Goal: Information Seeking & Learning: Learn about a topic

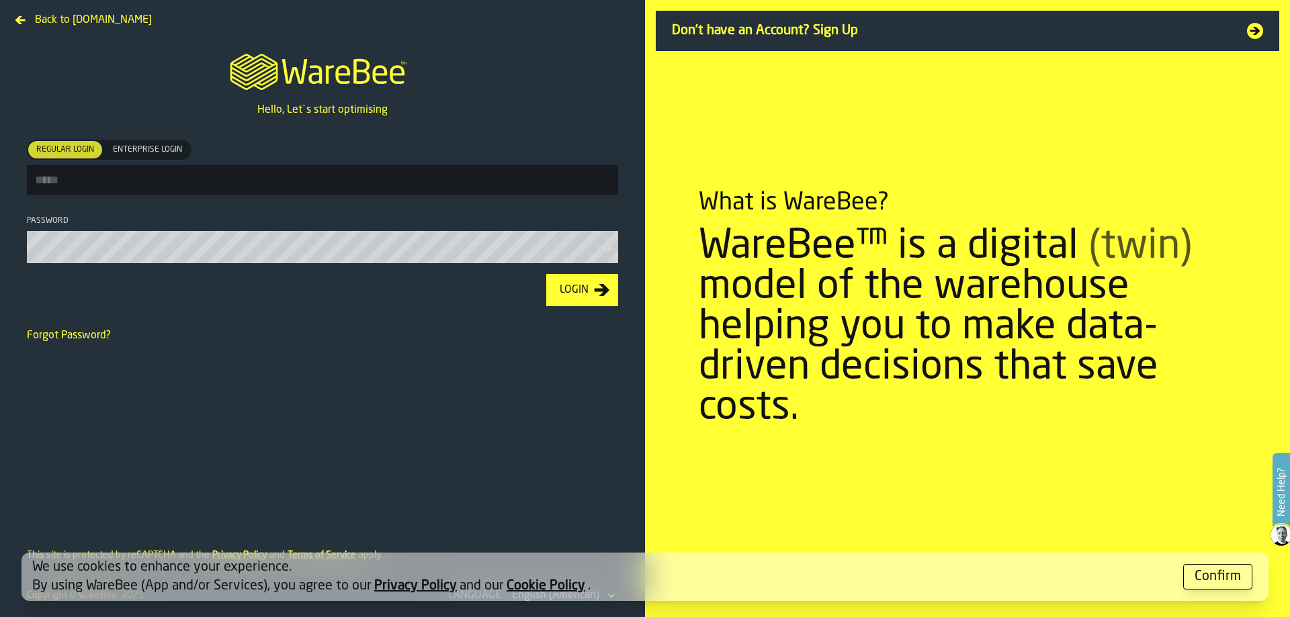
type input "**********"
click at [609, 285] on button "Login" at bounding box center [582, 290] width 72 height 32
click at [1231, 588] on button "Confirm" at bounding box center [1217, 577] width 69 height 26
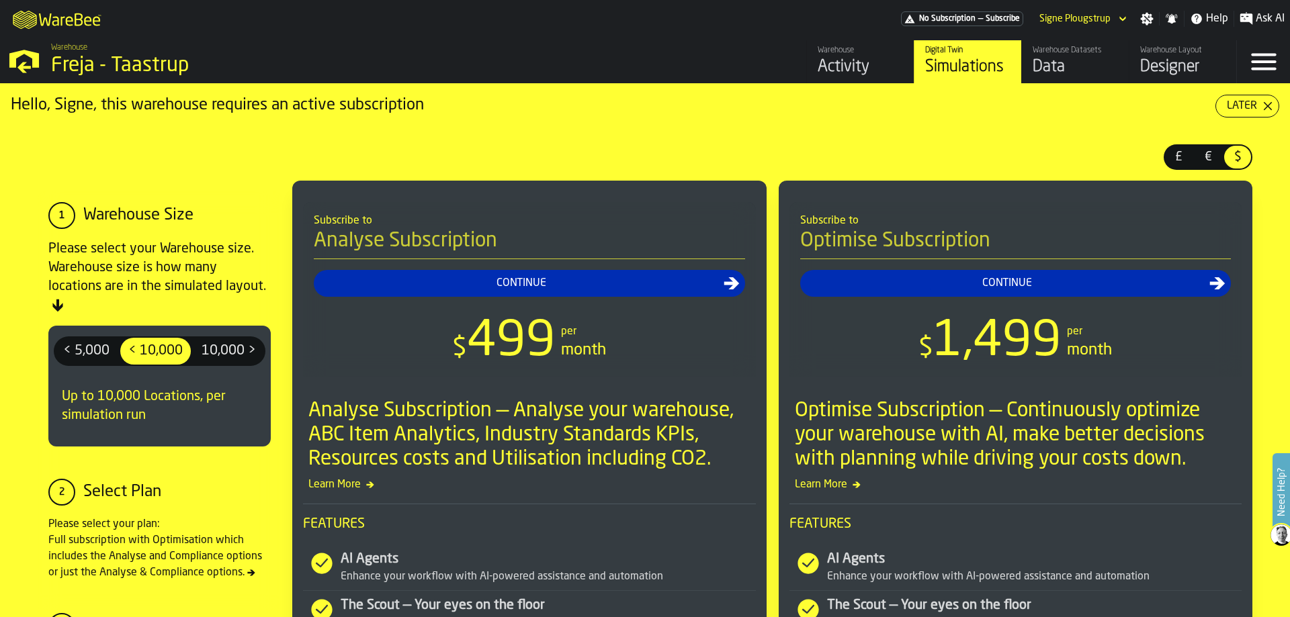
click at [1256, 103] on div "Later" at bounding box center [1241, 106] width 41 height 16
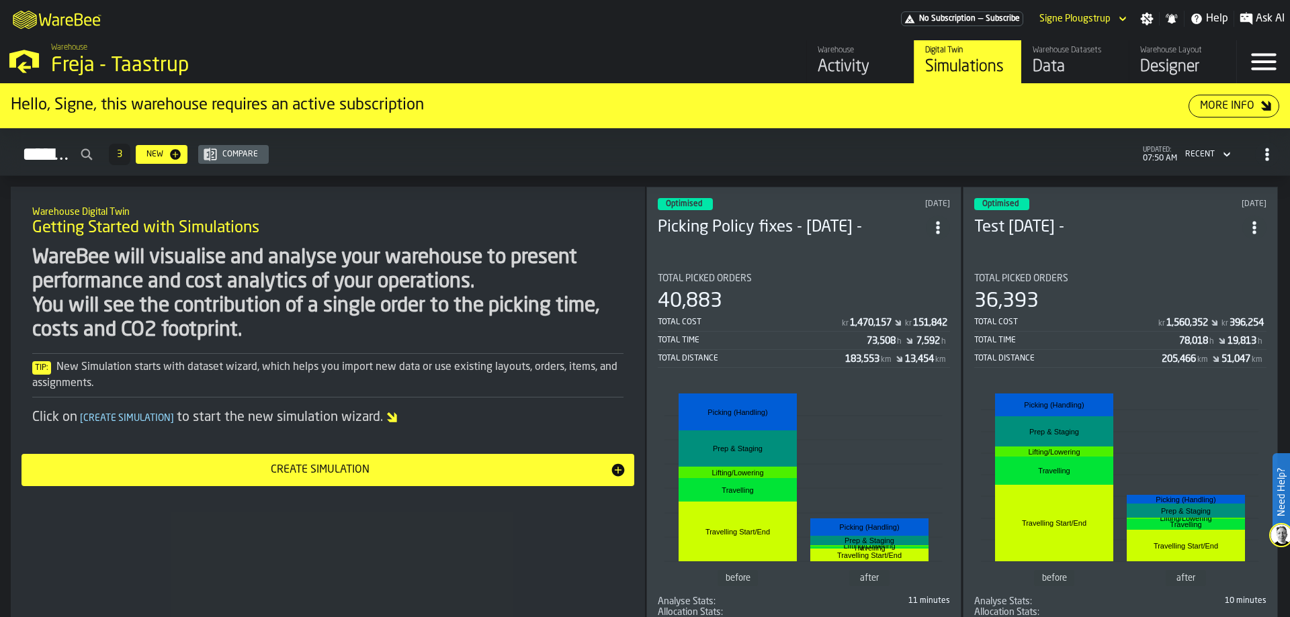
click at [883, 69] on div "Activity" at bounding box center [860, 66] width 85 height 21
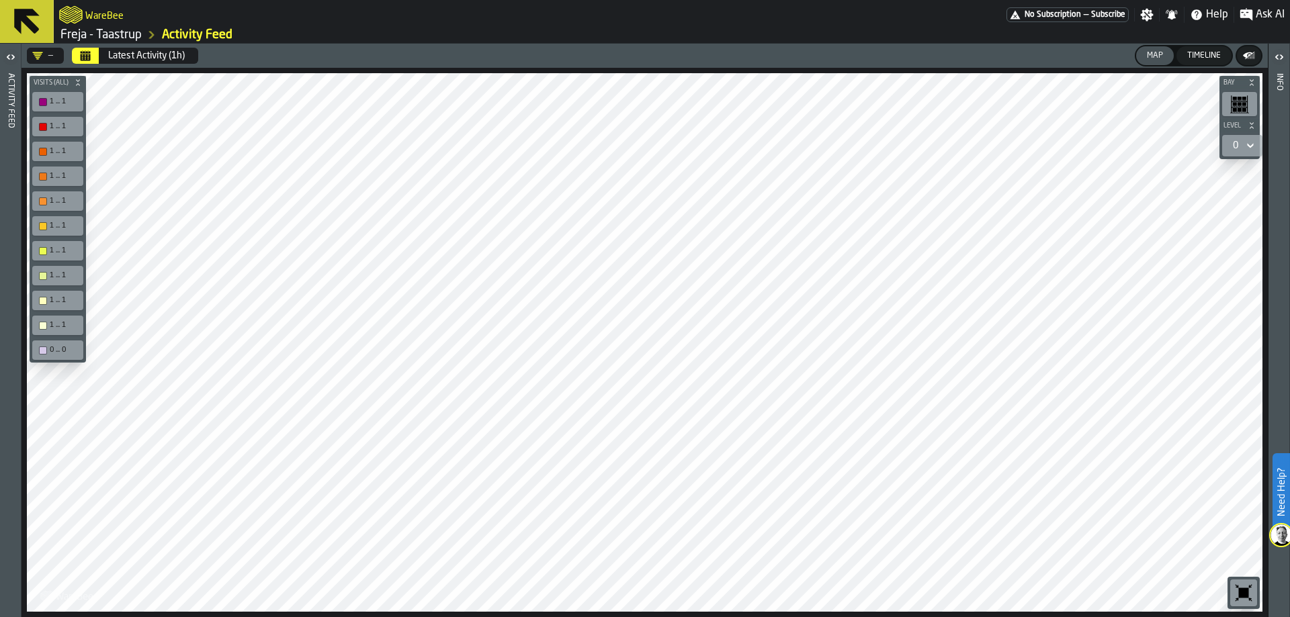
click at [77, 54] on button "Calendar" at bounding box center [85, 56] width 27 height 16
click at [14, 57] on icon "button-toggle-Open" at bounding box center [11, 57] width 16 height 16
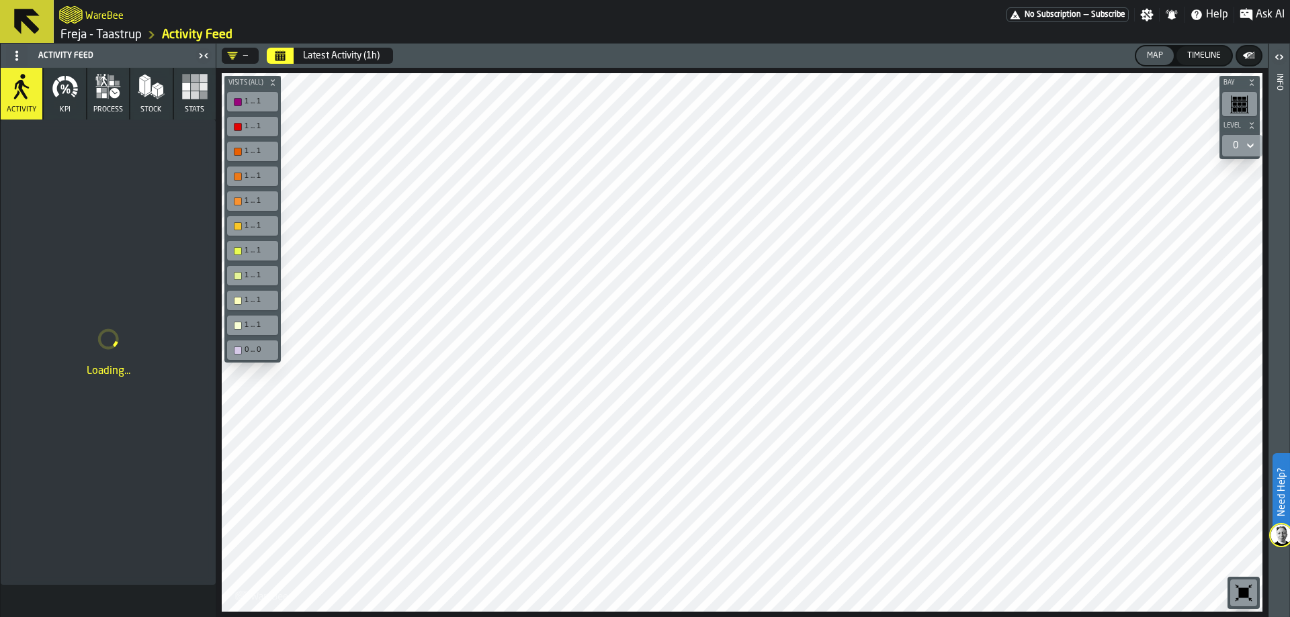
click at [185, 93] on rect "button" at bounding box center [186, 95] width 8 height 8
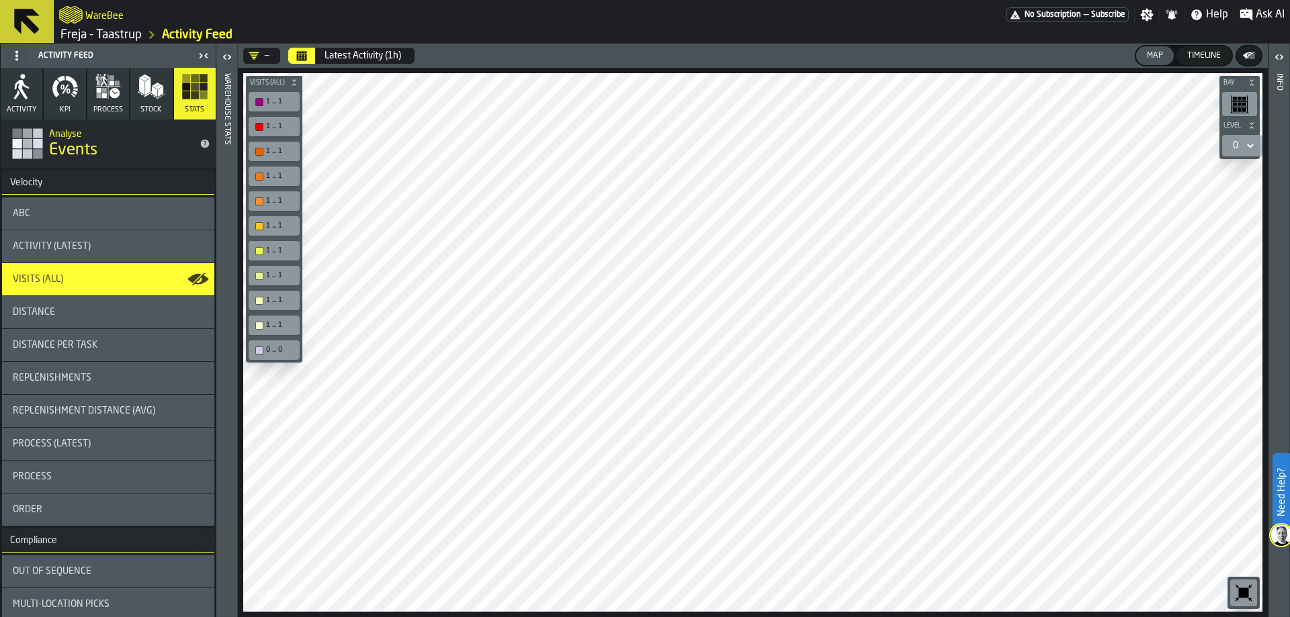
click at [114, 88] on icon "button" at bounding box center [108, 86] width 27 height 27
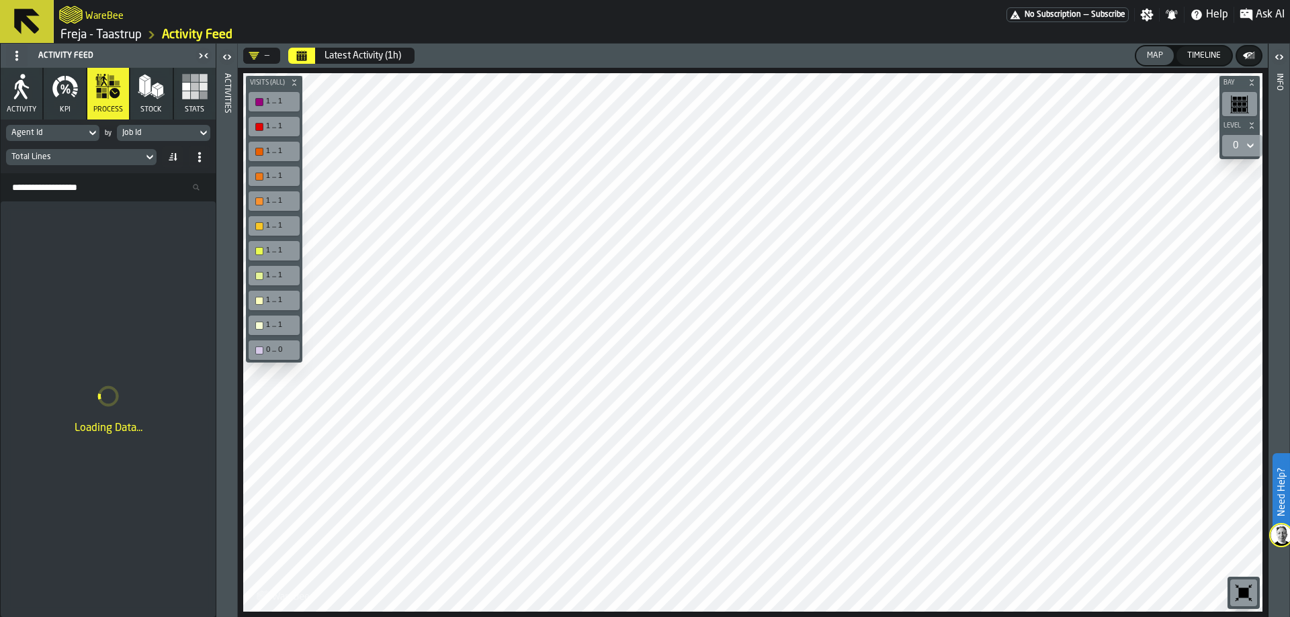
click at [79, 126] on div "Agent Id" at bounding box center [46, 133] width 80 height 15
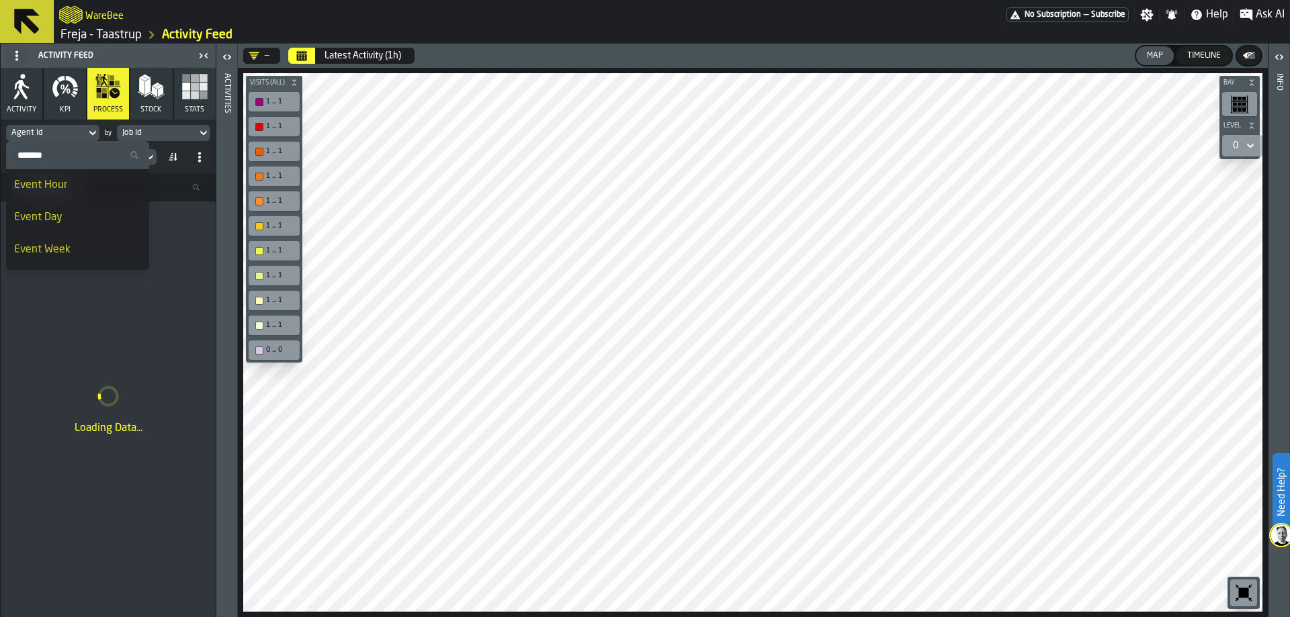
click at [67, 155] on input "Search" at bounding box center [77, 154] width 132 height 17
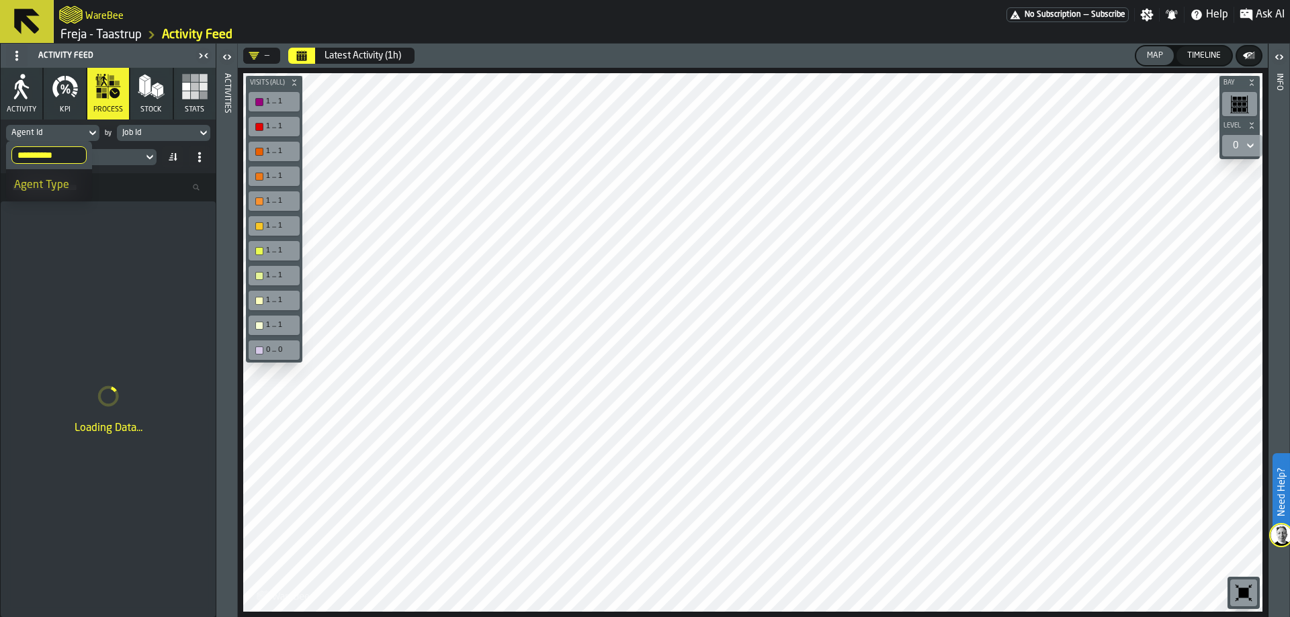
type input "**********"
click at [63, 181] on div "Agent Type" at bounding box center [49, 185] width 70 height 16
click at [157, 132] on div "Job Id" at bounding box center [156, 132] width 69 height 9
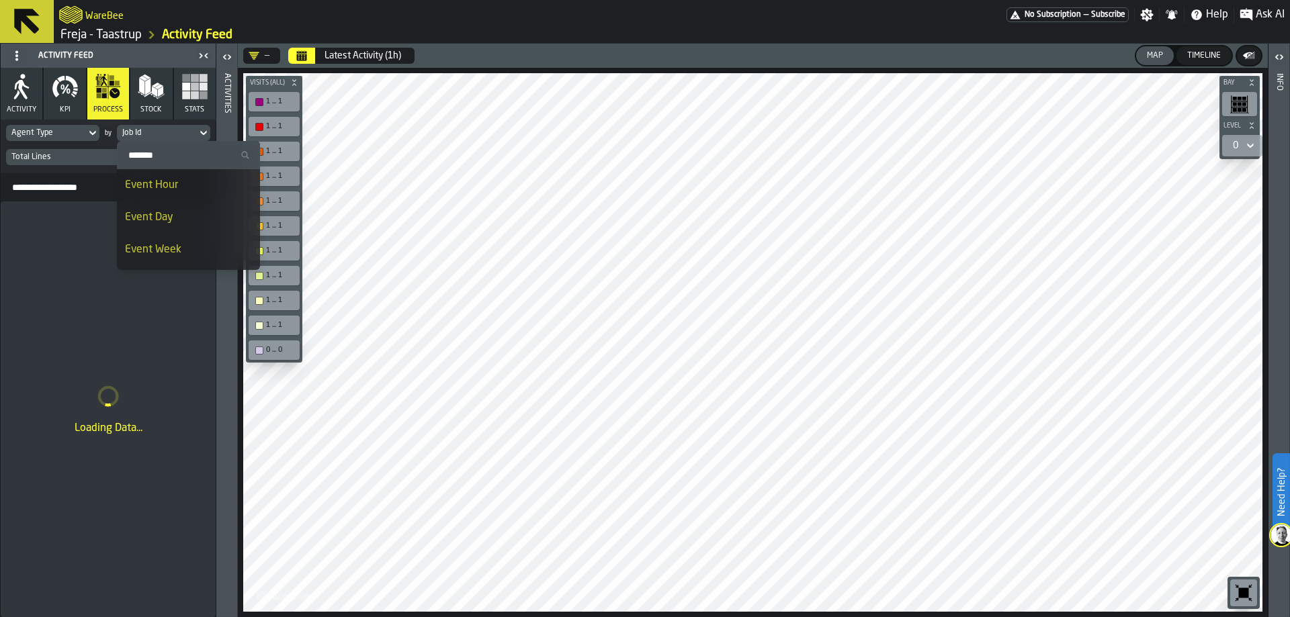
click at [173, 158] on input "Search" at bounding box center [188, 154] width 132 height 17
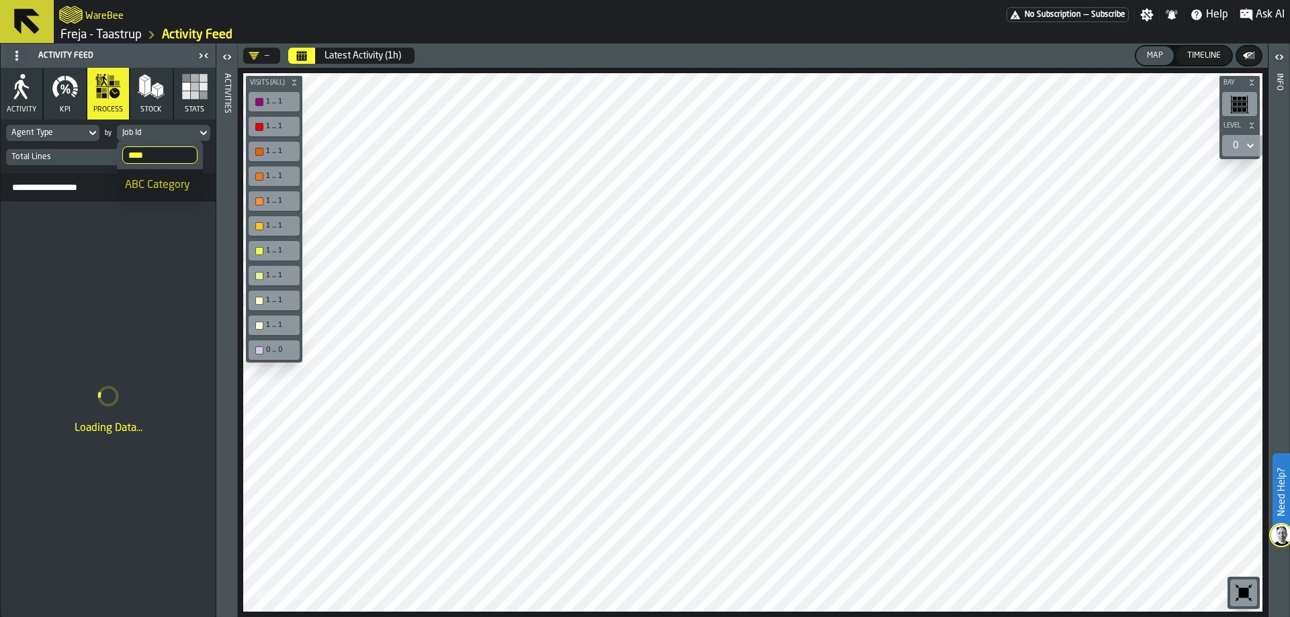
type input "***"
click at [168, 187] on div "ABC Category" at bounding box center [160, 185] width 70 height 16
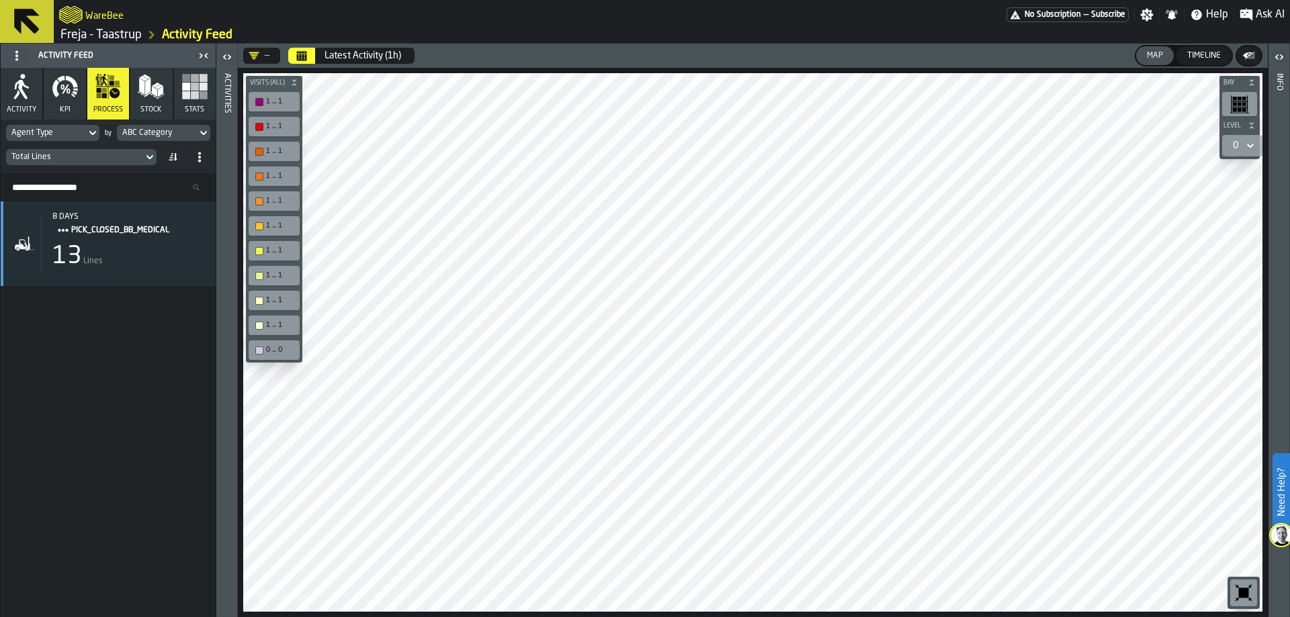
click at [297, 53] on icon "Calendar" at bounding box center [302, 53] width 10 height 2
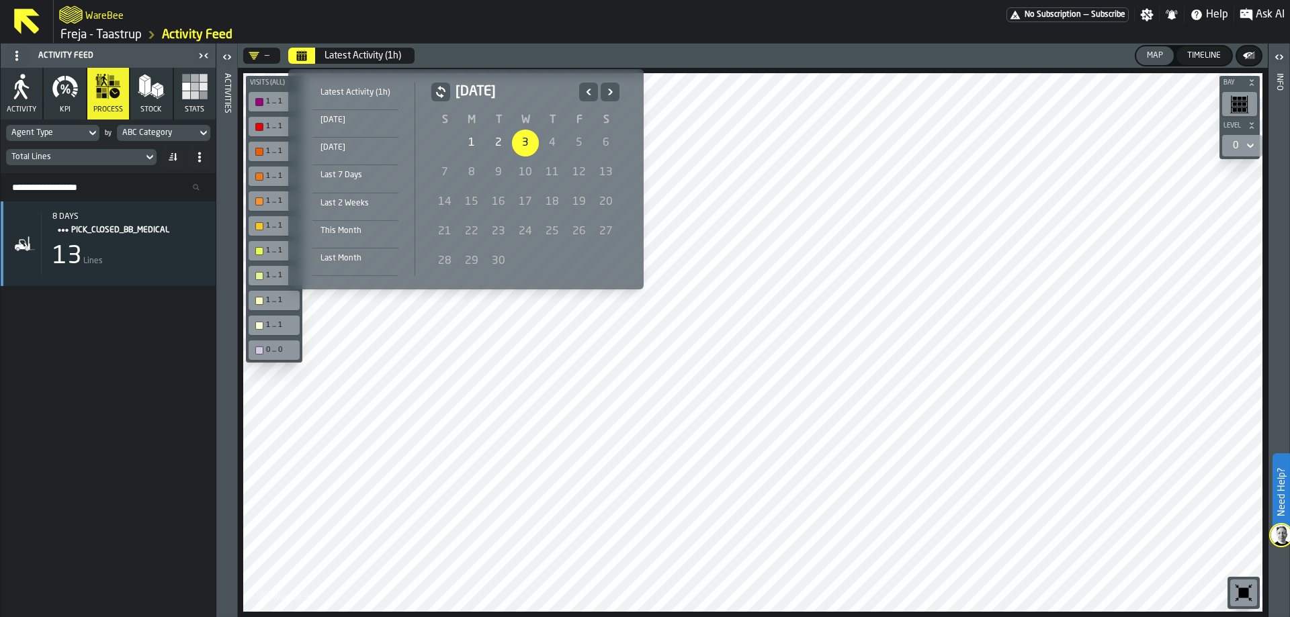
click at [592, 90] on icon "Previous" at bounding box center [588, 92] width 13 height 16
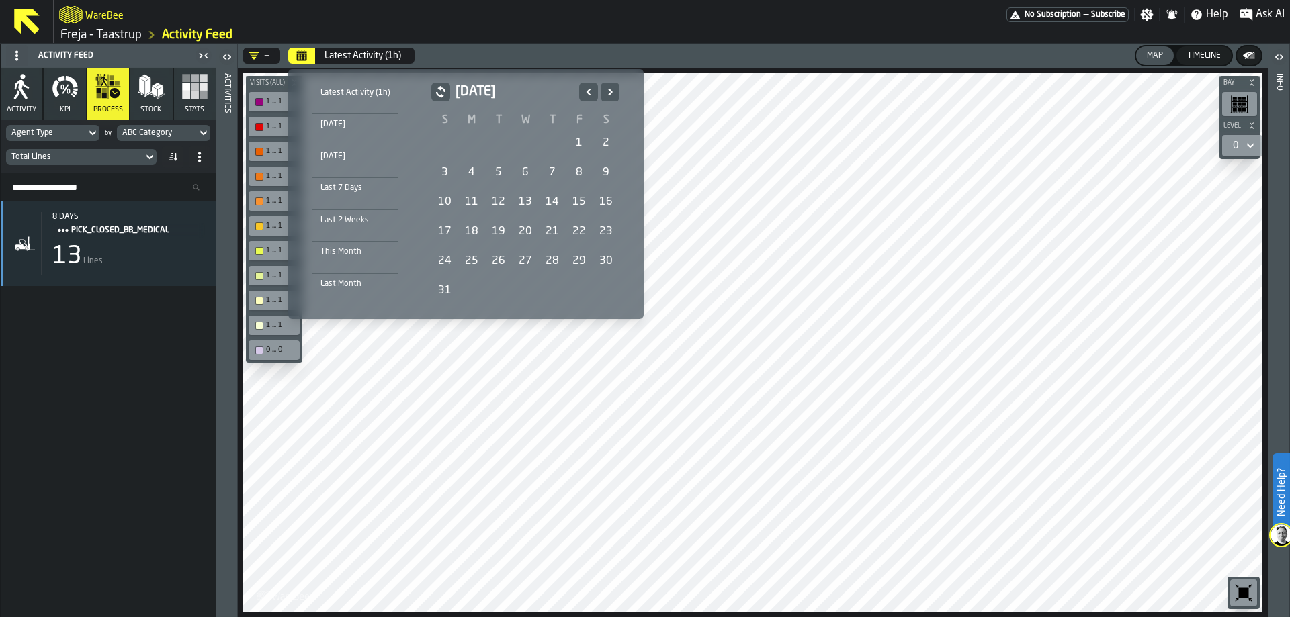
click at [445, 282] on div "31" at bounding box center [444, 290] width 27 height 27
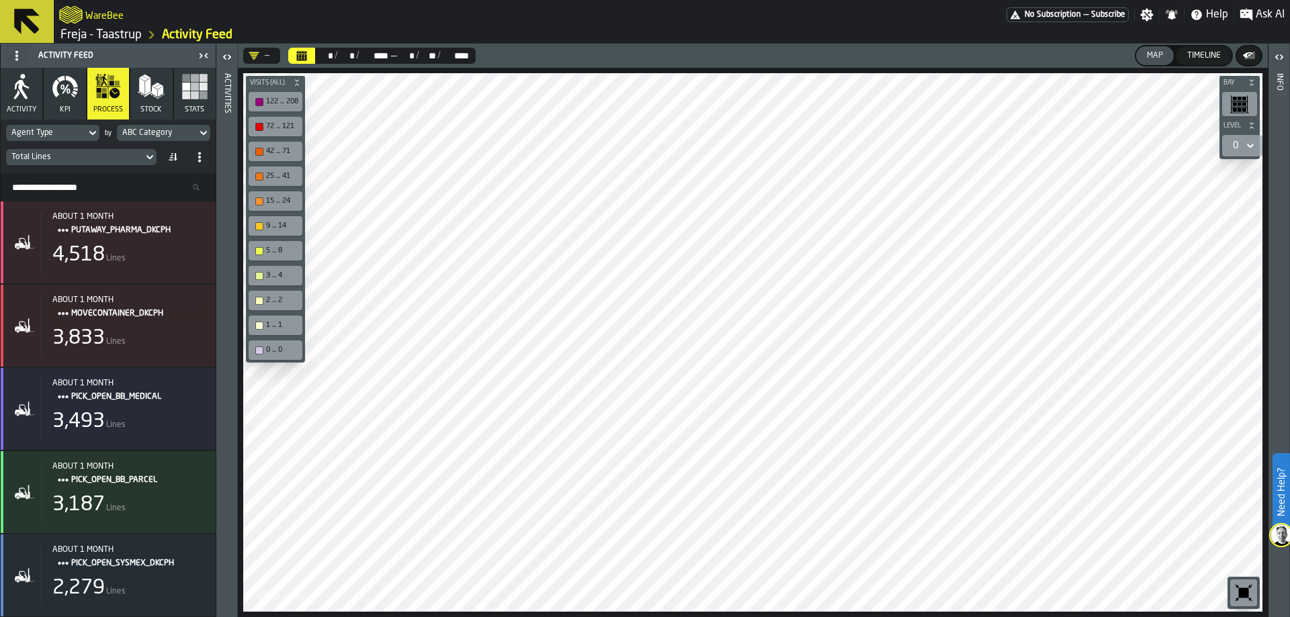
click at [144, 159] on icon at bounding box center [149, 157] width 13 height 16
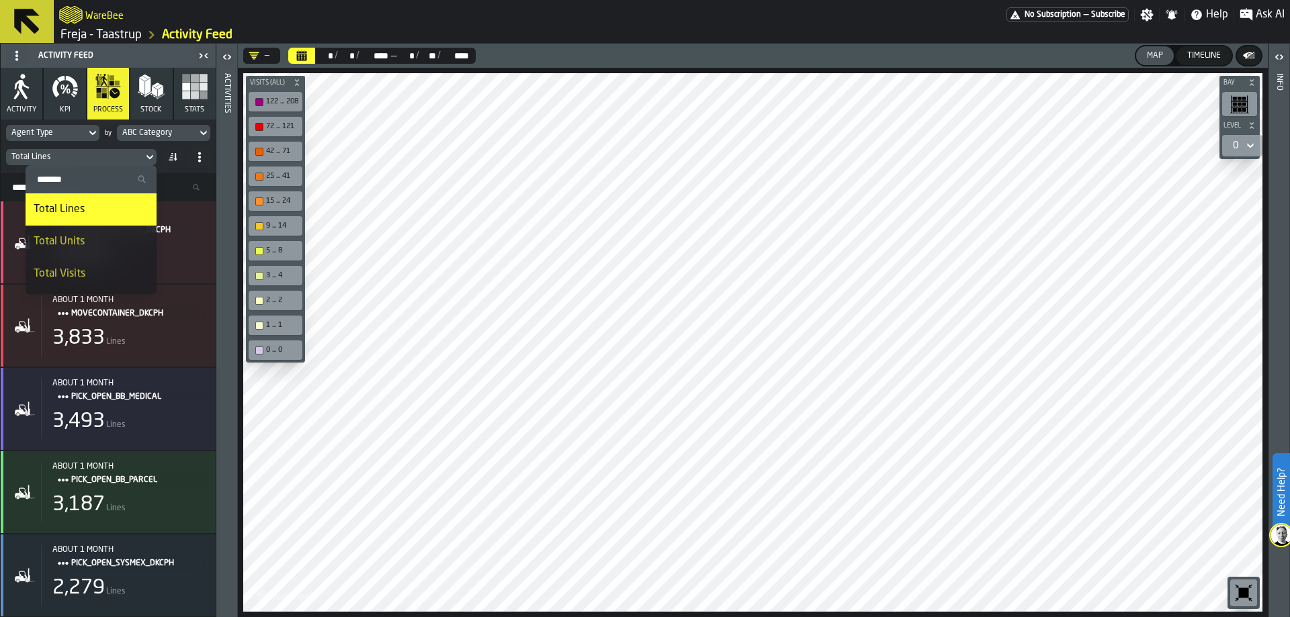
scroll to position [67, 0]
click at [101, 199] on div "Total Visits" at bounding box center [91, 207] width 115 height 16
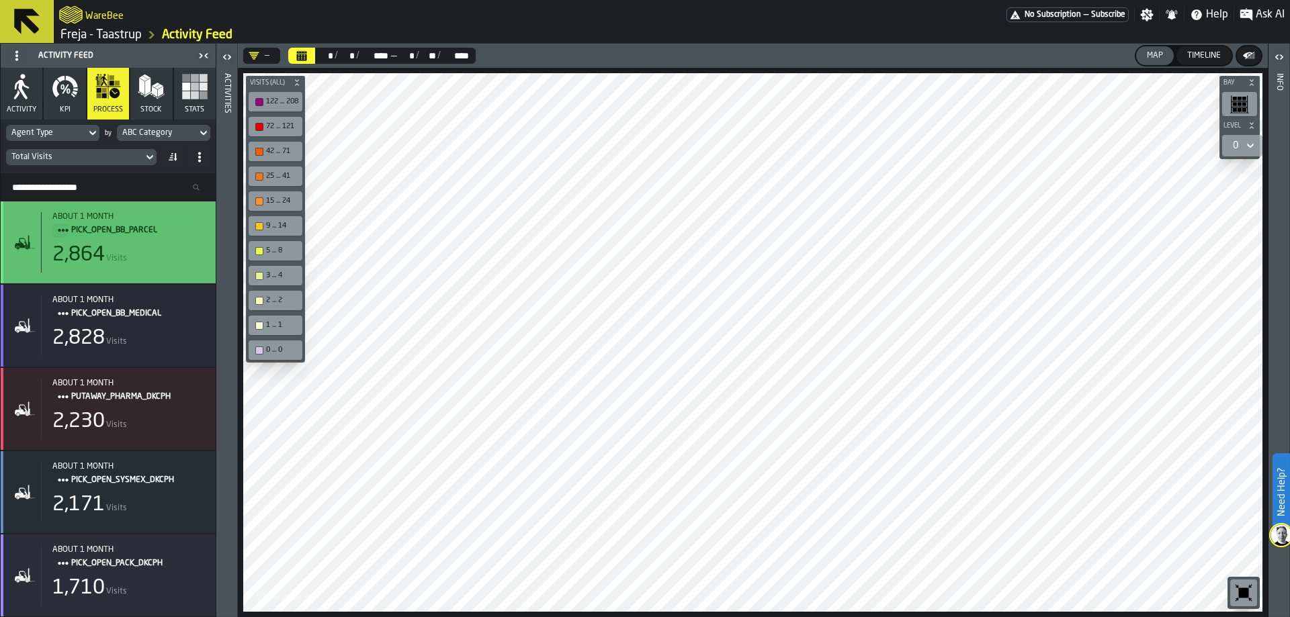
click at [159, 257] on div "2,864 Visits" at bounding box center [128, 255] width 152 height 24
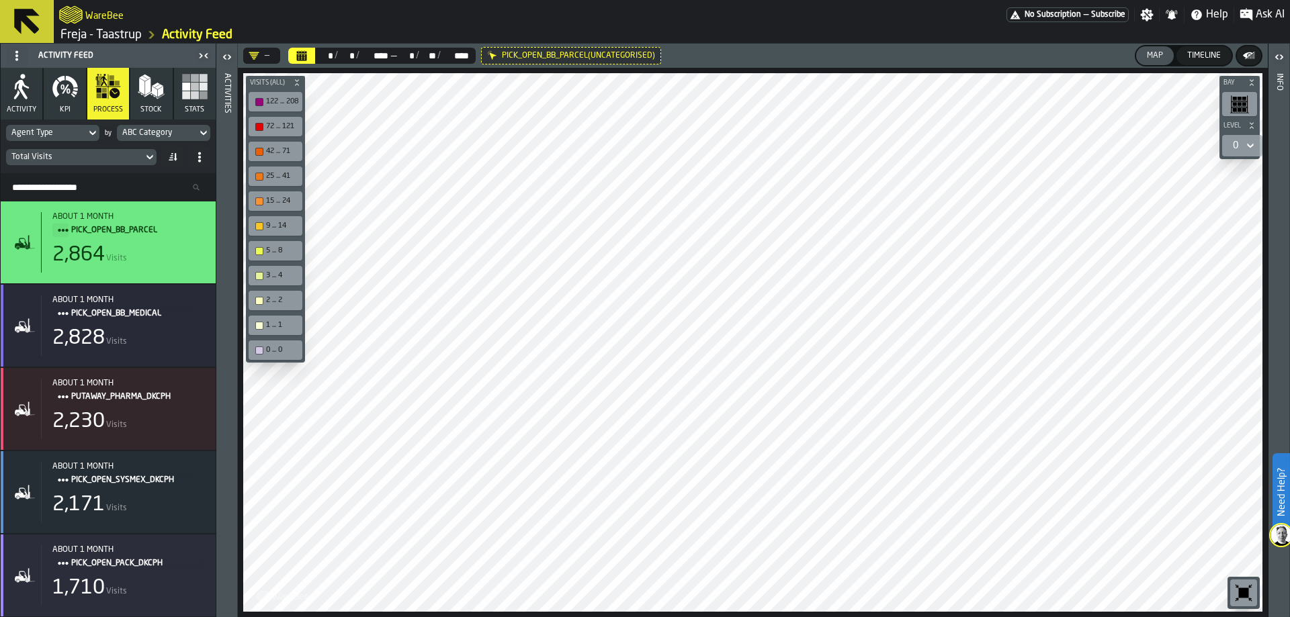
click at [0, 0] on icon at bounding box center [0, 0] width 0 height 0
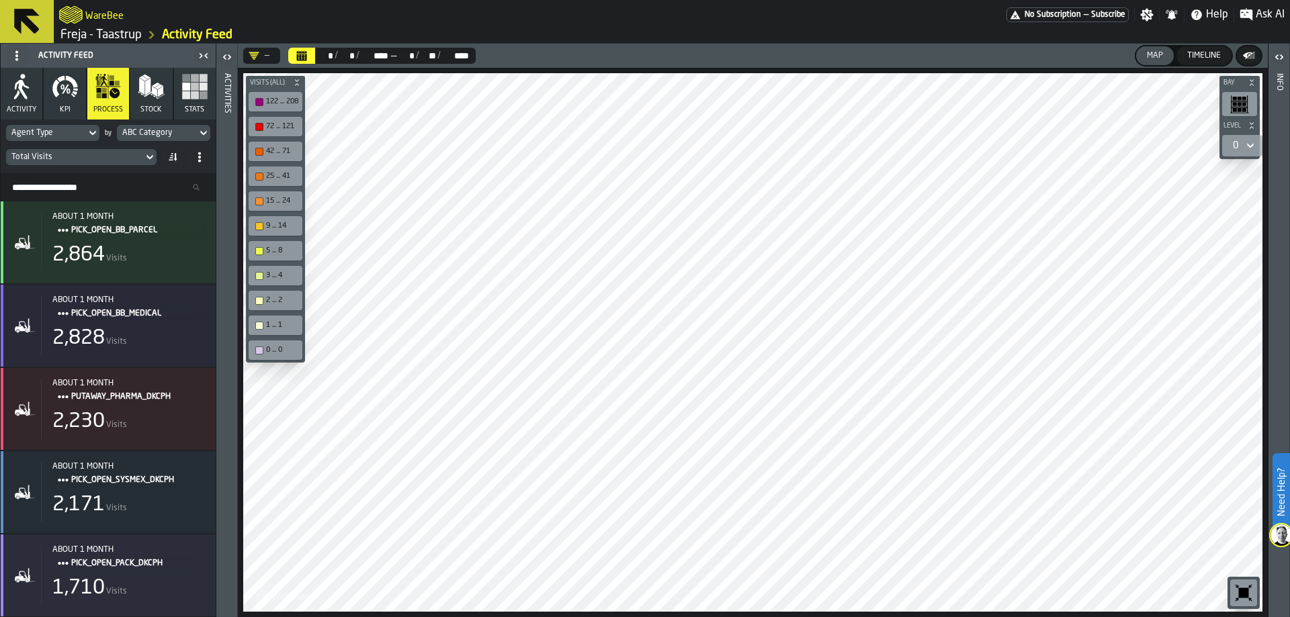
click at [93, 132] on icon at bounding box center [92, 133] width 13 height 16
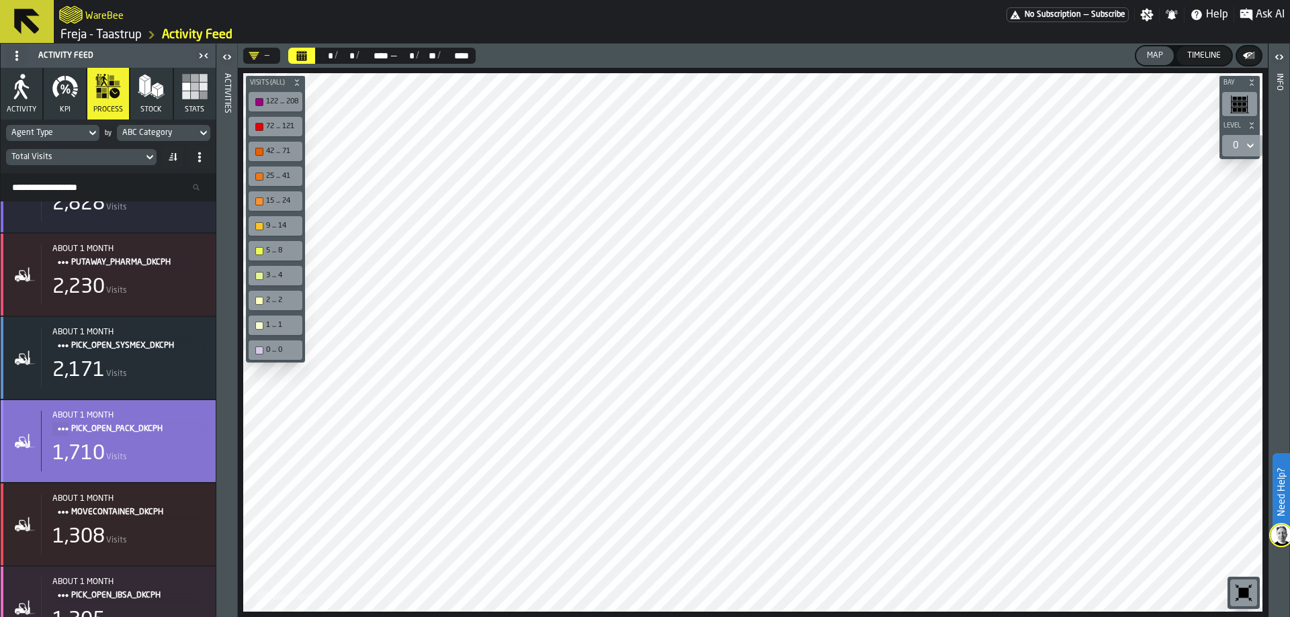
scroll to position [0, 0]
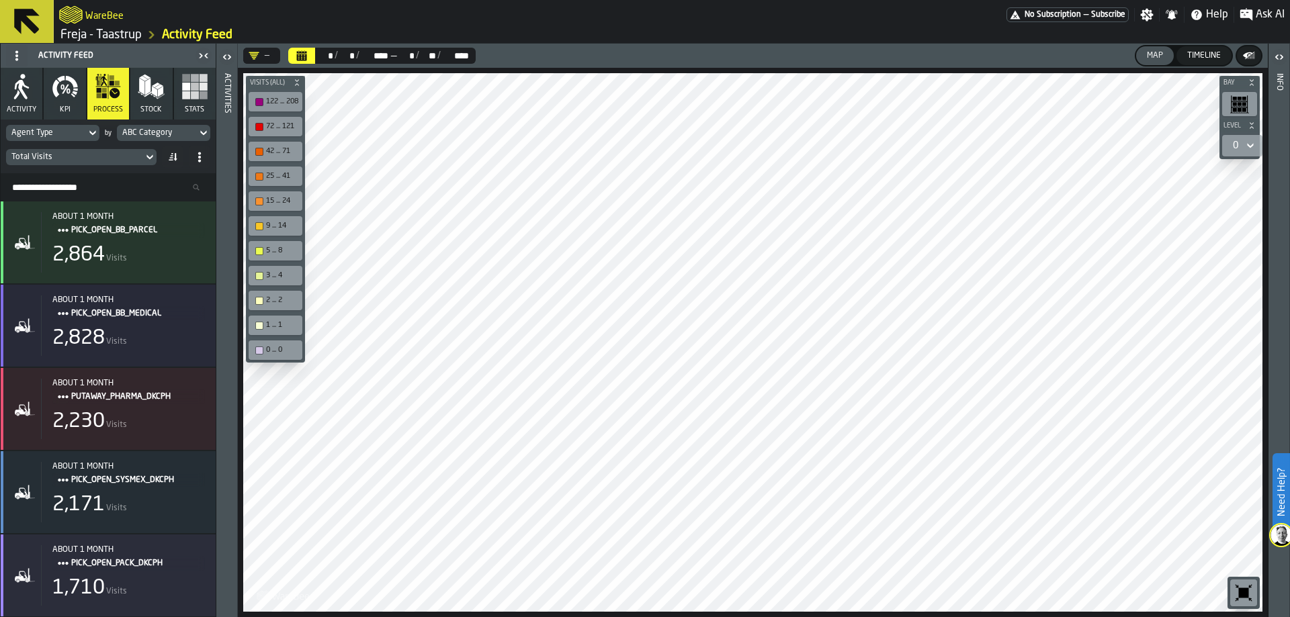
click at [181, 155] on span at bounding box center [172, 156] width 21 height 21
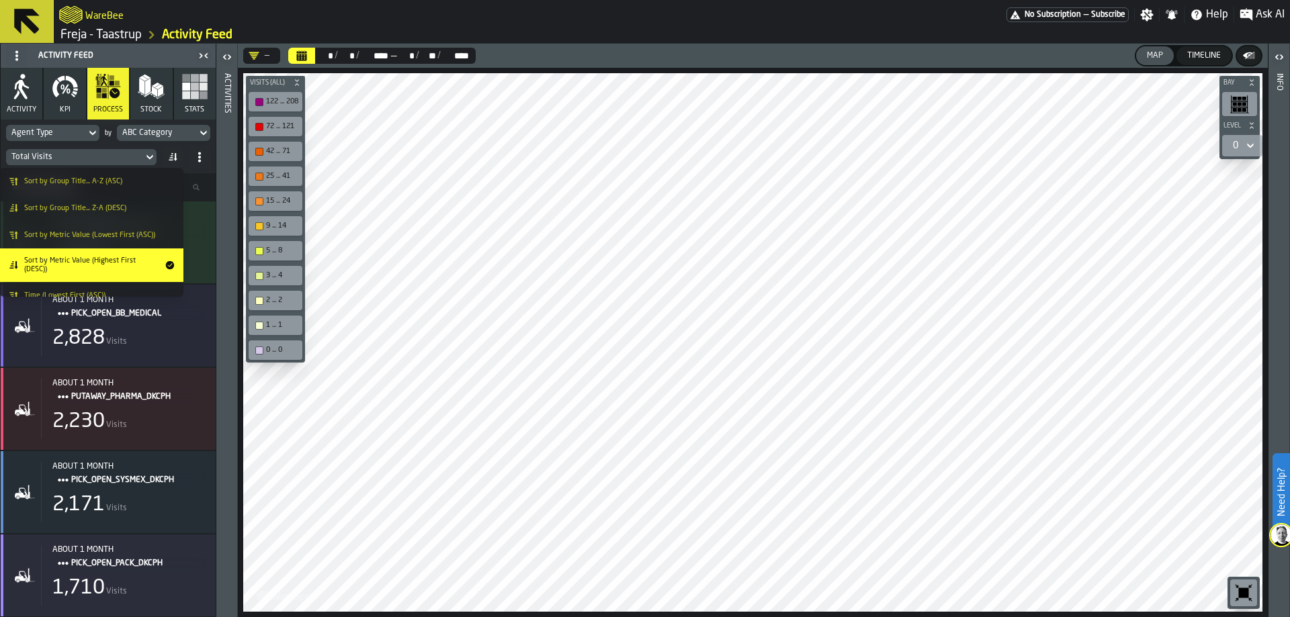
click at [120, 263] on span "Sort by Metric Value (Highest First (DESC))" at bounding box center [91, 265] width 135 height 17
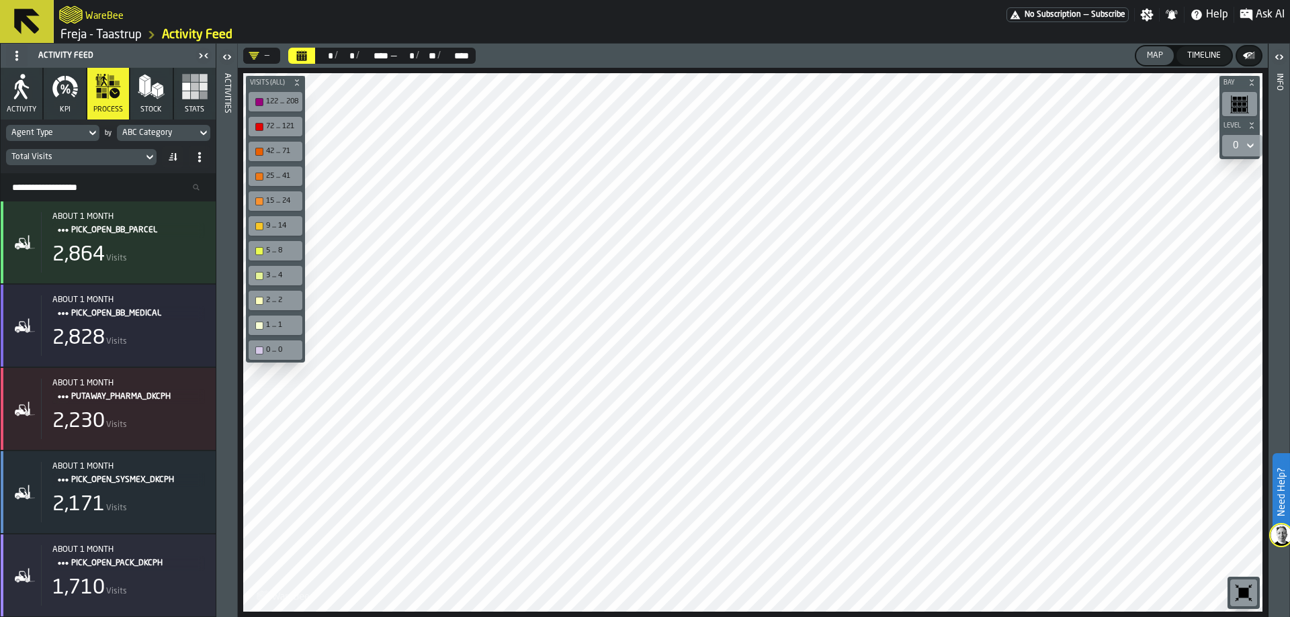
click at [199, 150] on span at bounding box center [199, 156] width 21 height 21
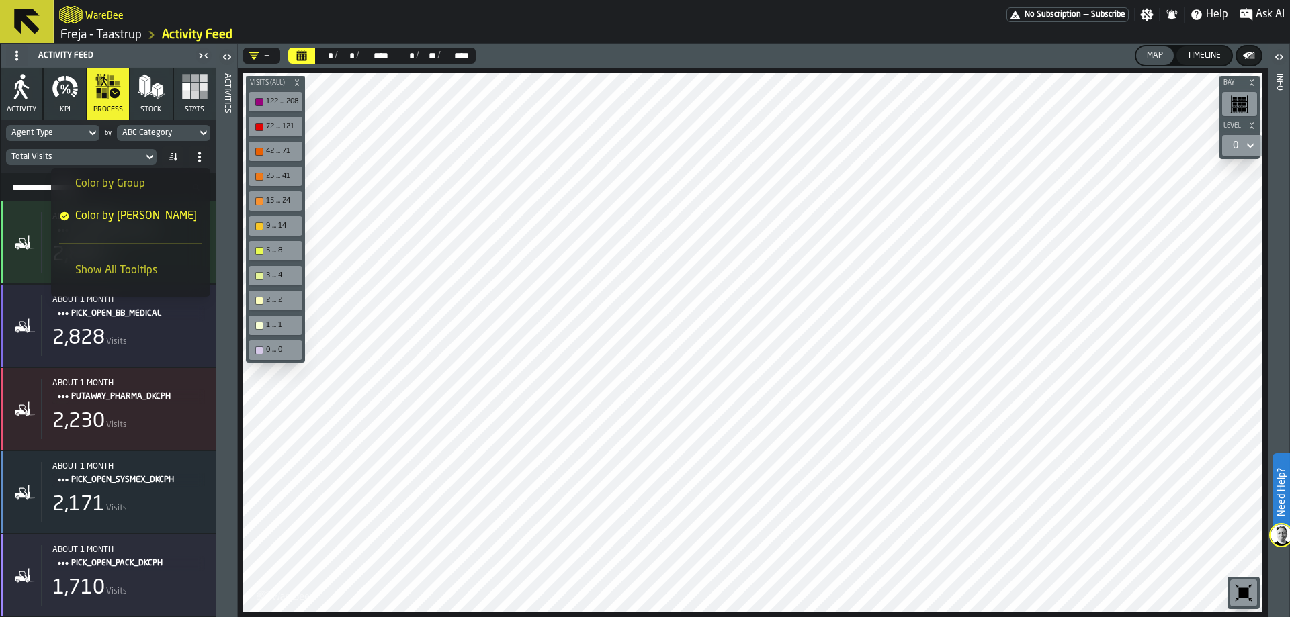
click at [199, 150] on span at bounding box center [199, 156] width 21 height 21
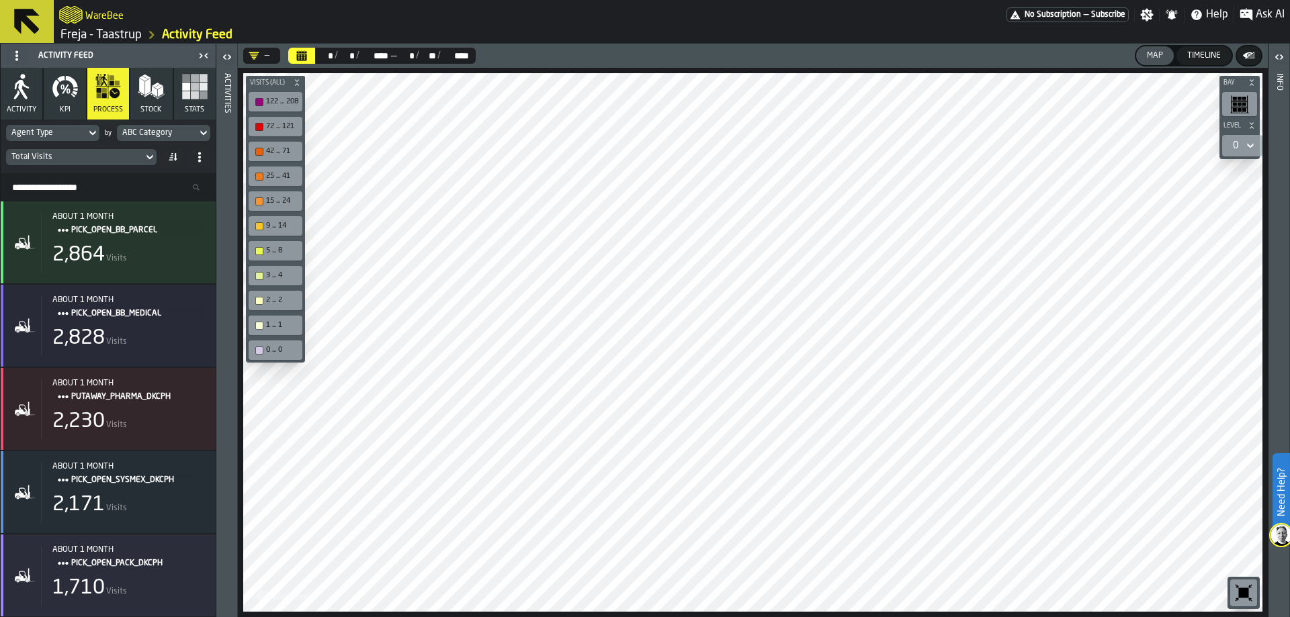
click at [75, 98] on icon "button" at bounding box center [65, 86] width 27 height 27
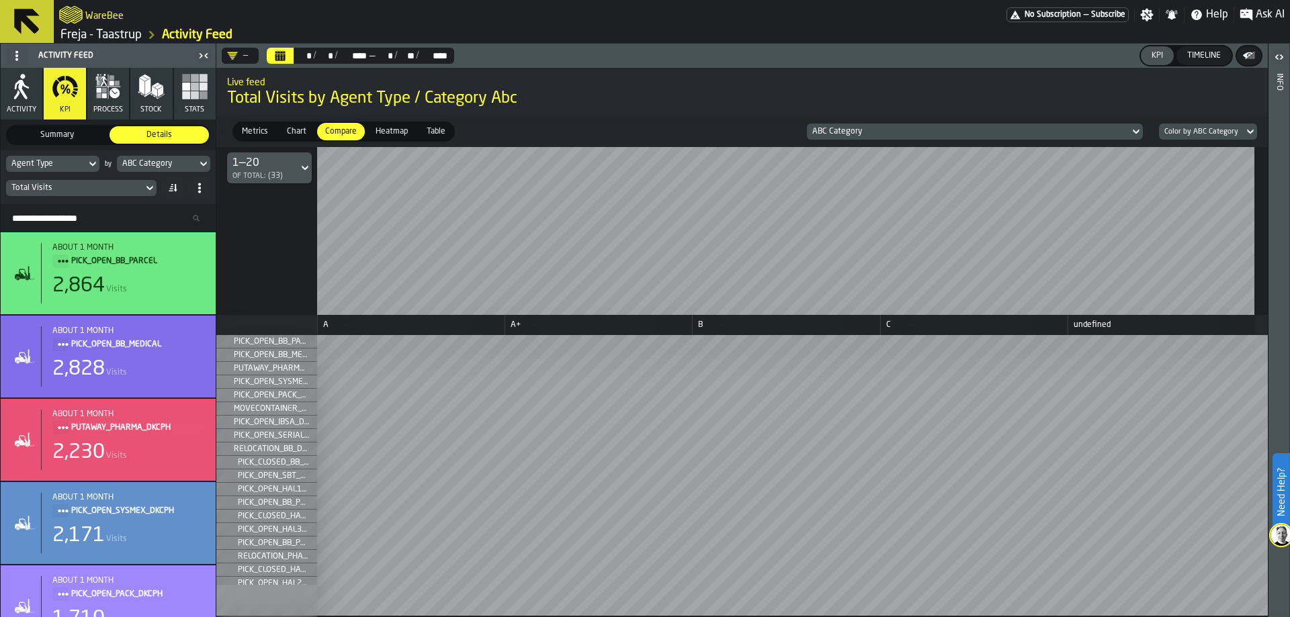
click at [91, 165] on icon at bounding box center [92, 164] width 6 height 5
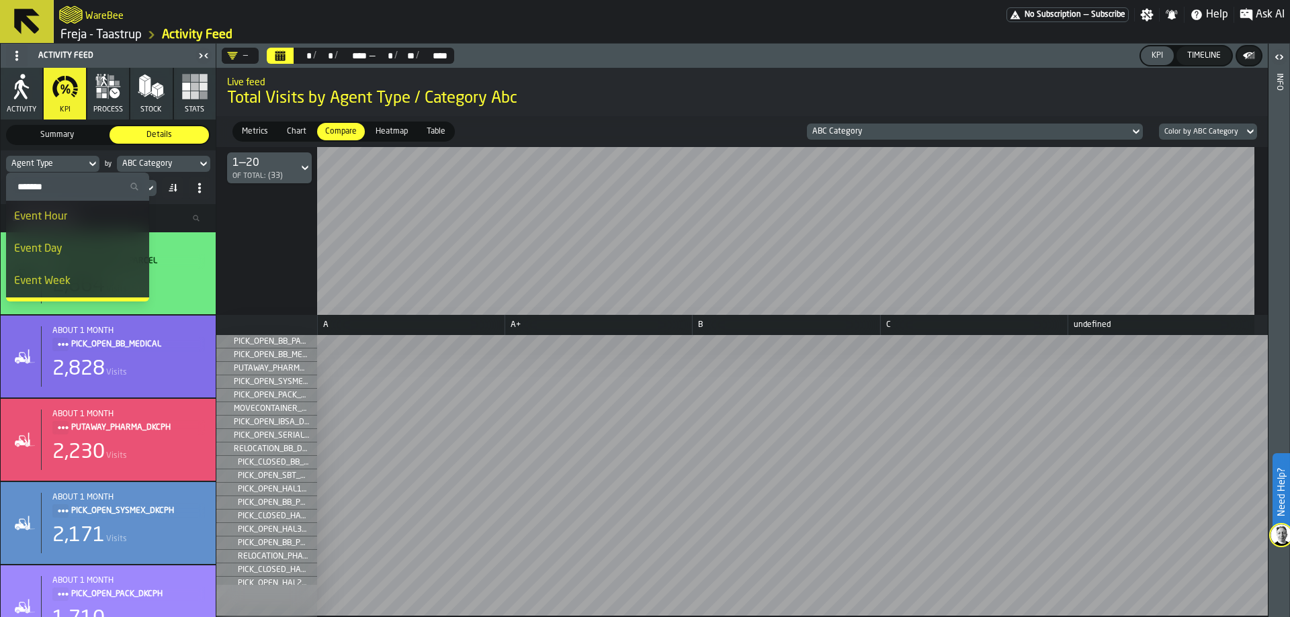
click at [73, 185] on input "Search" at bounding box center [77, 186] width 132 height 17
type input "****"
click at [47, 247] on div "Item" at bounding box center [60, 249] width 93 height 16
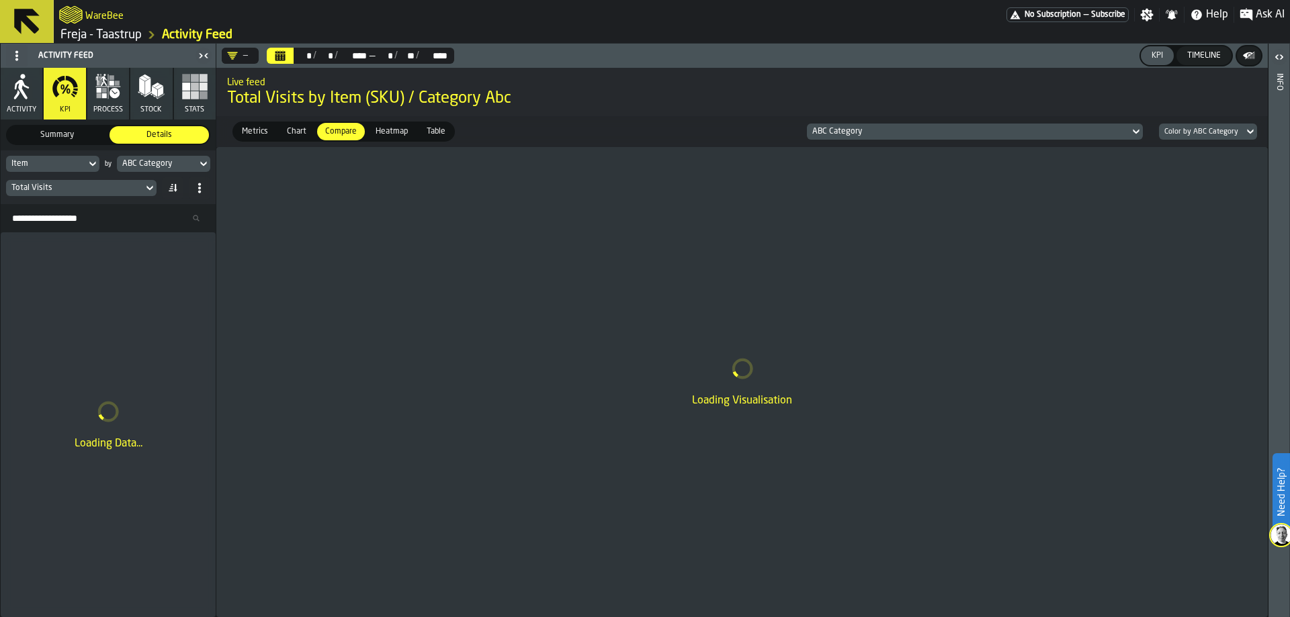
click at [132, 189] on div "Total Visits" at bounding box center [74, 187] width 126 height 9
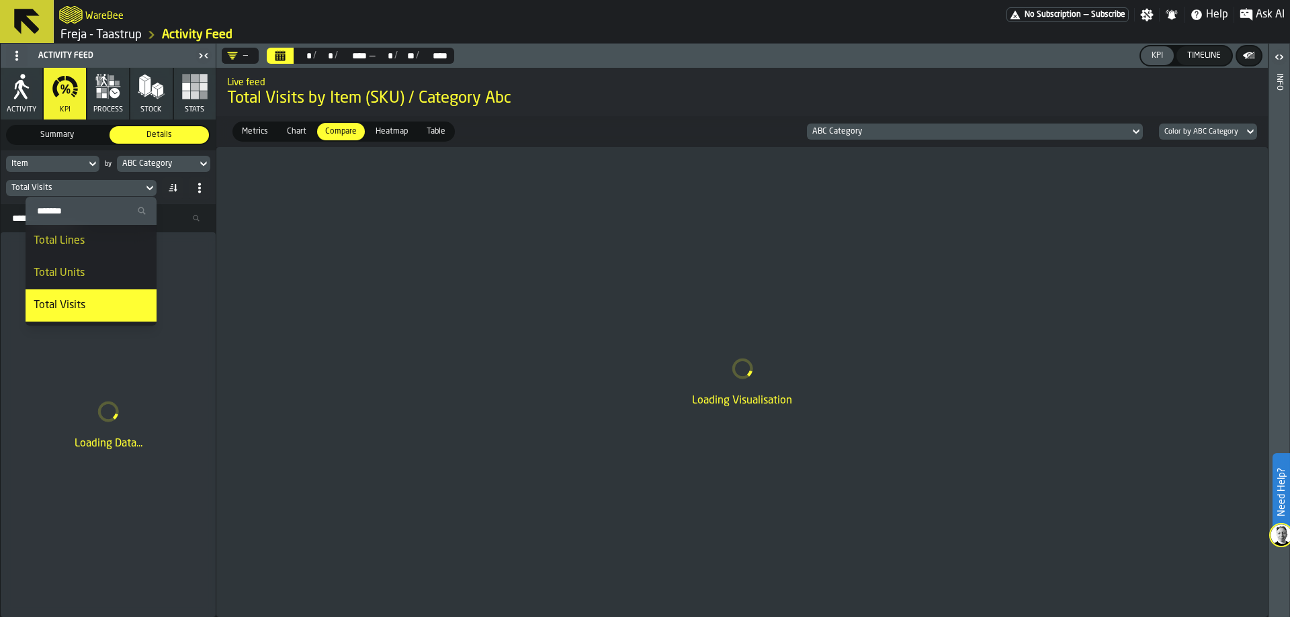
click at [109, 237] on div "Total Lines" at bounding box center [91, 241] width 115 height 16
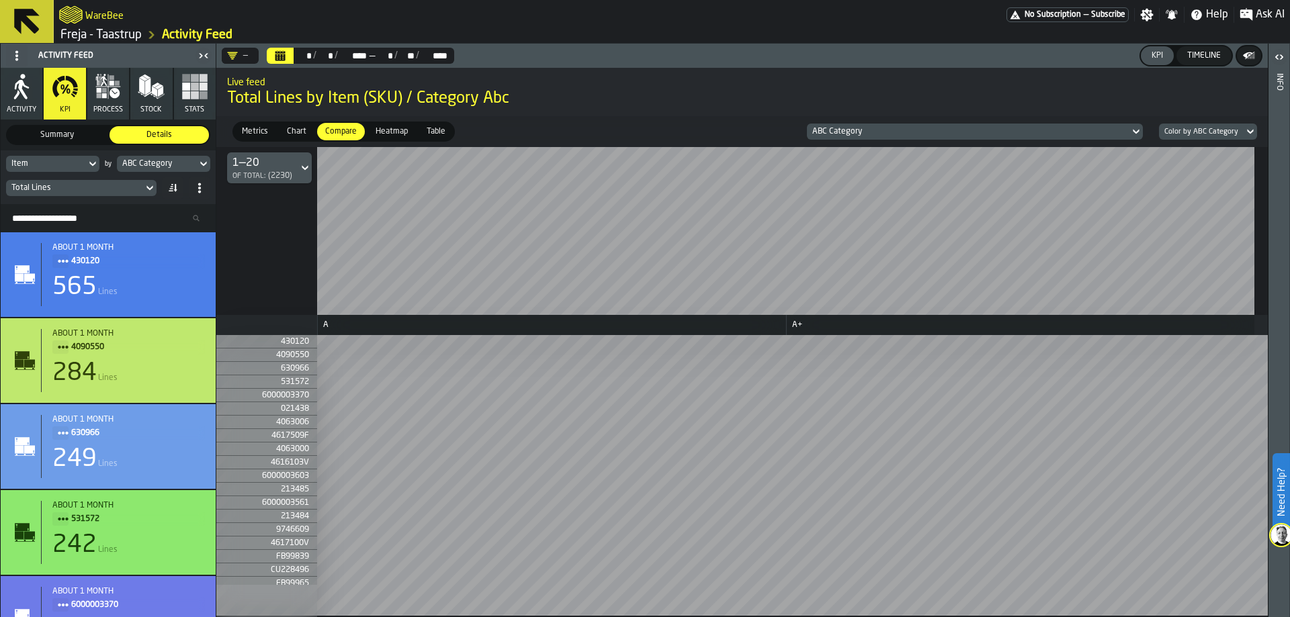
click at [257, 130] on span "Metrics" at bounding box center [254, 132] width 37 height 12
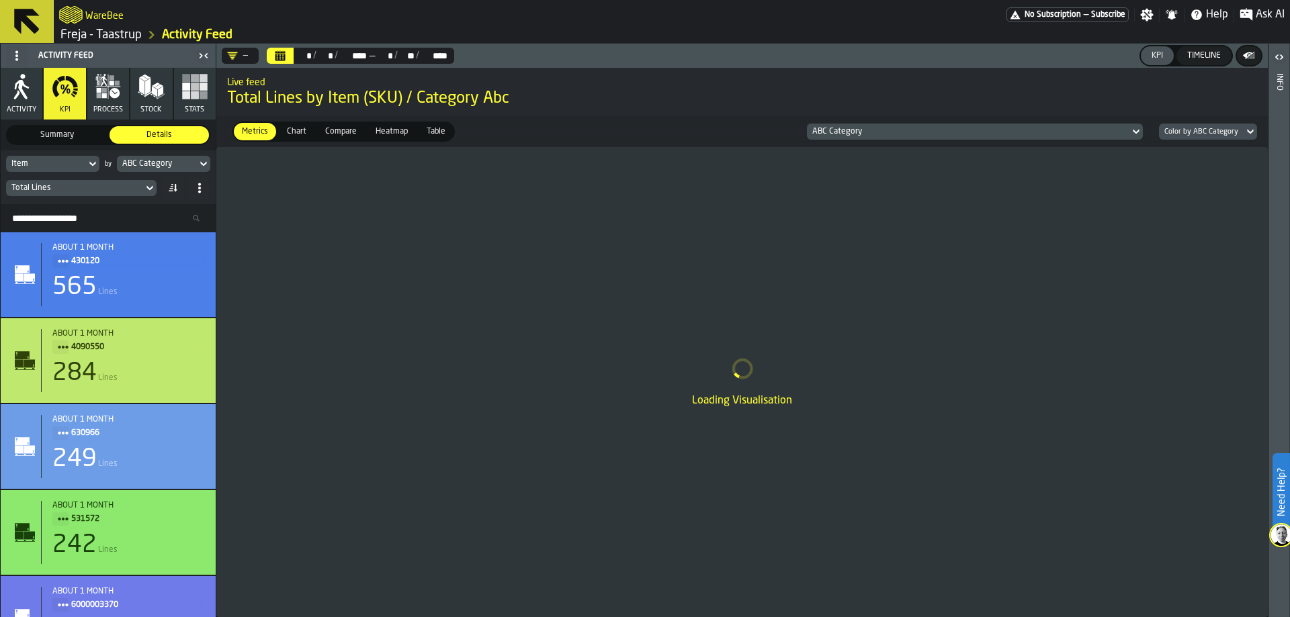
click at [429, 136] on span "Table" at bounding box center [436, 132] width 30 height 12
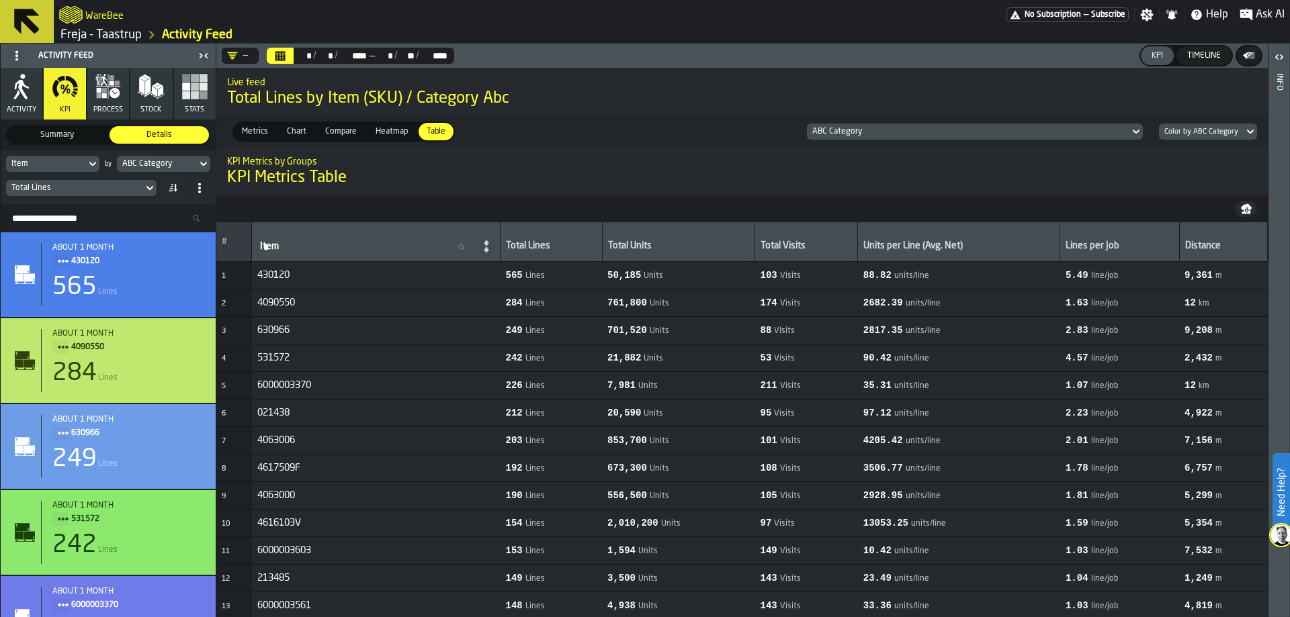
click at [173, 187] on icon at bounding box center [172, 186] width 3 height 1
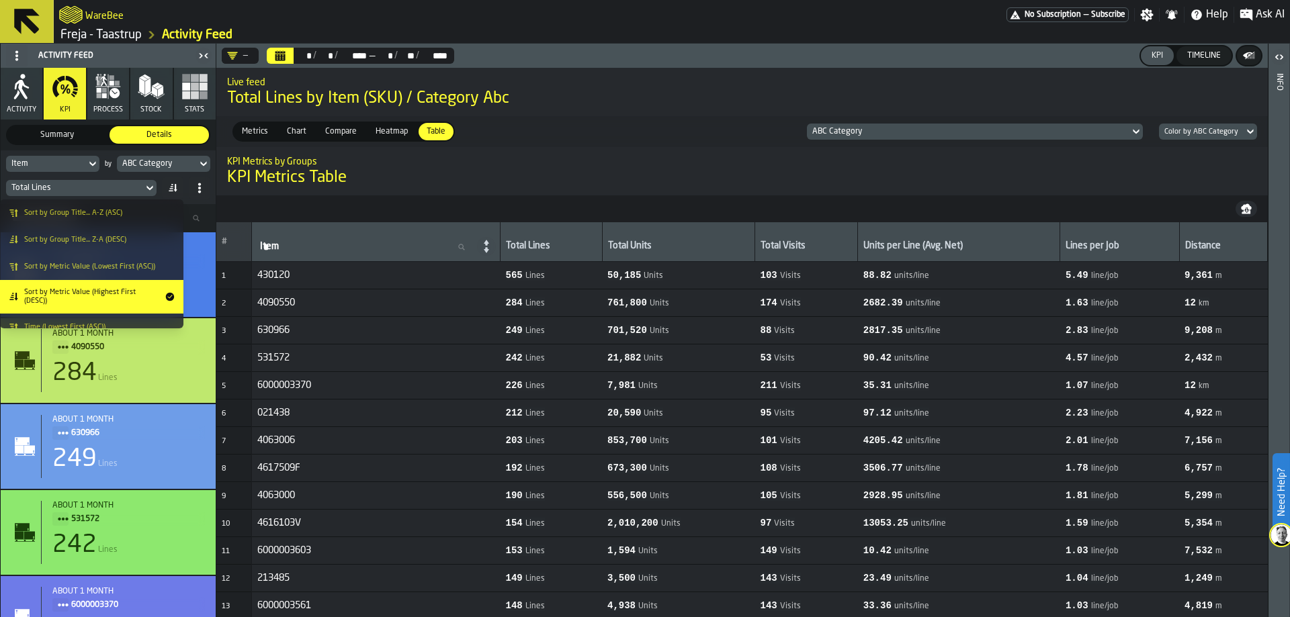
click at [133, 305] on span "Sort by Metric Value (Highest First (DESC))" at bounding box center [91, 296] width 135 height 17
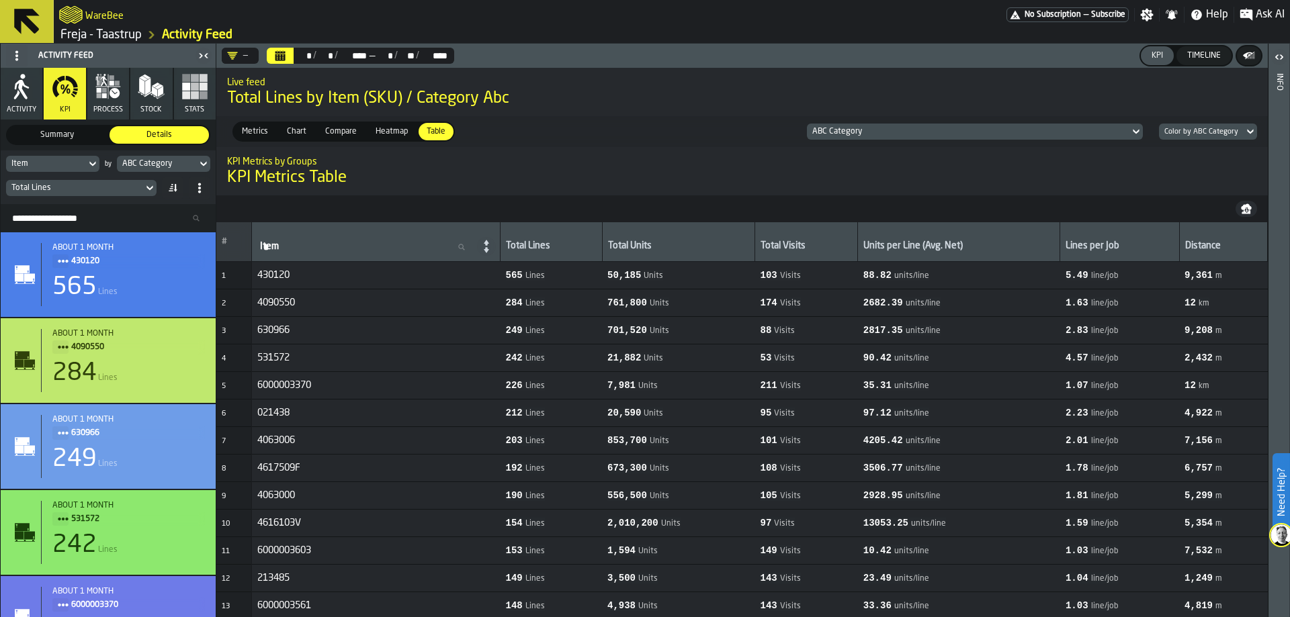
click at [243, 57] on div "—" at bounding box center [237, 55] width 21 height 11
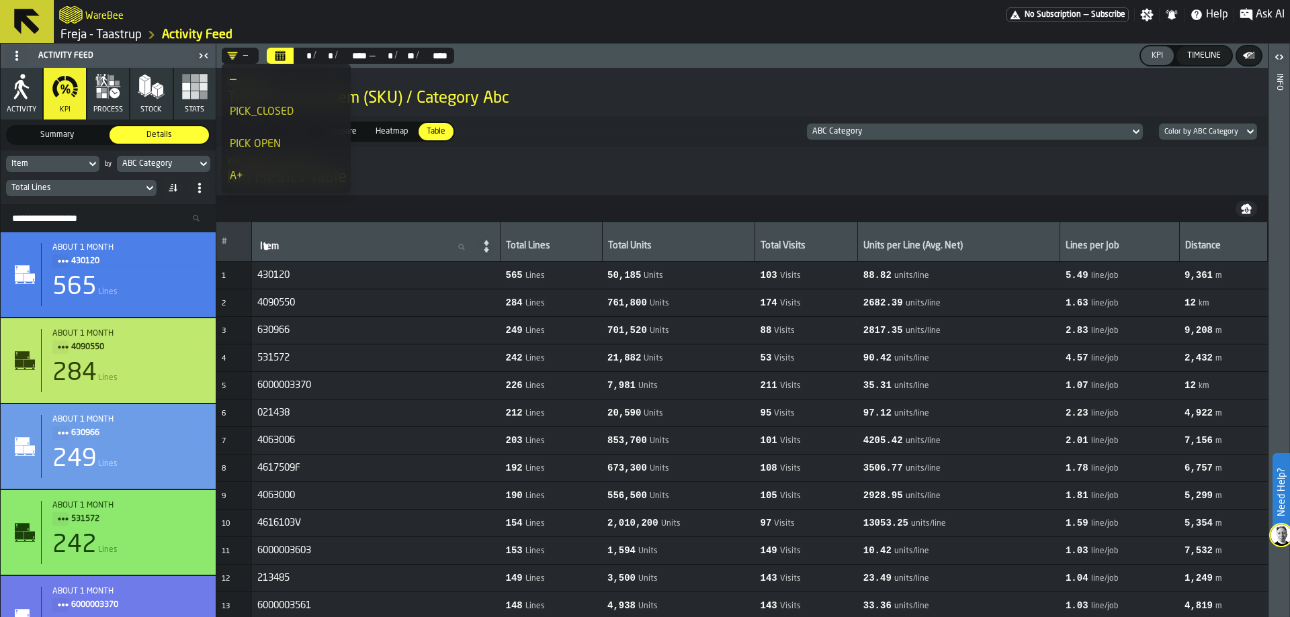
click at [261, 114] on div "PICK_CLOSED" at bounding box center [286, 112] width 113 height 16
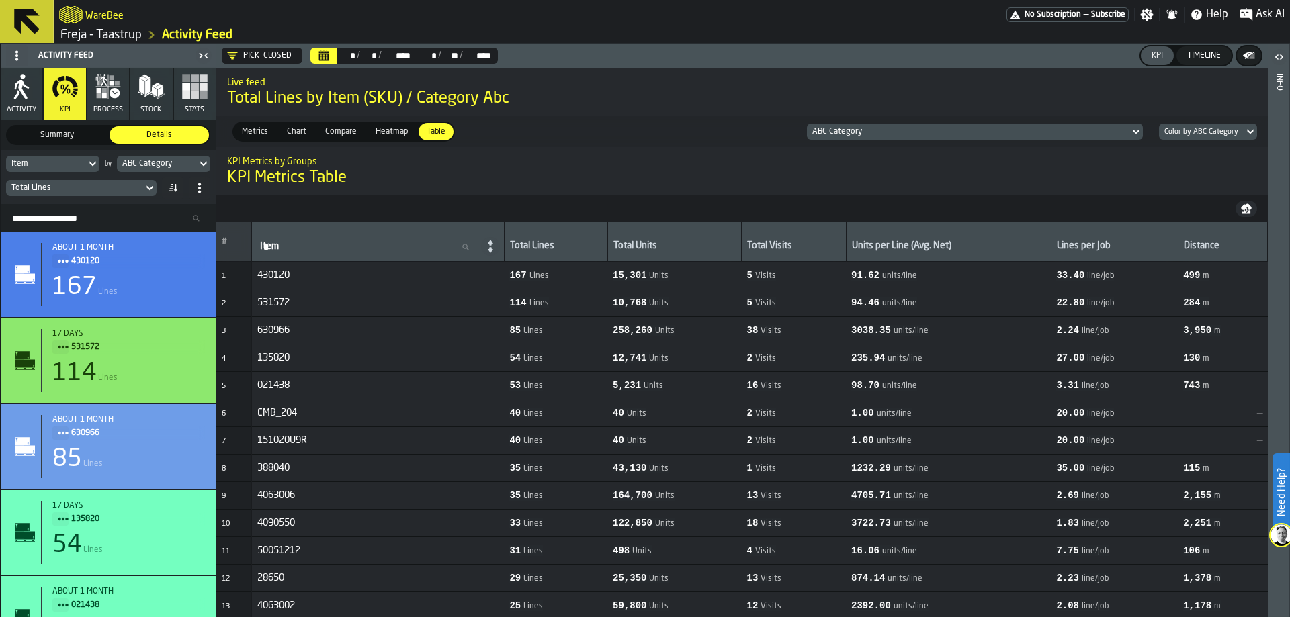
click at [173, 185] on icon at bounding box center [172, 188] width 11 height 11
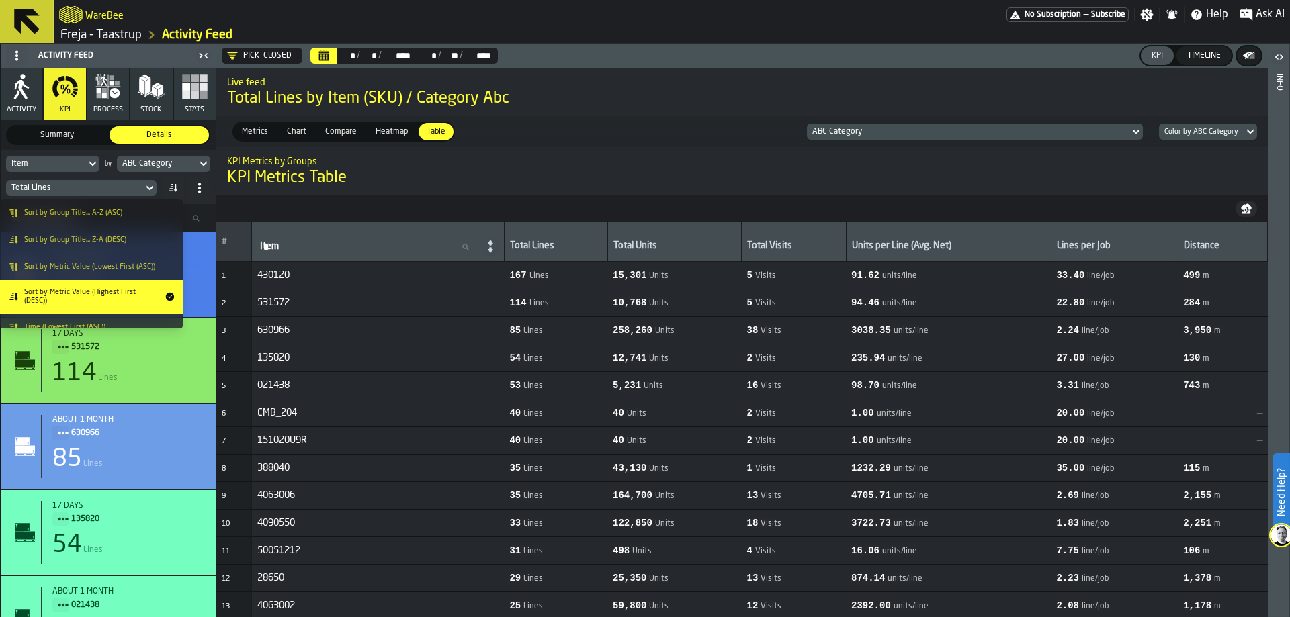
click at [107, 298] on span "Sort by Metric Value (Highest First (DESC))" at bounding box center [91, 296] width 135 height 17
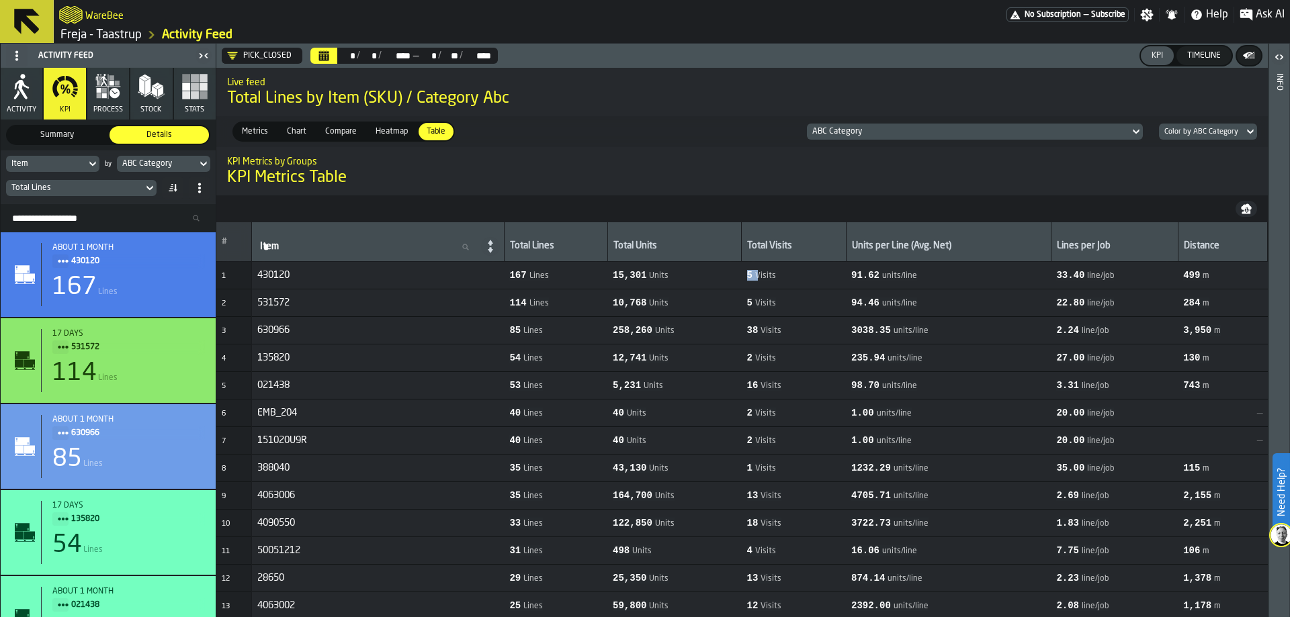
drag, startPoint x: 761, startPoint y: 273, endPoint x: 774, endPoint y: 272, distance: 12.8
click at [774, 272] on td "5 Visits" at bounding box center [794, 276] width 104 height 28
drag, startPoint x: 794, startPoint y: 272, endPoint x: 751, endPoint y: 273, distance: 43.0
click at [751, 273] on tr "1 430120 167 Lines 15,301 Units 5 Visits 91.62 units/line 33.40 line/job 499 m" at bounding box center [741, 276] width 1051 height 28
click at [590, 245] on div "Total Lines" at bounding box center [556, 246] width 92 height 13
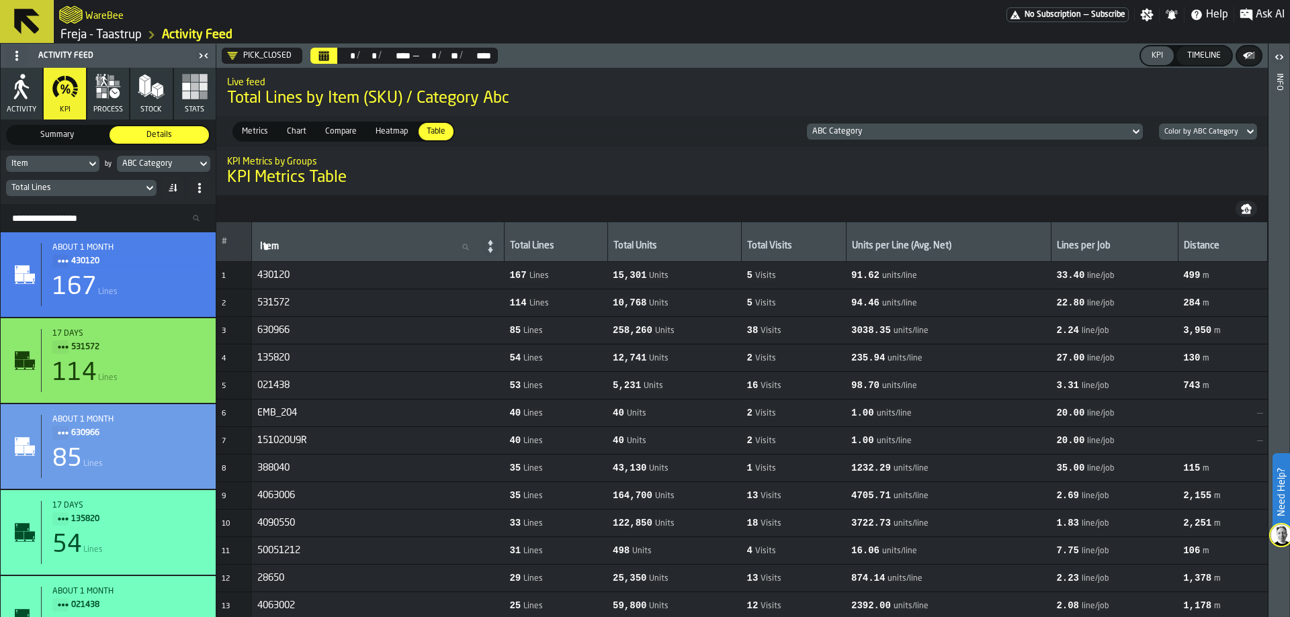
drag, startPoint x: 590, startPoint y: 245, endPoint x: 513, endPoint y: 250, distance: 77.4
click at [513, 250] on tr "# Item Item Total Lines Total Units Total Visits Units per Line (Avg. Net) Line…" at bounding box center [741, 242] width 1051 height 40
drag, startPoint x: 760, startPoint y: 246, endPoint x: 797, endPoint y: 242, distance: 37.2
click at [797, 242] on th "Total Visits" at bounding box center [794, 242] width 104 height 40
drag, startPoint x: 807, startPoint y: 242, endPoint x: 761, endPoint y: 243, distance: 46.4
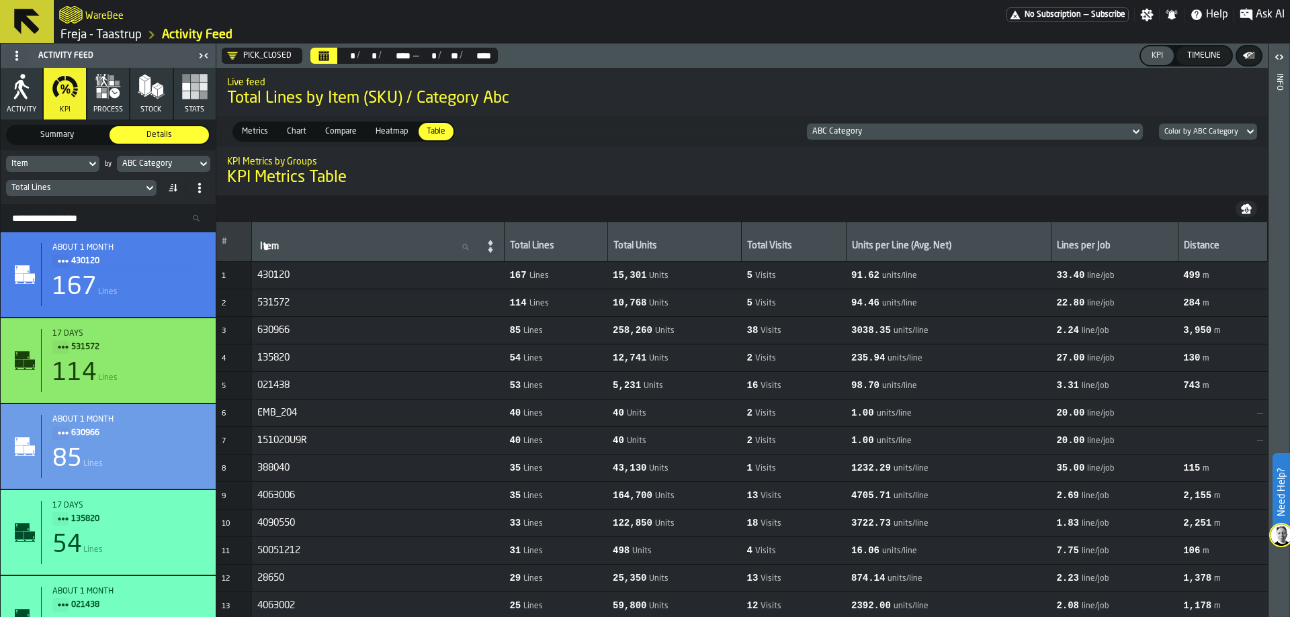
click at [761, 243] on th "Total Visits" at bounding box center [794, 242] width 104 height 40
drag, startPoint x: 575, startPoint y: 274, endPoint x: 534, endPoint y: 277, distance: 41.1
click at [534, 277] on tr "1 430120 167 Lines 15,301 Units 5 Visits 91.62 units/line 33.40 line/job 499 m" at bounding box center [741, 276] width 1051 height 28
drag, startPoint x: 791, startPoint y: 274, endPoint x: 744, endPoint y: 281, distance: 47.5
click at [744, 281] on tr "1 430120 167 Lines 15,301 Units 5 Visits 91.62 units/line 33.40 line/job 499 m" at bounding box center [741, 276] width 1051 height 28
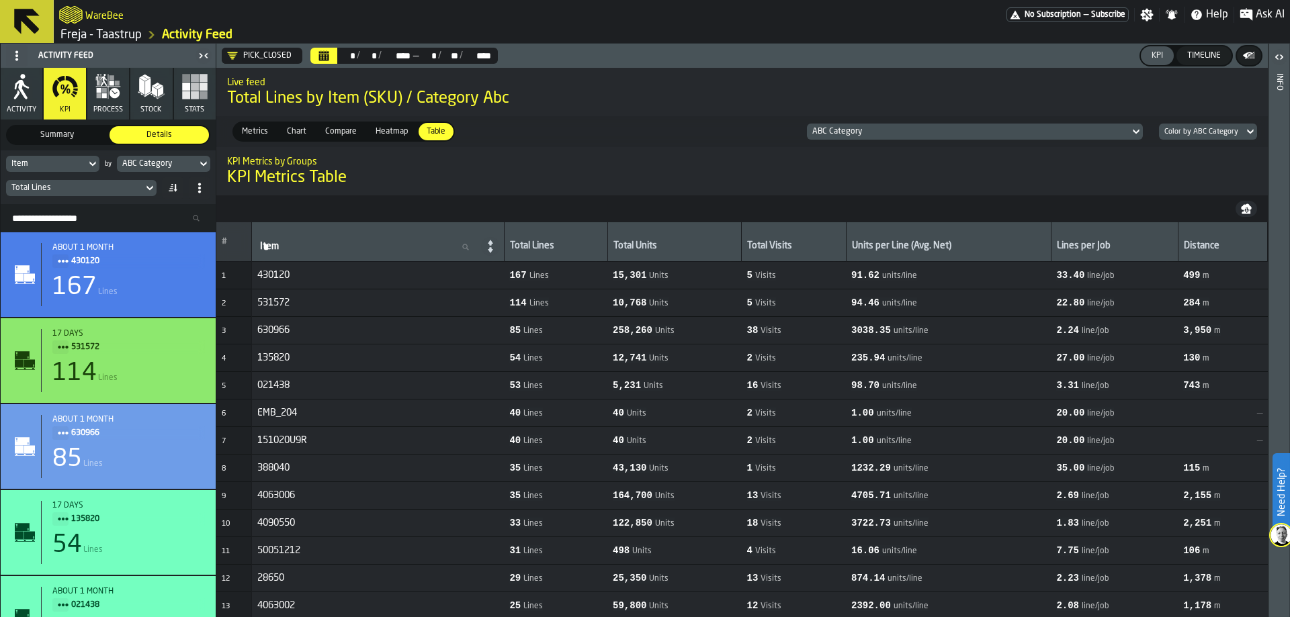
click at [822, 270] on td "5 Visits" at bounding box center [794, 276] width 104 height 28
click at [126, 38] on link "Freja - Taastrup" at bounding box center [100, 35] width 81 height 15
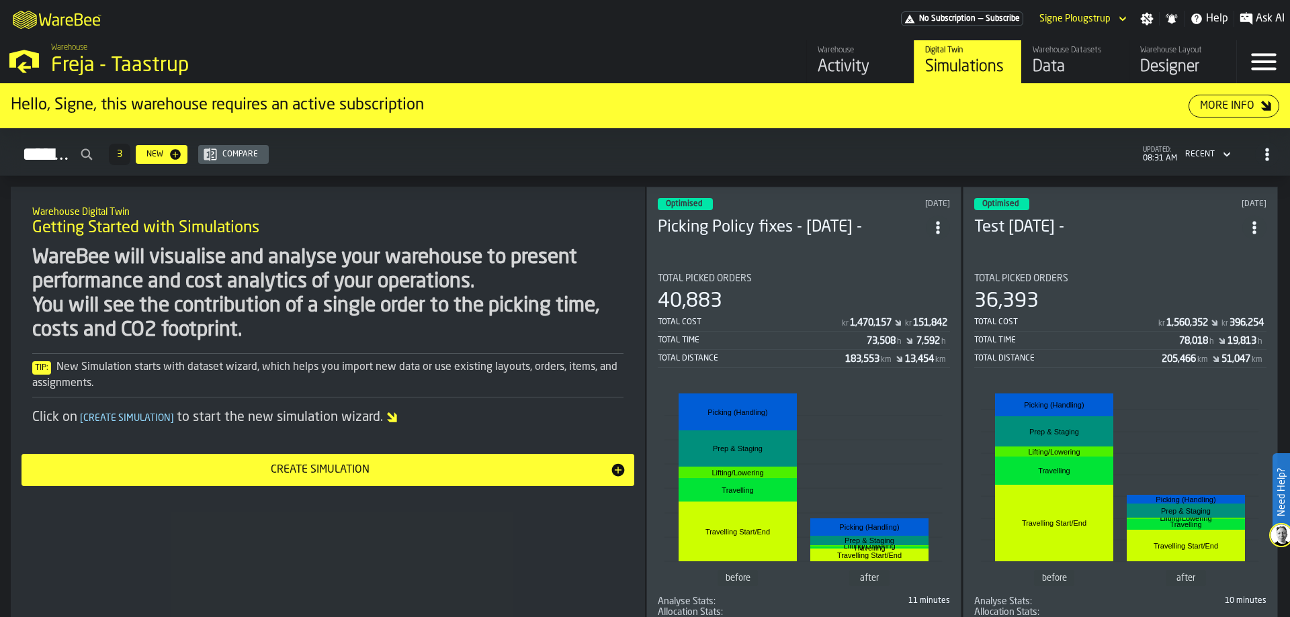
click at [1039, 57] on div "Data" at bounding box center [1074, 66] width 85 height 21
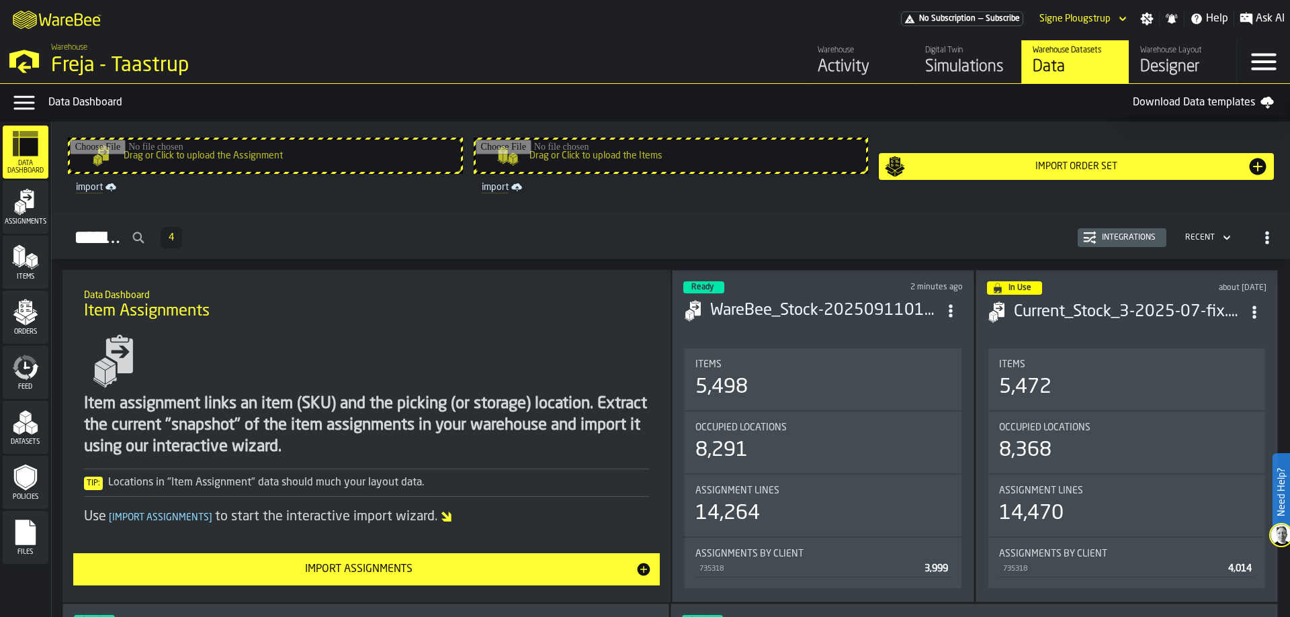
click at [1049, 59] on div "Data" at bounding box center [1074, 66] width 85 height 21
click at [17, 383] on div "Feed" at bounding box center [26, 372] width 46 height 37
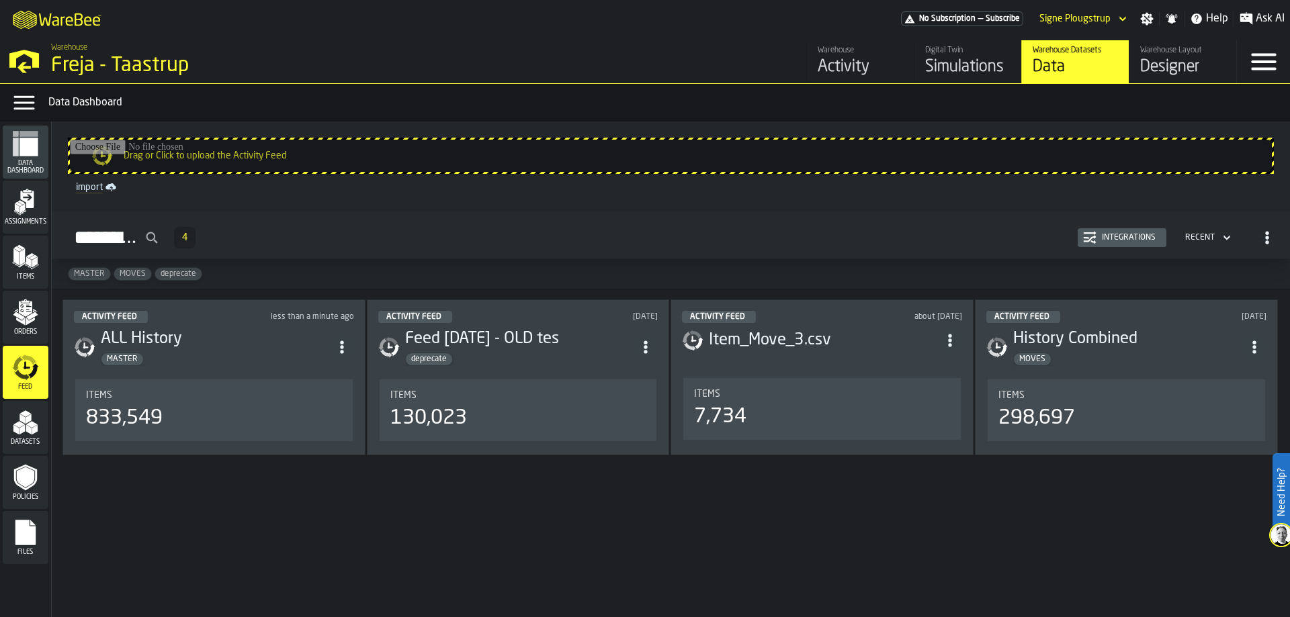
click at [822, 54] on div "Warehouse" at bounding box center [860, 50] width 85 height 9
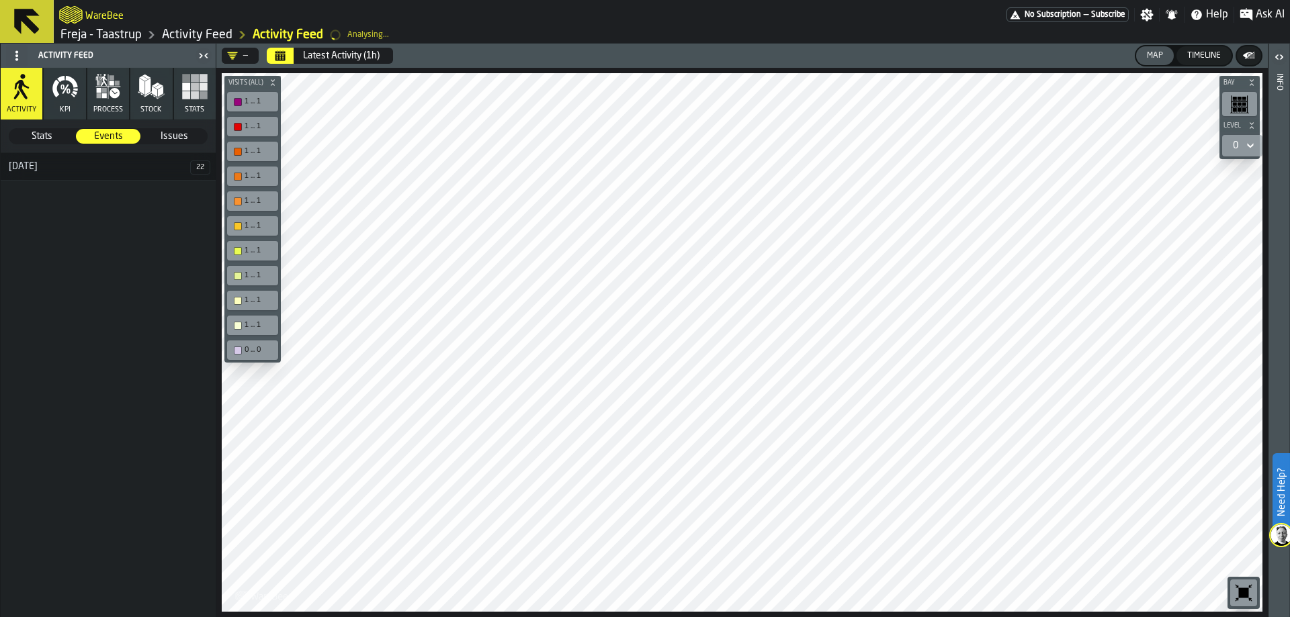
click at [277, 54] on icon "Calendar" at bounding box center [280, 55] width 11 height 11
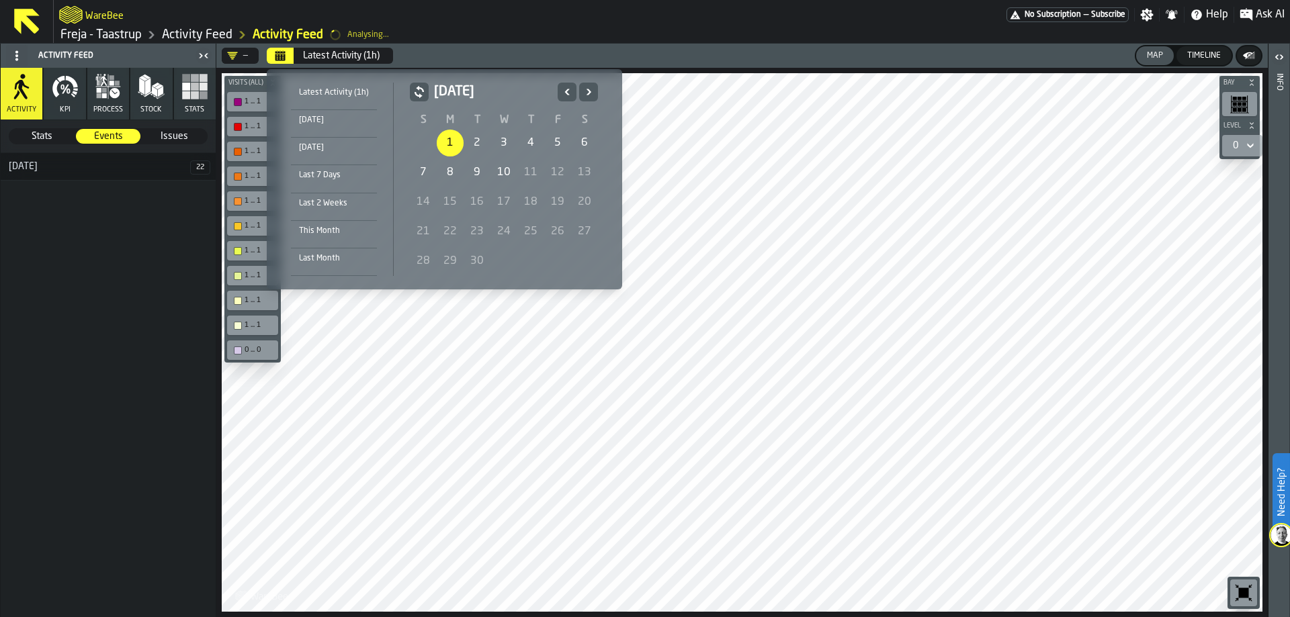
click at [444, 140] on div "1" at bounding box center [450, 143] width 27 height 27
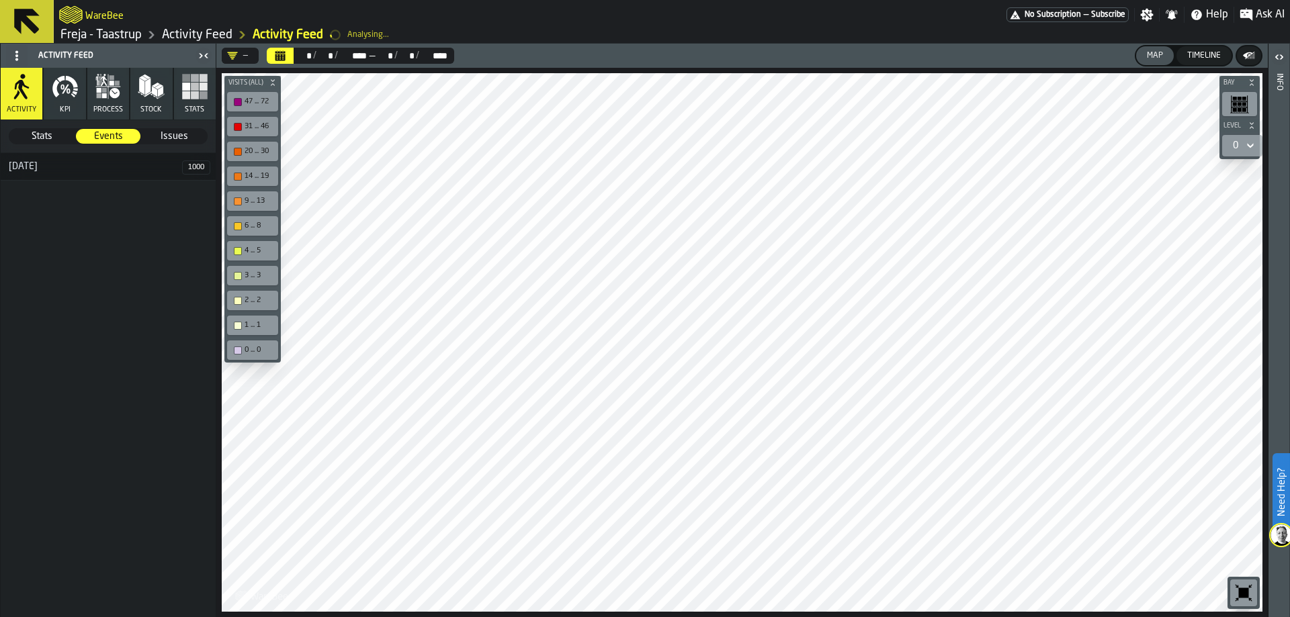
click at [70, 95] on icon "button" at bounding box center [65, 86] width 27 height 27
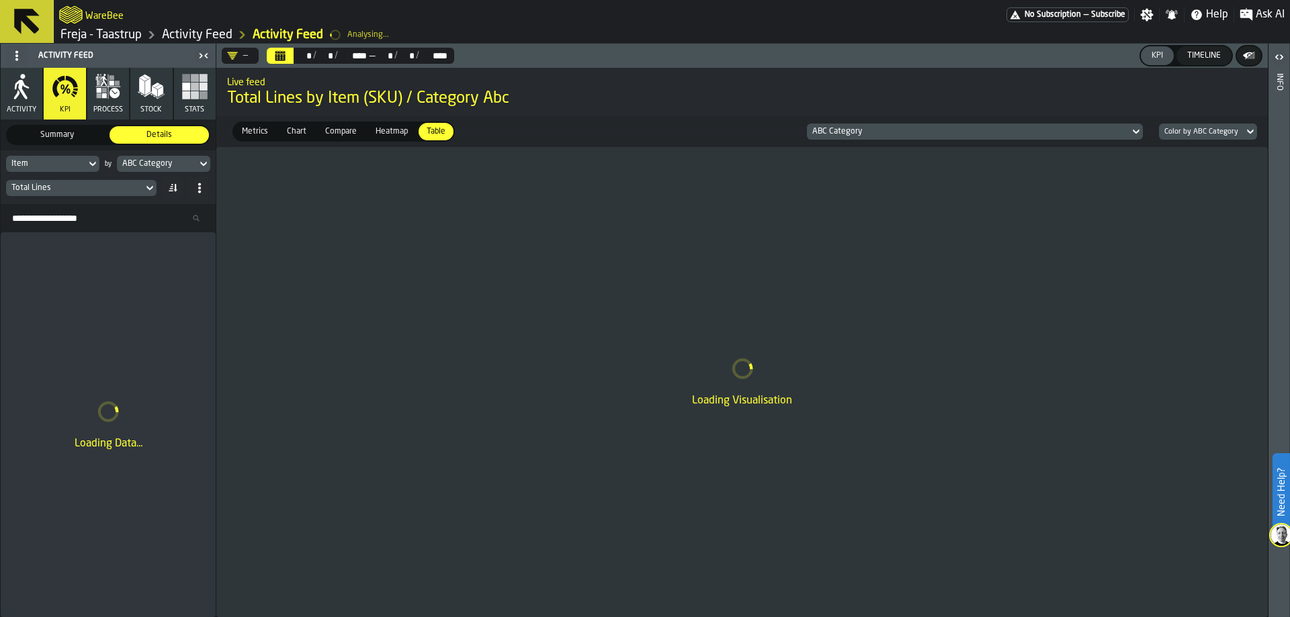
click at [87, 162] on icon at bounding box center [92, 164] width 13 height 16
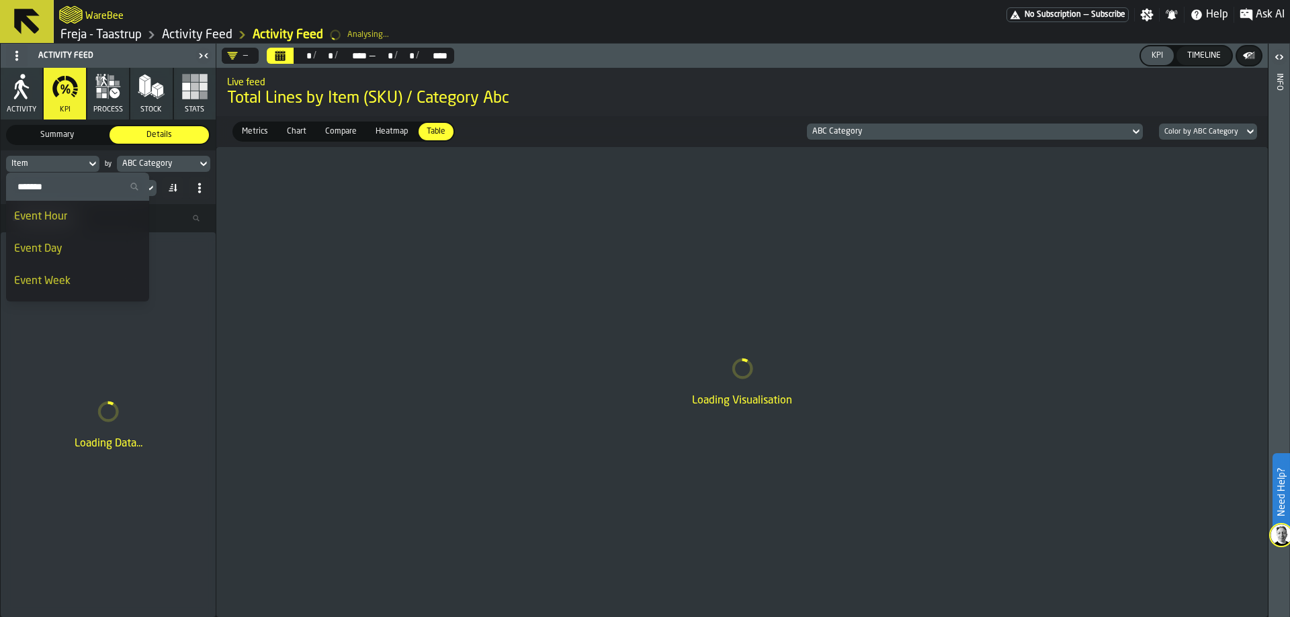
click at [91, 165] on icon at bounding box center [92, 164] width 13 height 16
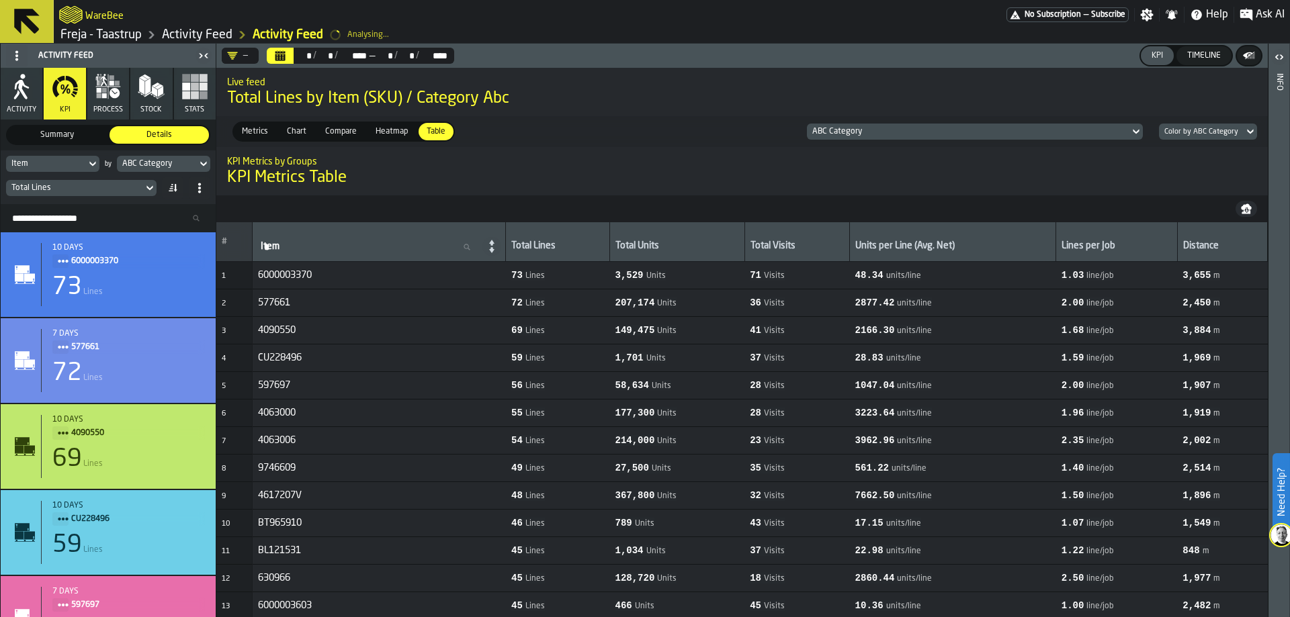
click at [79, 134] on span "Summary" at bounding box center [57, 135] width 94 height 12
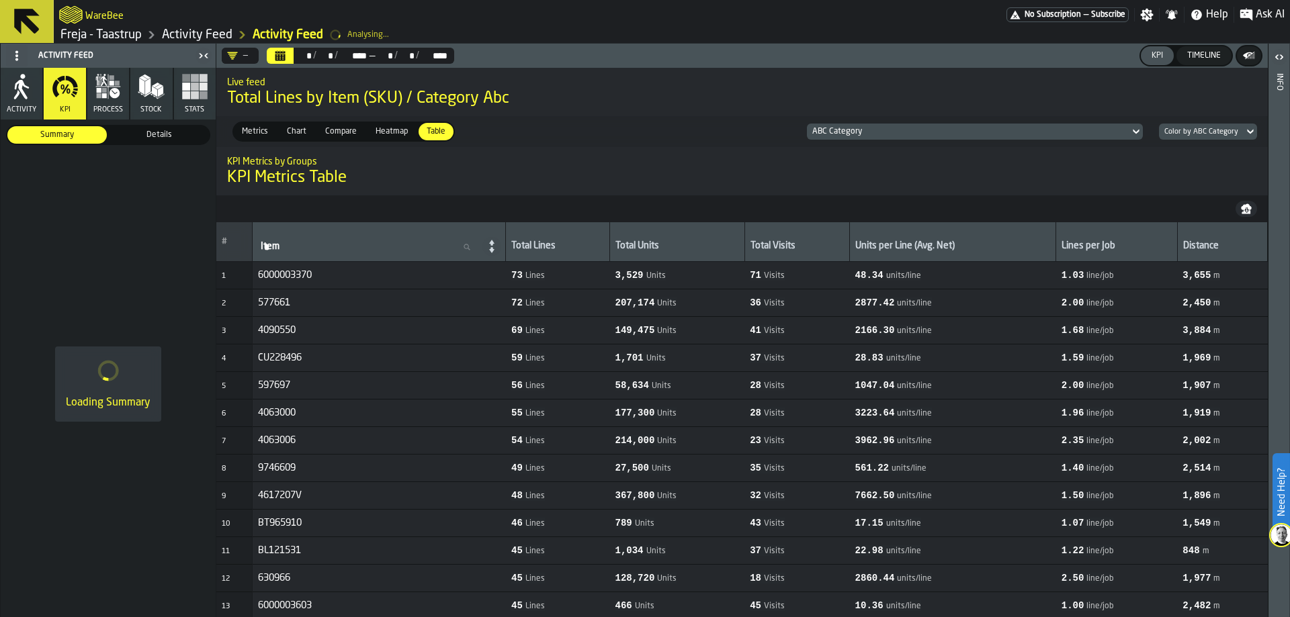
click at [140, 133] on span "Details" at bounding box center [159, 135] width 94 height 12
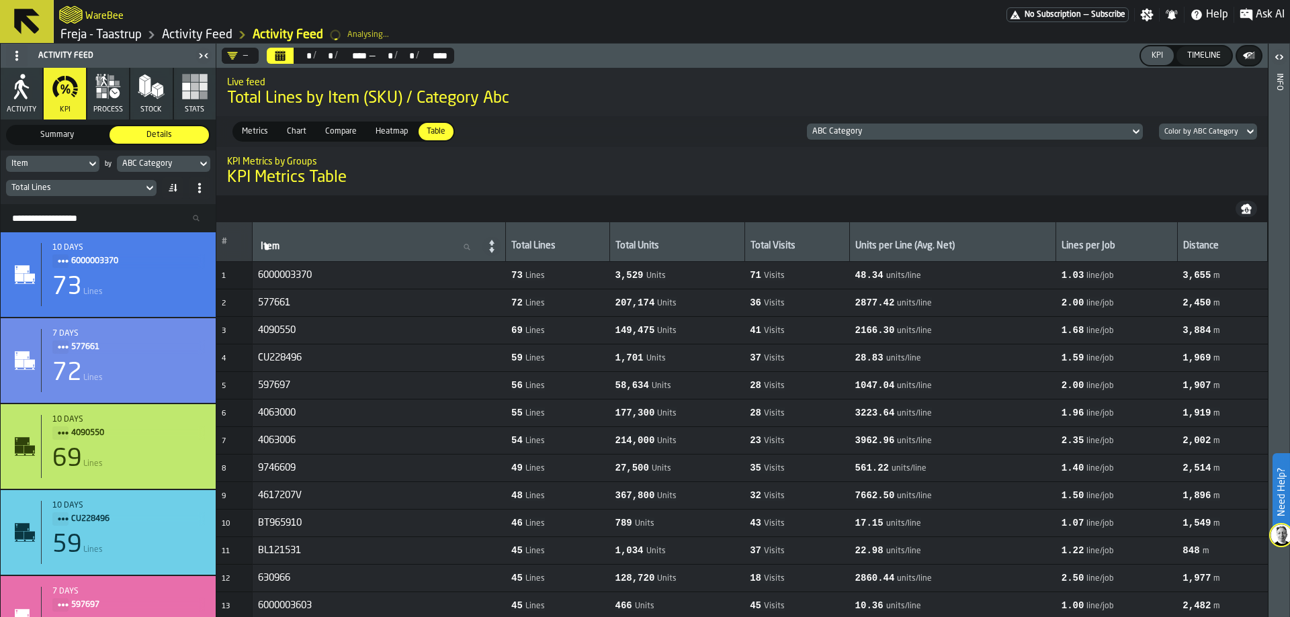
click at [95, 165] on icon at bounding box center [92, 164] width 6 height 5
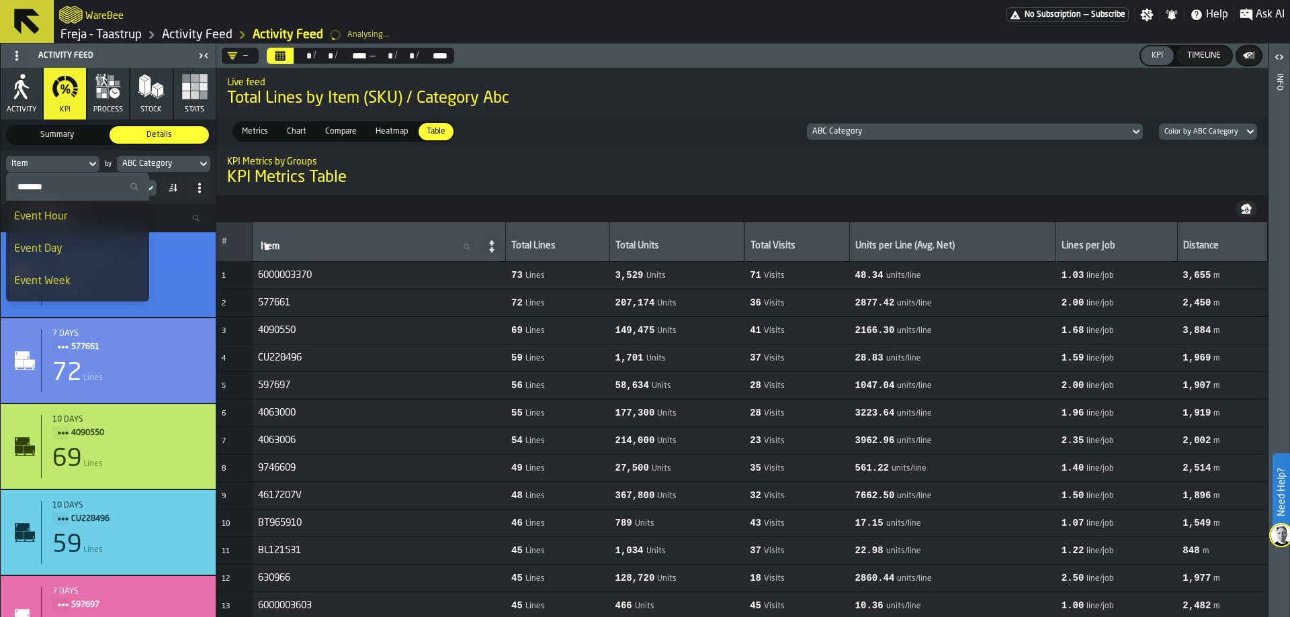
click at [71, 181] on input "Search" at bounding box center [77, 186] width 132 height 17
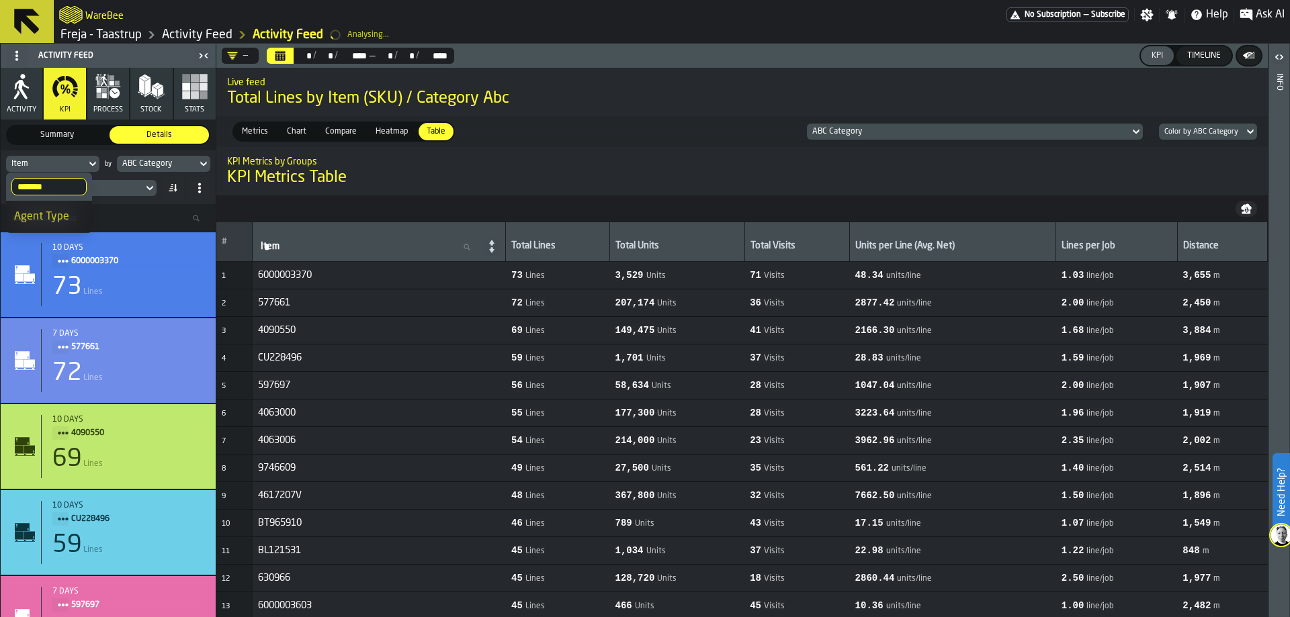
type input "*******"
click at [59, 213] on div "Agent Type" at bounding box center [49, 217] width 70 height 16
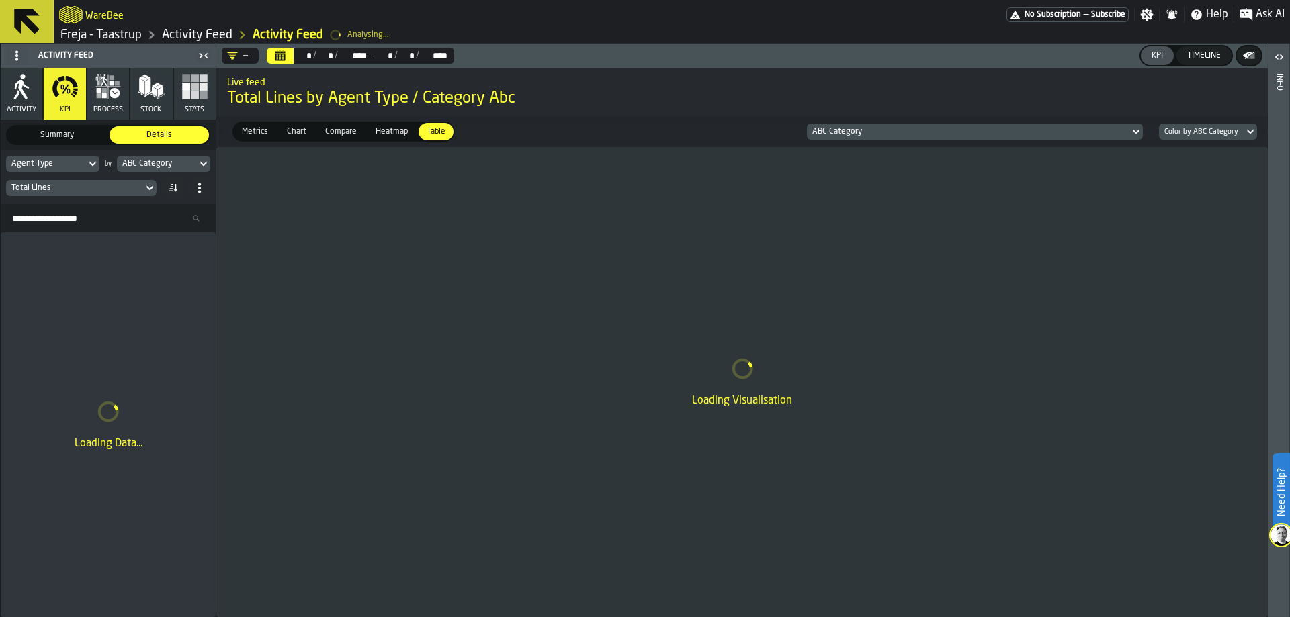
click at [159, 164] on div "ABC Category" at bounding box center [156, 163] width 69 height 9
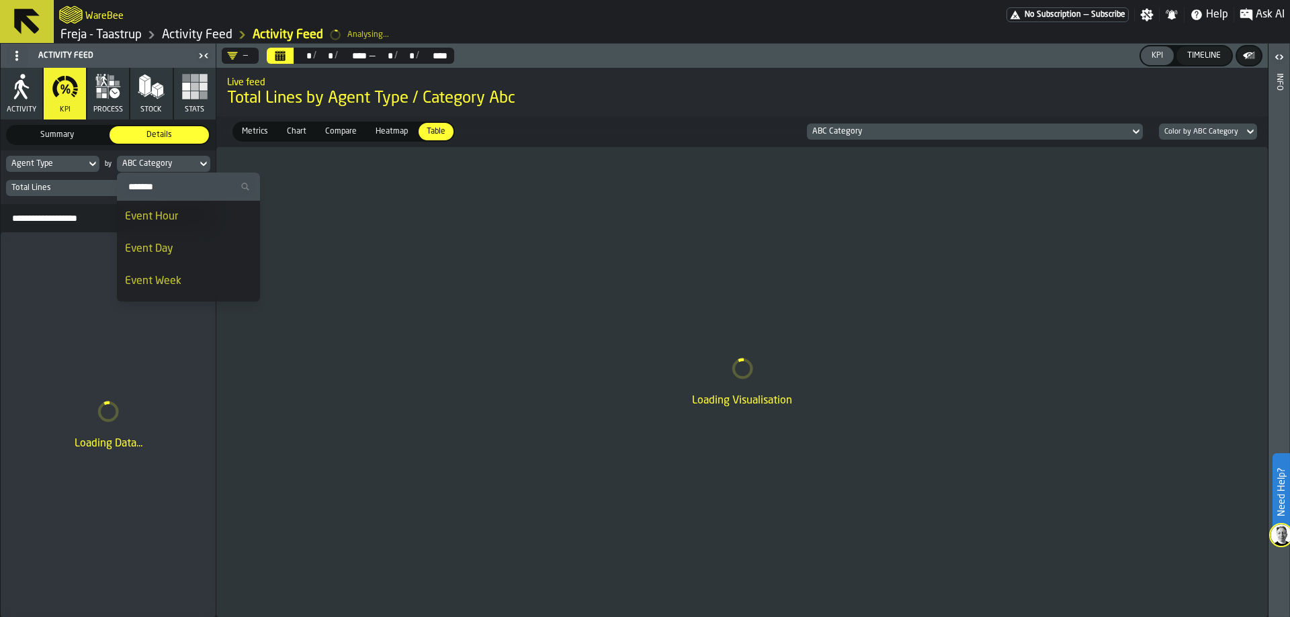
click at [188, 163] on div "ABC Category" at bounding box center [156, 163] width 69 height 9
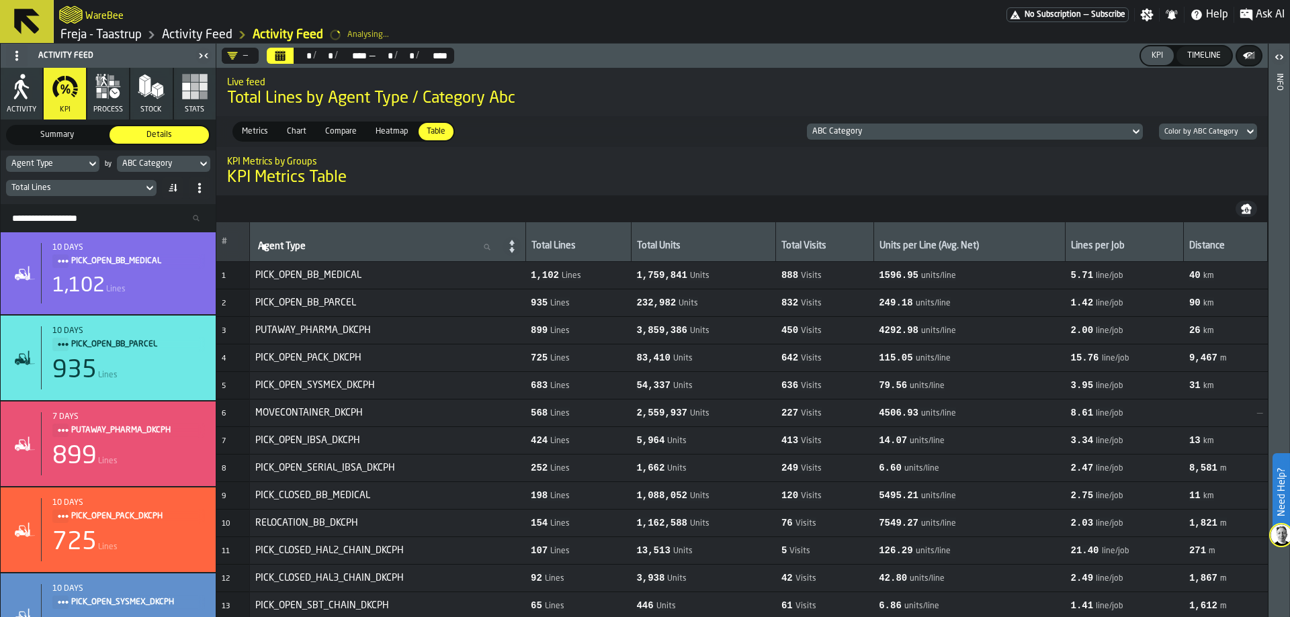
click at [146, 188] on icon at bounding box center [149, 188] width 13 height 16
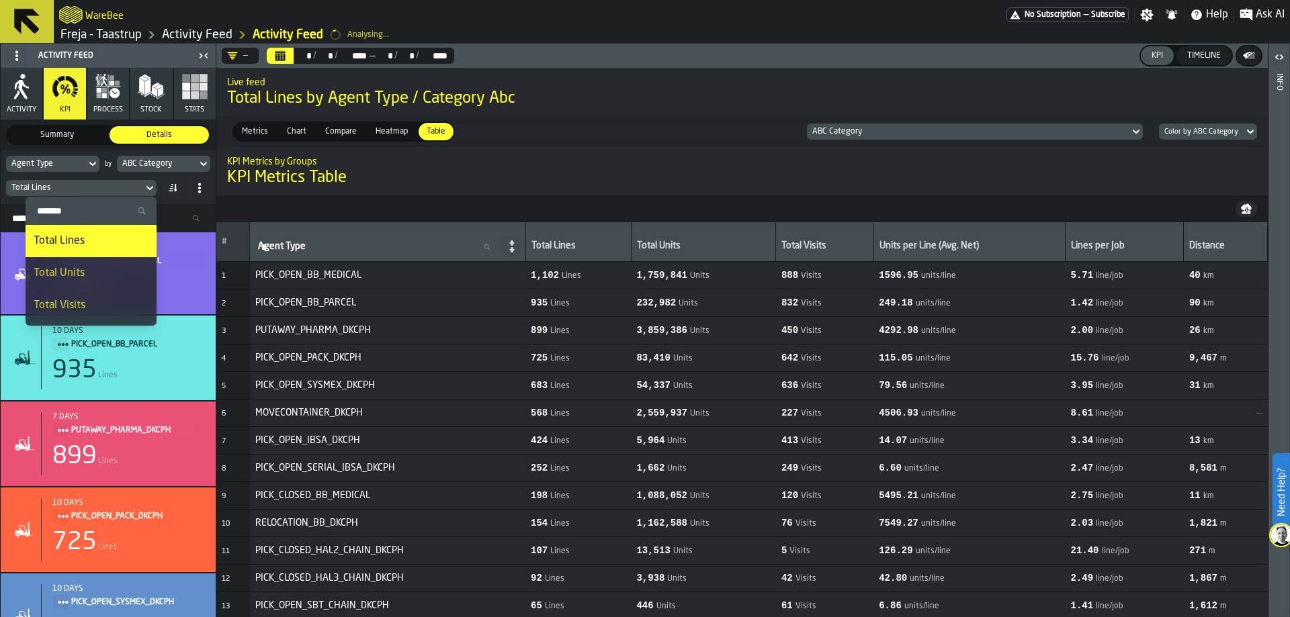
click at [146, 185] on icon at bounding box center [149, 188] width 13 height 16
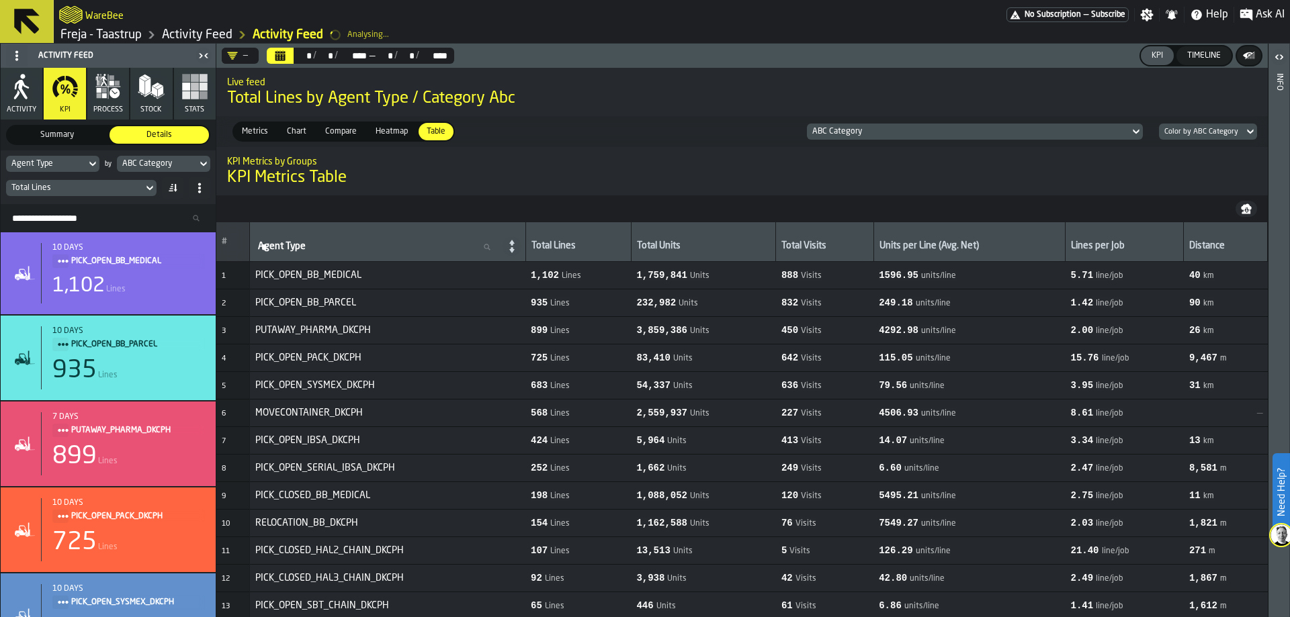
click at [249, 61] on div "—" at bounding box center [238, 56] width 32 height 16
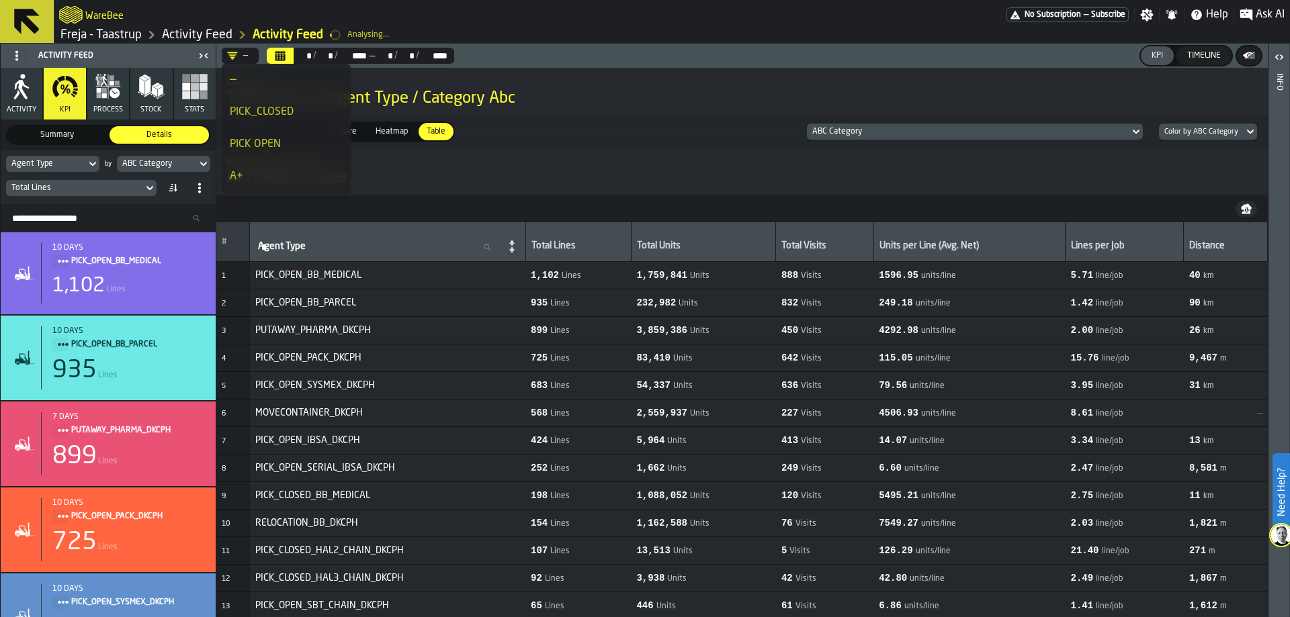
click at [261, 116] on div "PICK_CLOSED" at bounding box center [286, 112] width 113 height 16
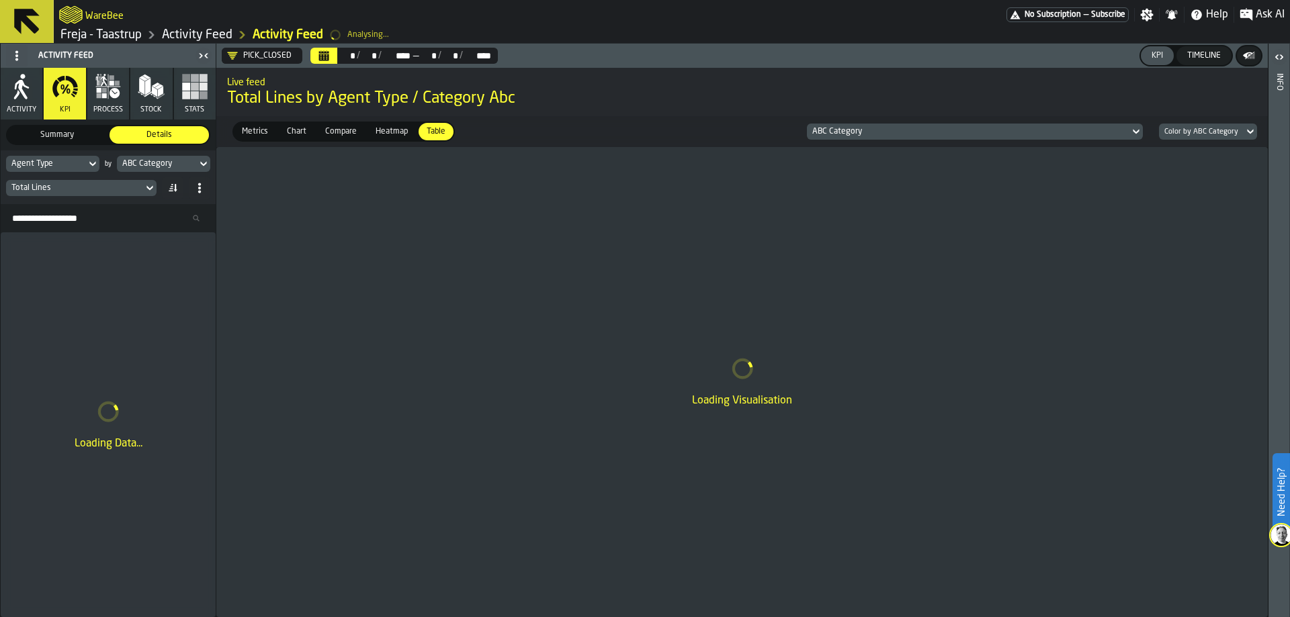
click at [331, 54] on button "Calendar" at bounding box center [323, 56] width 27 height 16
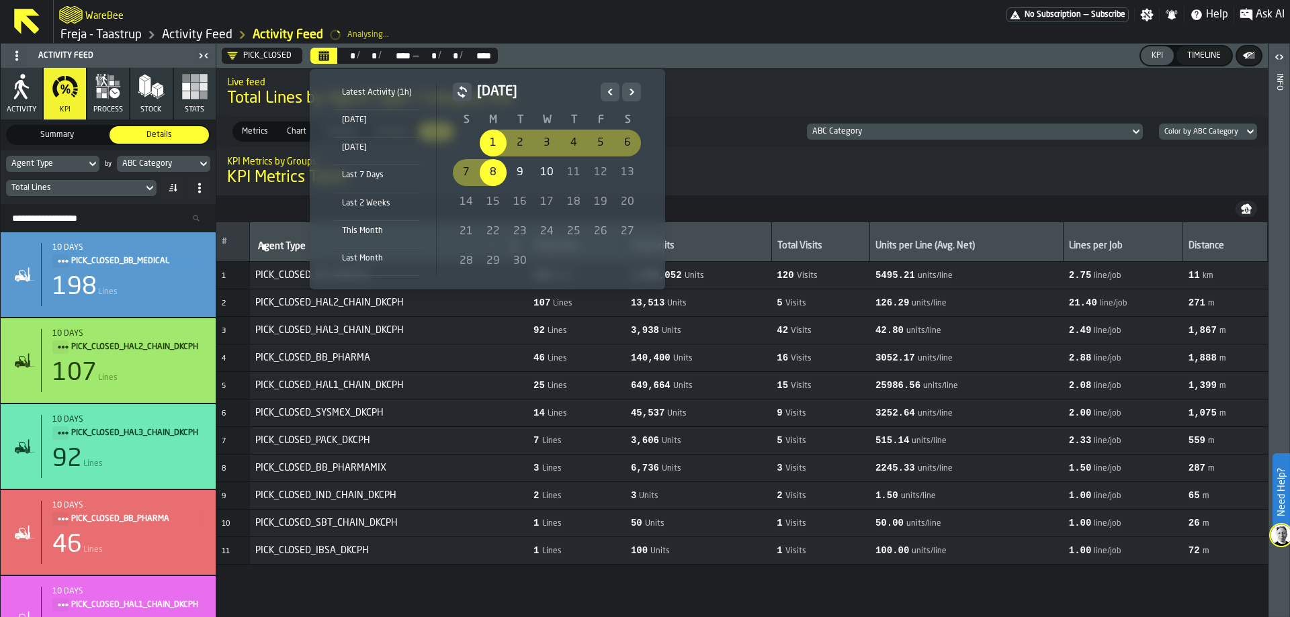
click at [604, 91] on icon "Previous" at bounding box center [609, 92] width 13 height 16
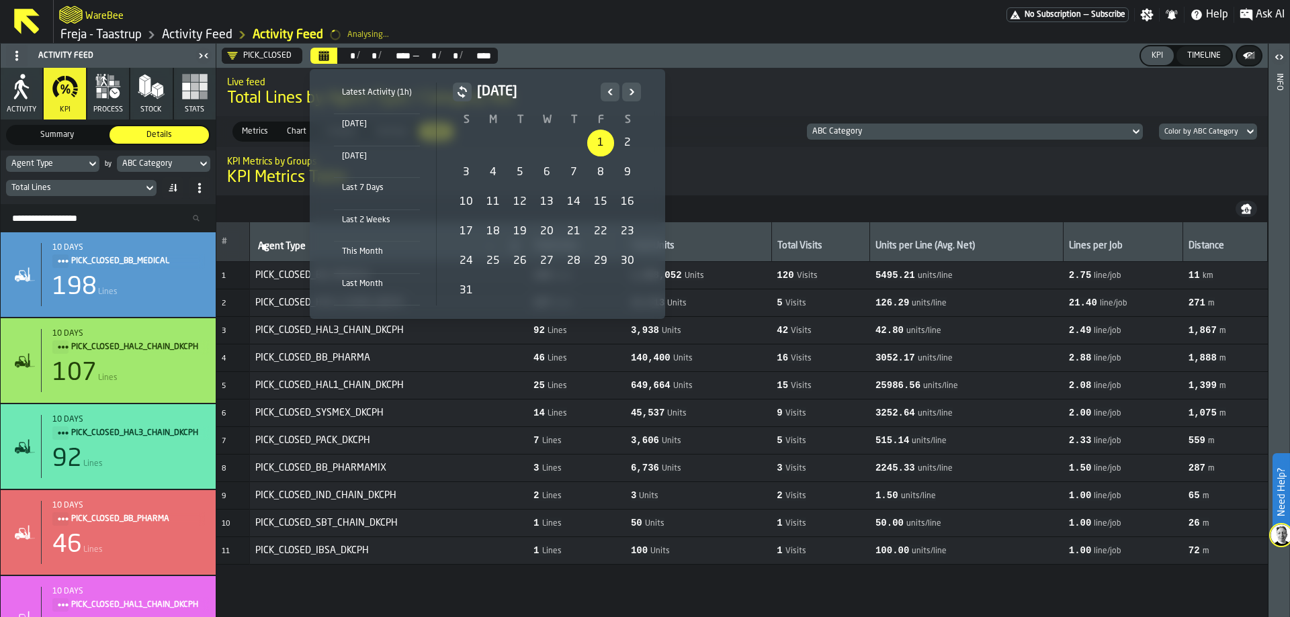
click at [594, 144] on div "1" at bounding box center [600, 143] width 27 height 27
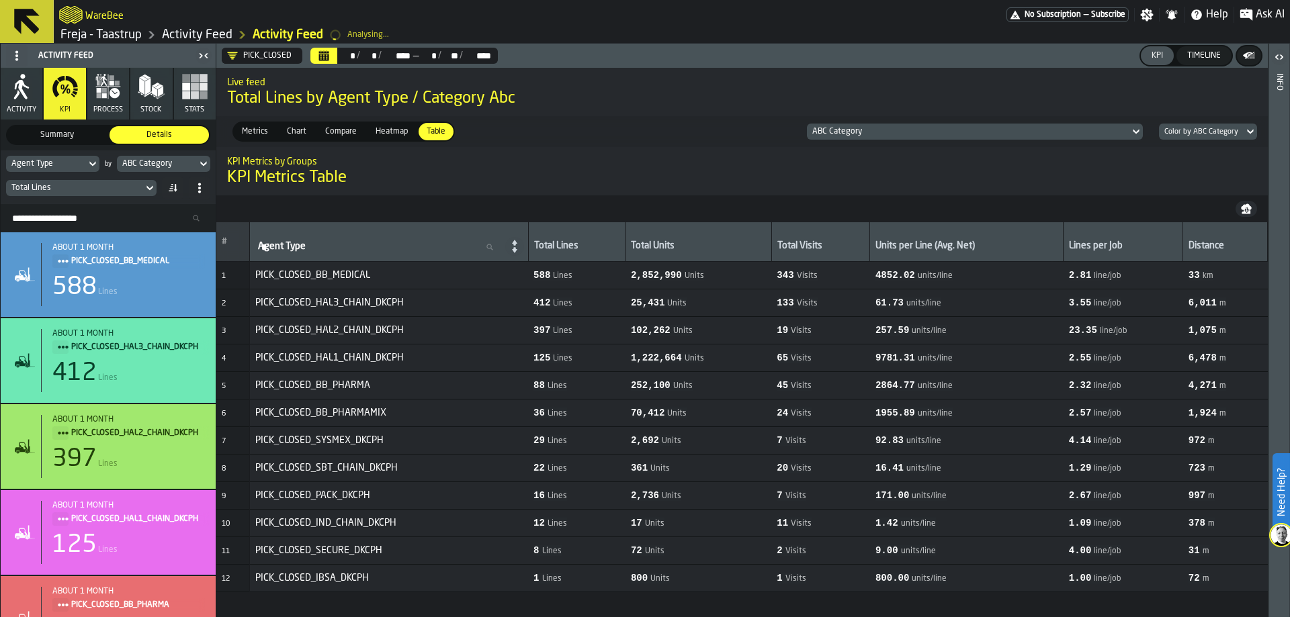
click at [1245, 132] on icon at bounding box center [1249, 132] width 13 height 16
click at [1138, 132] on icon at bounding box center [1136, 132] width 6 height 5
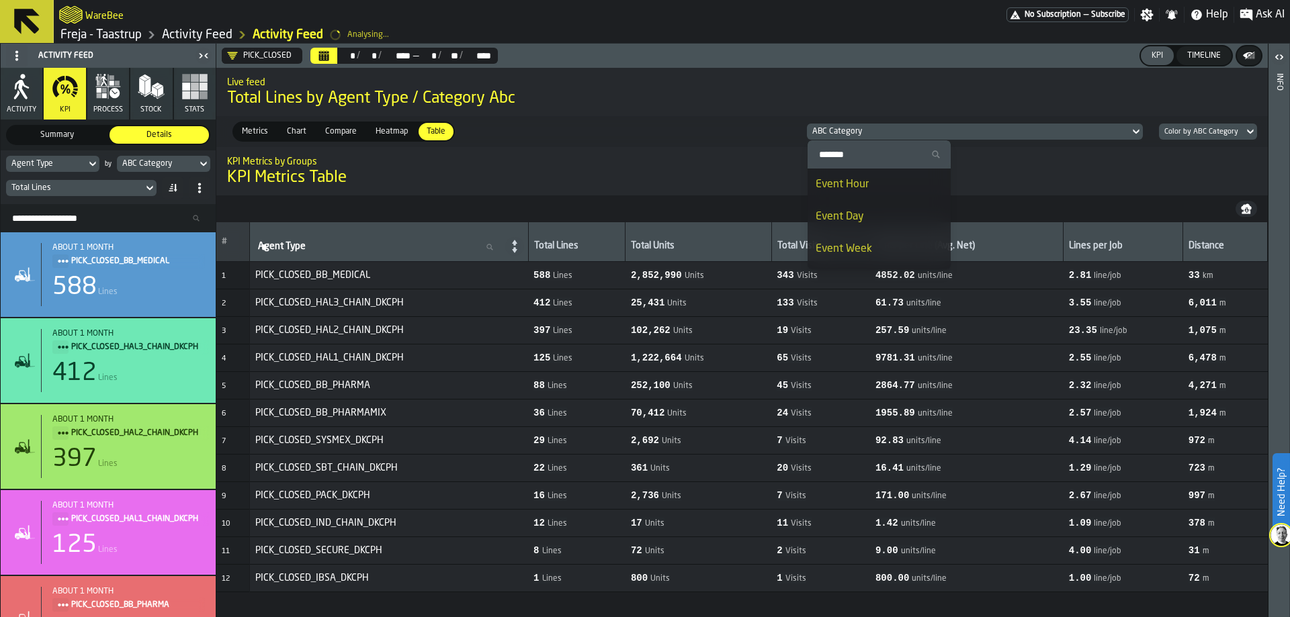
click at [1138, 132] on icon at bounding box center [1136, 132] width 6 height 5
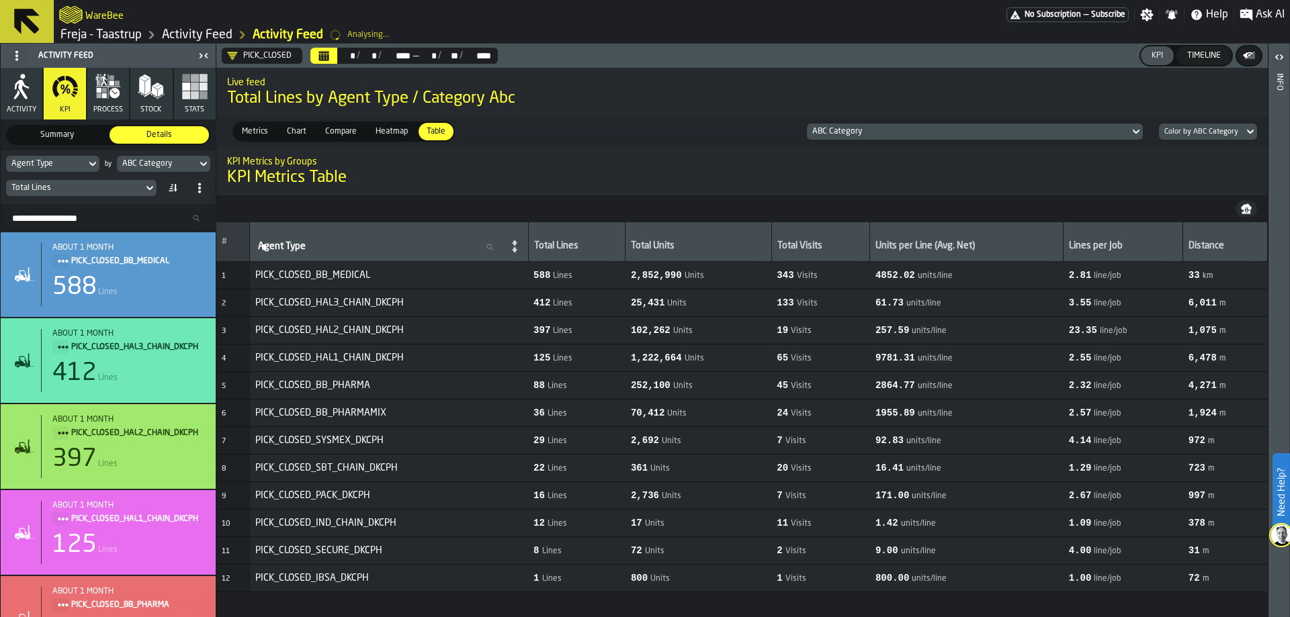
click at [405, 468] on span "PICK_CLOSED_SBT_CHAIN_DKCPH" at bounding box center [388, 468] width 267 height 11
click at [547, 177] on h1 "KPI Metrics Table" at bounding box center [742, 177] width 1030 height 21
click at [89, 164] on icon at bounding box center [92, 164] width 13 height 16
click at [616, 124] on div "Metrics Metrics Chart Chart Compare Compare Heatmap Heatmap Table Table ABC Cat…" at bounding box center [741, 131] width 1051 height 31
click at [92, 168] on icon at bounding box center [92, 164] width 13 height 16
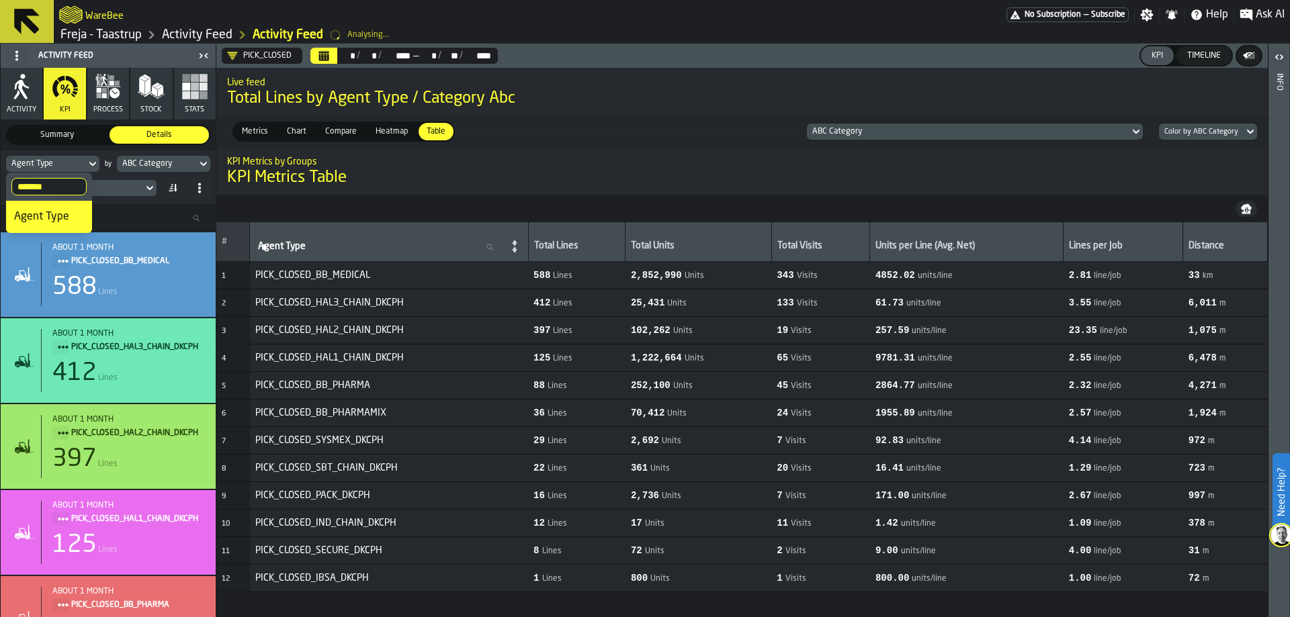
drag, startPoint x: 49, startPoint y: 186, endPoint x: 0, endPoint y: 192, distance: 49.4
click at [0, 192] on body "Need Help? WareBee No Subscription — Subscribe Settings Notifications Help Ask …" at bounding box center [645, 308] width 1290 height 617
click at [95, 164] on icon at bounding box center [92, 164] width 6 height 5
click at [57, 192] on input "*******" at bounding box center [48, 186] width 75 height 17
type input "*"
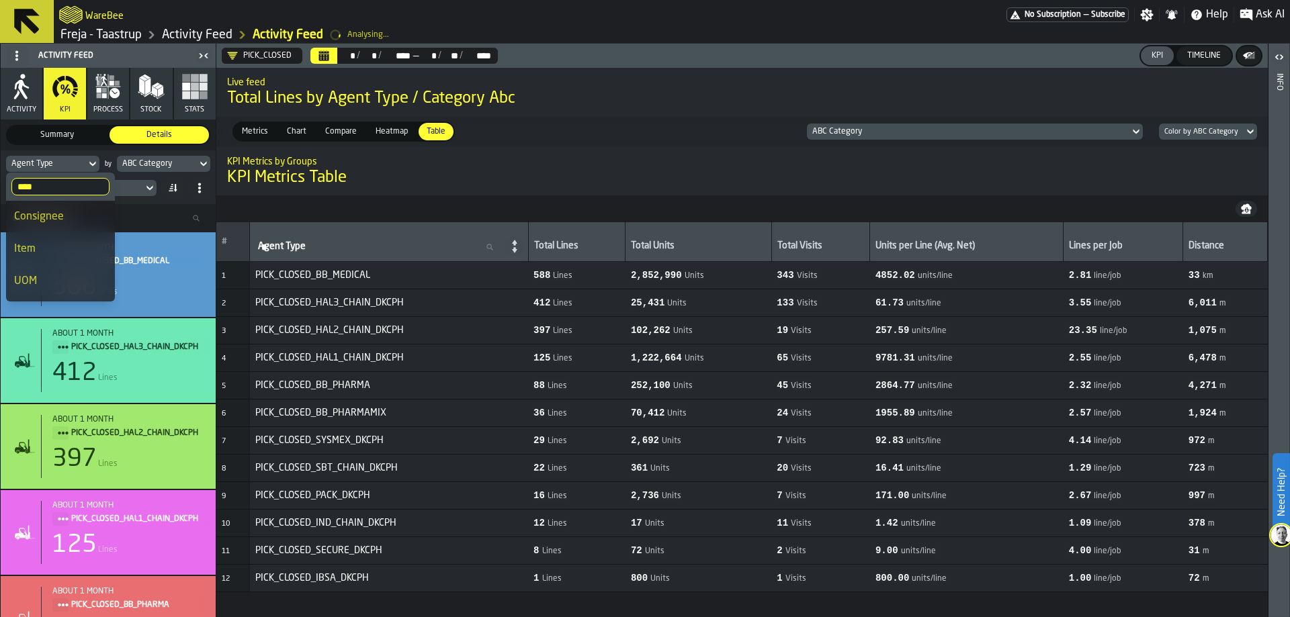
type input "****"
click at [40, 255] on div "Item" at bounding box center [60, 249] width 93 height 16
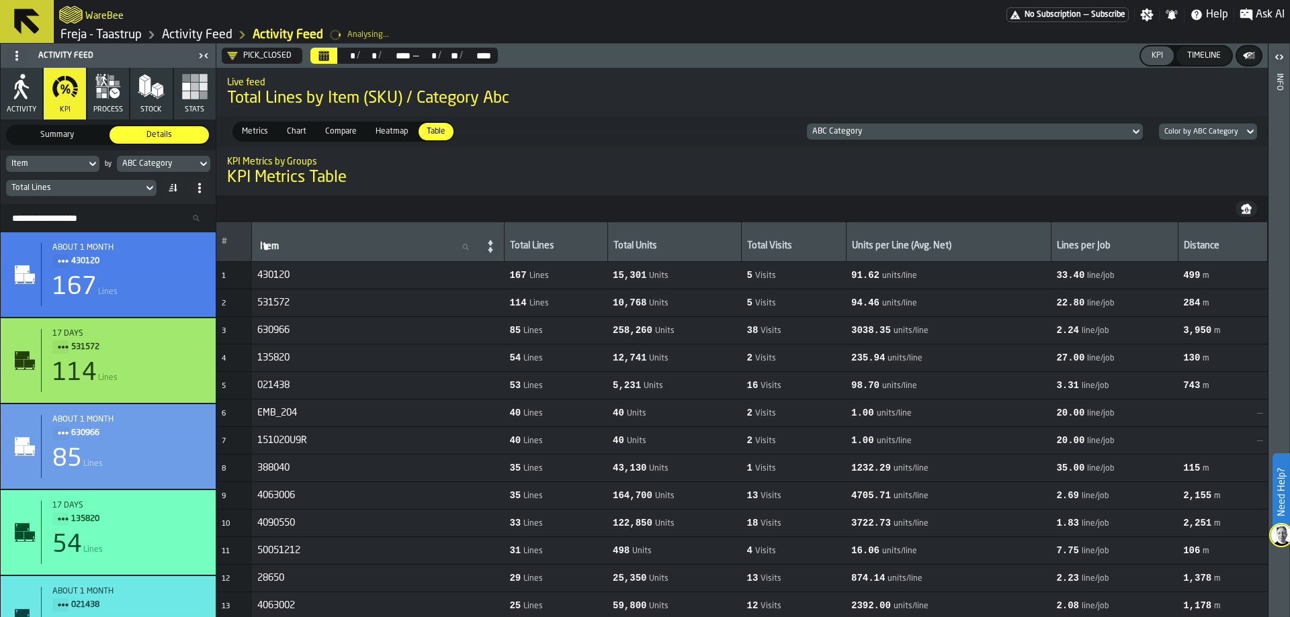
click at [914, 362] on span "units/line" at bounding box center [904, 358] width 35 height 9
drag, startPoint x: 1088, startPoint y: 396, endPoint x: 979, endPoint y: 404, distance: 108.5
click at [1026, 196] on div "KPI Metrics by Groups KPI Metrics Table" at bounding box center [741, 171] width 1051 height 56
click at [981, 199] on div "KPI Metrics by Groups KPI Metrics Table" at bounding box center [741, 171] width 1051 height 56
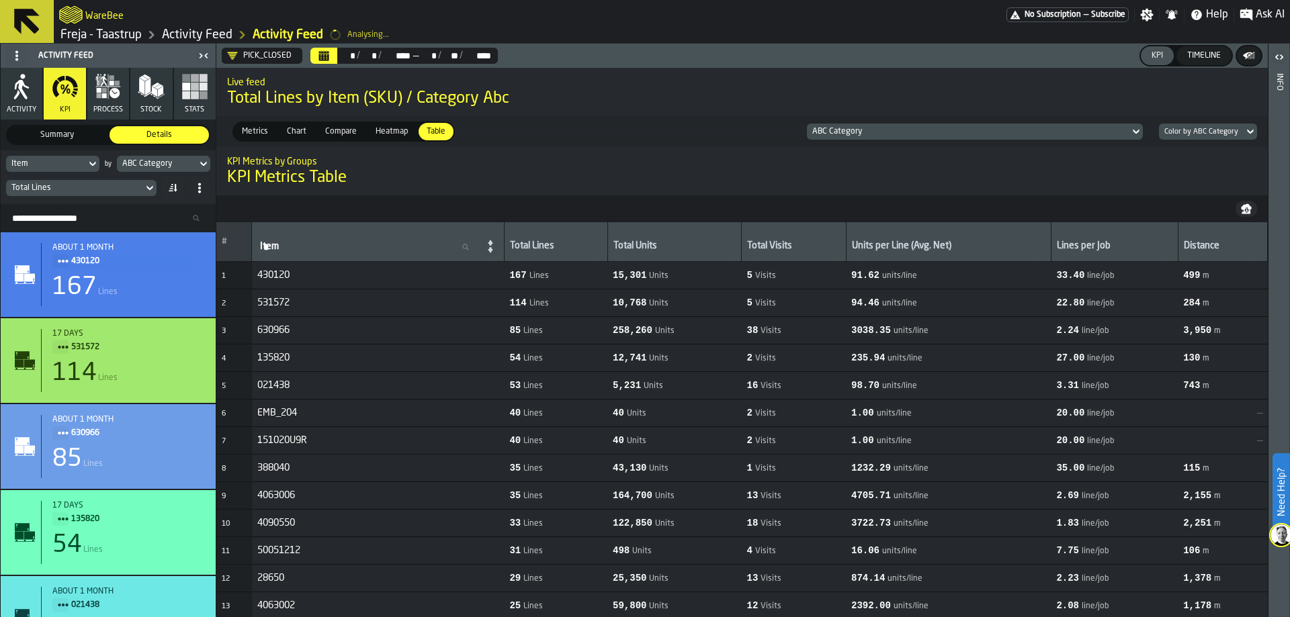
drag, startPoint x: 541, startPoint y: 246, endPoint x: 580, endPoint y: 244, distance: 38.3
click at [580, 244] on div "Total Lines" at bounding box center [556, 246] width 92 height 13
drag, startPoint x: 592, startPoint y: 244, endPoint x: 550, endPoint y: 246, distance: 41.7
click at [550, 246] on div "Total Lines" at bounding box center [556, 246] width 92 height 13
drag, startPoint x: 762, startPoint y: 275, endPoint x: 799, endPoint y: 276, distance: 36.3
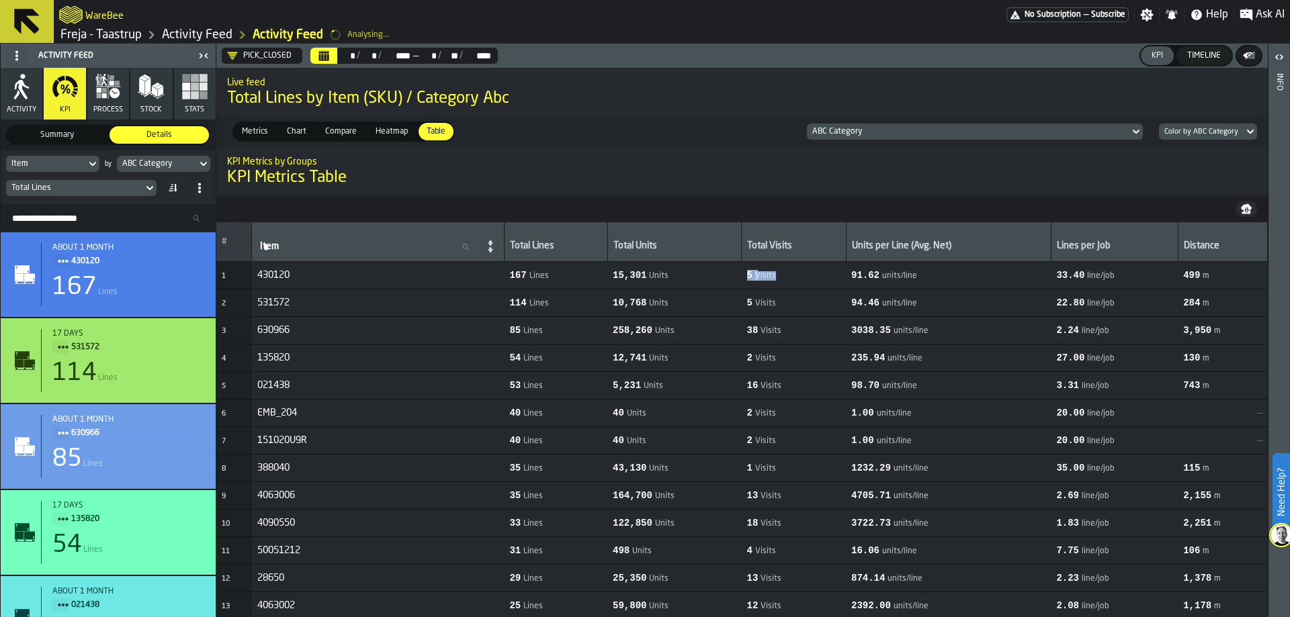
click at [799, 276] on td "5 Visits" at bounding box center [794, 276] width 104 height 28
click at [799, 276] on span "5 Visits" at bounding box center [793, 275] width 93 height 11
drag, startPoint x: 764, startPoint y: 276, endPoint x: 805, endPoint y: 277, distance: 41.7
click at [805, 277] on span "5 Visits" at bounding box center [793, 275] width 93 height 11
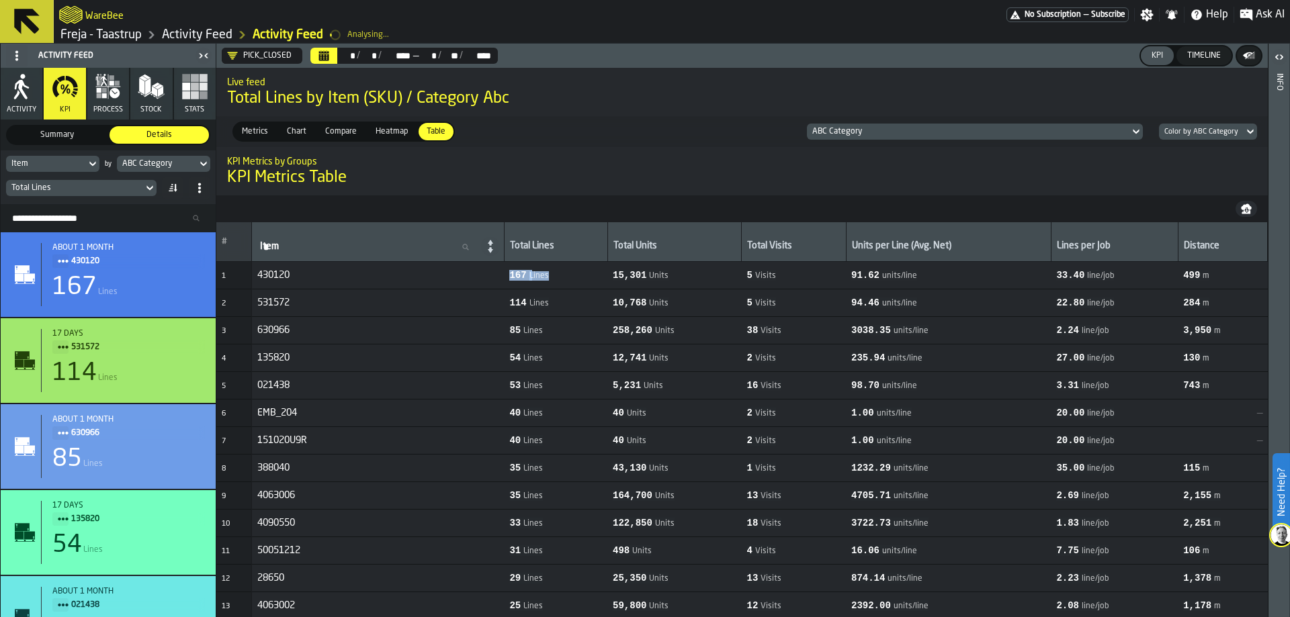
drag, startPoint x: 588, startPoint y: 279, endPoint x: 513, endPoint y: 275, distance: 75.3
click at [513, 275] on tr "1 430120 167 Lines 15,301 Units 5 Visits 91.62 units/line 33.40 line/job 499 m" at bounding box center [741, 276] width 1051 height 28
click at [498, 273] on span "430120" at bounding box center [377, 275] width 241 height 11
drag, startPoint x: 535, startPoint y: 273, endPoint x: 570, endPoint y: 277, distance: 35.2
click at [570, 277] on td "167 Lines" at bounding box center [555, 276] width 103 height 28
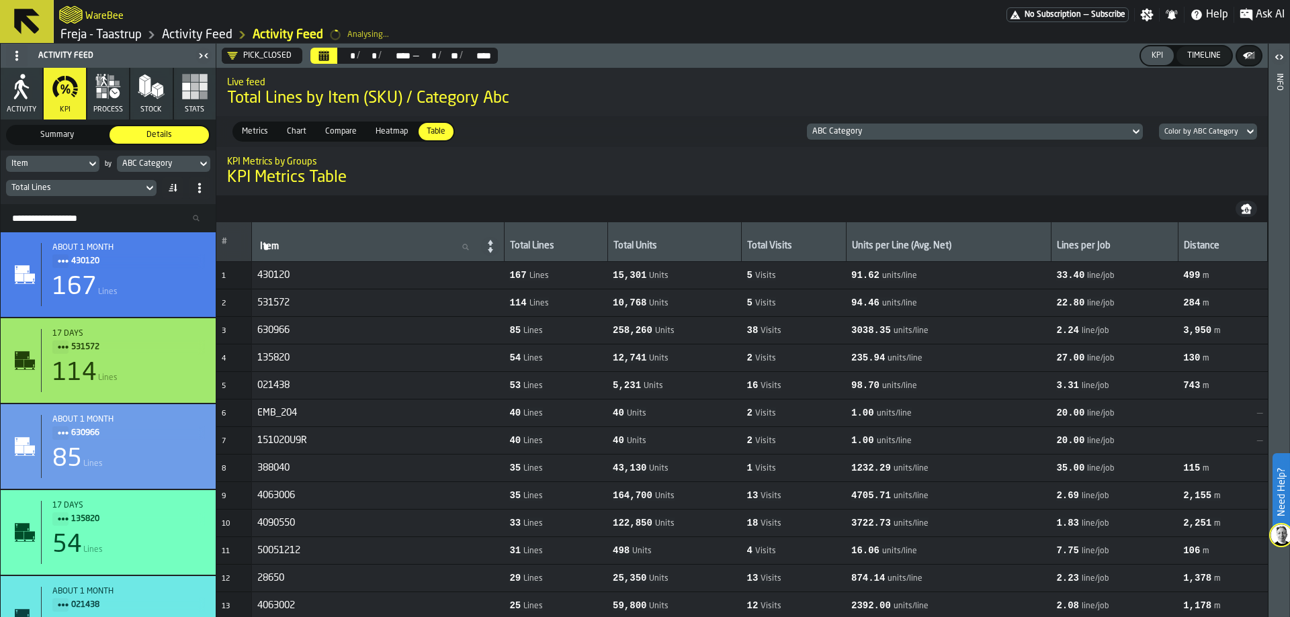
click at [549, 277] on span "Lines" at bounding box center [538, 275] width 19 height 9
drag, startPoint x: 578, startPoint y: 277, endPoint x: 543, endPoint y: 278, distance: 35.0
click at [543, 278] on div "167 Lines" at bounding box center [528, 275] width 39 height 11
drag, startPoint x: 797, startPoint y: 273, endPoint x: 744, endPoint y: 278, distance: 53.9
click at [744, 278] on tr "1 430120 167 Lines 15,301 Units 5 Visits 91.62 units/line 33.40 line/job 499 m" at bounding box center [741, 276] width 1051 height 28
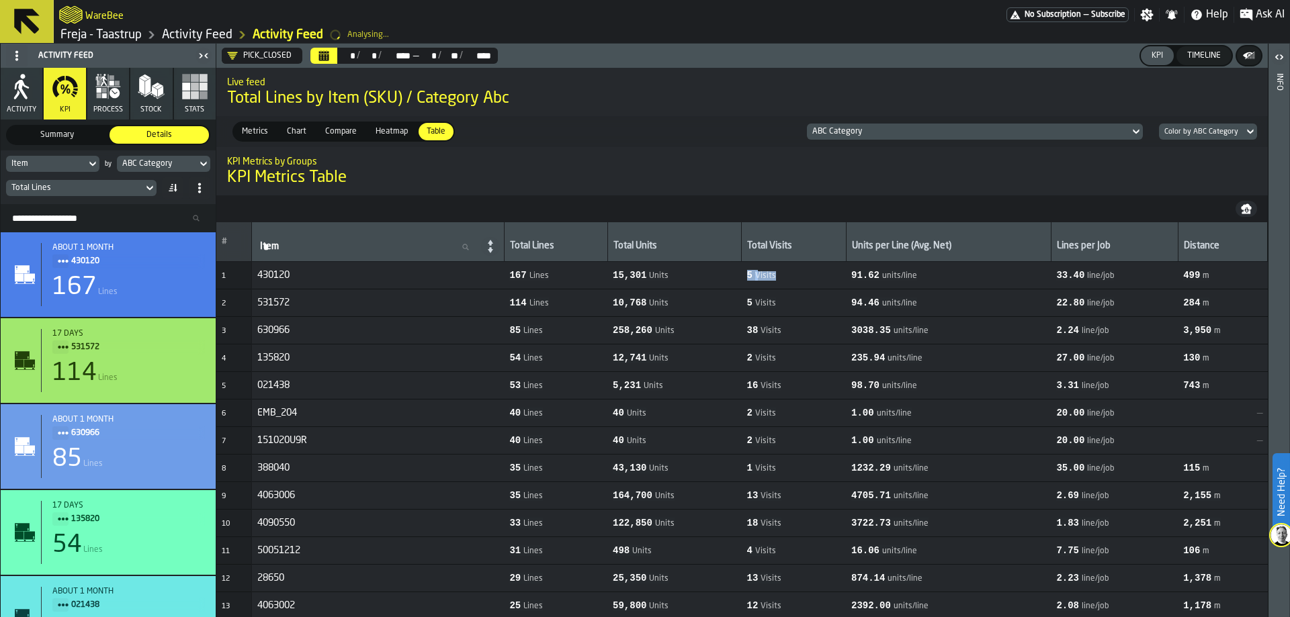
click at [725, 210] on nav at bounding box center [741, 208] width 1051 height 27
click at [742, 224] on th "Total Units" at bounding box center [674, 242] width 134 height 40
drag, startPoint x: 785, startPoint y: 260, endPoint x: 793, endPoint y: 270, distance: 12.5
click at [793, 270] on td "5 Visits" at bounding box center [794, 276] width 104 height 28
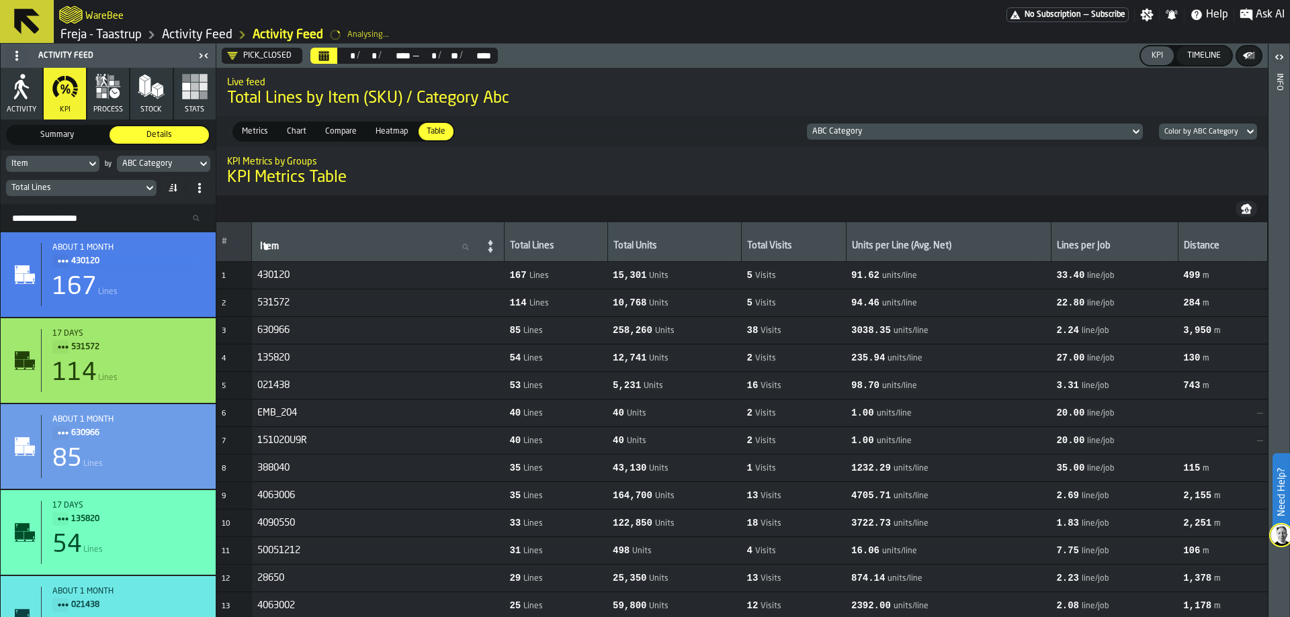
click at [776, 280] on span "Visits" at bounding box center [765, 275] width 21 height 9
drag, startPoint x: 792, startPoint y: 269, endPoint x: 758, endPoint y: 277, distance: 34.5
click at [758, 277] on td "5 Visits" at bounding box center [794, 276] width 104 height 28
click at [771, 273] on div "5 Visits" at bounding box center [761, 275] width 29 height 11
click at [776, 279] on span "Visits" at bounding box center [765, 275] width 21 height 9
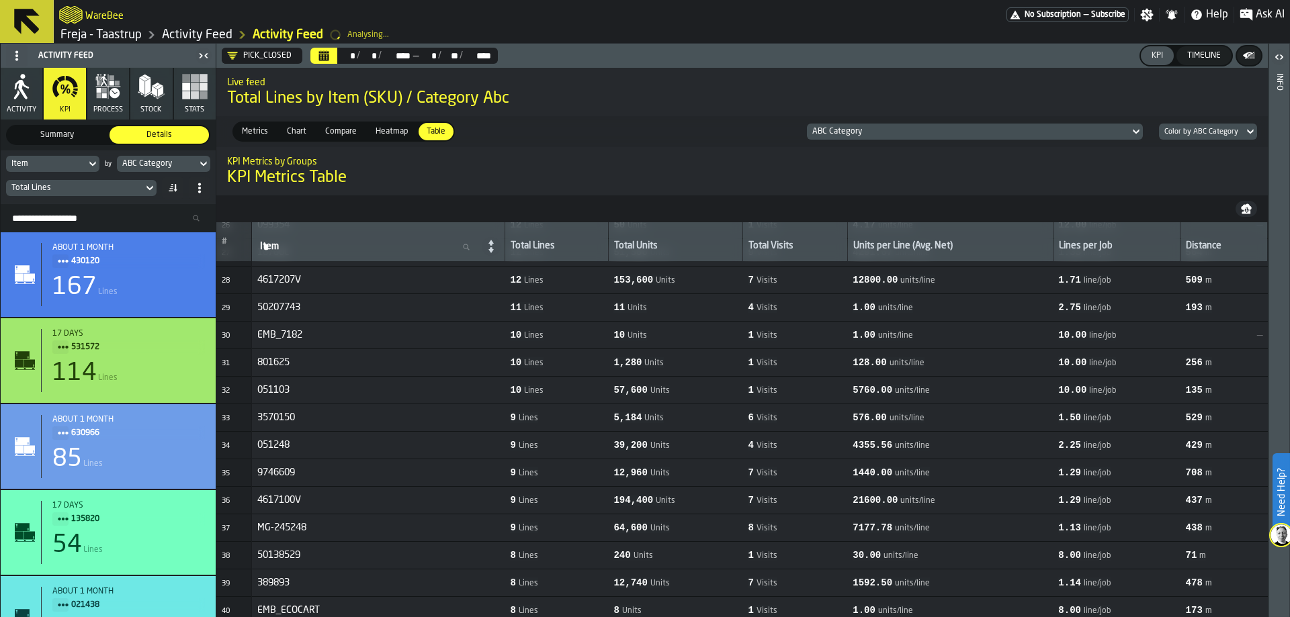
scroll to position [403, 0]
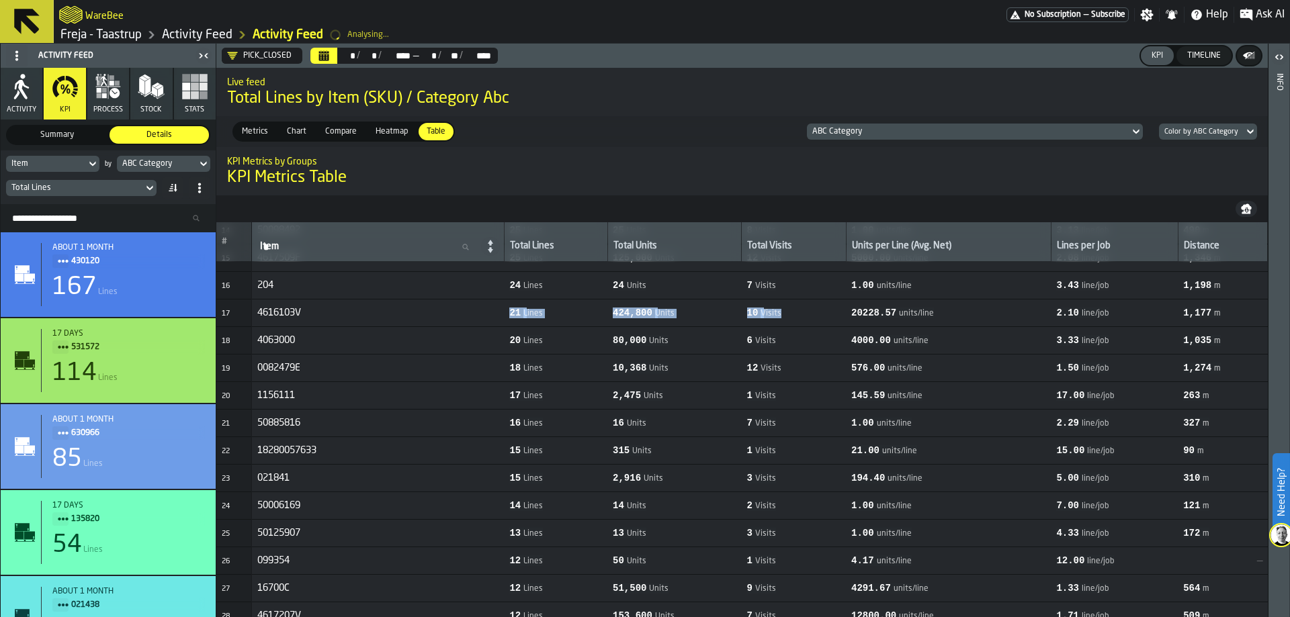
drag, startPoint x: 809, startPoint y: 314, endPoint x: 509, endPoint y: 317, distance: 299.6
click at [509, 317] on tr "17 4616103V 21 Lines 424,800 Units 10 Visits 20228.57 units/line 2.10 line/job …" at bounding box center [741, 313] width 1051 height 28
click at [760, 351] on td "6 Visits" at bounding box center [794, 340] width 104 height 28
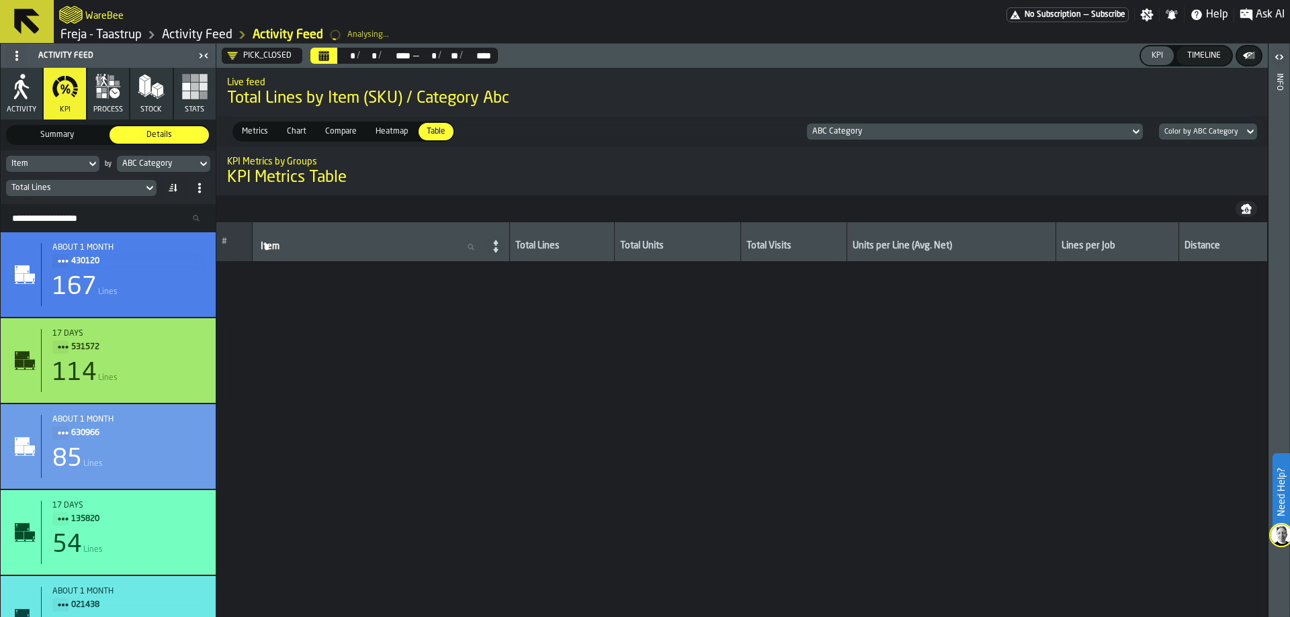
scroll to position [0, 0]
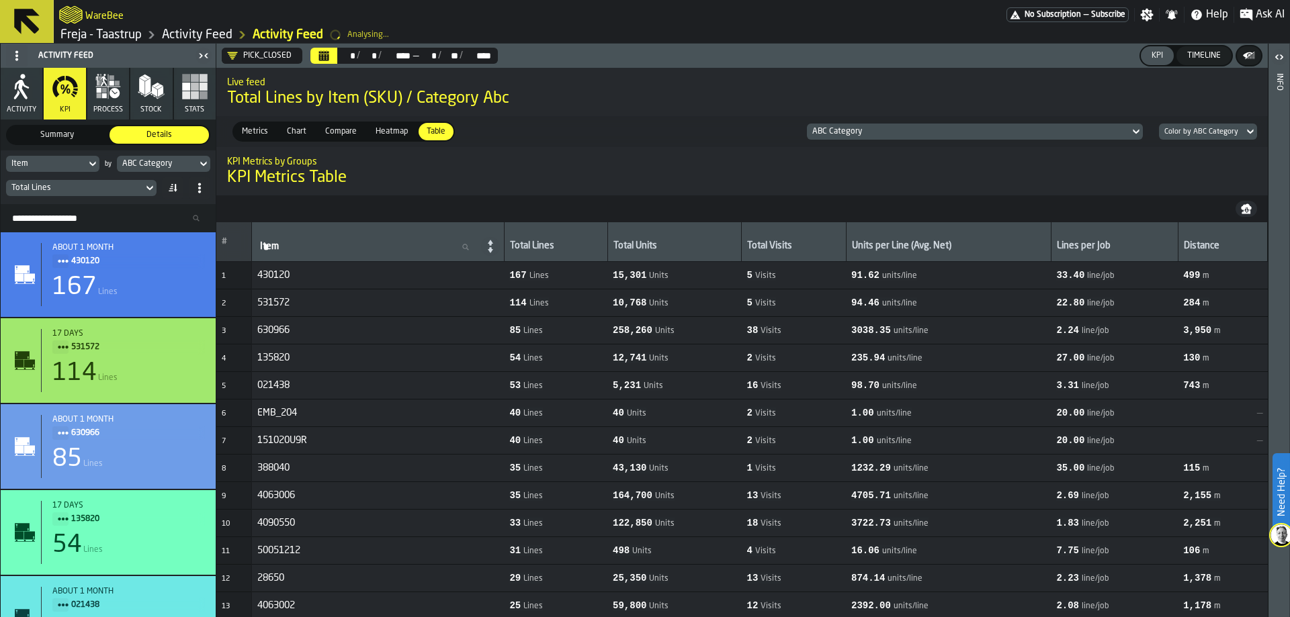
click at [152, 188] on icon at bounding box center [149, 188] width 6 height 5
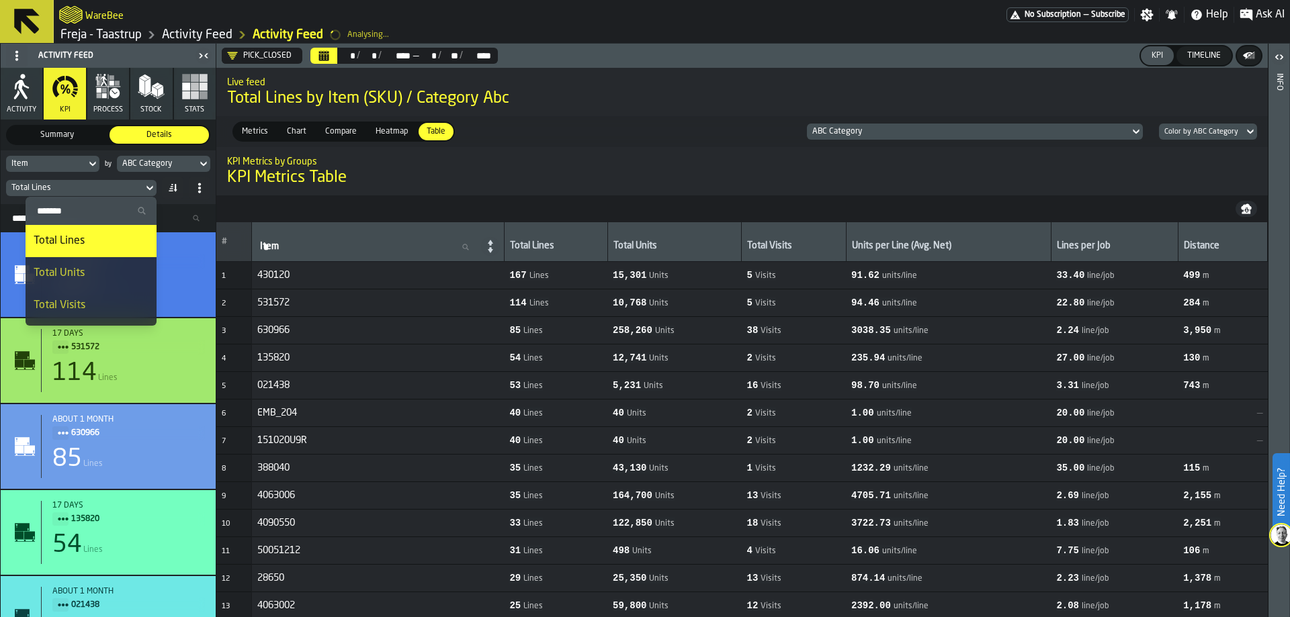
click at [102, 300] on div "Total Visits" at bounding box center [91, 306] width 115 height 16
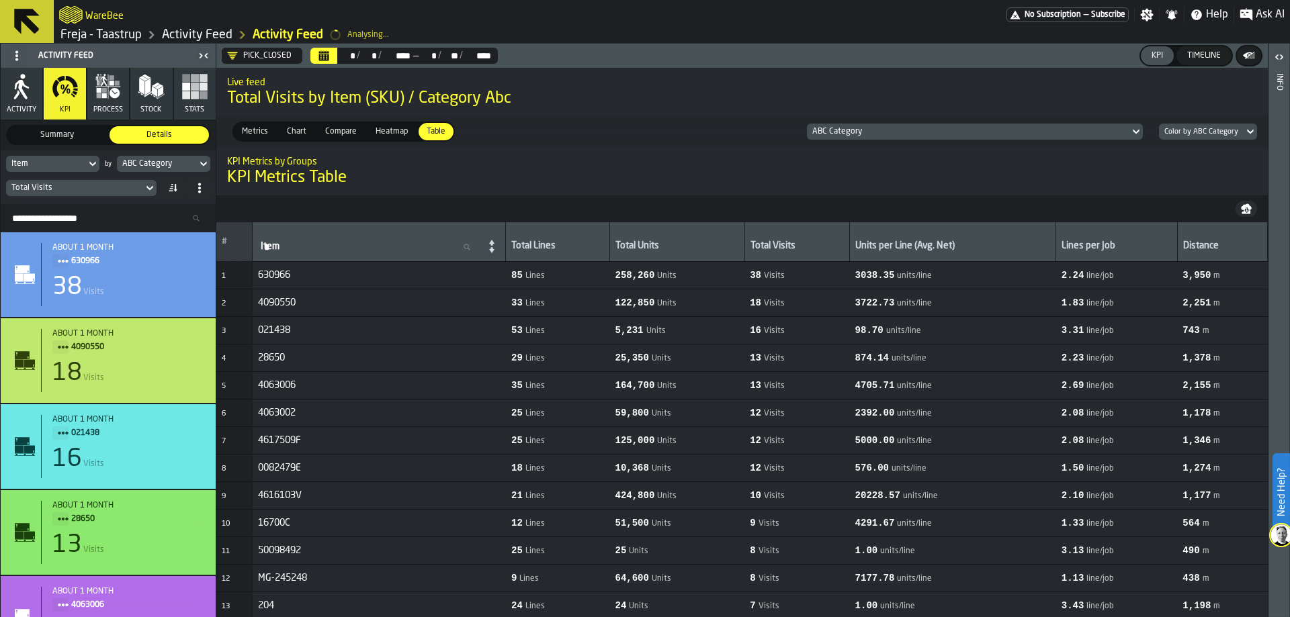
click at [325, 52] on icon "Calendar" at bounding box center [324, 53] width 10 height 2
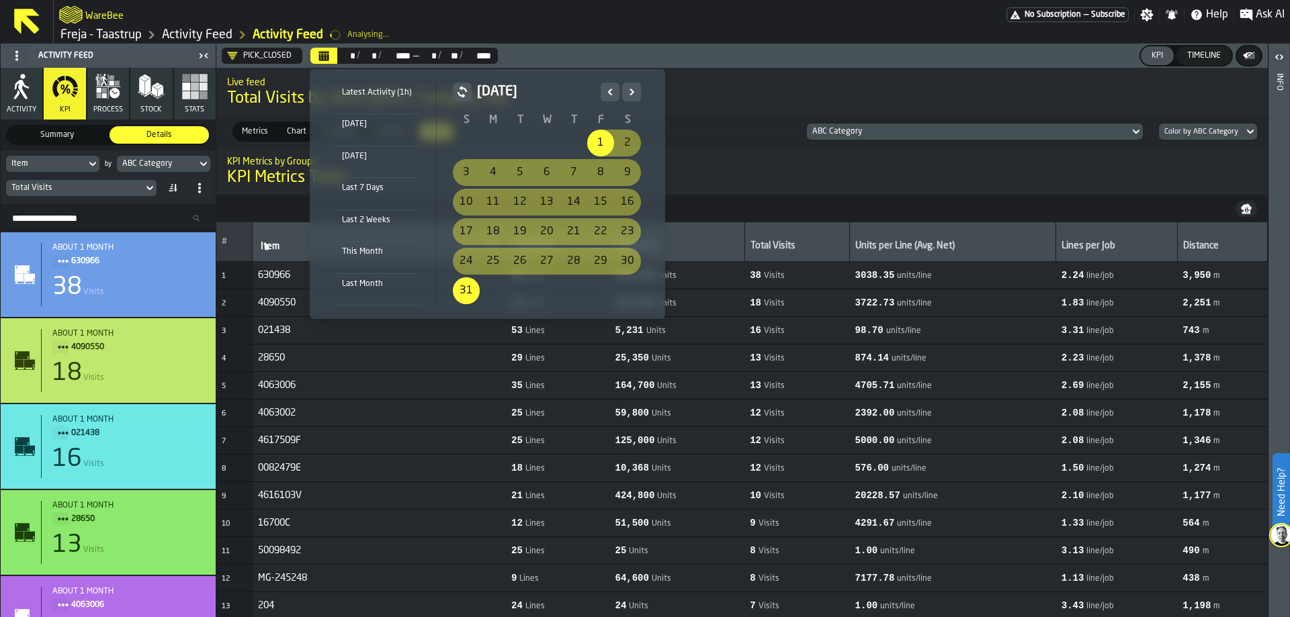
click at [630, 86] on icon "Next" at bounding box center [631, 92] width 13 height 16
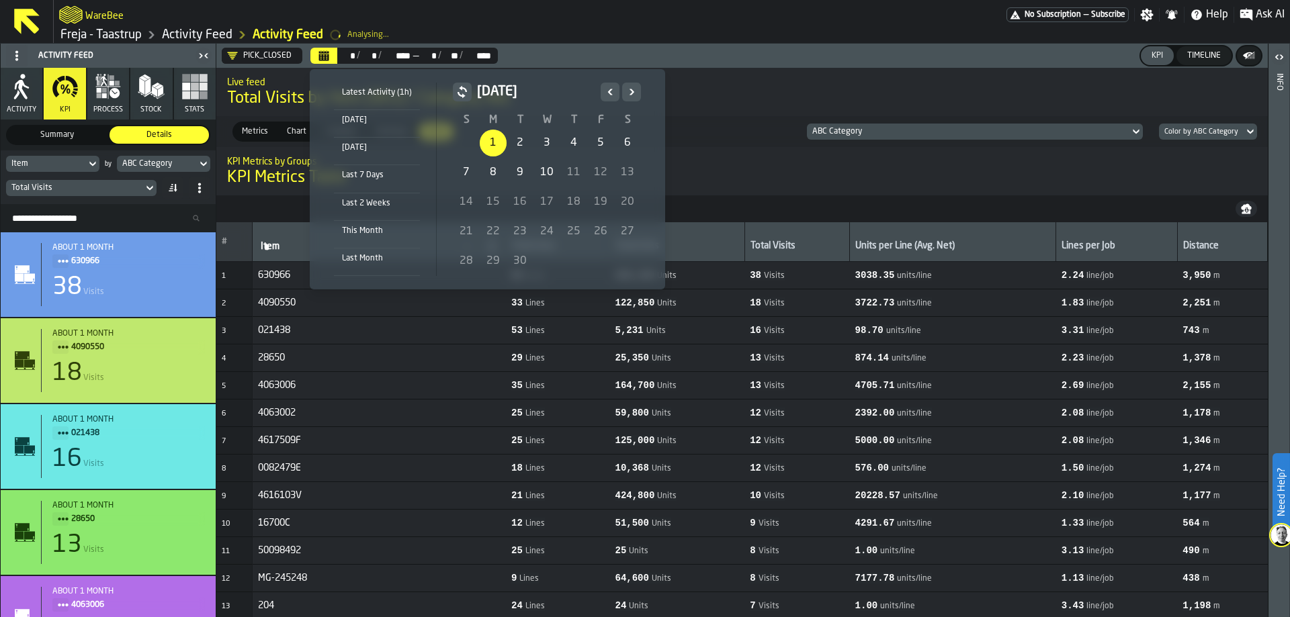
click at [499, 139] on div "1" at bounding box center [493, 143] width 27 height 27
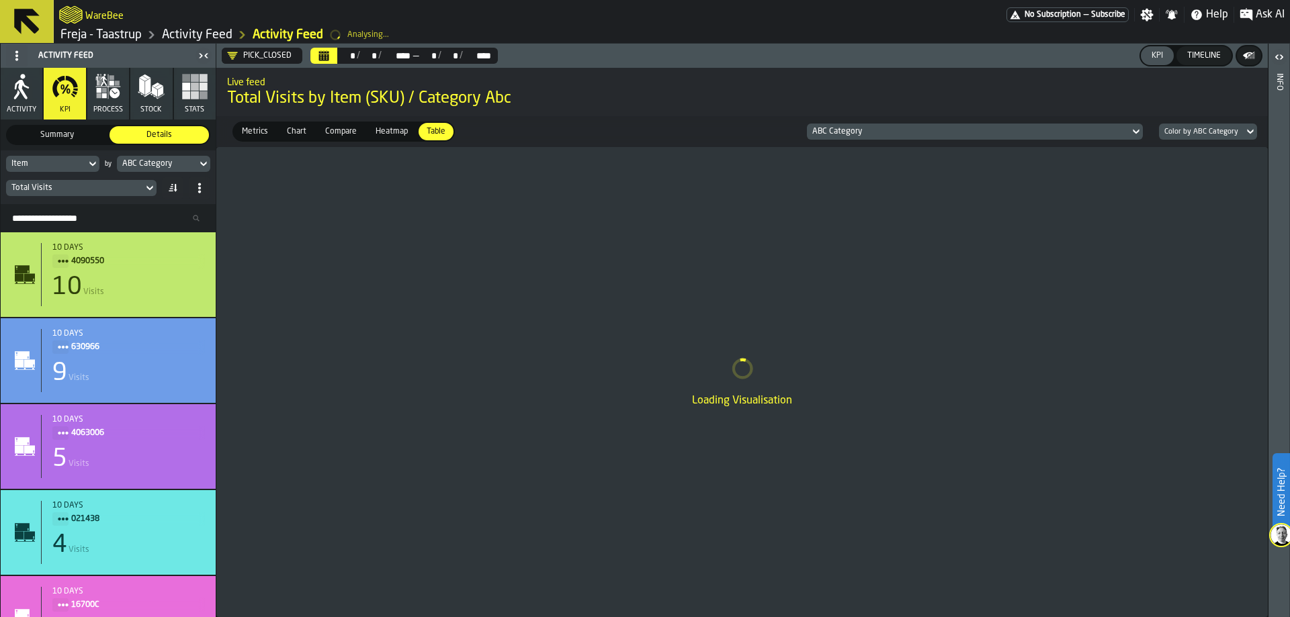
click at [131, 189] on div "Total Visits" at bounding box center [74, 187] width 126 height 9
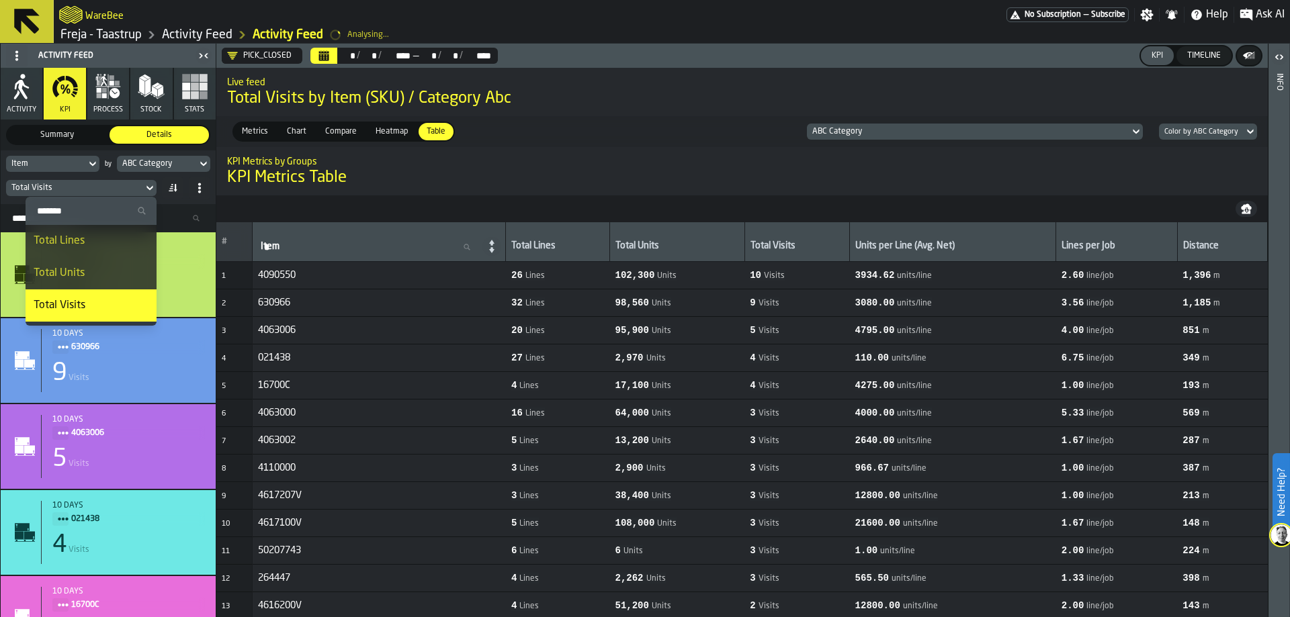
click at [84, 161] on div "Item" at bounding box center [46, 164] width 80 height 15
click at [87, 165] on icon at bounding box center [92, 164] width 13 height 16
click at [71, 181] on input "****" at bounding box center [60, 186] width 98 height 17
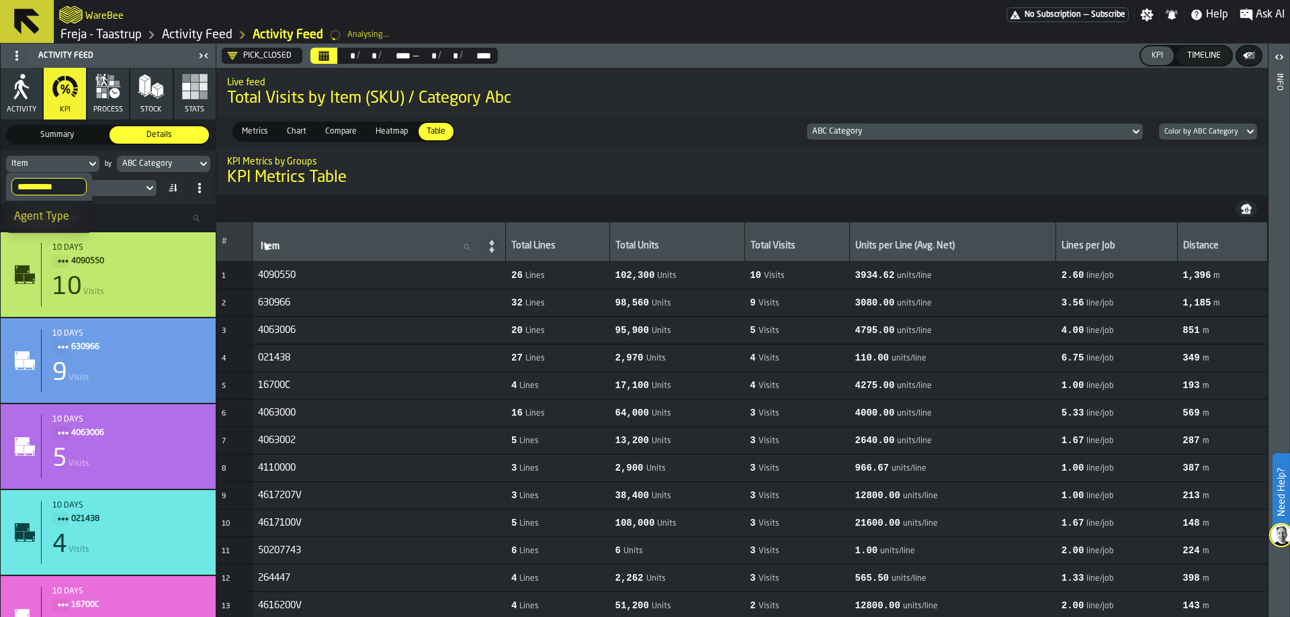
type input "**********"
click at [63, 219] on div "Agent Type" at bounding box center [49, 217] width 70 height 16
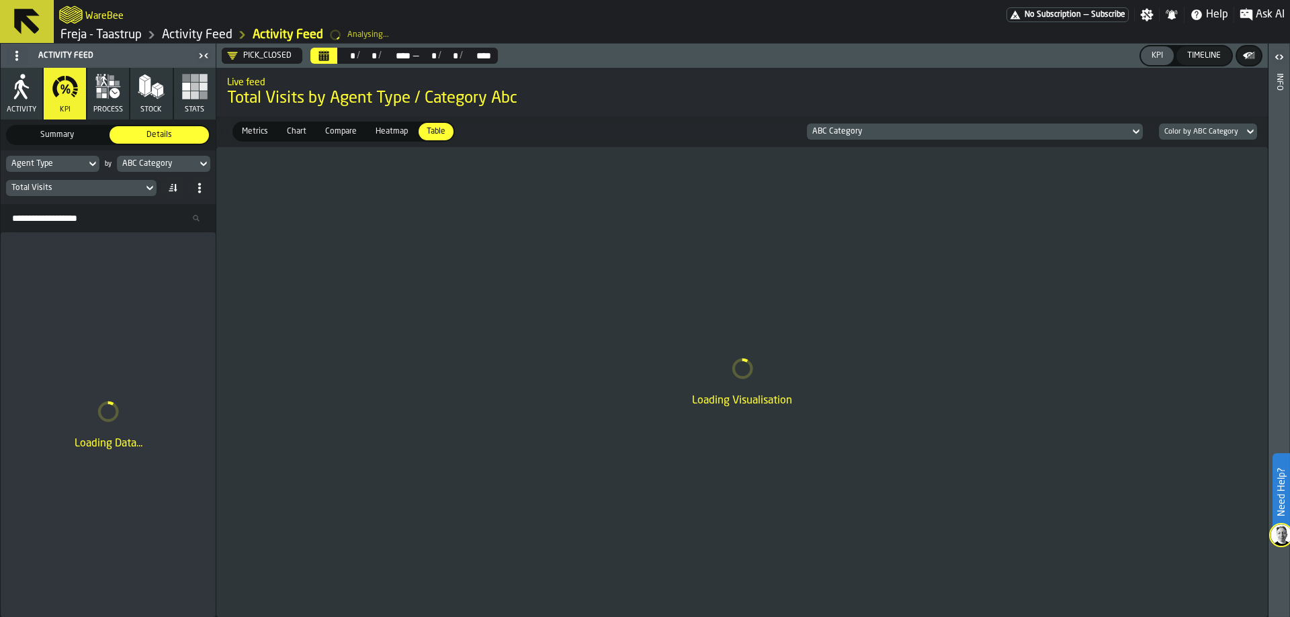
click at [146, 191] on icon at bounding box center [149, 188] width 13 height 16
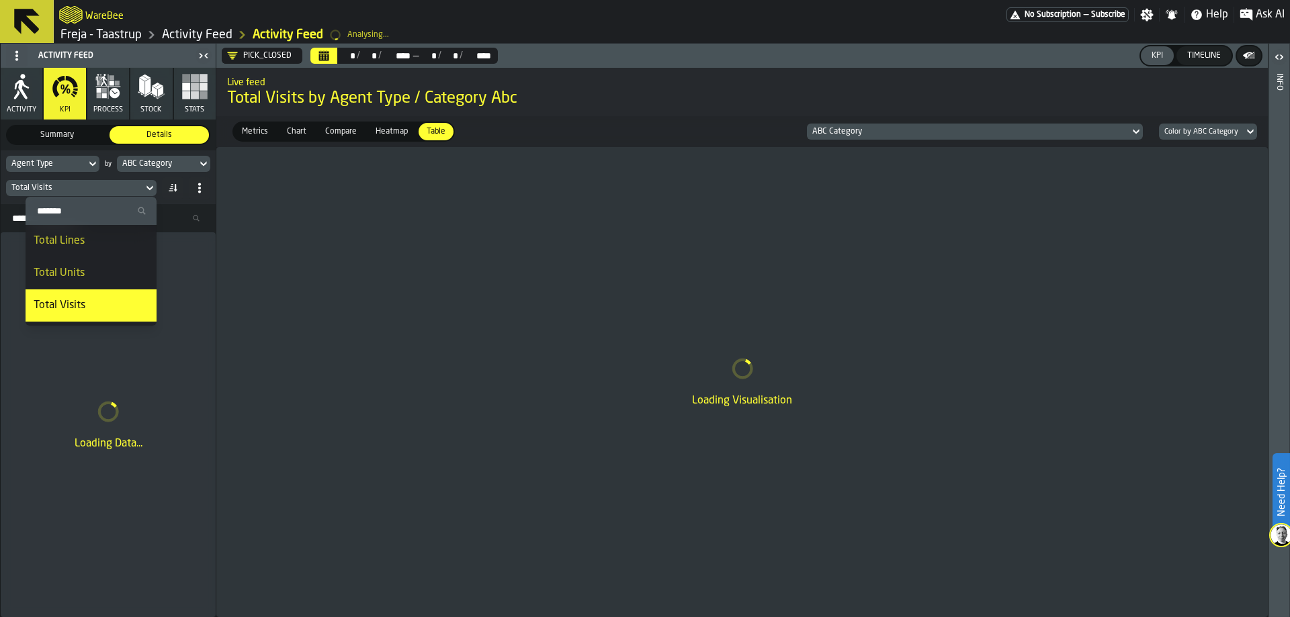
click at [88, 250] on li "Total Lines" at bounding box center [91, 241] width 131 height 32
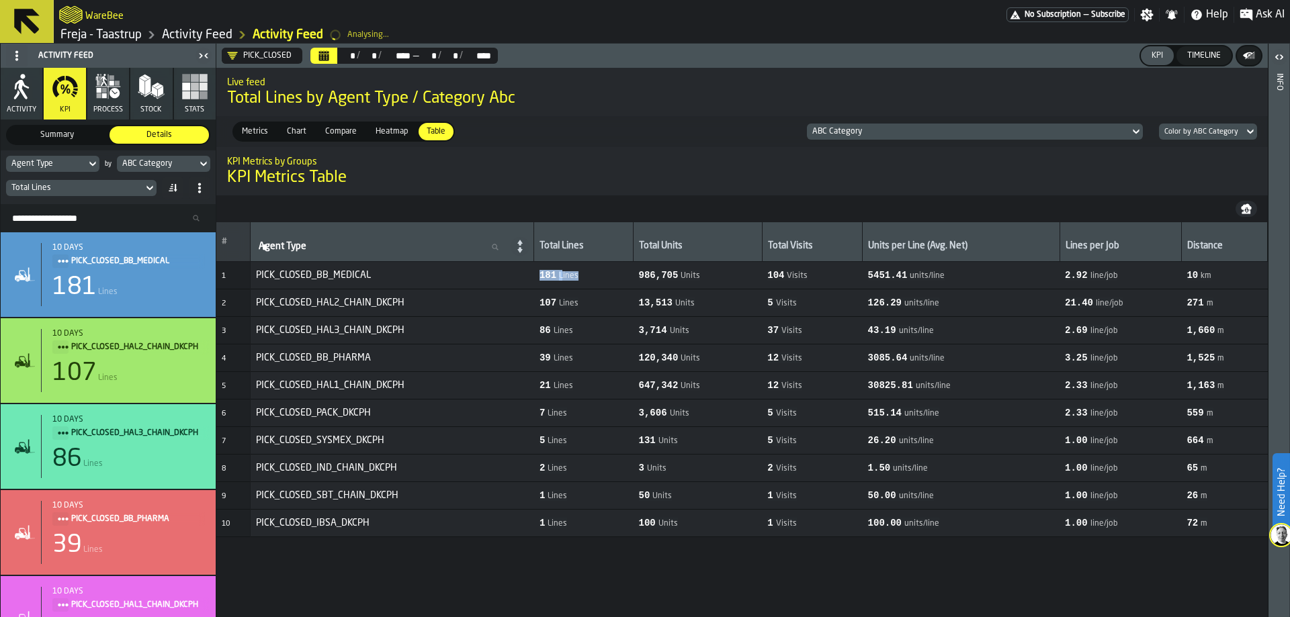
drag, startPoint x: 583, startPoint y: 272, endPoint x: 526, endPoint y: 280, distance: 57.7
click at [526, 280] on tr "1 PICK_CLOSED_BB_MEDICAL 181 Lines 986,705 Units 104 Visits 5451.41 units/line …" at bounding box center [741, 276] width 1051 height 28
drag, startPoint x: 815, startPoint y: 275, endPoint x: 736, endPoint y: 276, distance: 79.3
click at [736, 276] on tr "1 PICK_CLOSED_BB_MEDICAL 181 Lines 986,705 Units 104 Visits 5451.41 units/line …" at bounding box center [741, 276] width 1051 height 28
drag, startPoint x: 746, startPoint y: 148, endPoint x: 744, endPoint y: 159, distance: 10.9
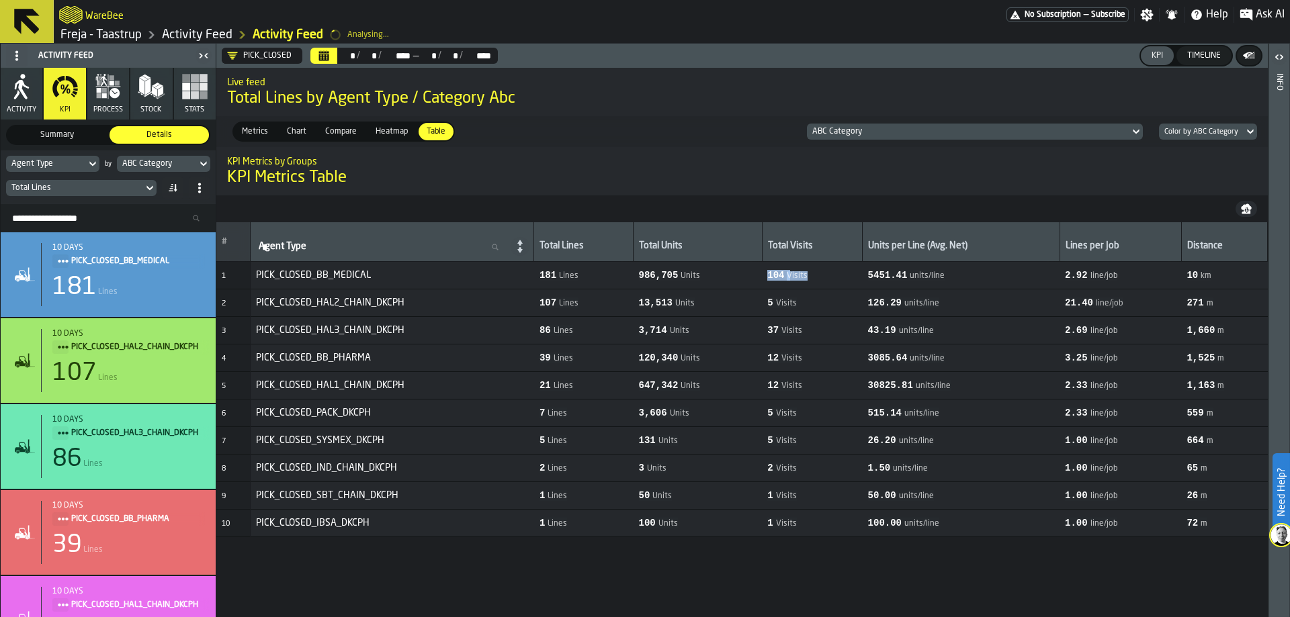
click at [746, 150] on div "KPI Metrics by Groups KPI Metrics Table" at bounding box center [741, 171] width 1051 height 56
click at [805, 284] on td "104 Visits" at bounding box center [812, 276] width 100 height 28
click at [807, 271] on span "104 Visits" at bounding box center [811, 275] width 89 height 11
click at [390, 130] on span "Heatmap" at bounding box center [391, 132] width 43 height 12
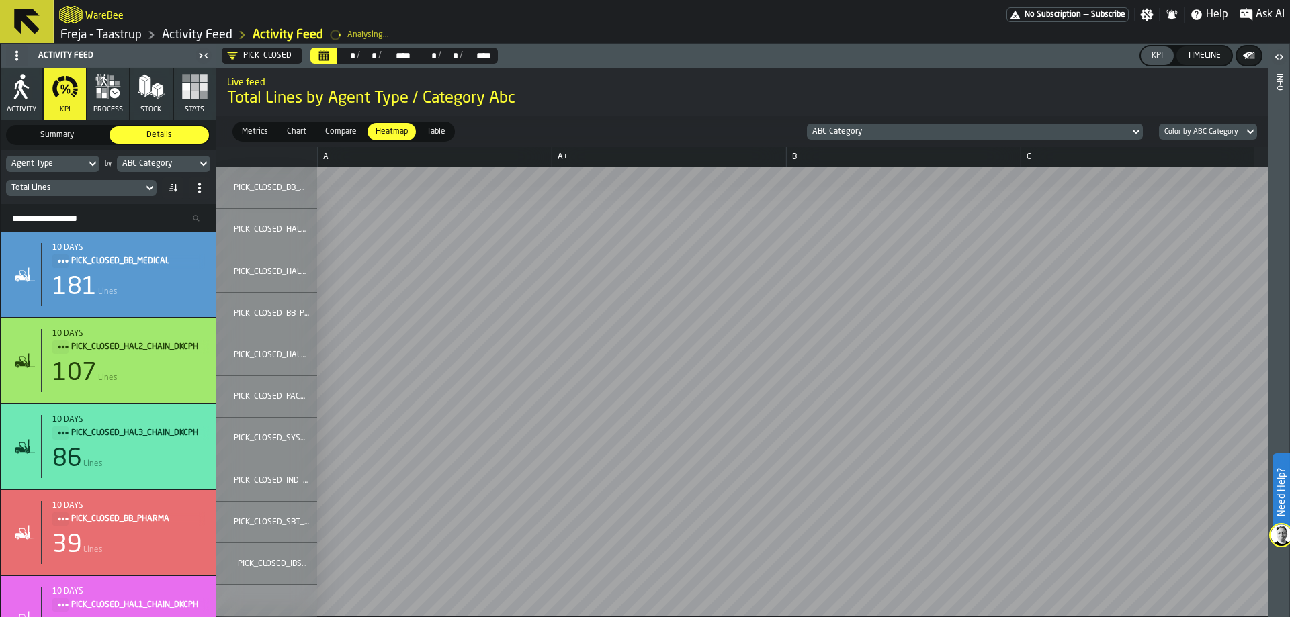
click at [142, 184] on div "Total Lines" at bounding box center [74, 188] width 137 height 15
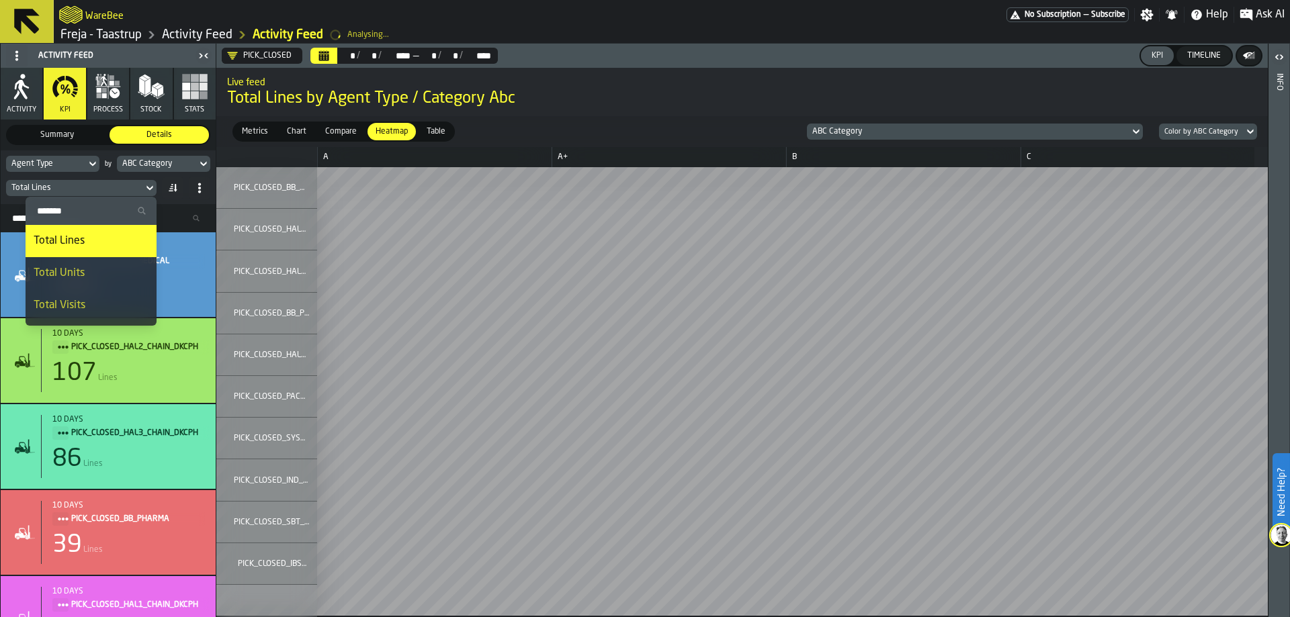
click at [96, 208] on input "Search" at bounding box center [91, 210] width 120 height 17
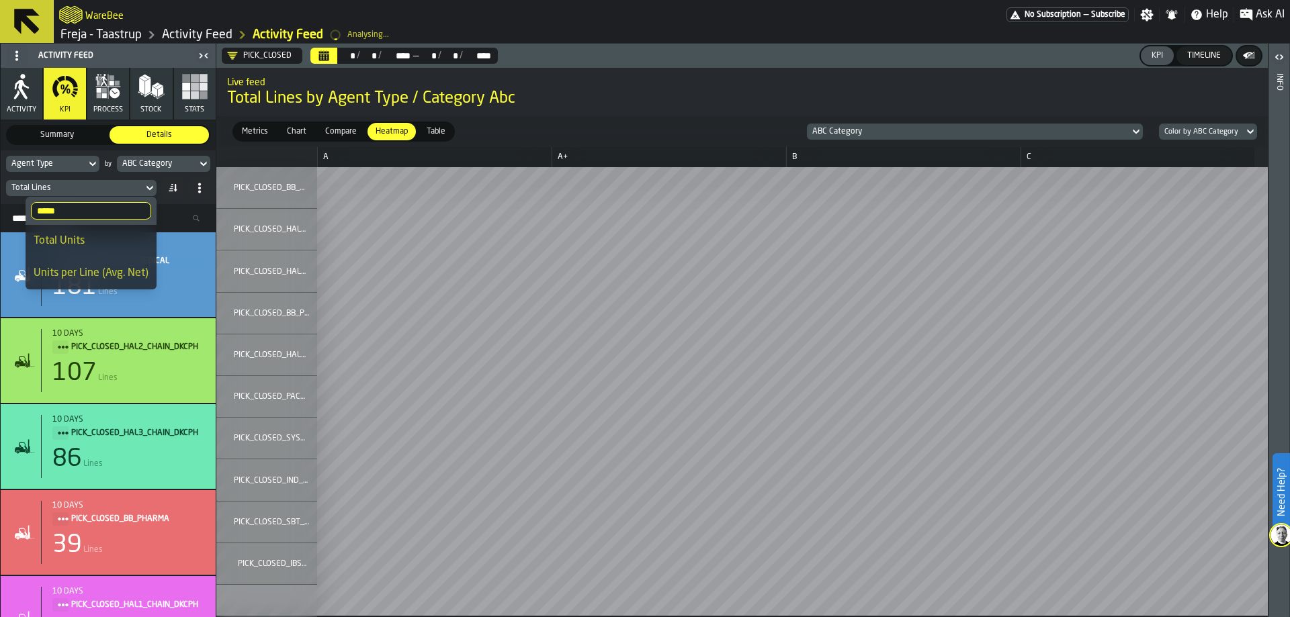
type input "******"
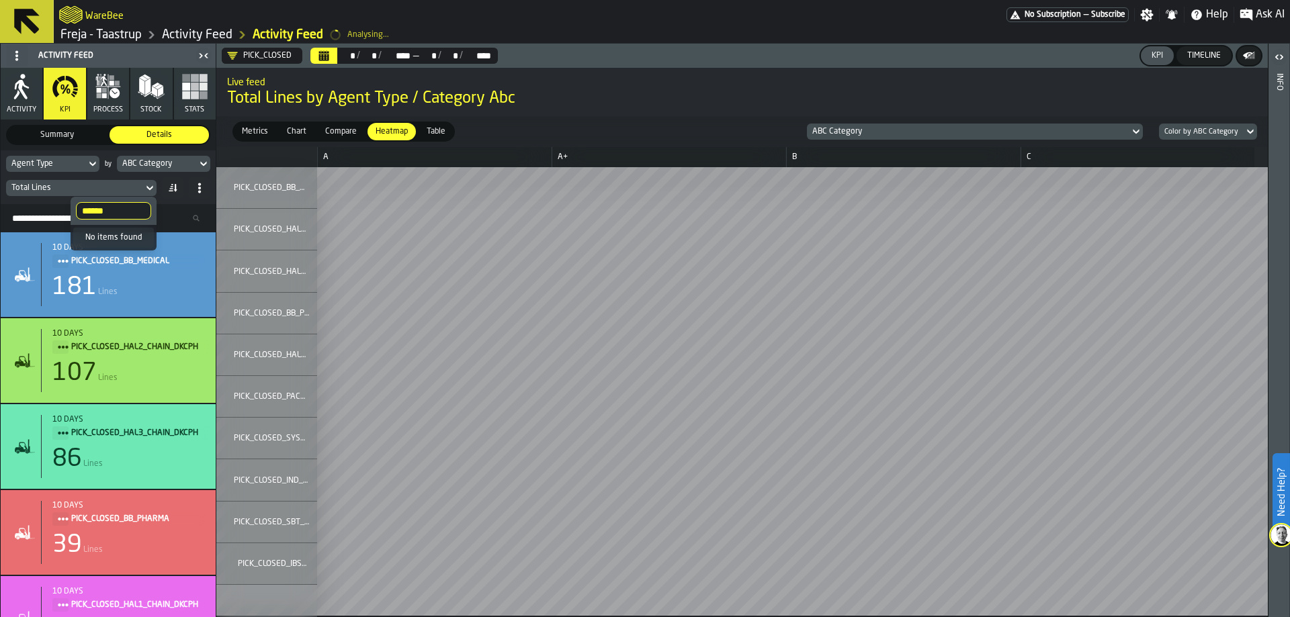
click at [140, 209] on input "******" at bounding box center [113, 210] width 75 height 17
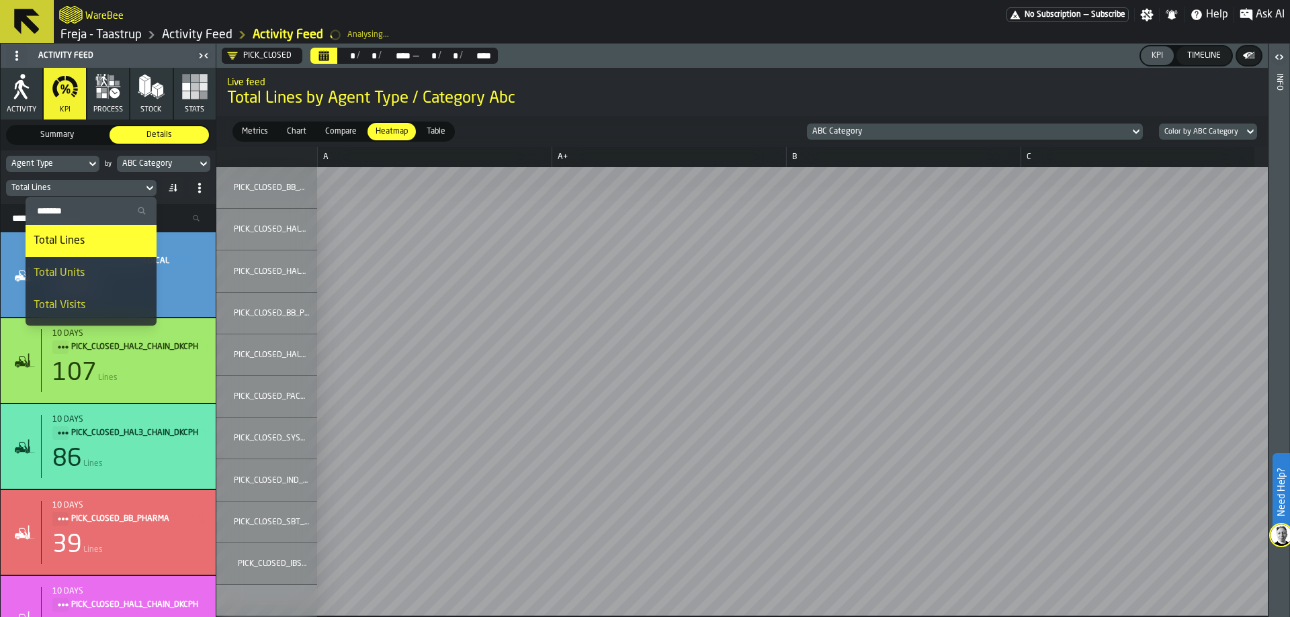
click at [148, 191] on icon at bounding box center [149, 188] width 13 height 16
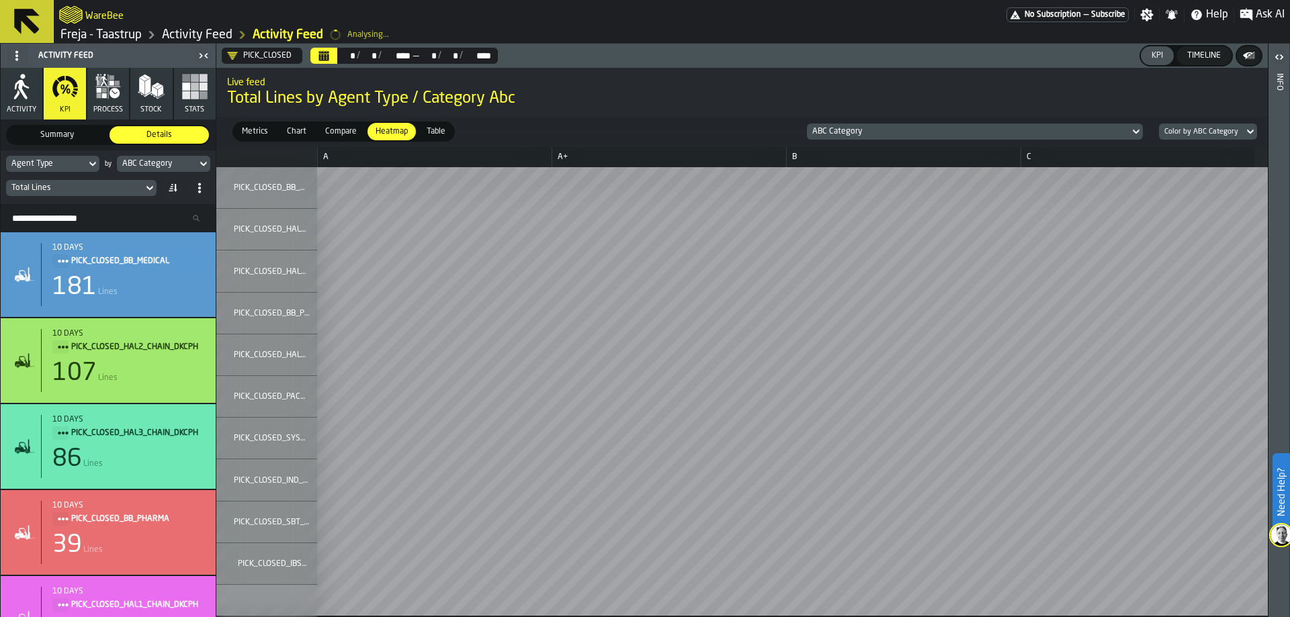
click at [148, 187] on icon at bounding box center [149, 188] width 13 height 16
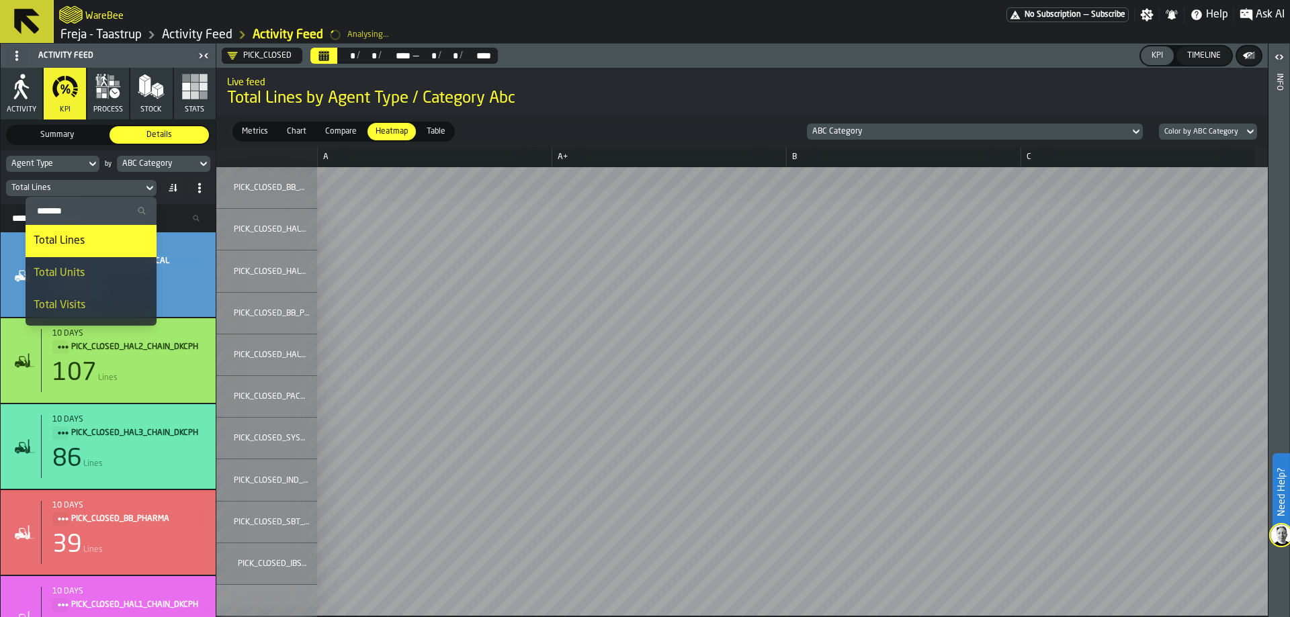
click at [113, 208] on input "Search" at bounding box center [91, 210] width 120 height 17
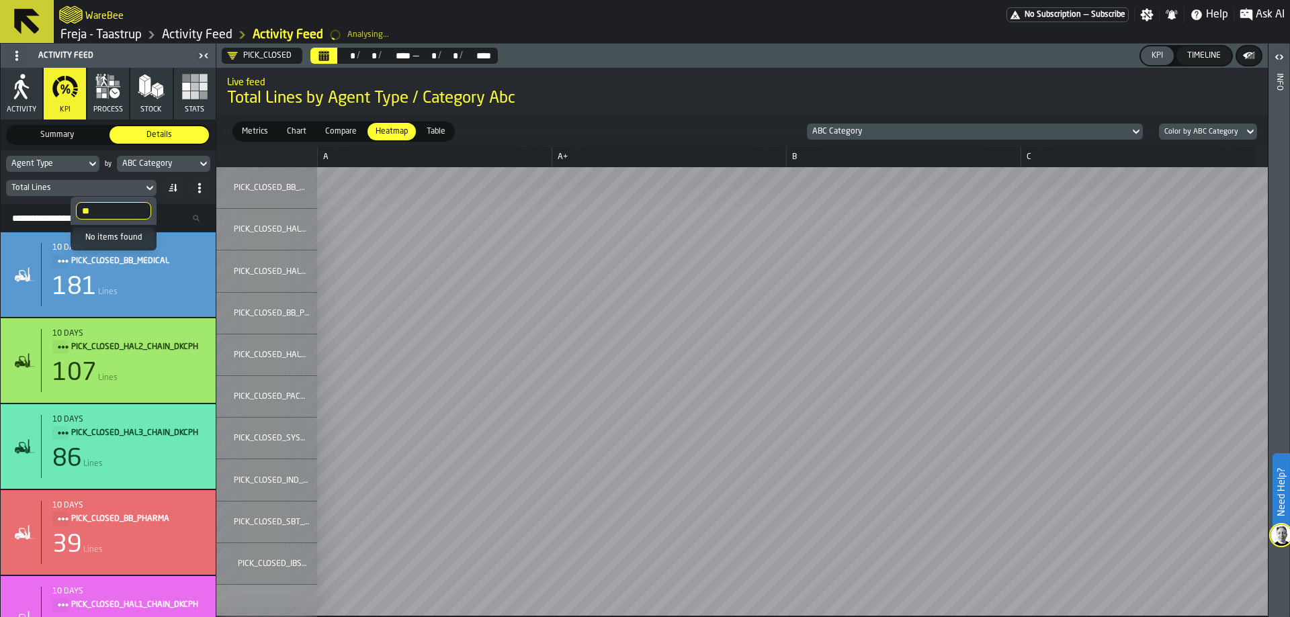
type input "*"
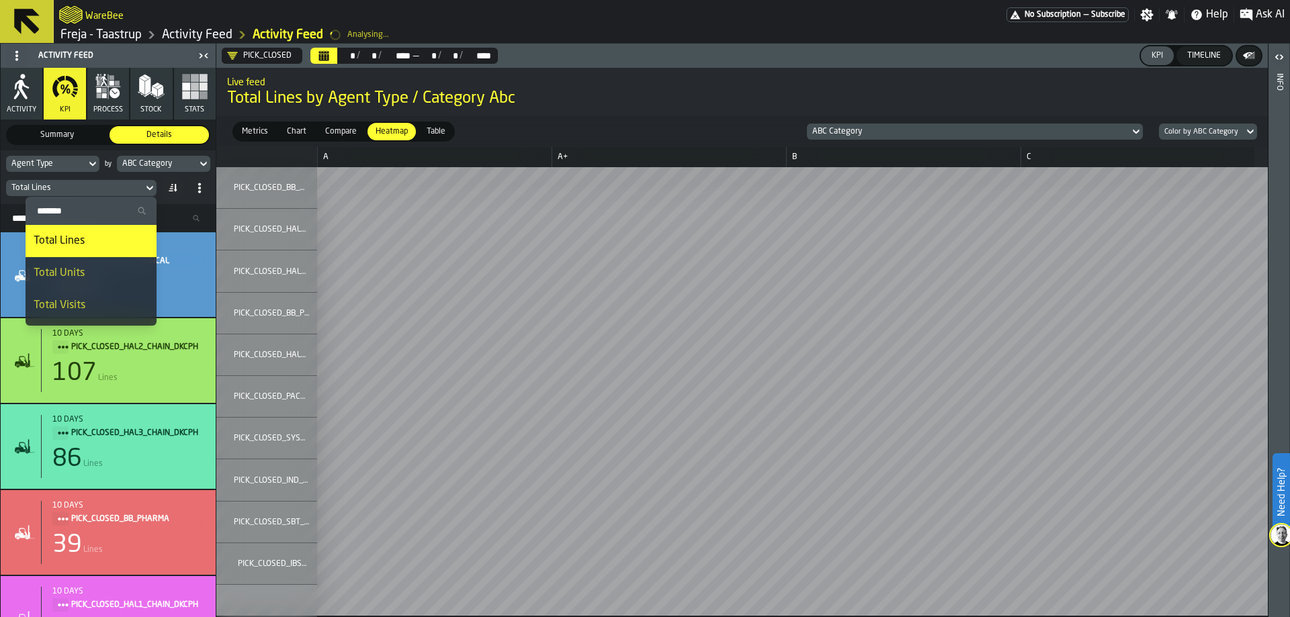
click at [230, 153] on div at bounding box center [266, 152] width 101 height 11
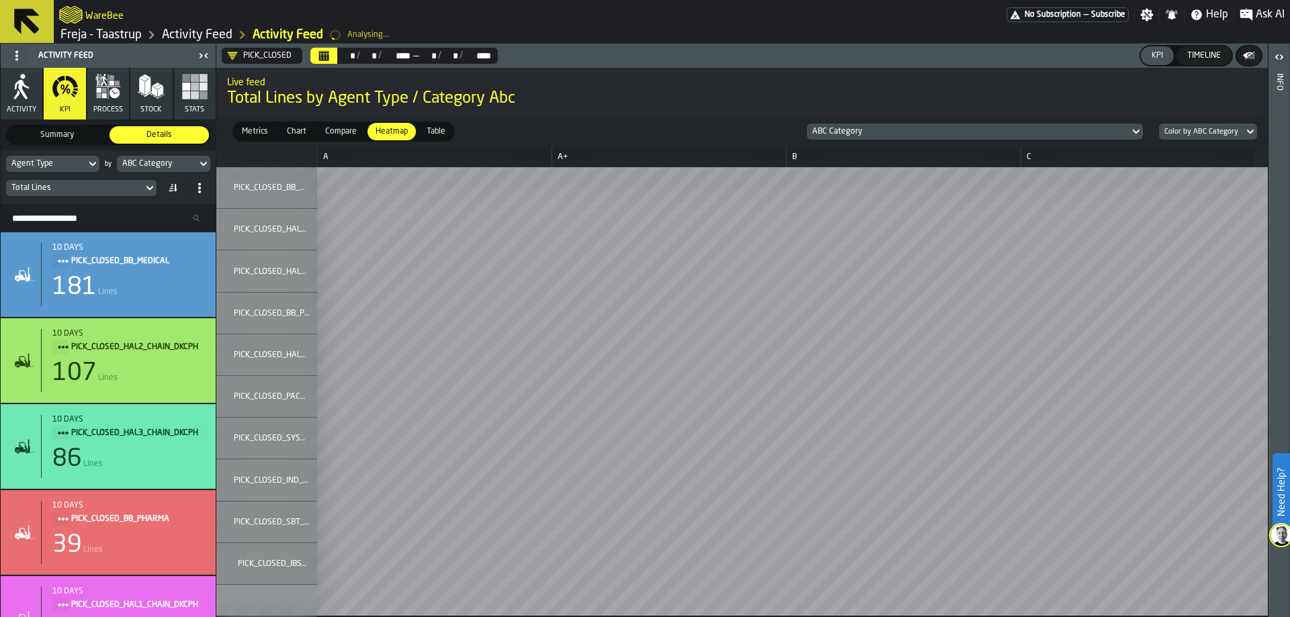
click at [18, 56] on circle at bounding box center [16, 55] width 3 height 3
click at [26, 77] on div "Show Setup" at bounding box center [49, 83] width 70 height 16
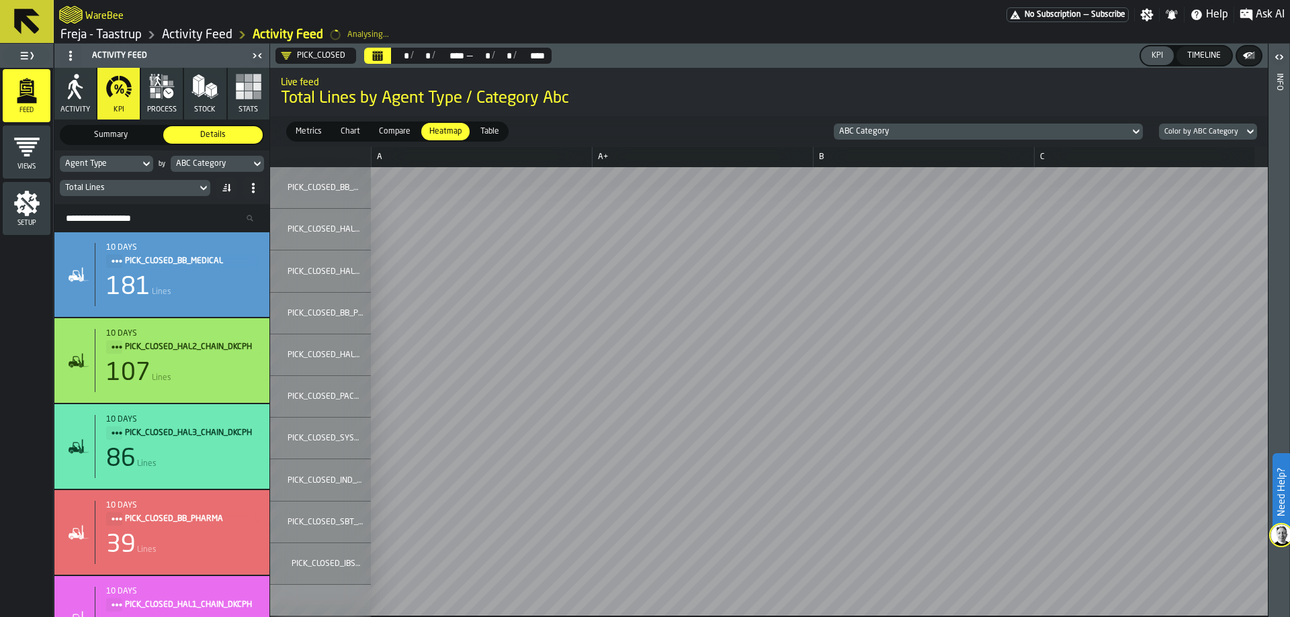
click at [34, 193] on icon "menu Setup" at bounding box center [26, 203] width 27 height 27
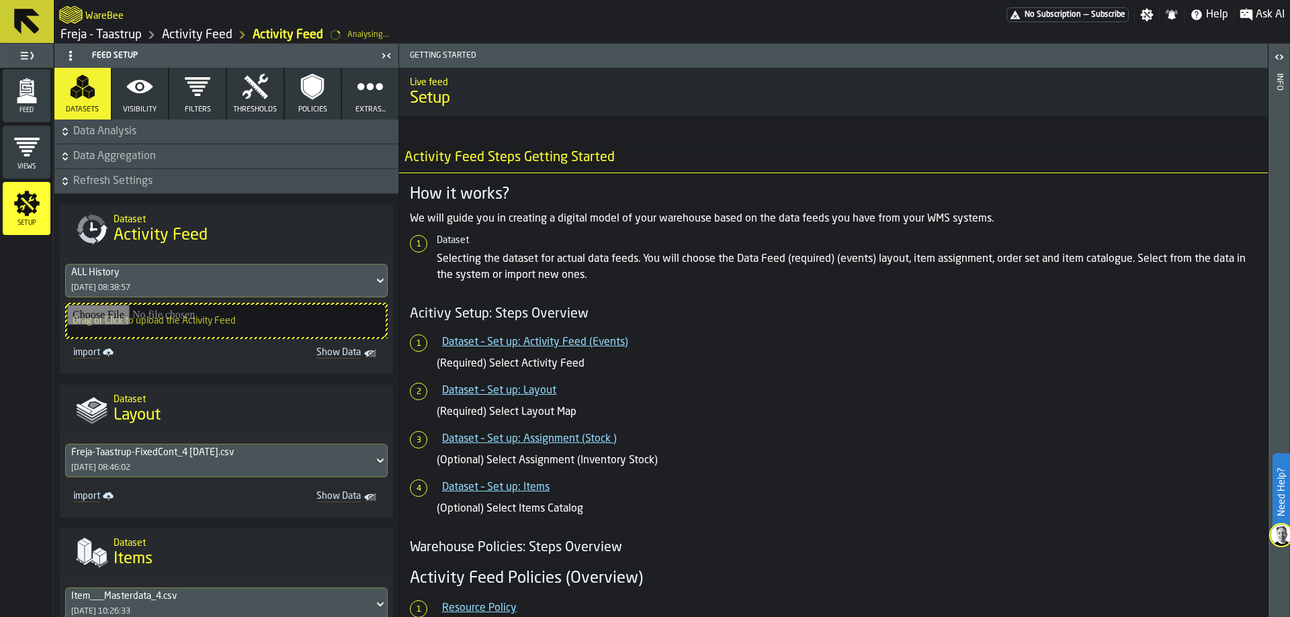
click at [122, 101] on button "Visibility" at bounding box center [140, 94] width 56 height 52
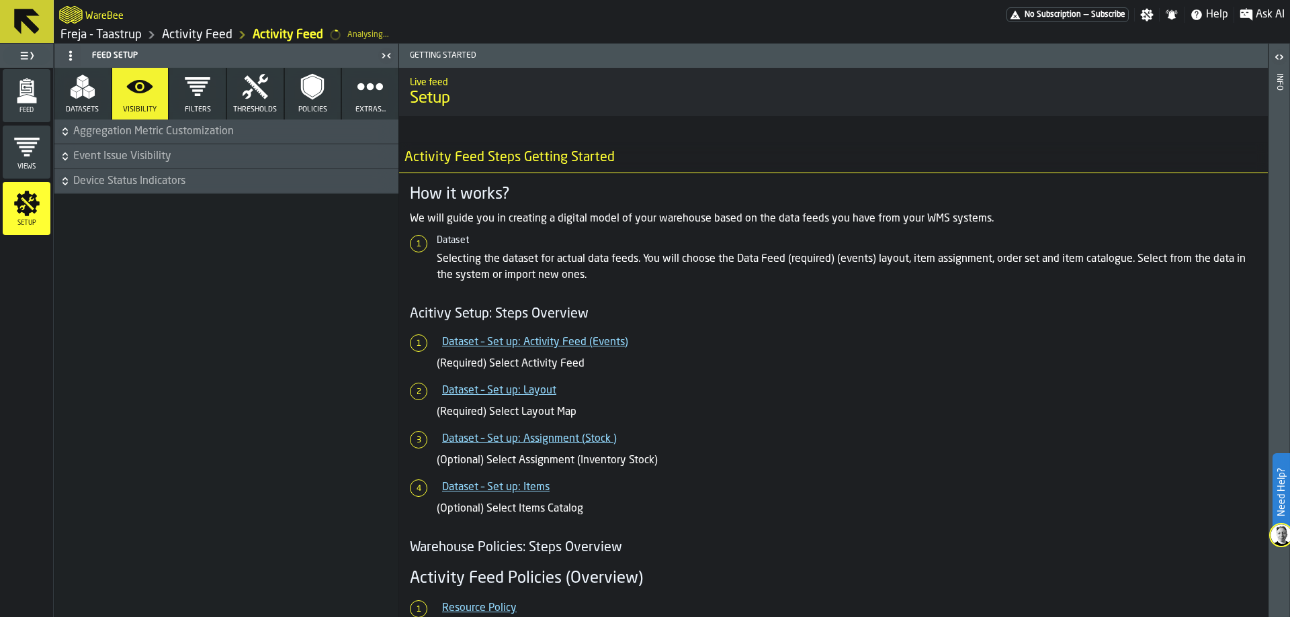
click at [195, 130] on span "Aggregation Metric Customization" at bounding box center [234, 132] width 322 height 16
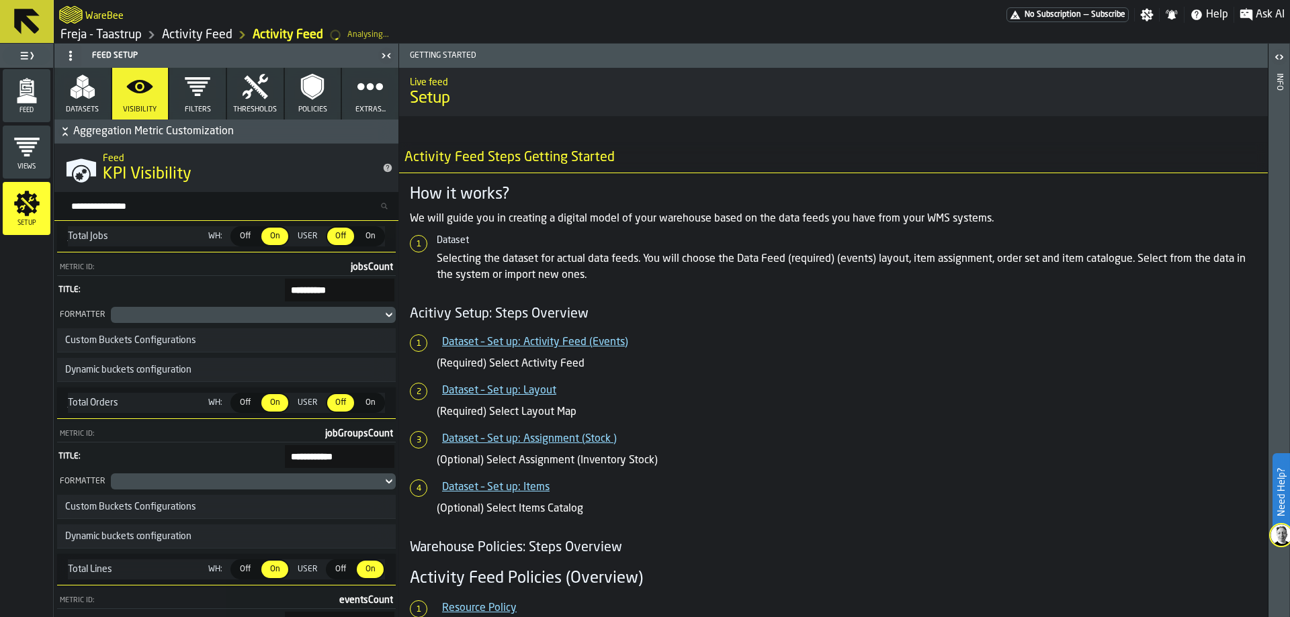
click at [152, 208] on input "Search metric..." at bounding box center [231, 205] width 333 height 17
type input "*"
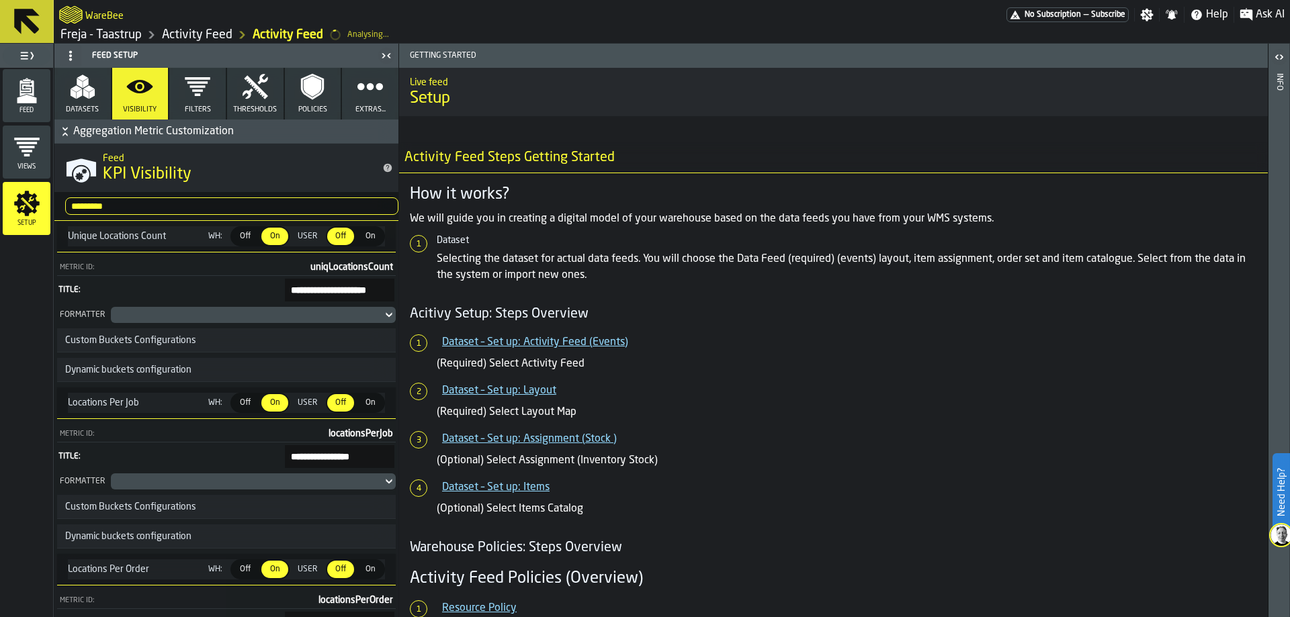
type input "*********"
click at [367, 236] on span "On" at bounding box center [369, 236] width 21 height 12
click at [38, 87] on icon "menu Feed" at bounding box center [26, 90] width 27 height 27
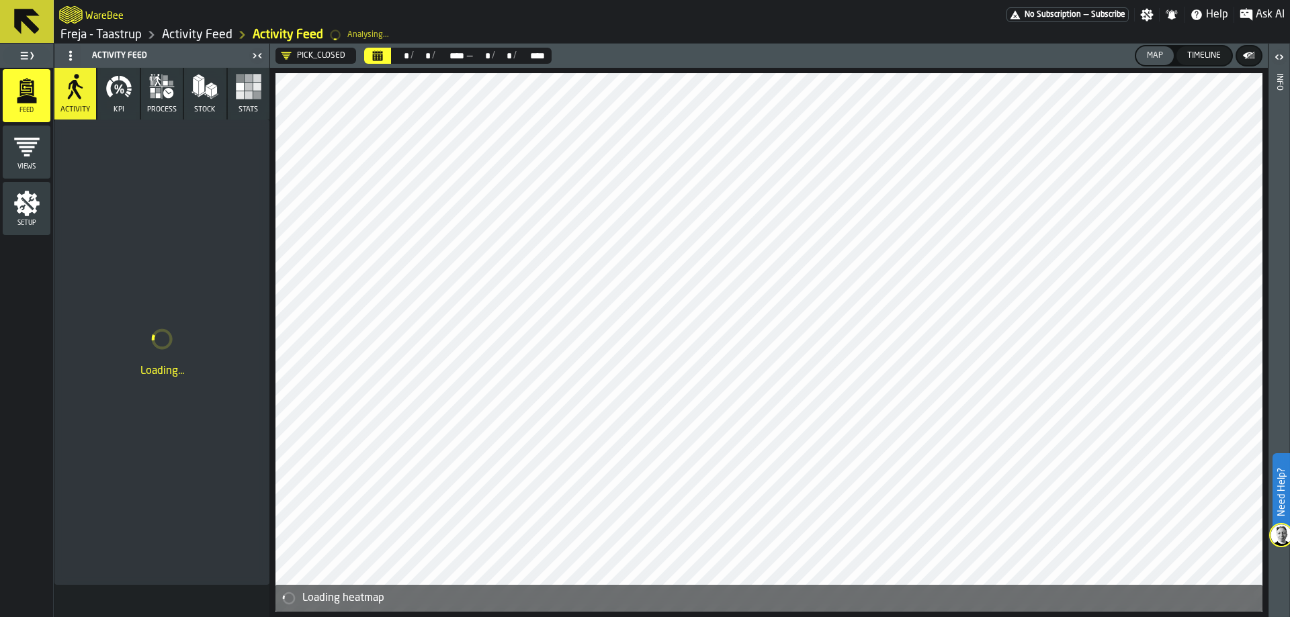
click at [116, 96] on icon "button" at bounding box center [118, 86] width 27 height 27
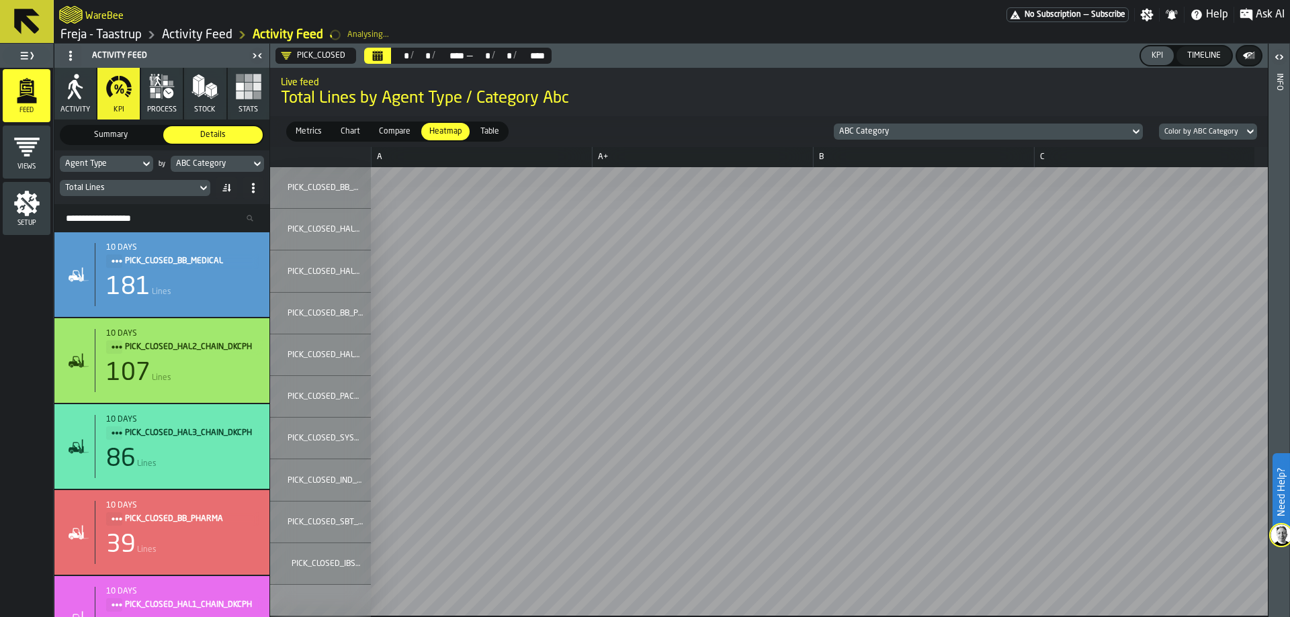
click at [130, 183] on div "Total Lines" at bounding box center [128, 188] width 137 height 15
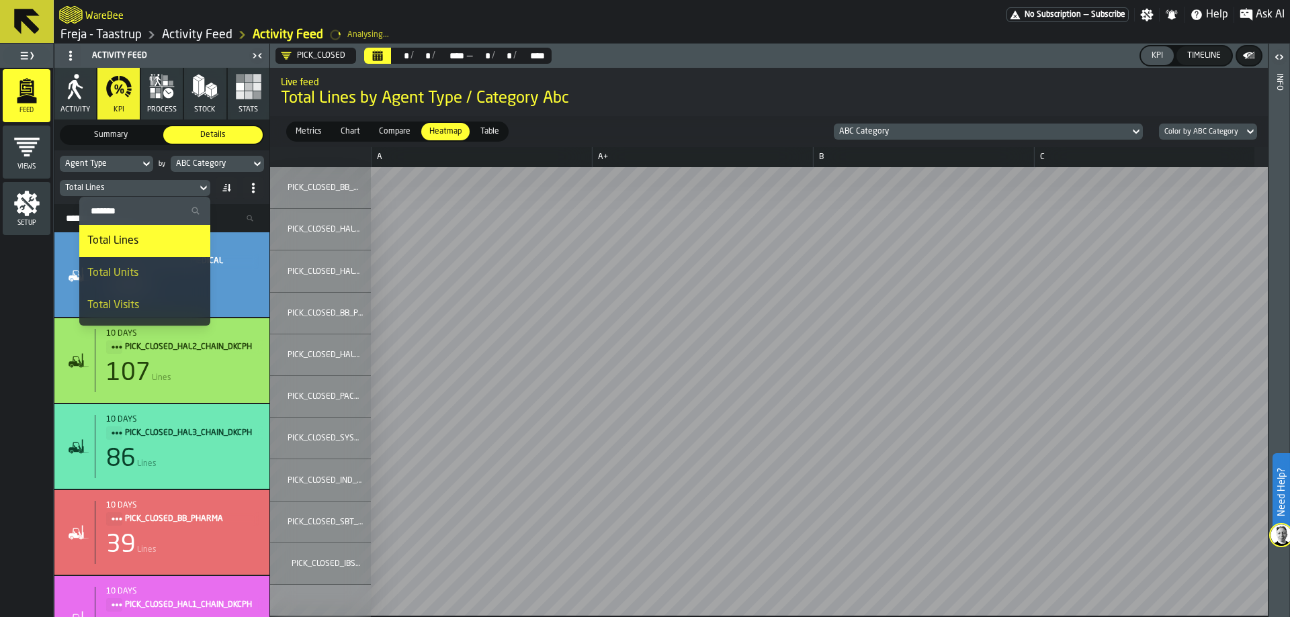
click at [152, 216] on input "Search" at bounding box center [145, 210] width 120 height 17
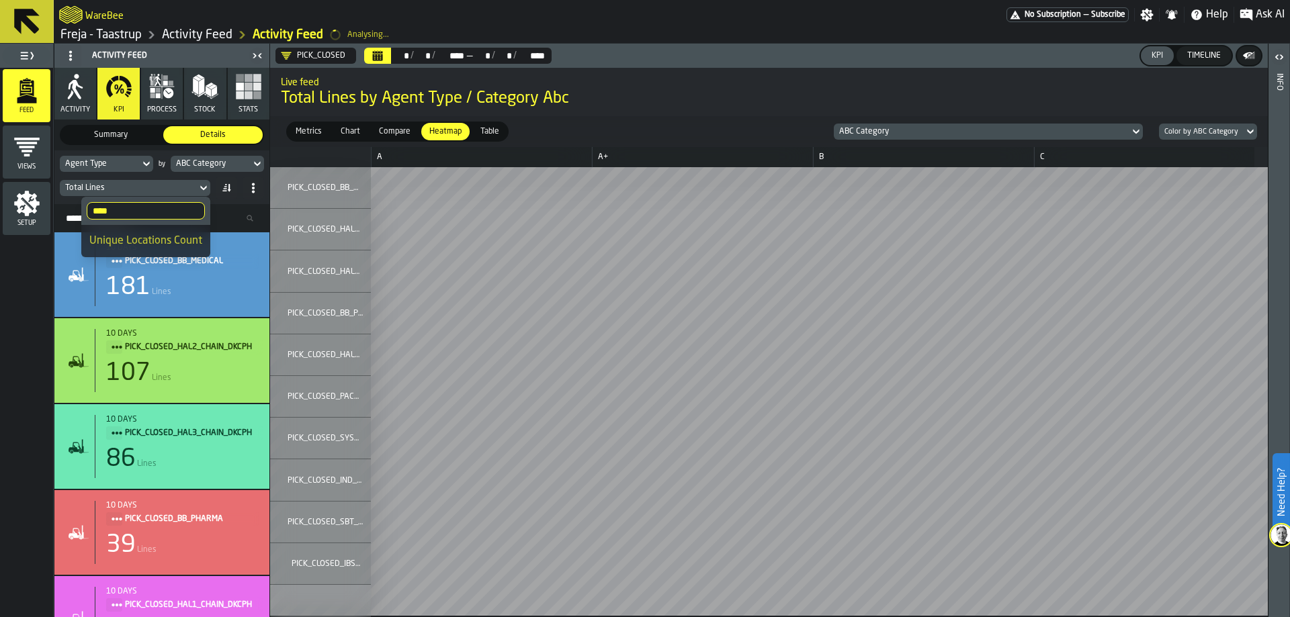
type input "****"
click at [138, 234] on div "Unique Locations Count" at bounding box center [145, 241] width 113 height 16
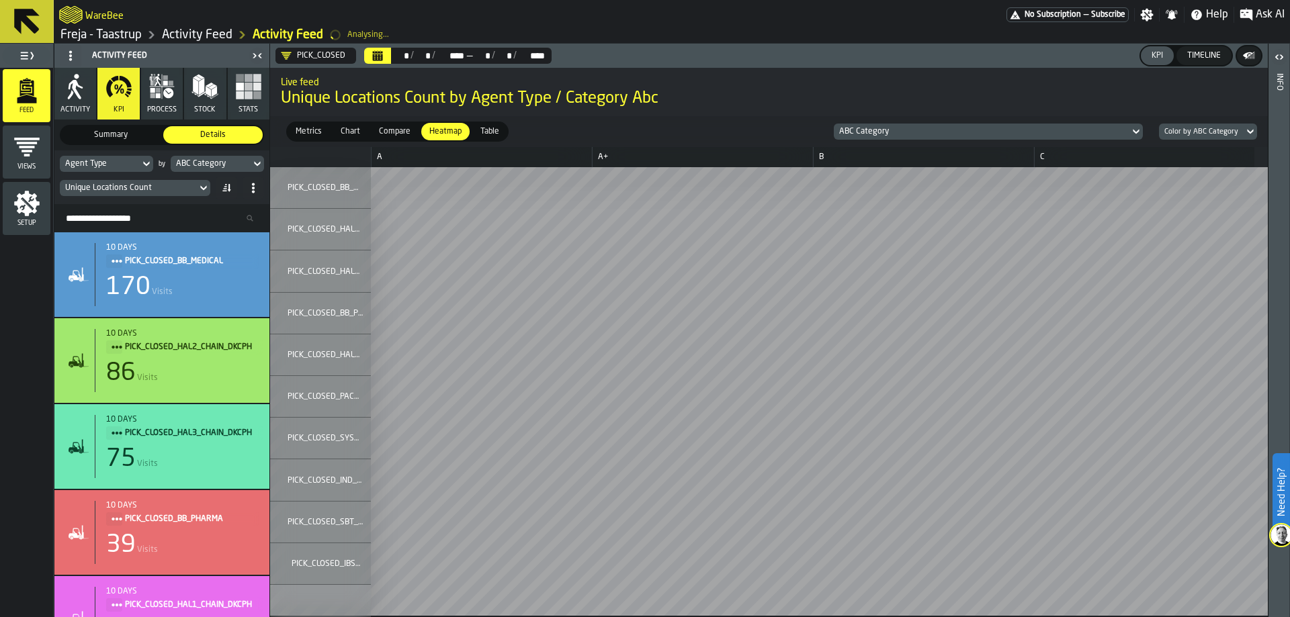
click at [384, 57] on button "Calendar" at bounding box center [377, 56] width 27 height 16
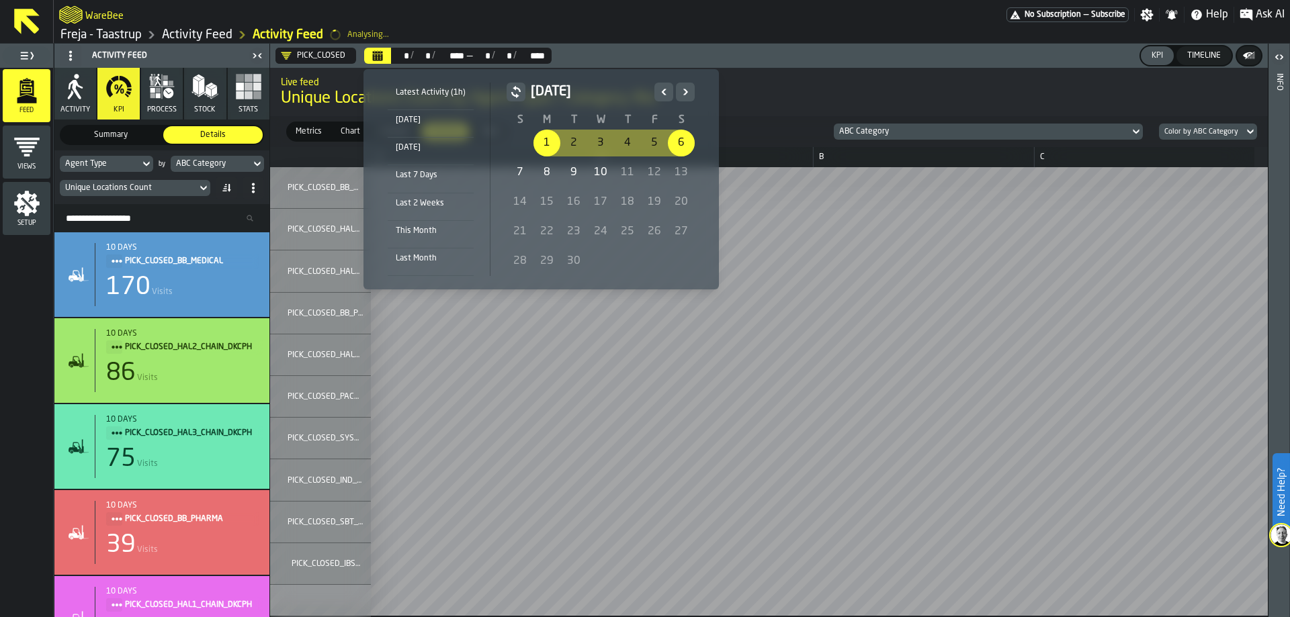
click at [657, 92] on icon "Previous" at bounding box center [663, 92] width 13 height 16
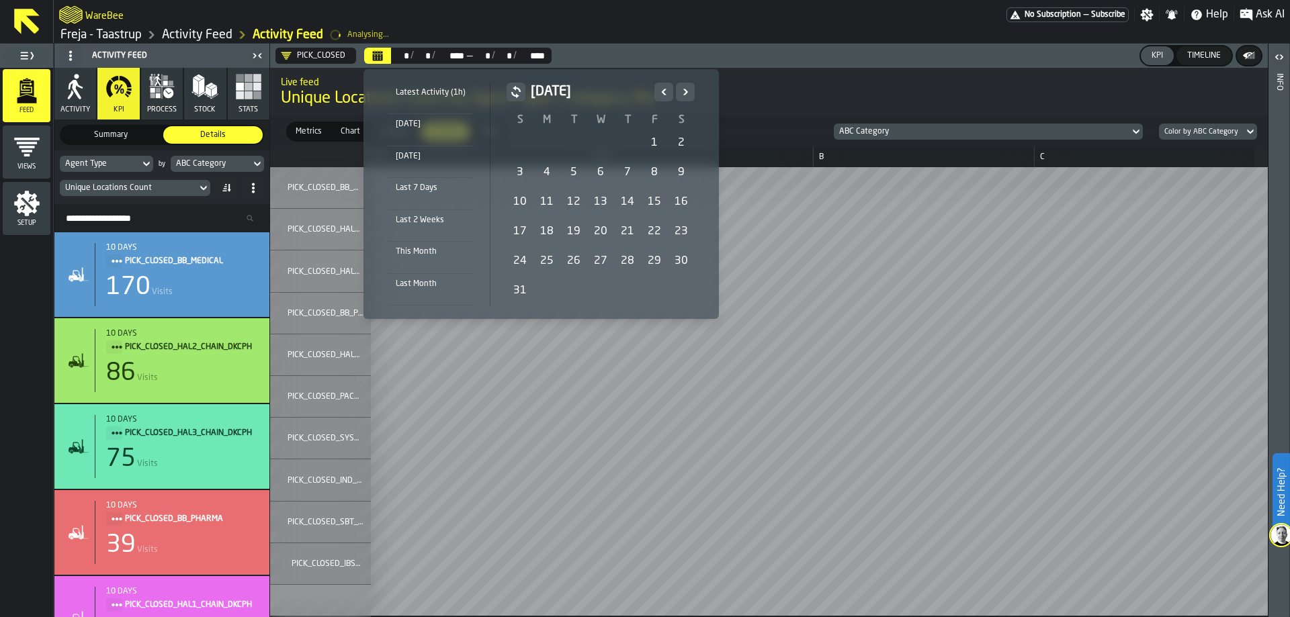
click at [646, 141] on div "1" at bounding box center [654, 143] width 27 height 27
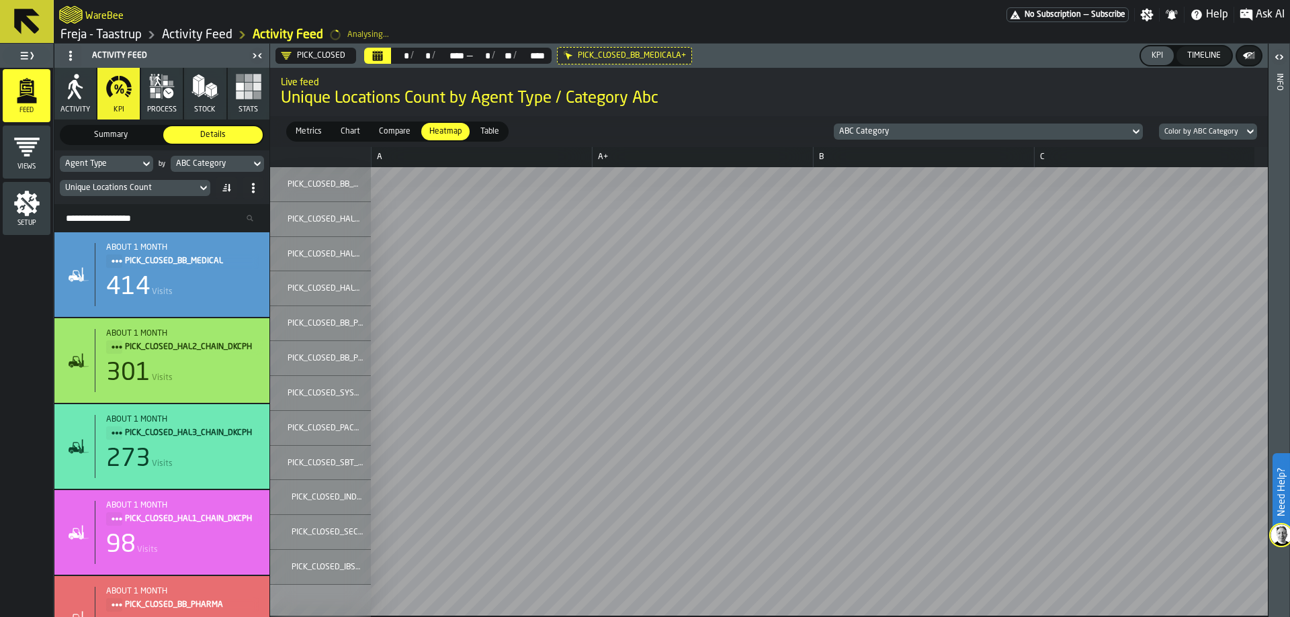
click at [486, 133] on span "Table" at bounding box center [490, 132] width 30 height 12
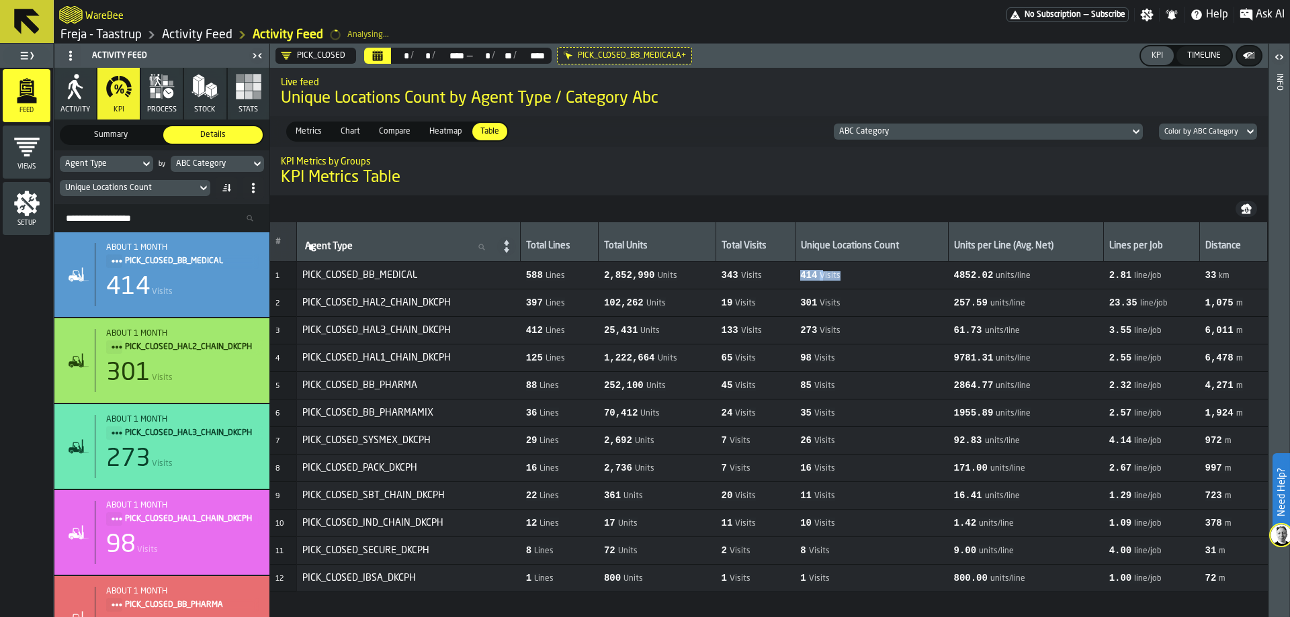
drag, startPoint x: 847, startPoint y: 277, endPoint x: 793, endPoint y: 277, distance: 53.7
click at [793, 277] on tr "1 PICK_CLOSED_BB_MEDICAL 588 Lines 2,852,990 Units 343 Visits 414 Visits 4852.0…" at bounding box center [769, 276] width 998 height 28
click at [868, 275] on span "414 Visits" at bounding box center [871, 275] width 142 height 11
click at [815, 275] on span "414" at bounding box center [808, 275] width 17 height 11
drag, startPoint x: 799, startPoint y: 274, endPoint x: 838, endPoint y: 273, distance: 38.3
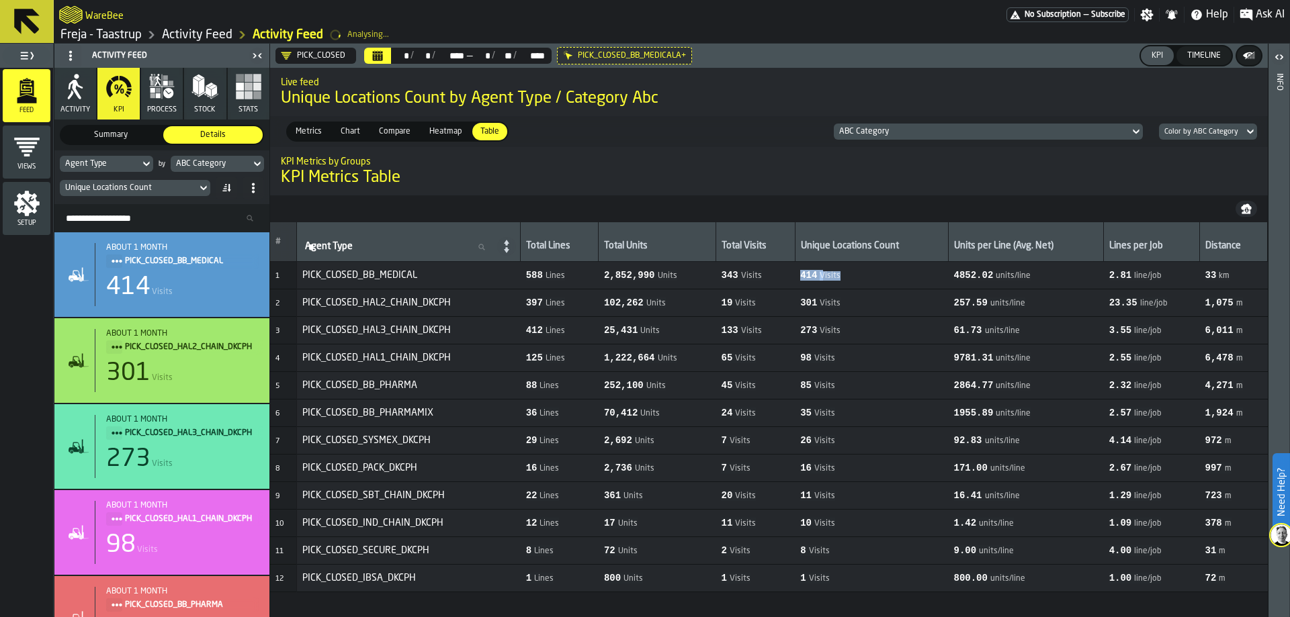
click at [838, 273] on td "414 Visits" at bounding box center [871, 276] width 153 height 28
click at [840, 274] on span "414 Visits" at bounding box center [871, 275] width 142 height 11
click at [143, 160] on icon at bounding box center [146, 164] width 13 height 16
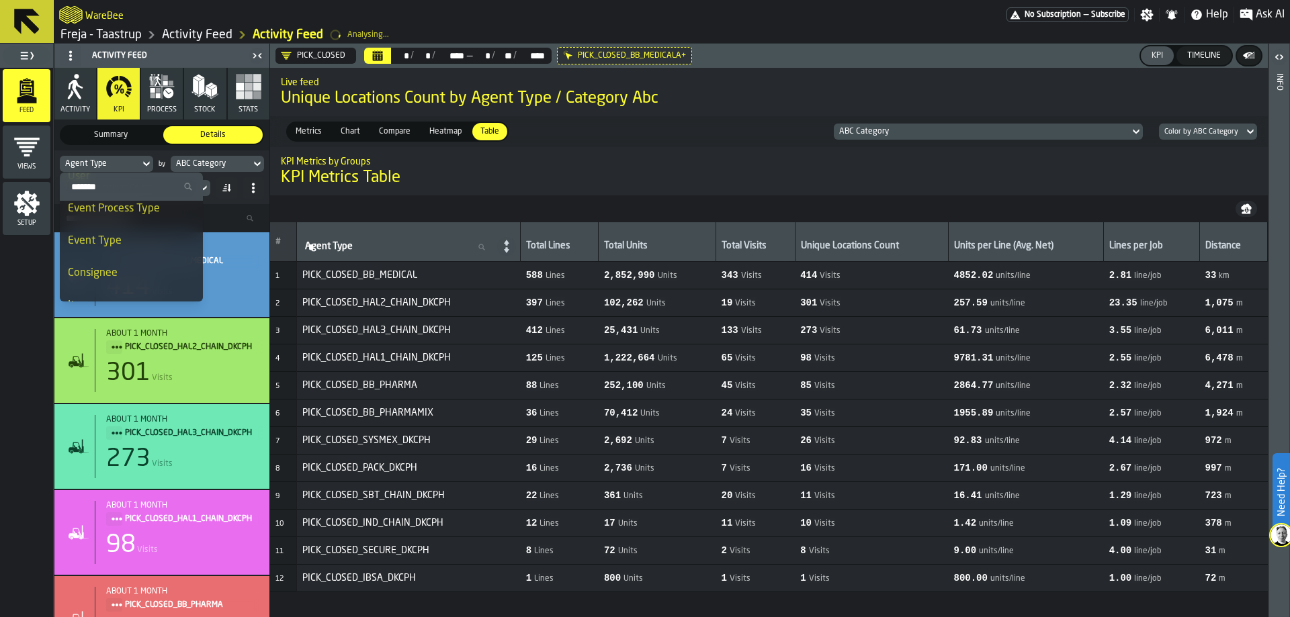
scroll to position [269, 0]
click at [116, 247] on li "Item" at bounding box center [131, 238] width 143 height 32
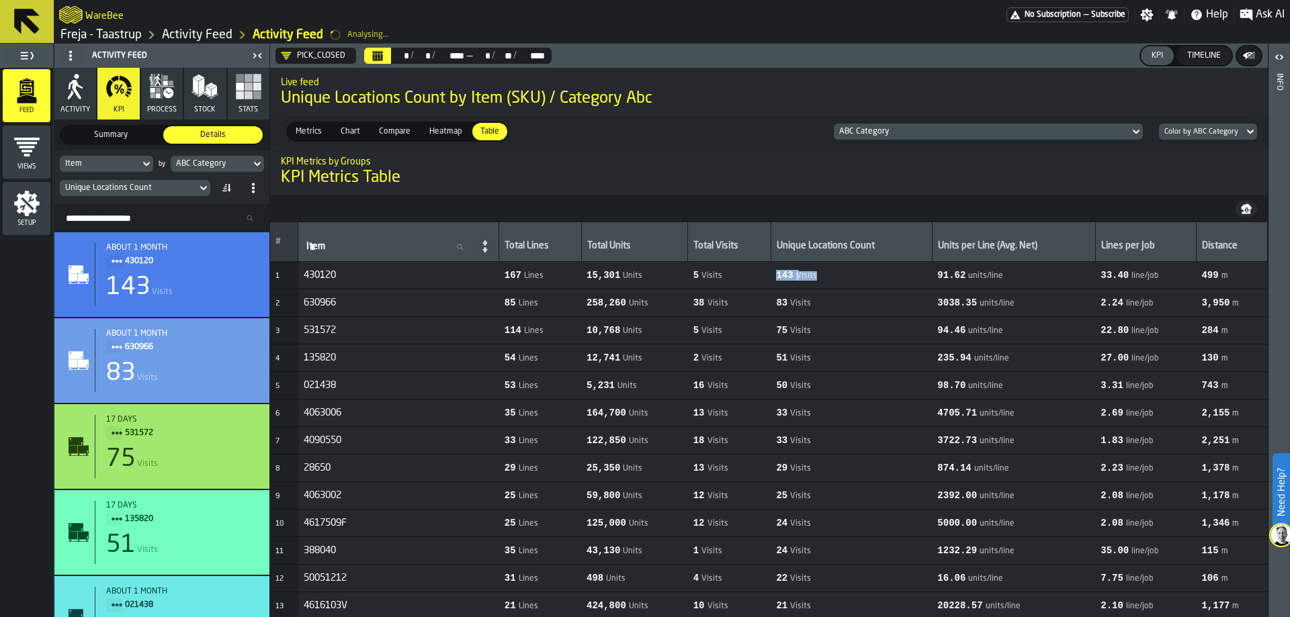
drag, startPoint x: 789, startPoint y: 276, endPoint x: 832, endPoint y: 275, distance: 42.3
click at [832, 275] on td "143 Visits" at bounding box center [851, 276] width 161 height 28
drag, startPoint x: 339, startPoint y: 273, endPoint x: 298, endPoint y: 281, distance: 41.2
click at [298, 281] on td "430120" at bounding box center [398, 276] width 201 height 28
drag, startPoint x: 791, startPoint y: 274, endPoint x: 850, endPoint y: 267, distance: 60.2
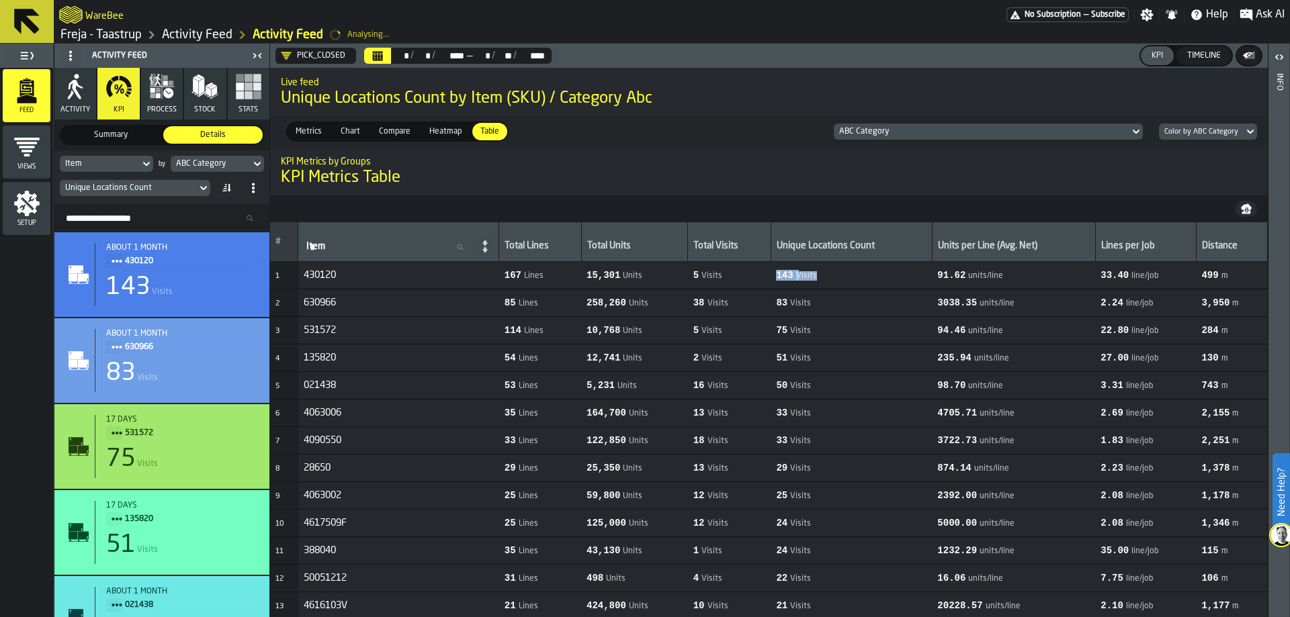
click at [850, 267] on td "143 Visits" at bounding box center [851, 276] width 161 height 28
click at [859, 245] on div "Unique Locations Count" at bounding box center [852, 246] width 150 height 13
click at [852, 267] on td "143 Visits" at bounding box center [851, 276] width 161 height 28
drag, startPoint x: 829, startPoint y: 275, endPoint x: 783, endPoint y: 279, distance: 46.5
click at [783, 279] on tr "1 430120 167 Lines 15,301 Units 5 Visits 143 Visits 91.62 units/line 33.40 line…" at bounding box center [769, 276] width 998 height 28
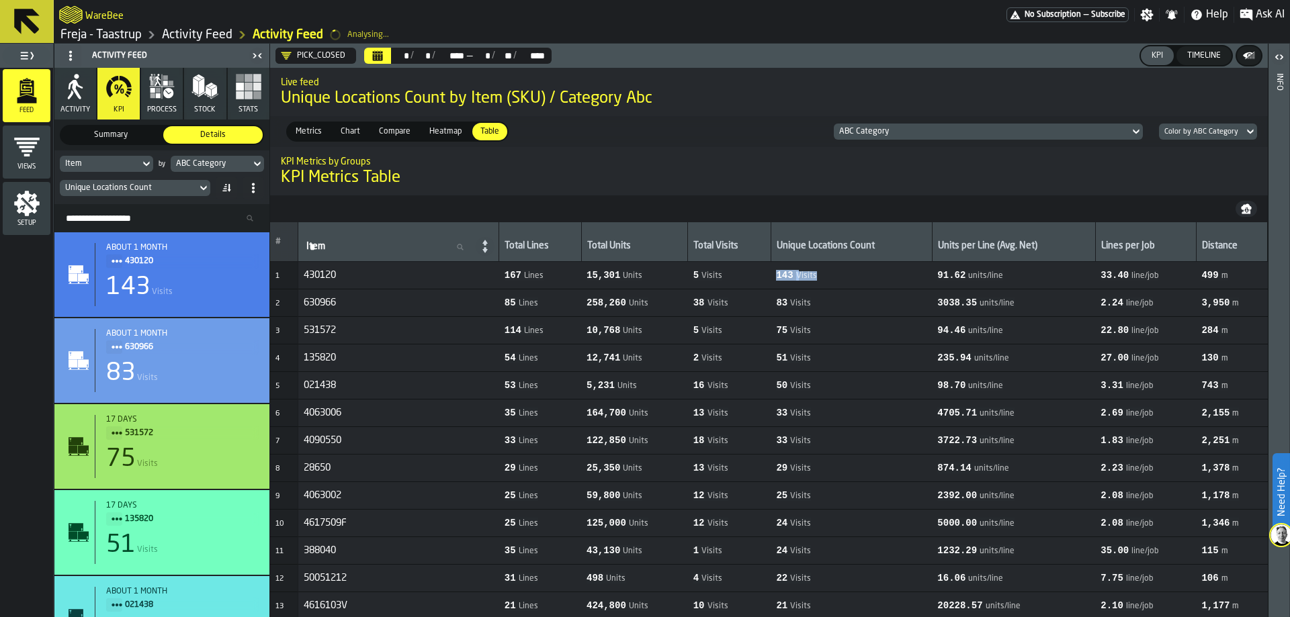
click at [866, 261] on th "Unique Locations Count" at bounding box center [851, 242] width 161 height 40
click at [870, 272] on span "143 Visits" at bounding box center [851, 275] width 150 height 11
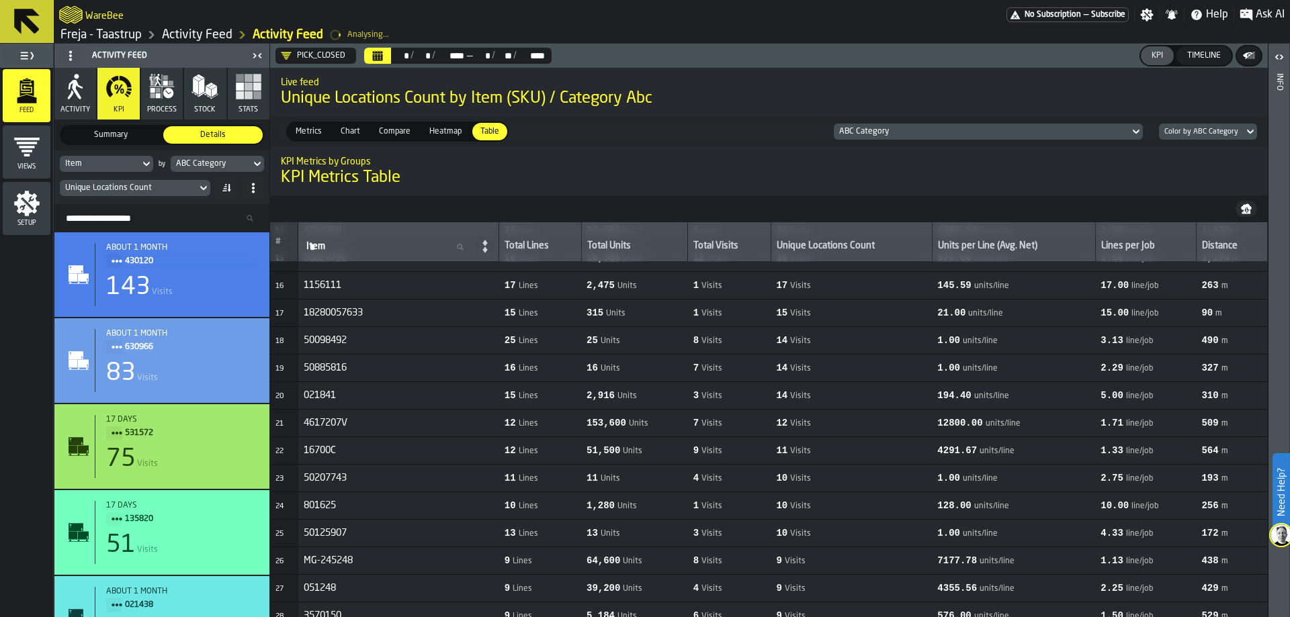
scroll to position [0, 0]
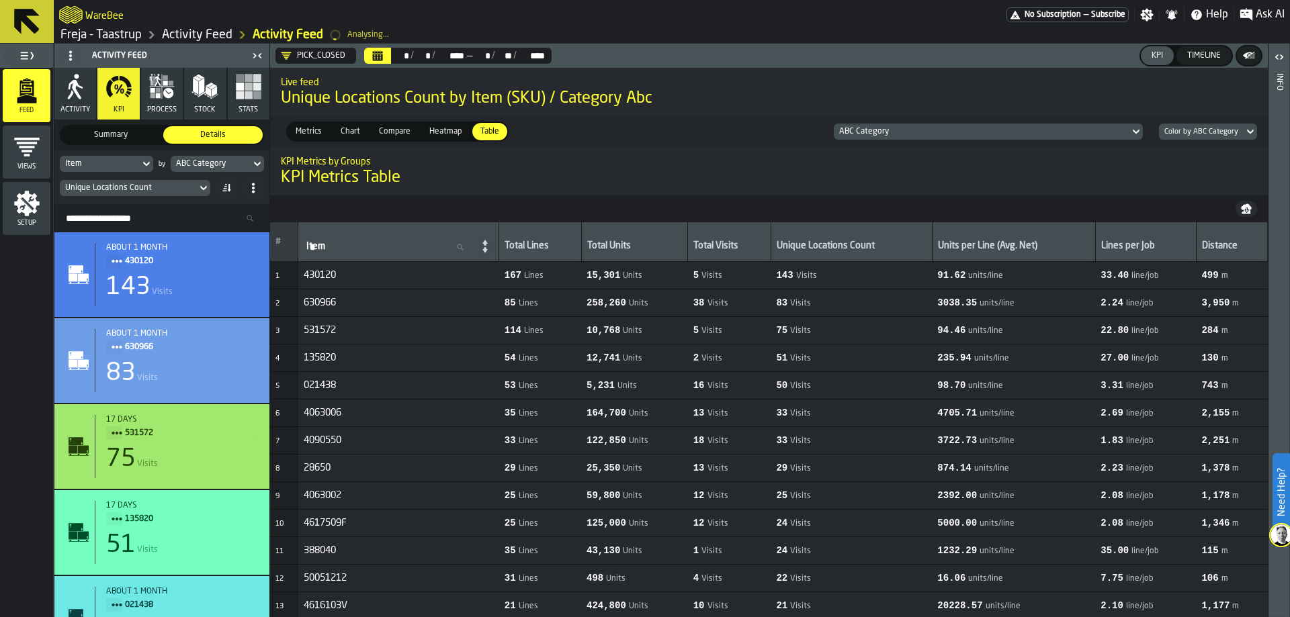
click at [592, 160] on h2 "KPI Metrics by Groups" at bounding box center [769, 160] width 976 height 13
click at [1267, 9] on span "Ask AI" at bounding box center [1270, 15] width 29 height 16
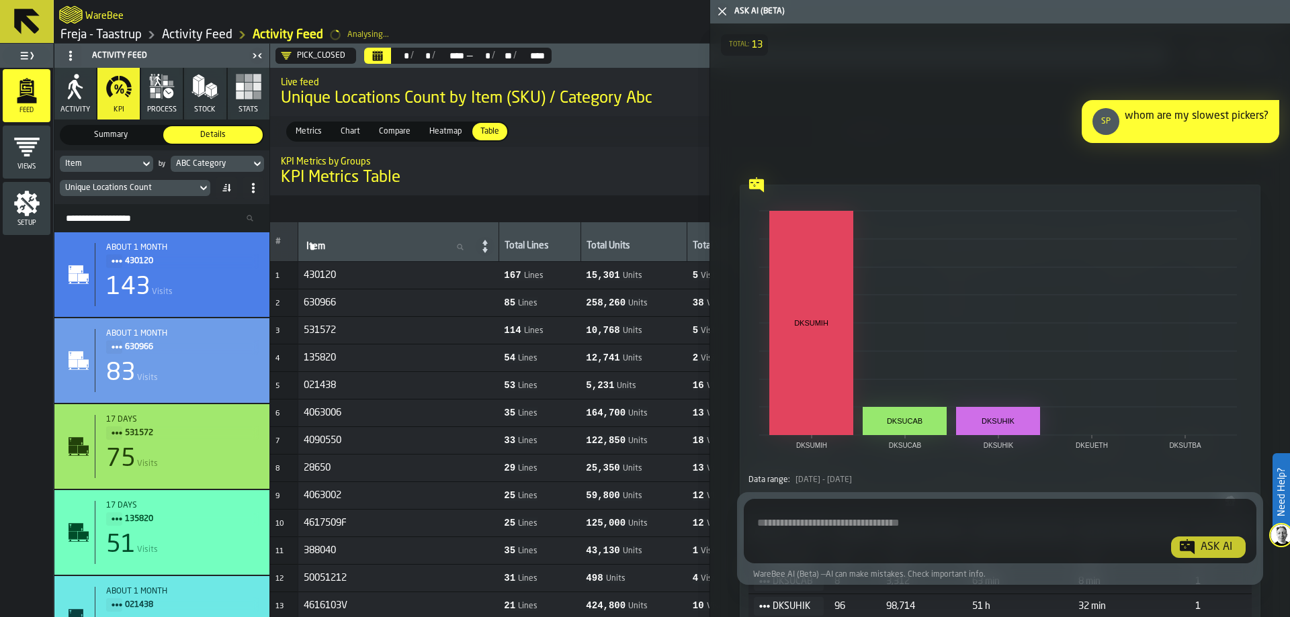
click at [1030, 510] on textarea "Ask AI about the warehouse Activity" at bounding box center [1000, 534] width 502 height 48
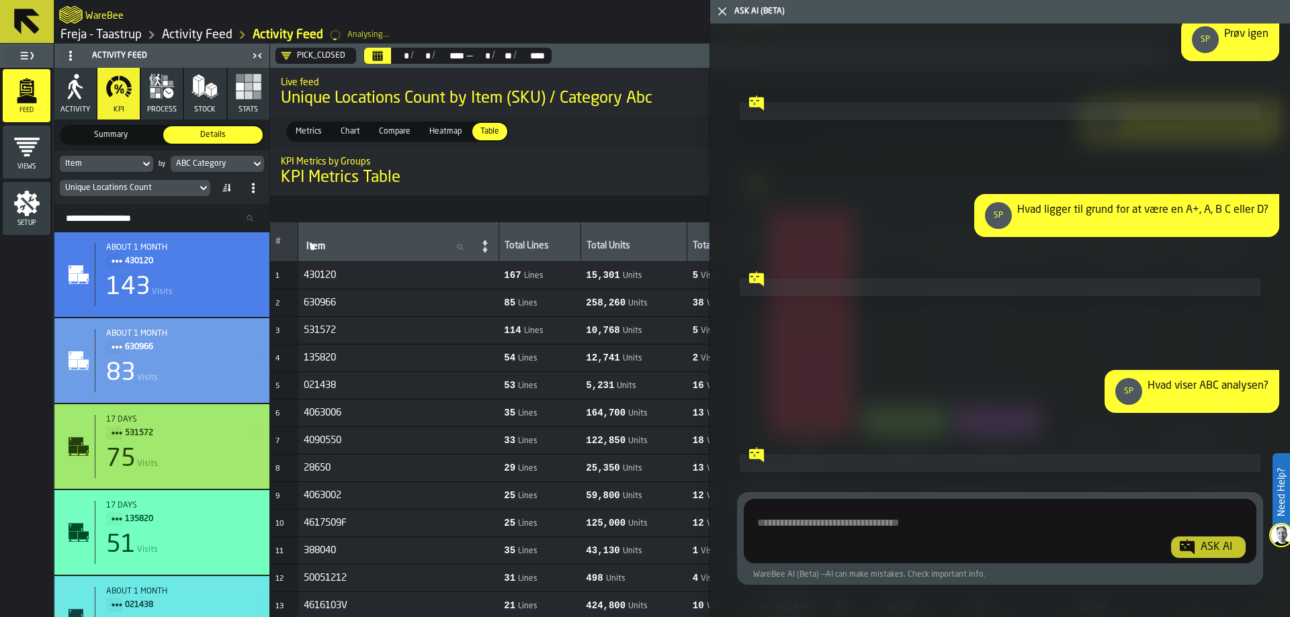
scroll to position [5167, 0]
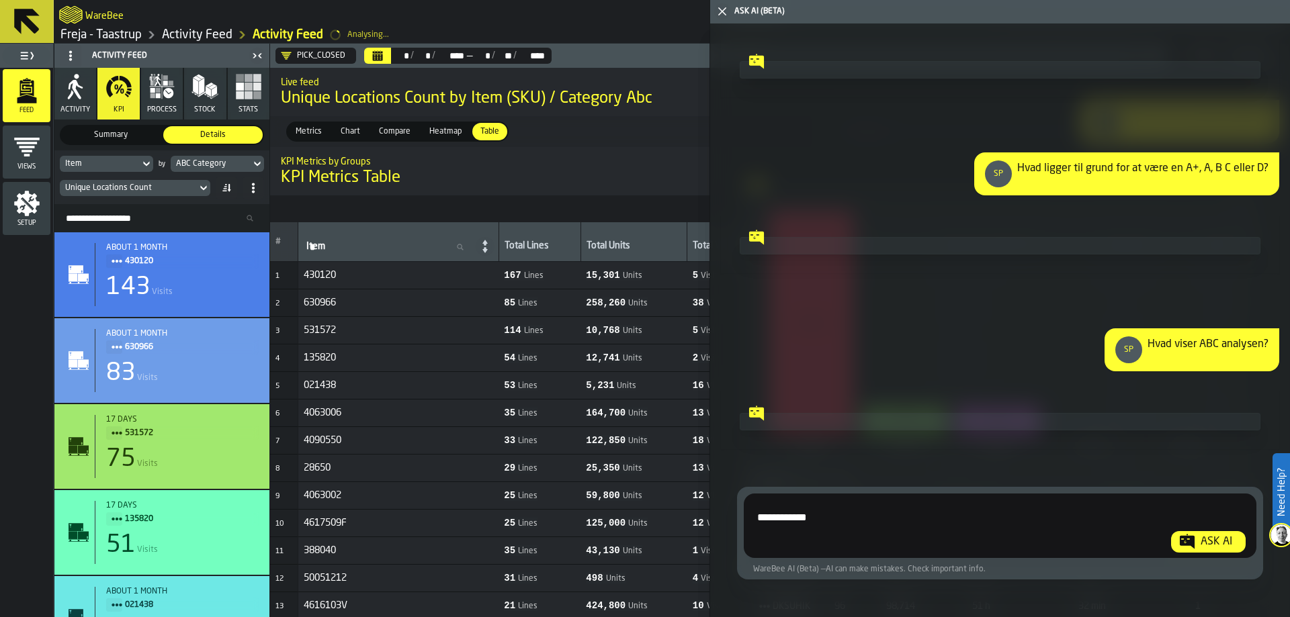
type textarea "**********"
click at [593, 177] on h1 "KPI Metrics Table" at bounding box center [768, 177] width 975 height 21
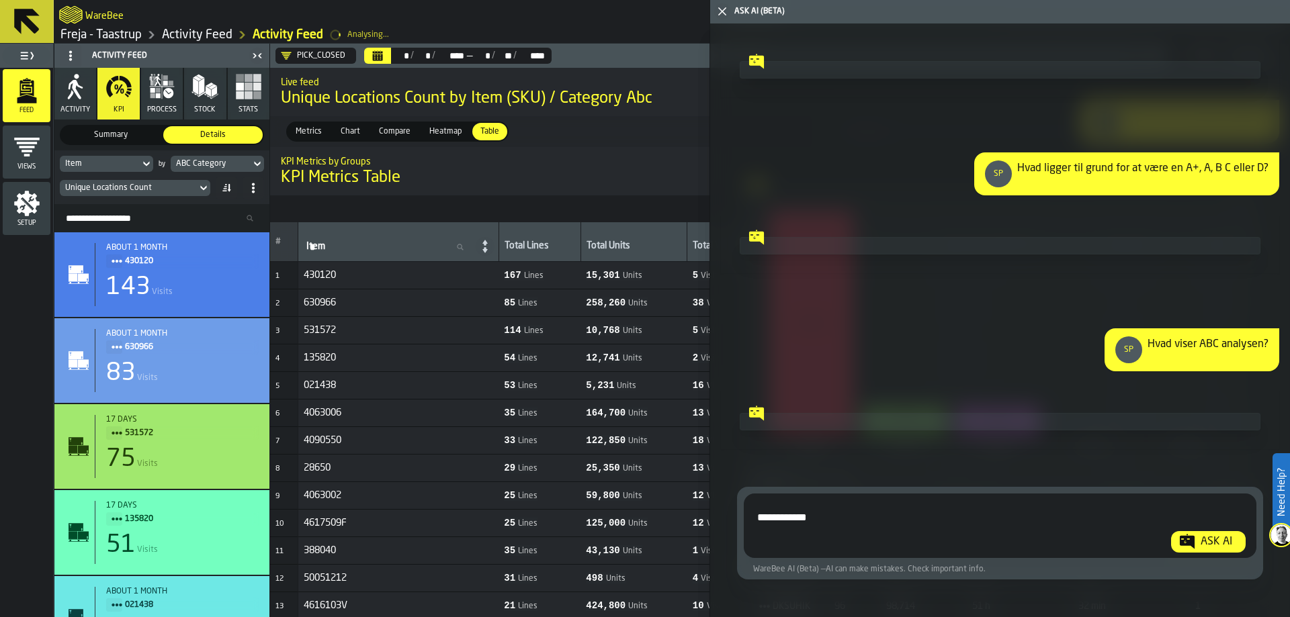
drag, startPoint x: 604, startPoint y: 179, endPoint x: 571, endPoint y: 194, distance: 36.1
click at [576, 188] on h1 "KPI Metrics Table" at bounding box center [768, 177] width 975 height 21
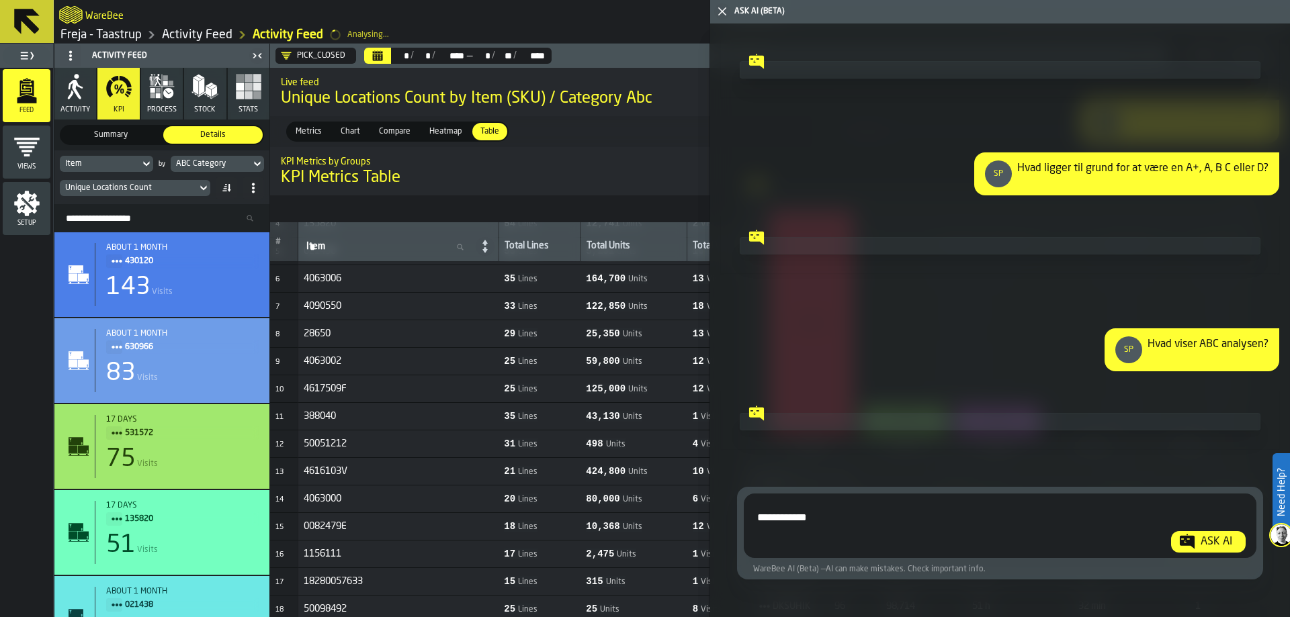
scroll to position [0, 0]
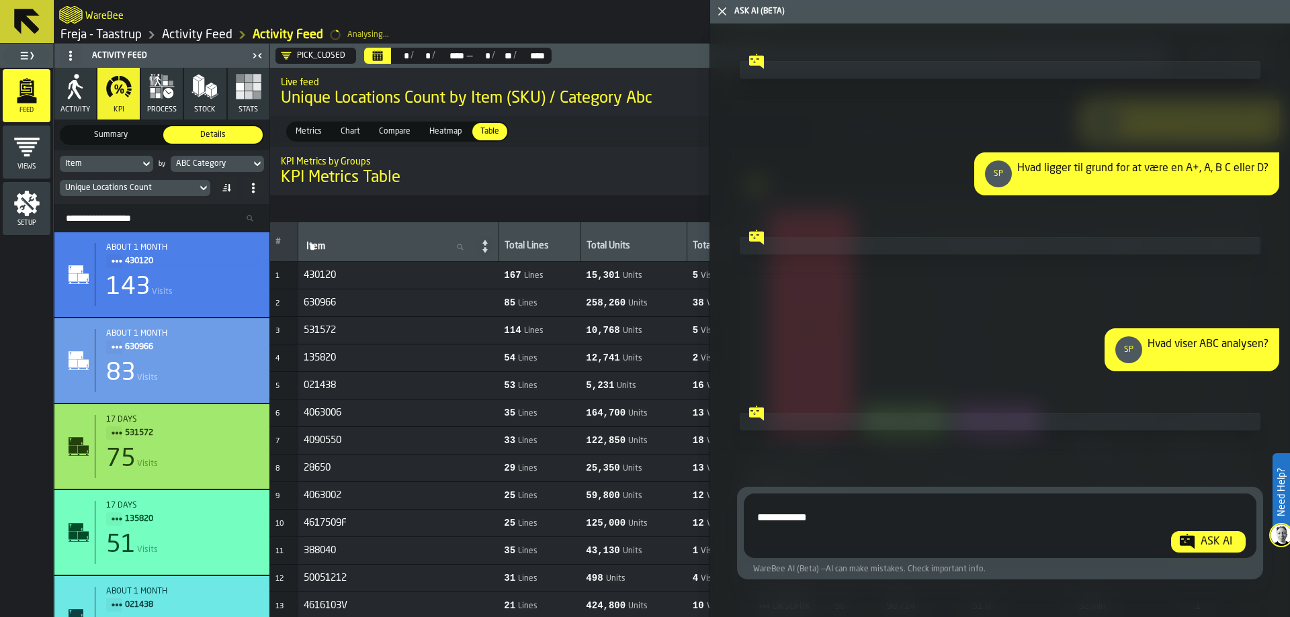
click at [678, 201] on nav at bounding box center [768, 208] width 996 height 27
click at [716, 14] on icon "button-toggle-Close me" at bounding box center [722, 11] width 16 height 16
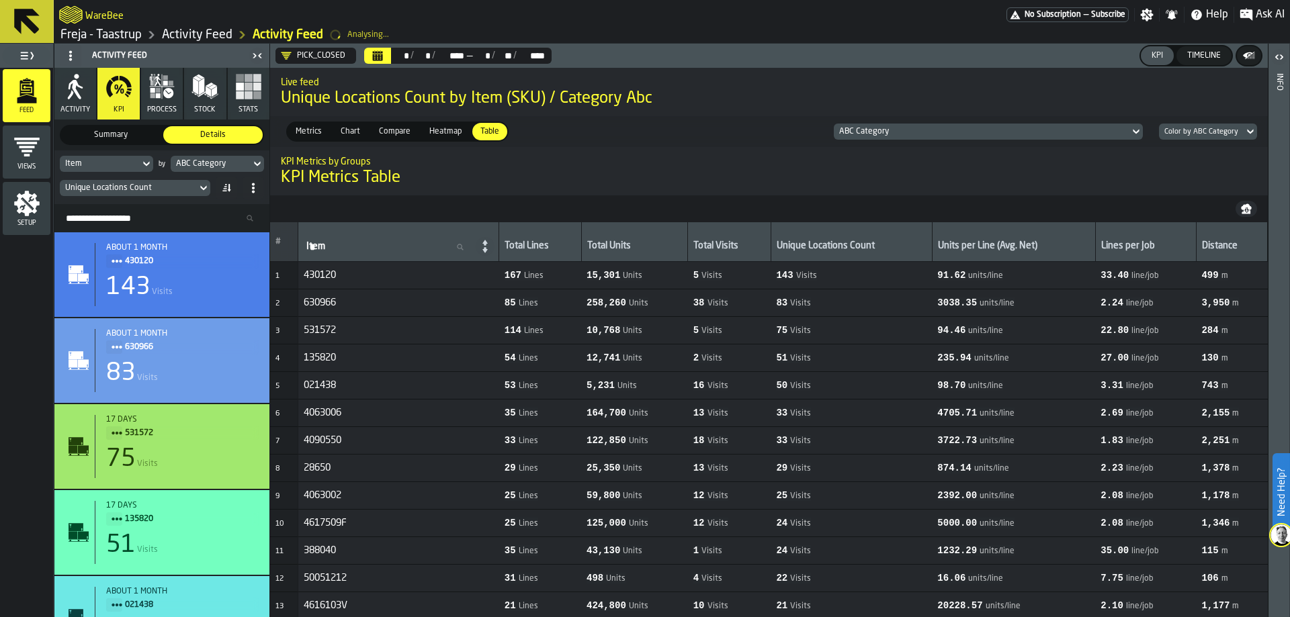
drag, startPoint x: 791, startPoint y: 246, endPoint x: 866, endPoint y: 246, distance: 74.6
click at [865, 246] on div "Unique Locations Count" at bounding box center [852, 246] width 150 height 13
drag, startPoint x: 891, startPoint y: 246, endPoint x: 811, endPoint y: 245, distance: 80.6
click at [811, 245] on div "Unique Locations Count" at bounding box center [852, 246] width 150 height 13
click at [1270, 10] on span "Ask AI" at bounding box center [1270, 15] width 29 height 16
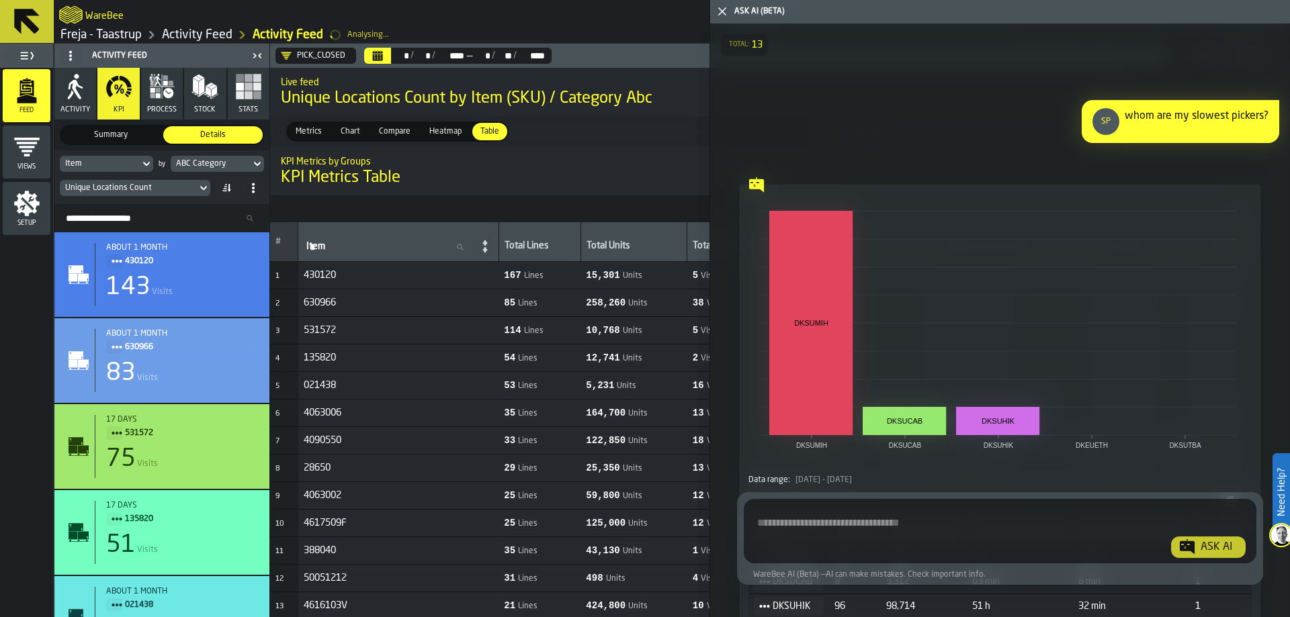
click at [1026, 549] on textarea "Ask AI about the warehouse Activity" at bounding box center [1000, 534] width 502 height 48
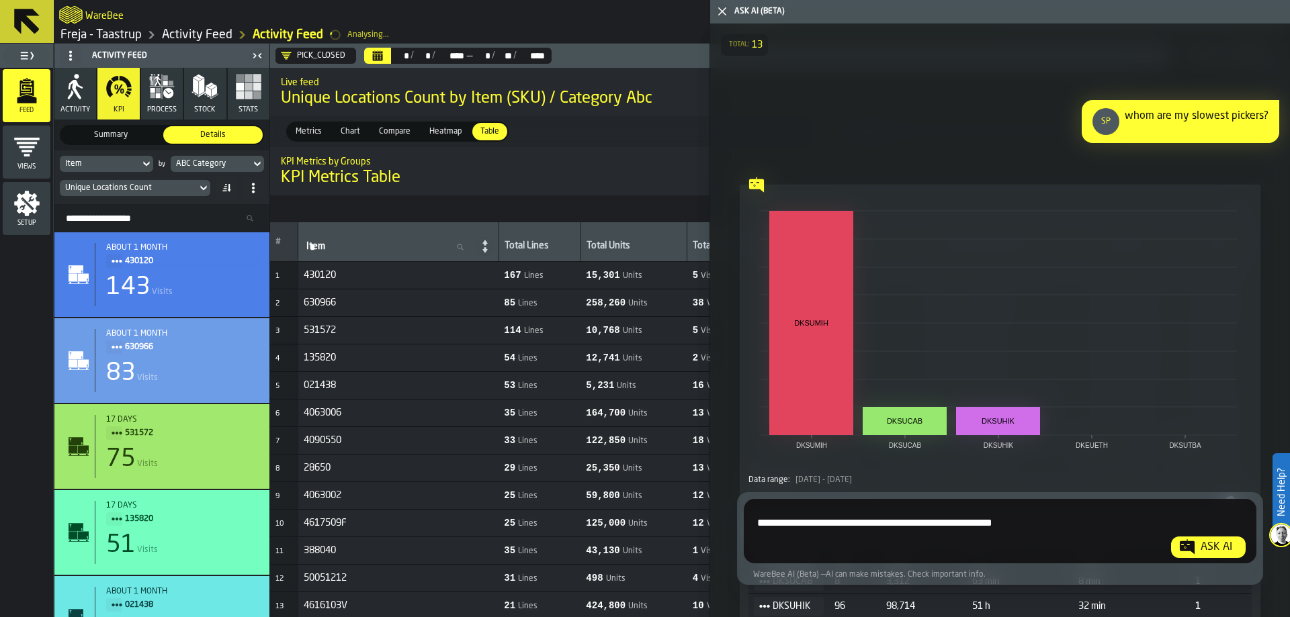
type textarea "**********"
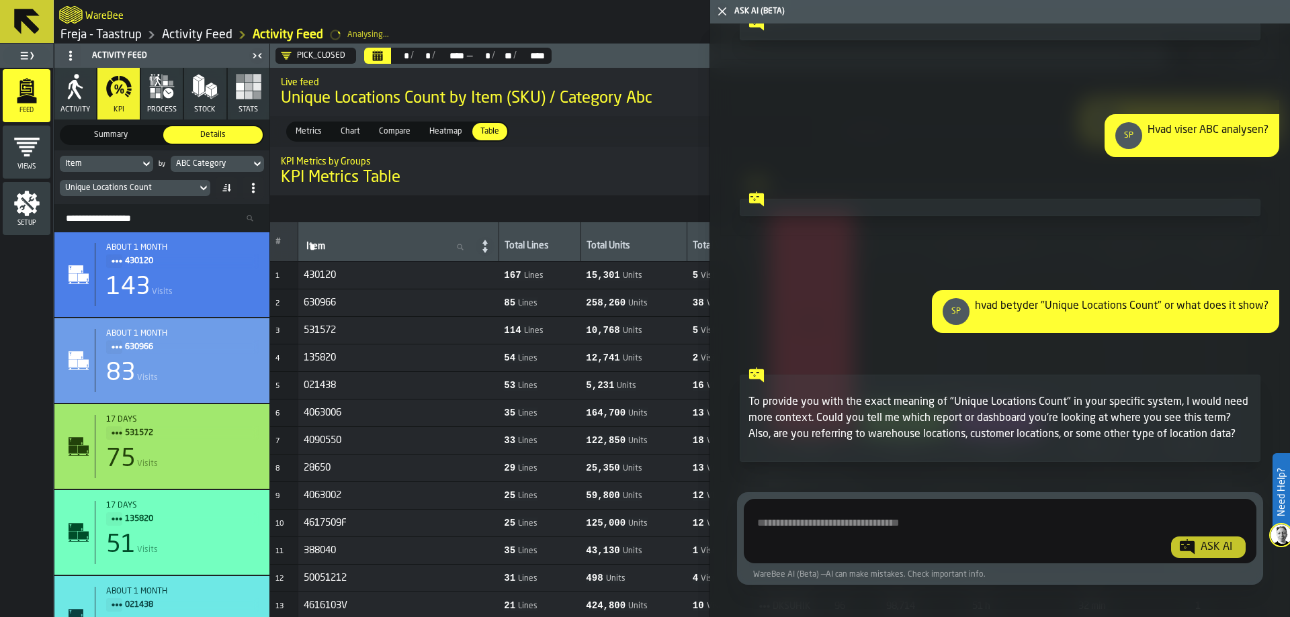
scroll to position [5414, 0]
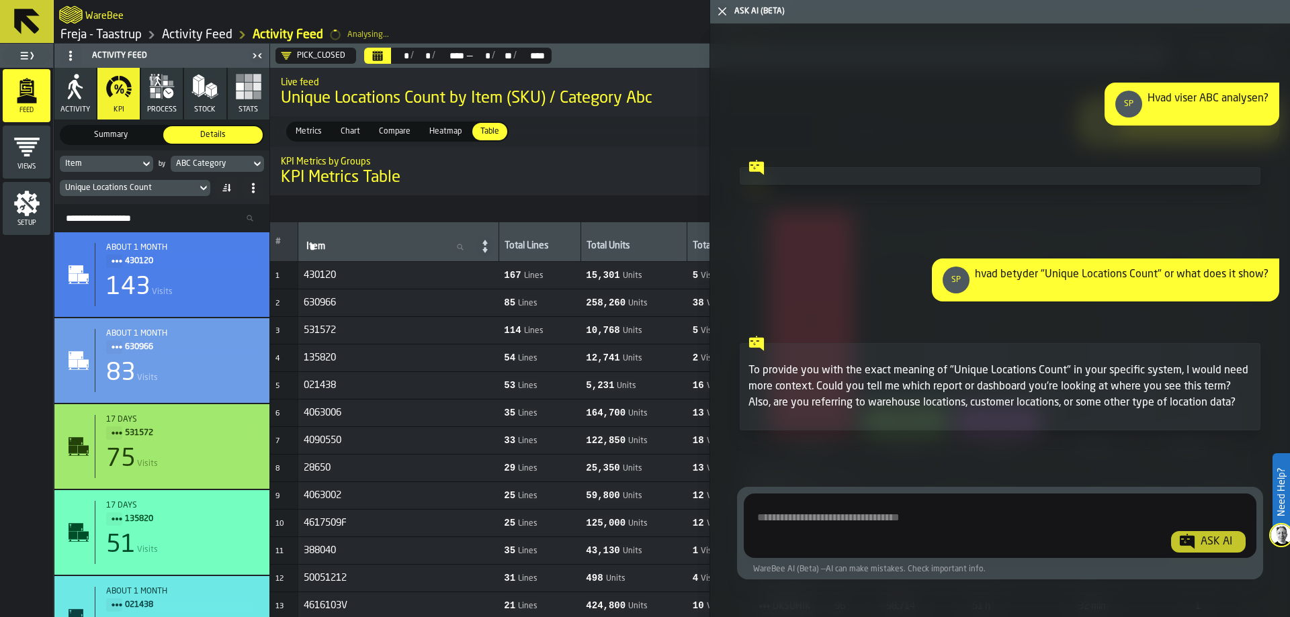
click at [875, 533] on textarea "Ask AI about the warehouse Activity" at bounding box center [998, 528] width 498 height 48
type textarea "**********"
click at [1192, 557] on div "**********" at bounding box center [1000, 526] width 513 height 64
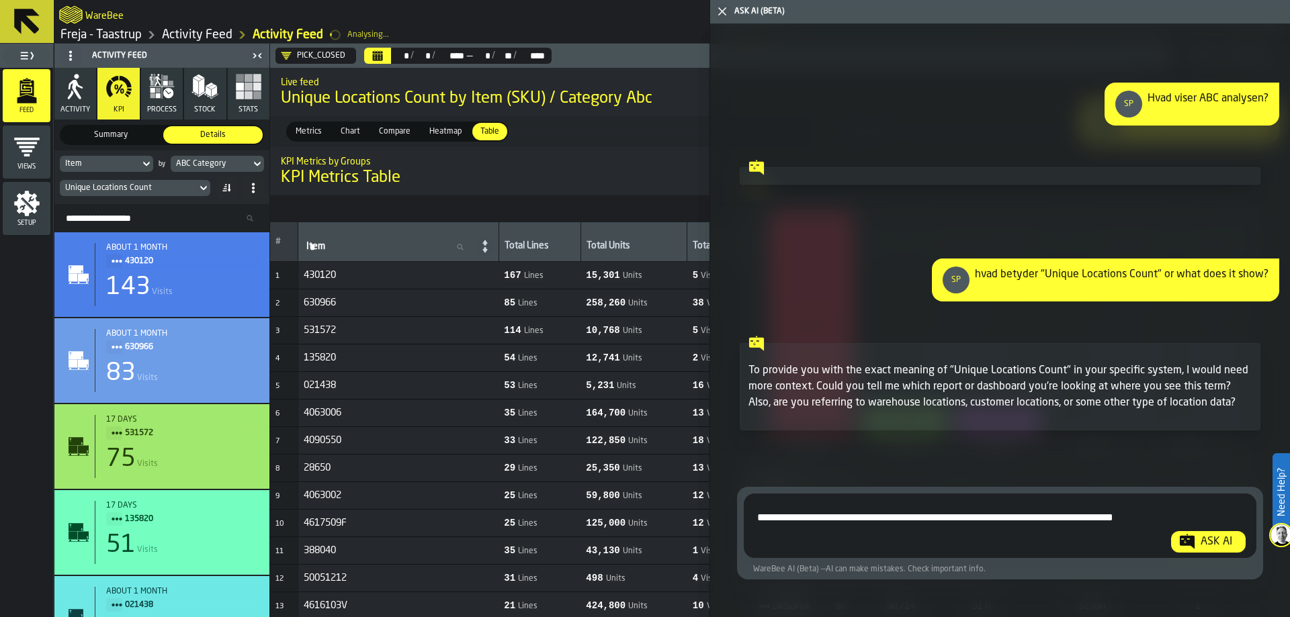
click at [1195, 534] on div "Ask AI" at bounding box center [1216, 542] width 42 height 16
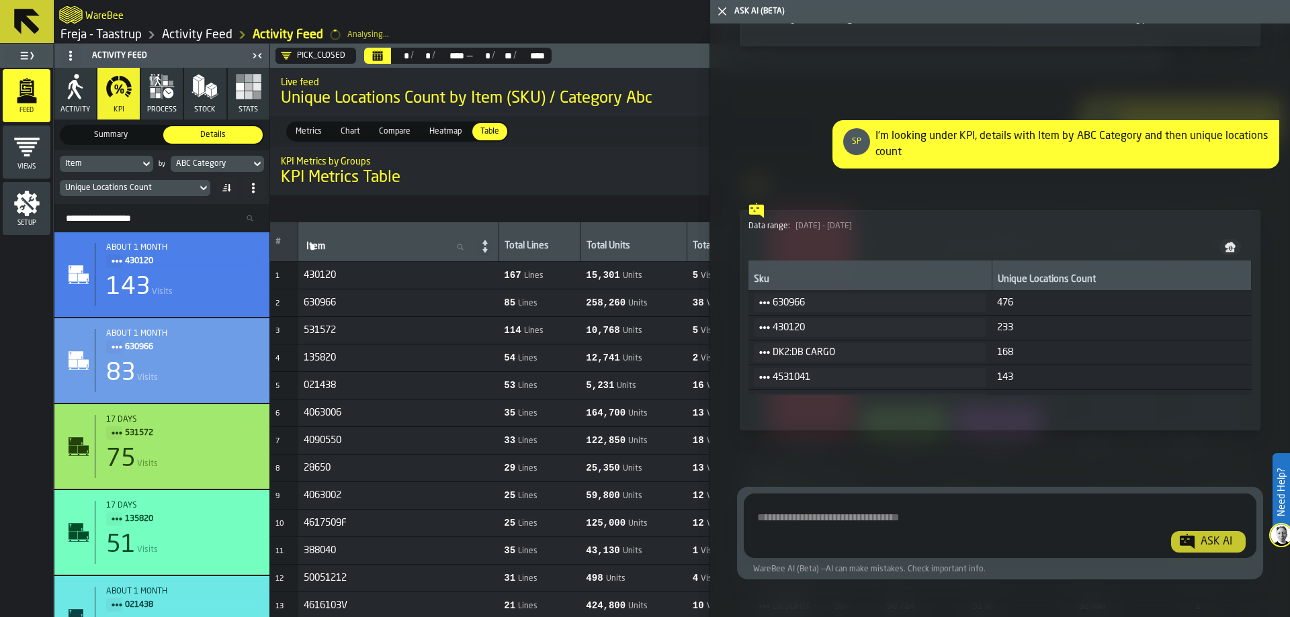
scroll to position [20, 0]
click at [1211, 407] on span "Show Query" at bounding box center [1219, 408] width 44 height 9
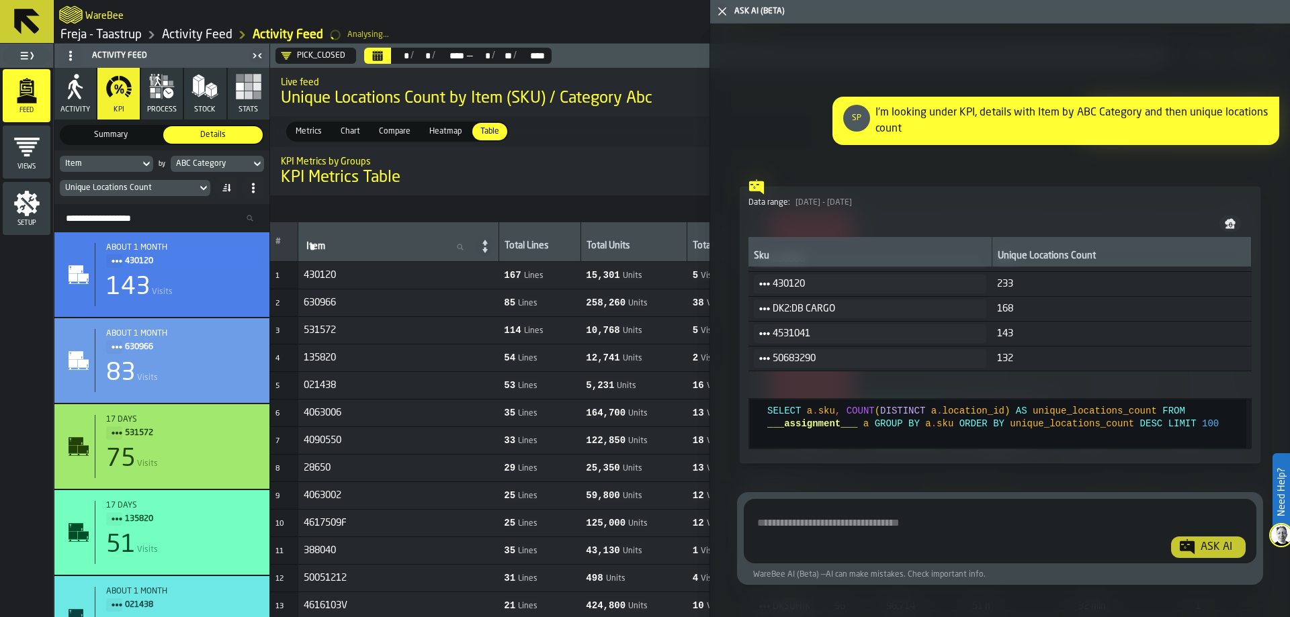
click at [1211, 390] on span "Hide Query" at bounding box center [1221, 384] width 40 height 9
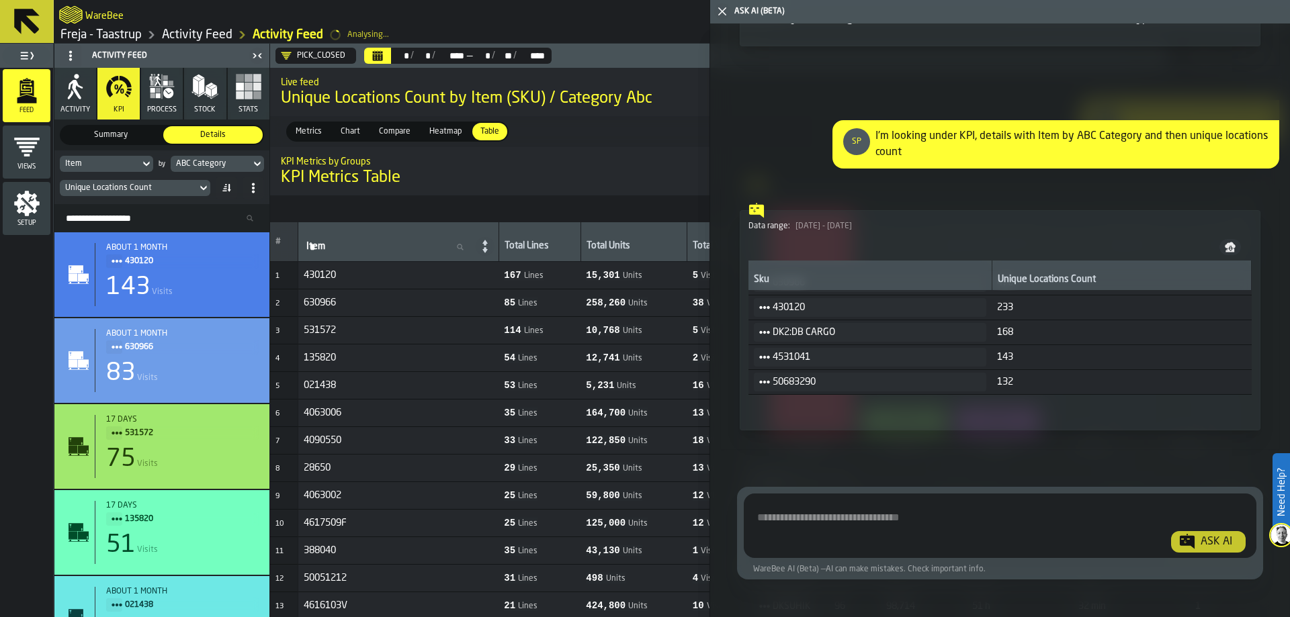
click at [807, 411] on span "Show Analysis" at bounding box center [796, 408] width 52 height 9
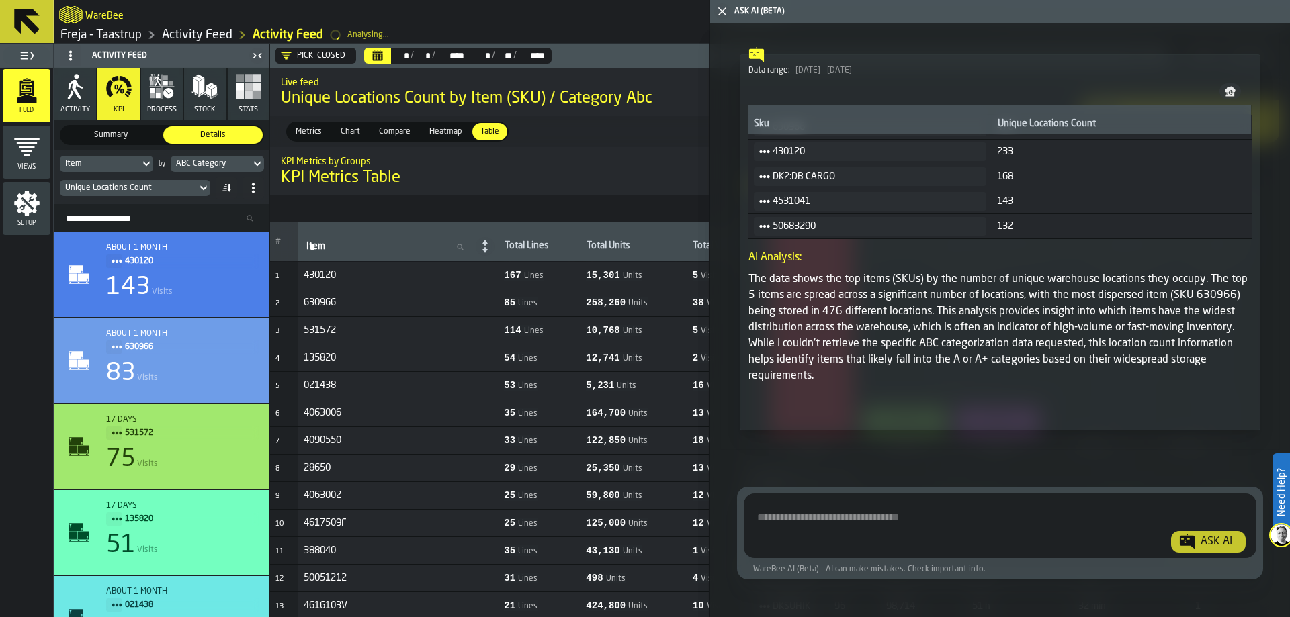
scroll to position [0, 0]
click at [671, 189] on div "KPI Metrics by Groups KPI Metrics Table" at bounding box center [768, 171] width 996 height 56
click at [717, 9] on icon "button-toggle-Close me" at bounding box center [722, 11] width 16 height 16
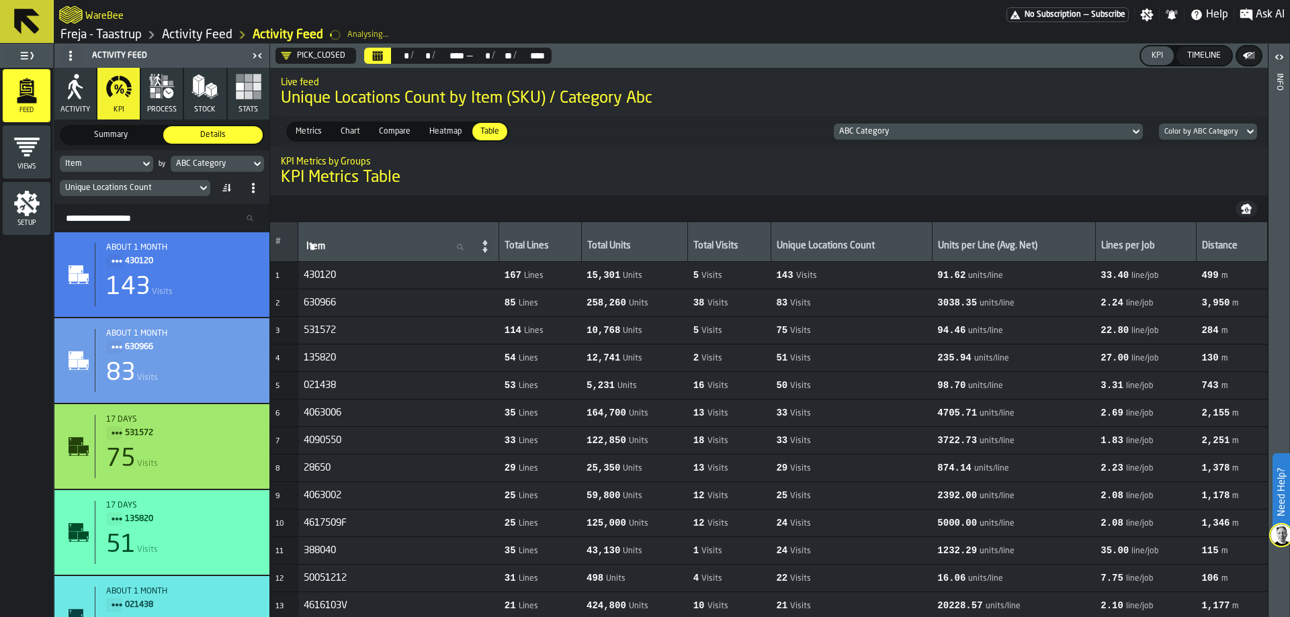
click at [818, 267] on td "143 Visits" at bounding box center [851, 276] width 161 height 28
drag, startPoint x: 846, startPoint y: 275, endPoint x: 742, endPoint y: 272, distance: 103.5
click at [742, 272] on tr "1 430120 167 Lines 15,301 Units 5 Visits 143 Visits 91.62 units/line 33.40 line…" at bounding box center [769, 276] width 998 height 28
click at [687, 181] on h1 "KPI Metrics Table" at bounding box center [769, 177] width 976 height 21
click at [690, 206] on nav at bounding box center [769, 208] width 998 height 27
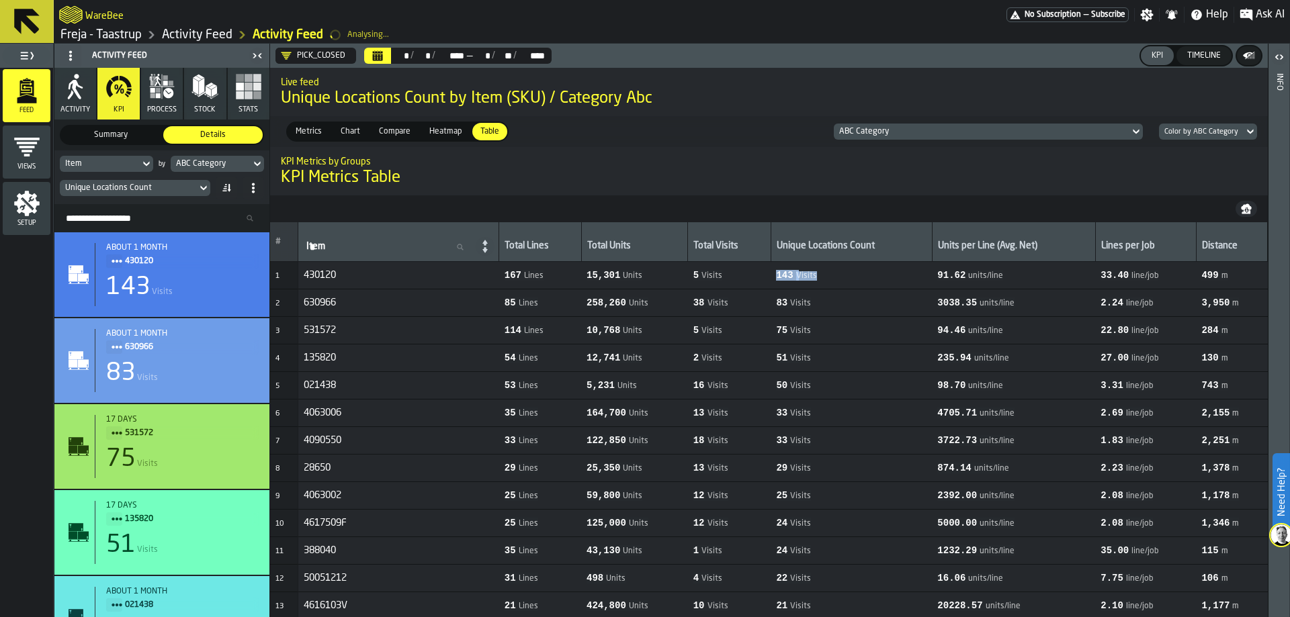
click at [793, 271] on span "143" at bounding box center [784, 275] width 17 height 11
click at [832, 271] on span "143 Visits" at bounding box center [851, 275] width 150 height 11
click at [736, 203] on nav at bounding box center [769, 208] width 998 height 27
drag, startPoint x: 338, startPoint y: 275, endPoint x: 300, endPoint y: 277, distance: 37.6
click at [300, 277] on td "430120" at bounding box center [398, 276] width 201 height 28
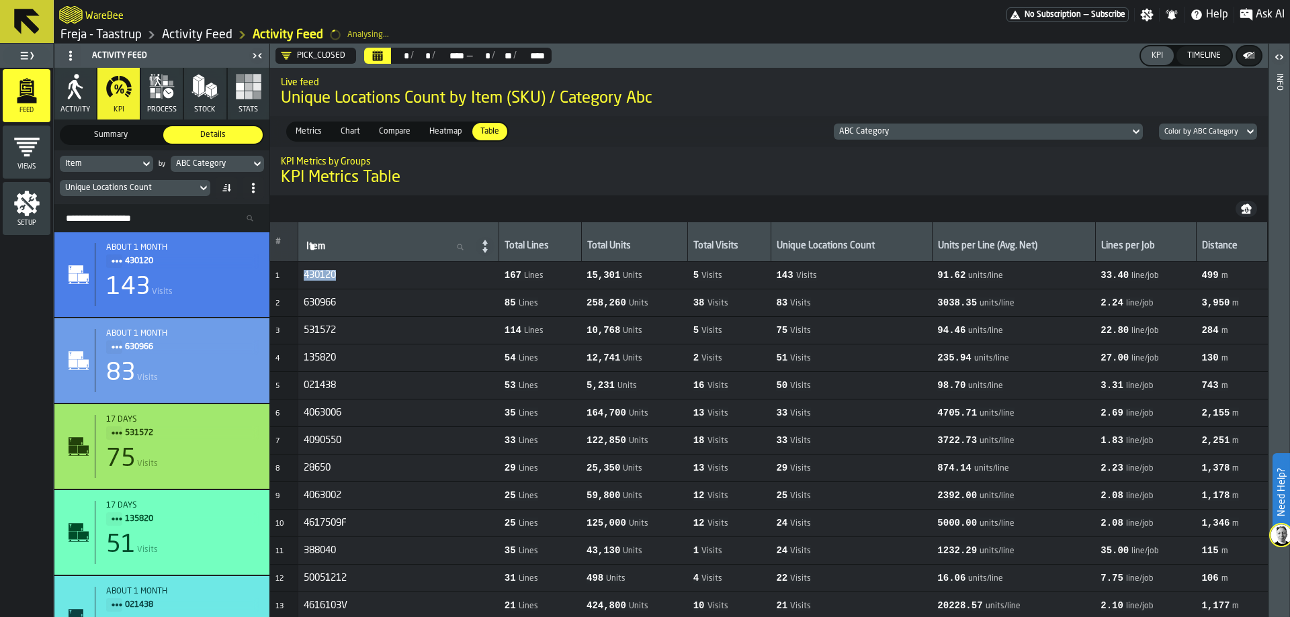
copy span "430120"
drag, startPoint x: 734, startPoint y: 275, endPoint x: 681, endPoint y: 273, distance: 53.1
click at [681, 273] on tr "1 430120 167 Lines 15,301 Units 5 Visits 143 Visits 91.62 units/line 33.40 line…" at bounding box center [769, 276] width 998 height 28
click at [752, 275] on span "5 Visits" at bounding box center [729, 275] width 73 height 11
click at [1259, 11] on span "Ask AI" at bounding box center [1270, 15] width 29 height 16
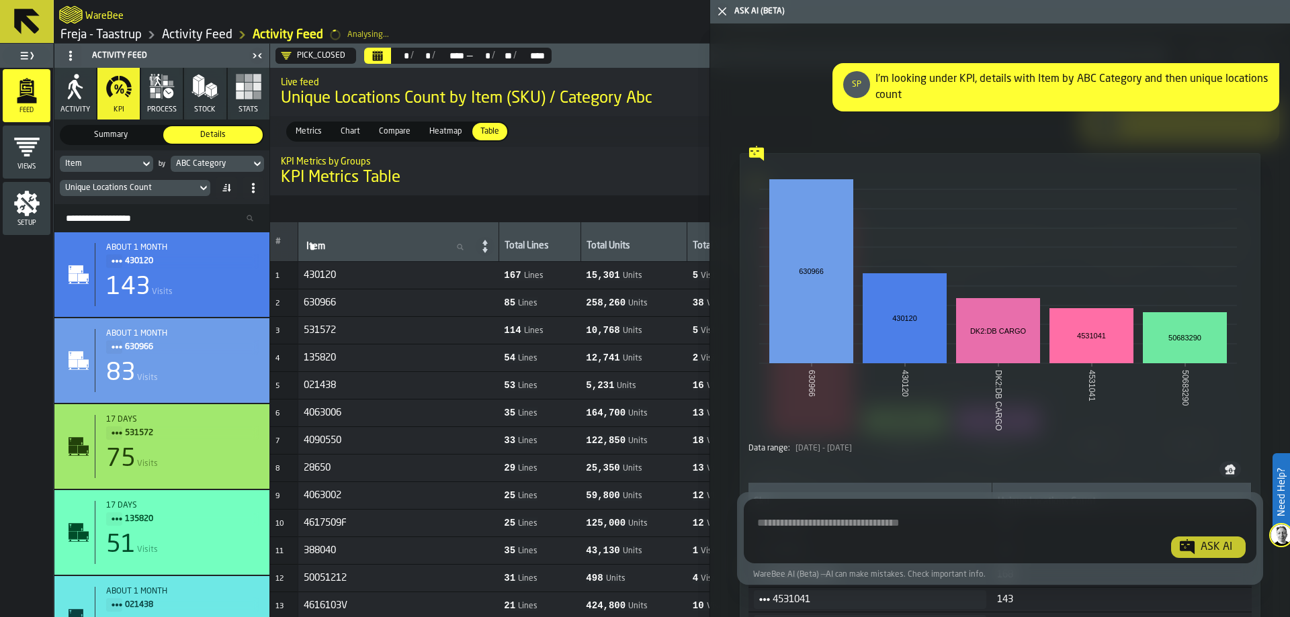
scroll to position [6236, 0]
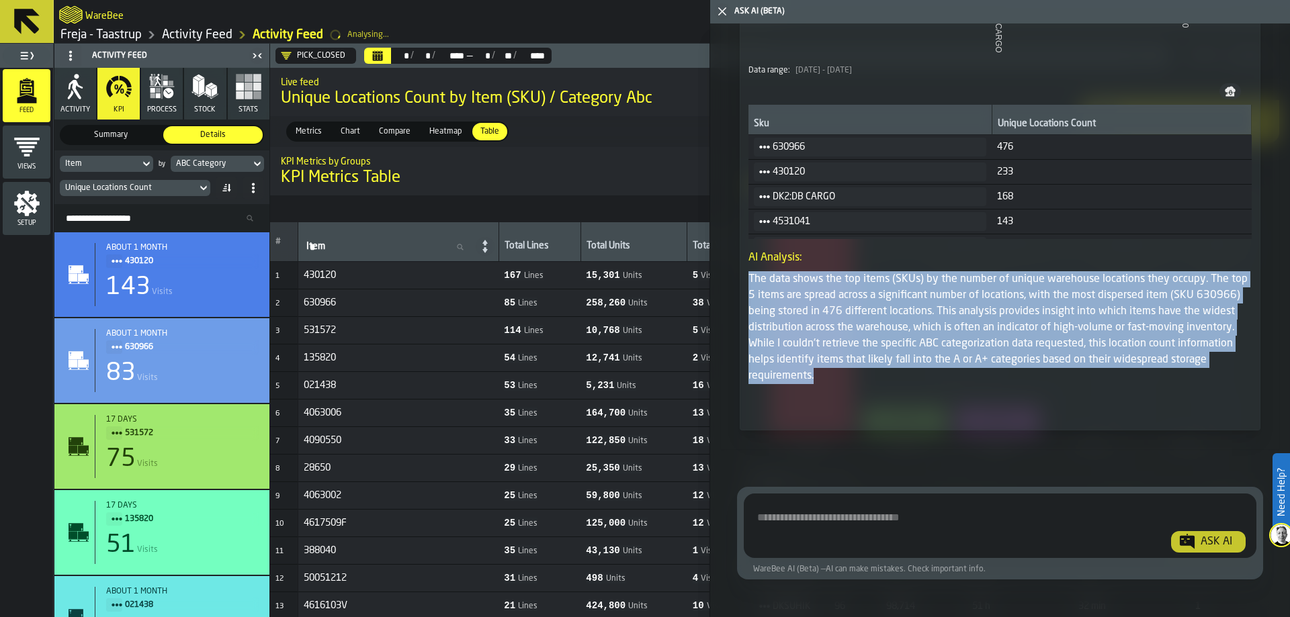
drag, startPoint x: 822, startPoint y: 376, endPoint x: 744, endPoint y: 272, distance: 129.1
click at [744, 272] on div "630966 430120 DK2:DB CARGO 4531041 50683290 630966 430120 DK2:DB CARGO 4531041 …" at bounding box center [1000, 103] width 521 height 656
copy p "The data shows the top items (SKUs) by the number of unique warehouse locations…"
click at [738, 228] on div "630966 430120 DK2:DB CARGO 4531041 50683290 630966 430120 DK2:DB CARGO 4531041 …" at bounding box center [1000, 102] width 537 height 680
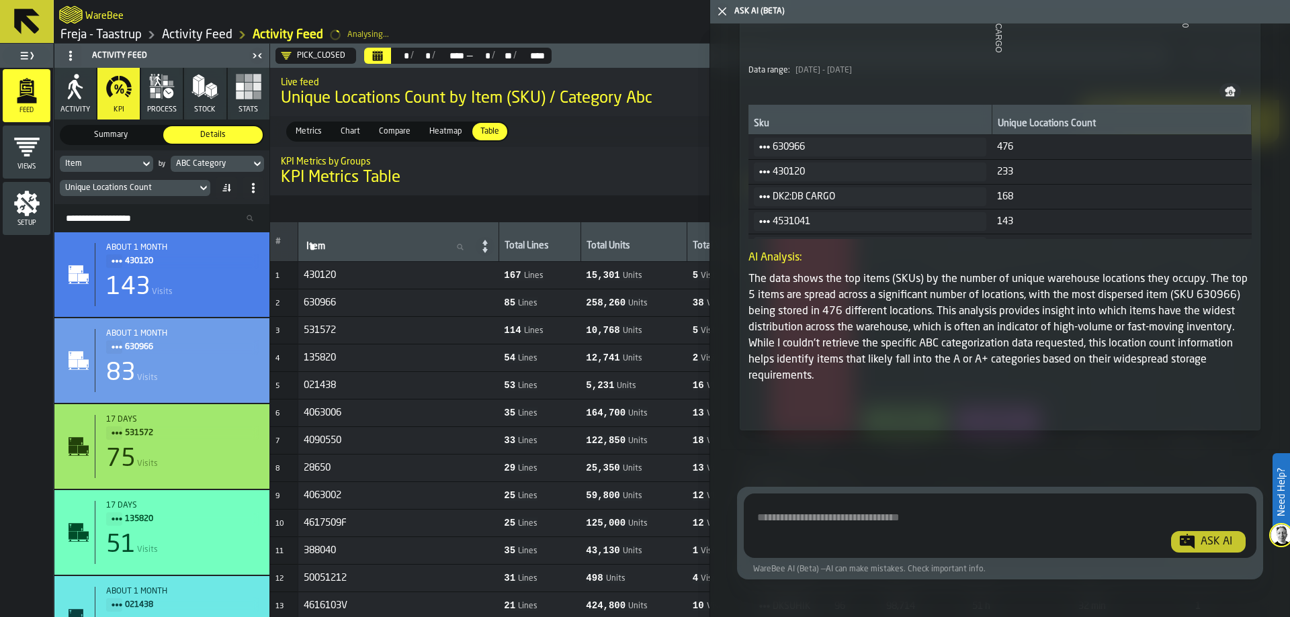
click at [575, 182] on h1 "KPI Metrics Table" at bounding box center [768, 177] width 975 height 21
click at [646, 141] on div "Metrics Metrics Chart Chart Compare Compare Heatmap Heatmap Table Table ABC Cat…" at bounding box center [768, 131] width 996 height 31
click at [725, 13] on polygon "button-toggle-Close me" at bounding box center [722, 11] width 9 height 9
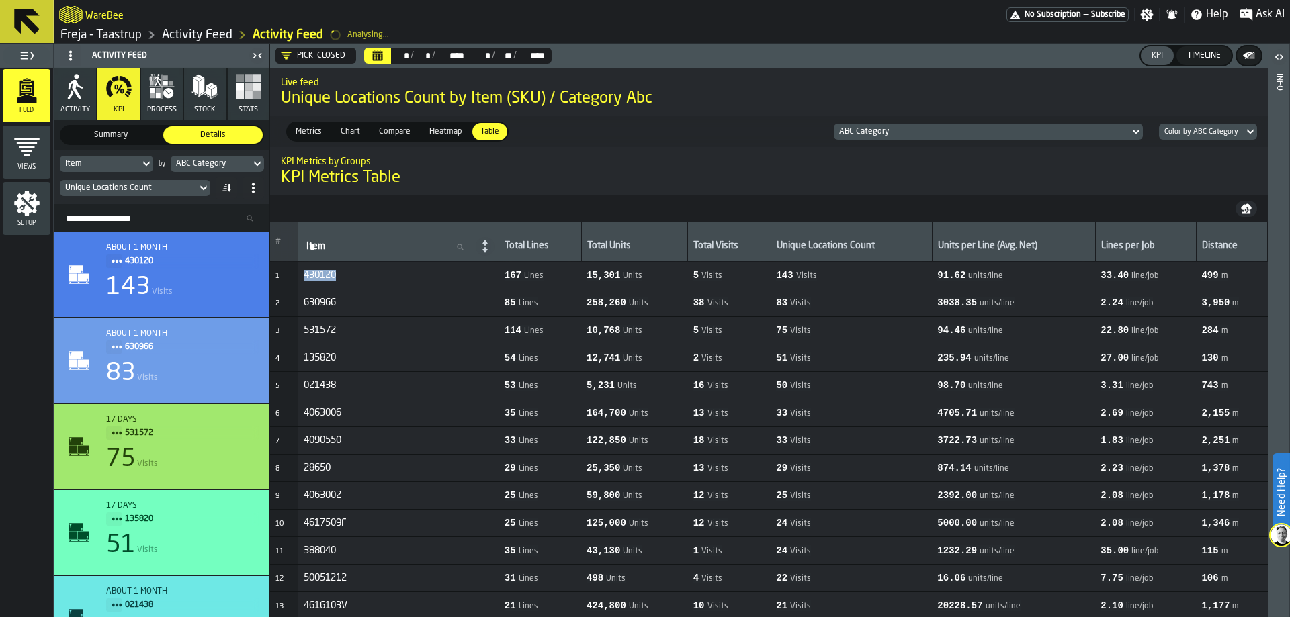
drag, startPoint x: 344, startPoint y: 275, endPoint x: 292, endPoint y: 272, distance: 51.8
click at [292, 272] on tr "1 430120 167 Lines 15,301 Units 5 Visits 143 Visits 91.62 units/line 33.40 line…" at bounding box center [769, 276] width 998 height 28
click at [384, 267] on td "430120" at bounding box center [398, 276] width 201 height 28
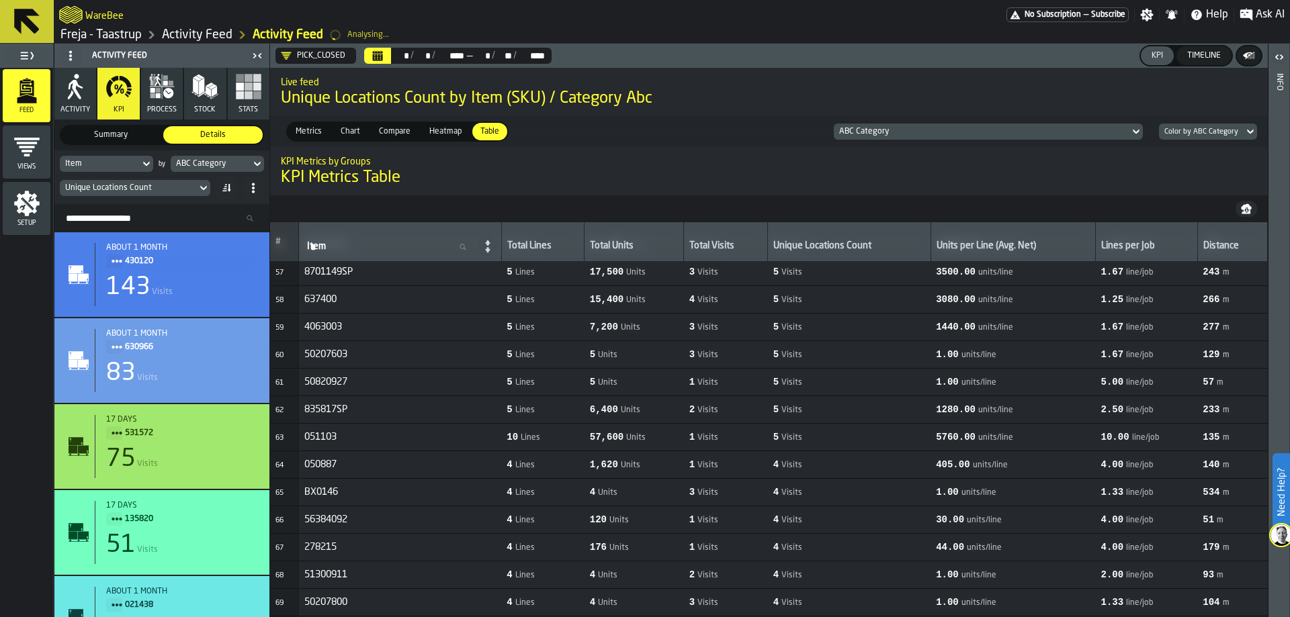
scroll to position [0, 0]
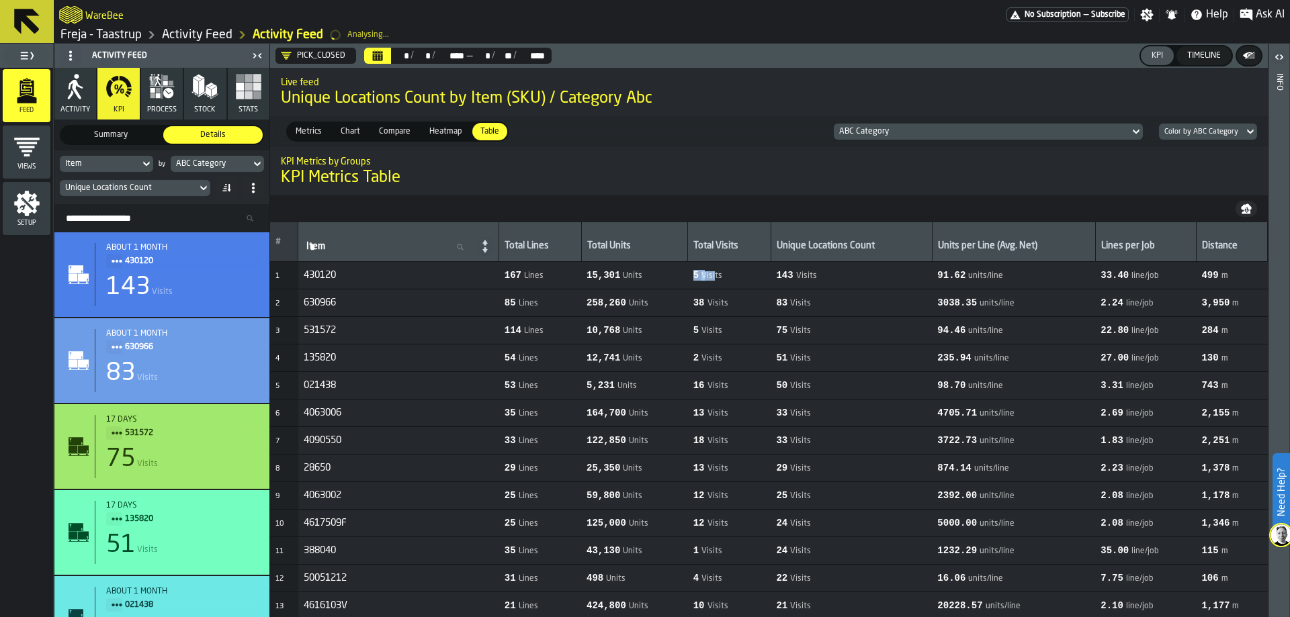
drag, startPoint x: 703, startPoint y: 278, endPoint x: 731, endPoint y: 275, distance: 28.3
click at [731, 275] on tr "1 430120 167 Lines 15,301 Units 5 Visits 143 Visits 91.62 units/line 33.40 line…" at bounding box center [769, 276] width 998 height 28
drag, startPoint x: 744, startPoint y: 274, endPoint x: 709, endPoint y: 273, distance: 35.6
click at [709, 273] on span "5 Visits" at bounding box center [729, 275] width 73 height 11
click at [705, 204] on nav at bounding box center [769, 208] width 998 height 27
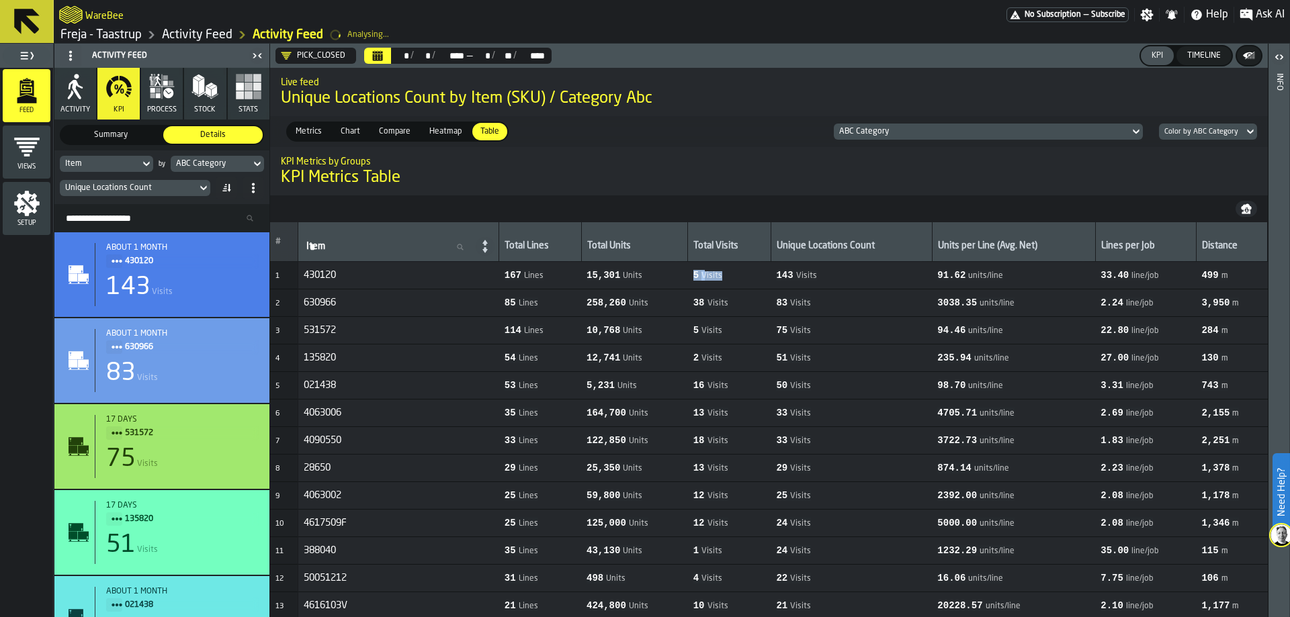
click at [373, 56] on icon "Calendar" at bounding box center [378, 57] width 10 height 7
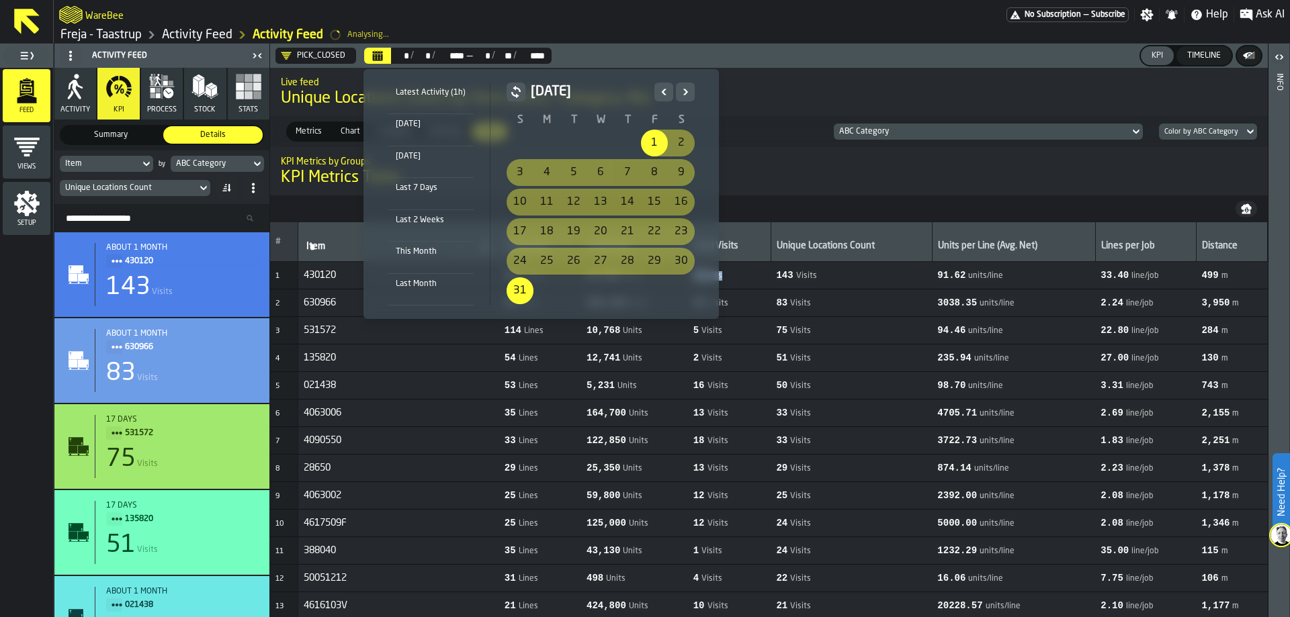
click at [649, 93] on div "August 2025" at bounding box center [601, 98] width 188 height 30
click at [654, 91] on button "Previous" at bounding box center [663, 92] width 19 height 19
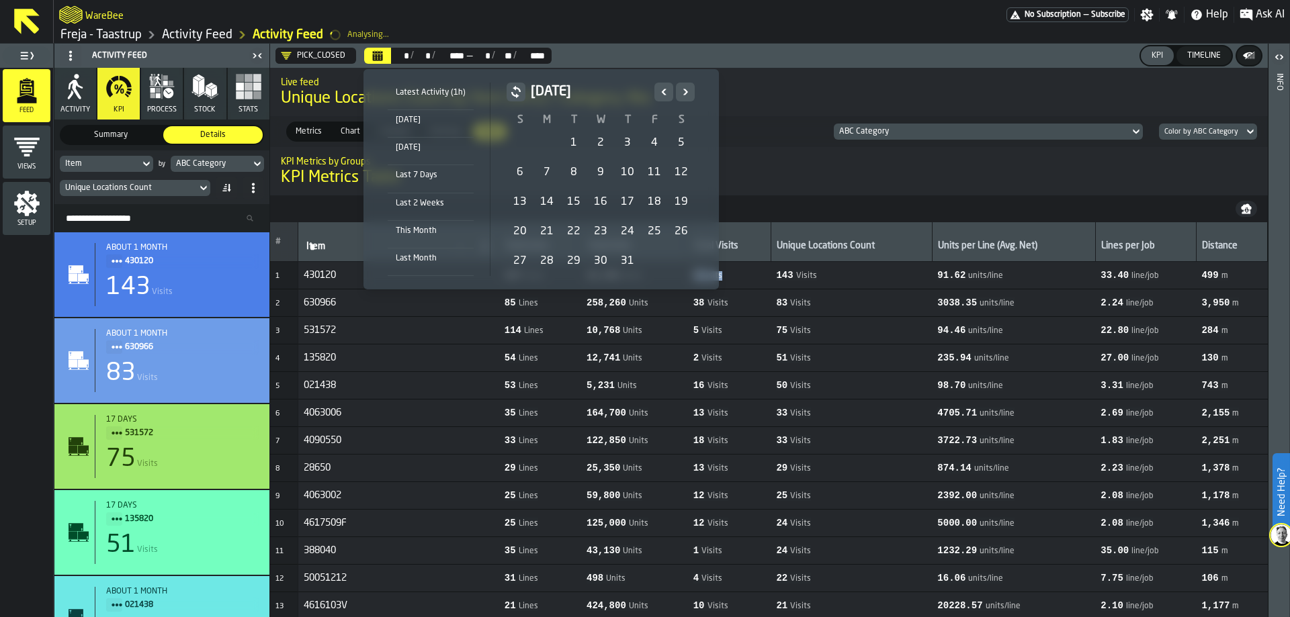
click at [660, 85] on icon "Previous" at bounding box center [663, 92] width 13 height 16
click at [623, 146] on div "1" at bounding box center [627, 143] width 27 height 27
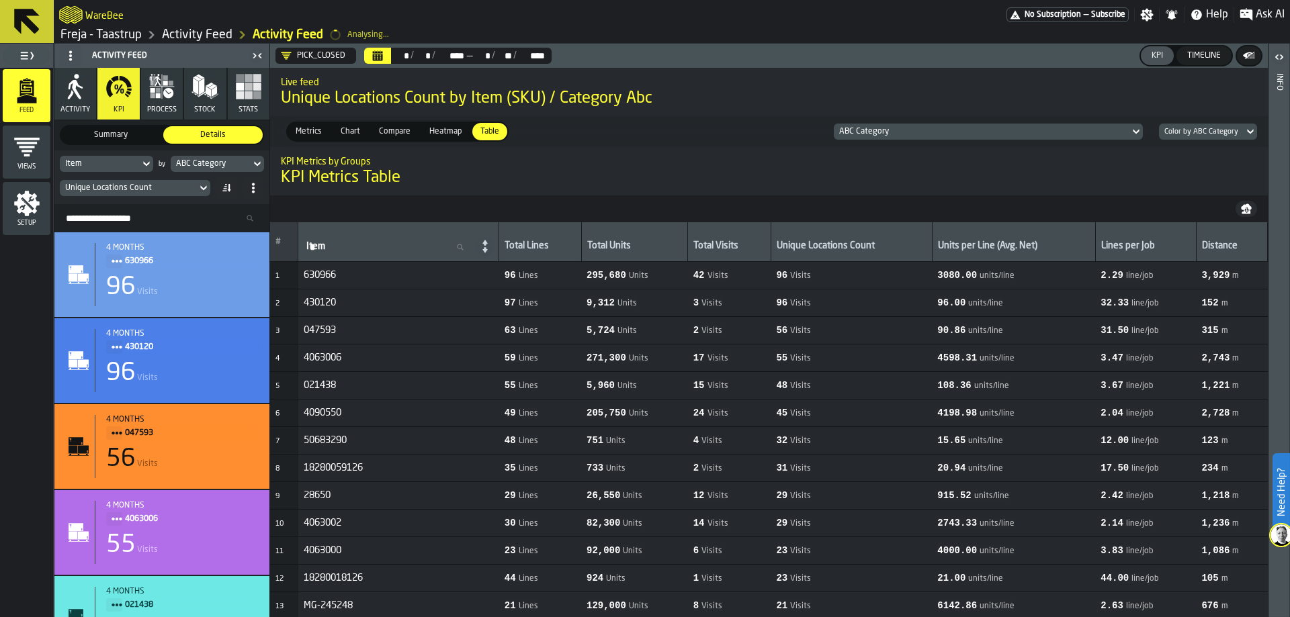
click at [374, 58] on icon "Calendar" at bounding box center [378, 57] width 10 height 7
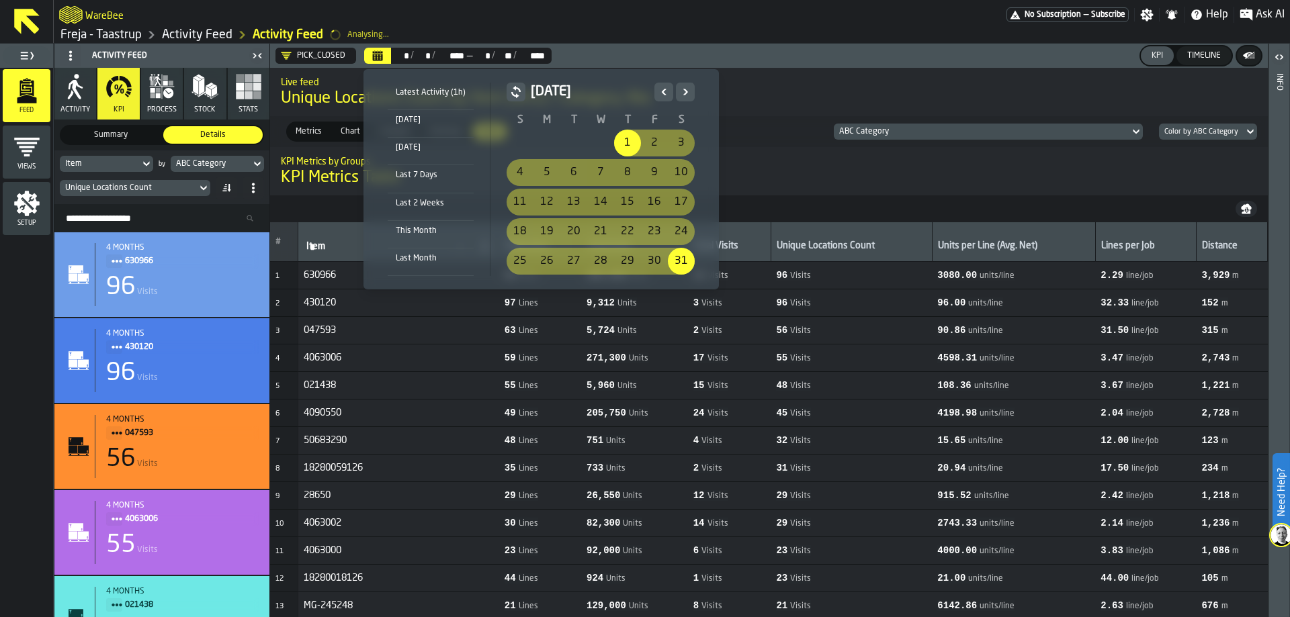
click at [662, 93] on icon "Previous" at bounding box center [664, 92] width 5 height 6
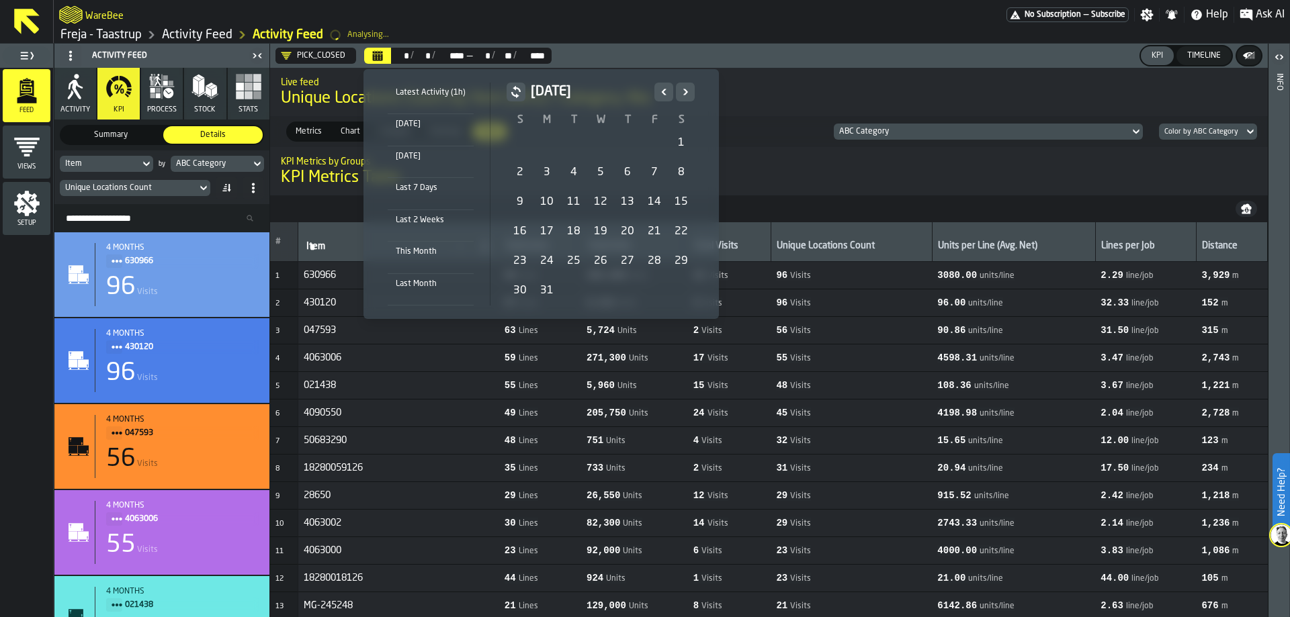
click at [662, 93] on icon "Previous" at bounding box center [664, 92] width 5 height 6
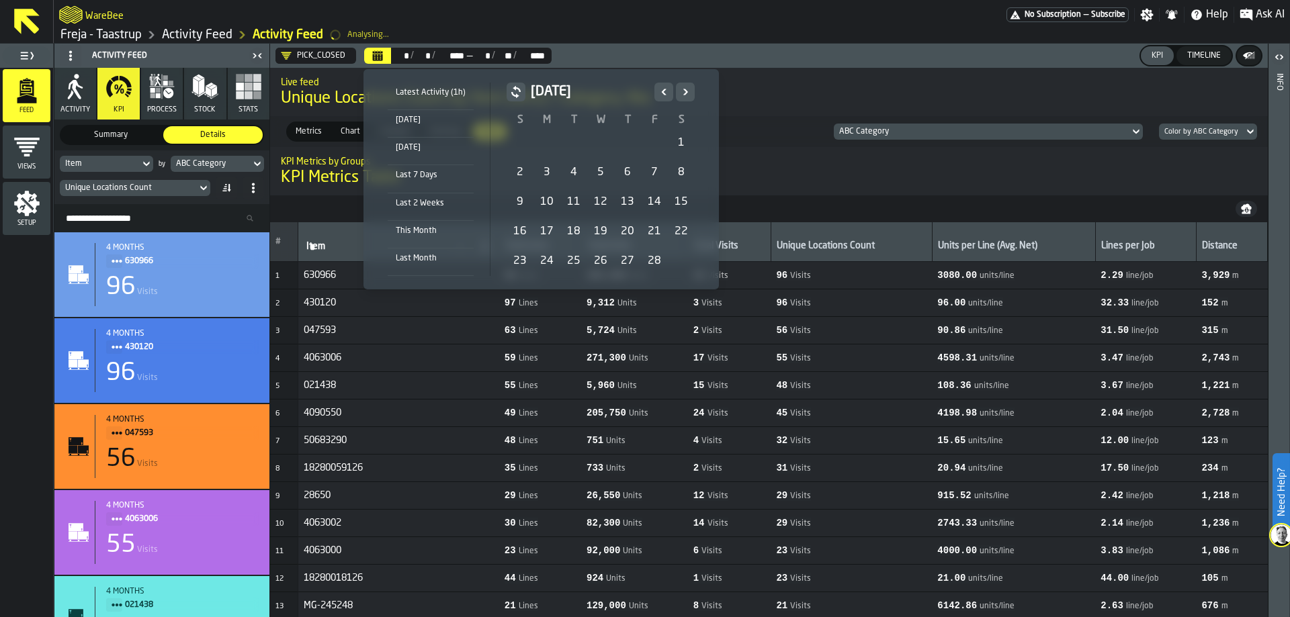
click at [662, 93] on icon "Previous" at bounding box center [664, 92] width 5 height 6
click at [599, 140] on div "1" at bounding box center [600, 143] width 27 height 27
click at [686, 100] on button "Next" at bounding box center [685, 92] width 19 height 19
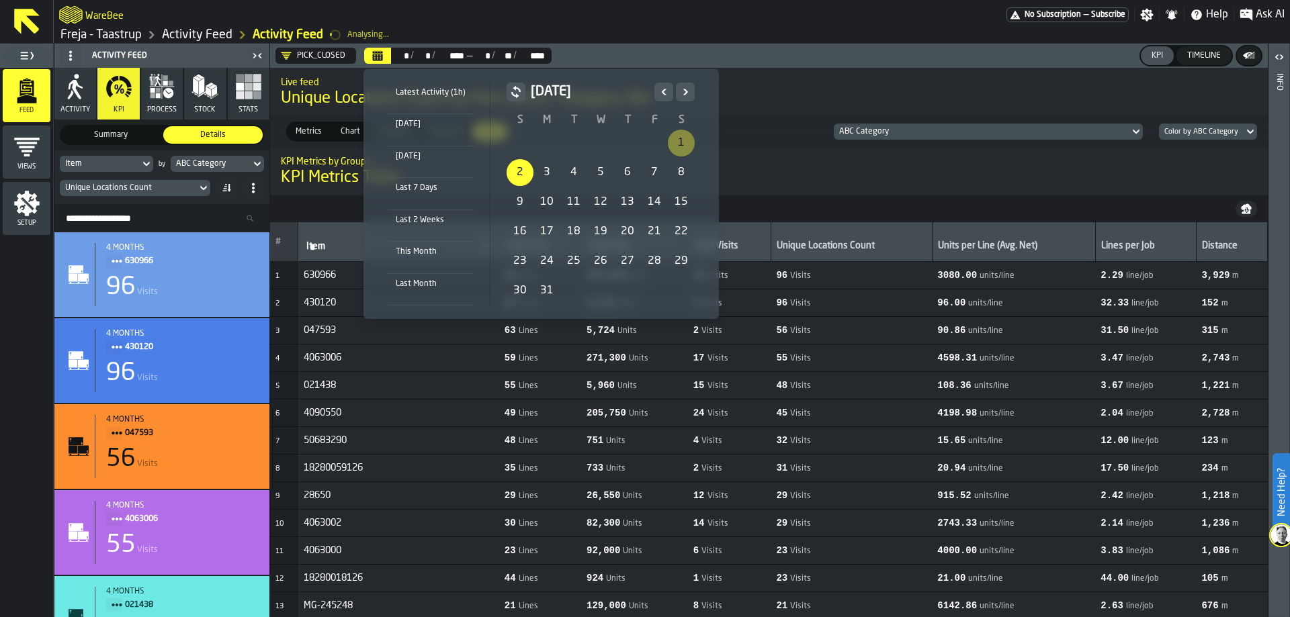
click at [686, 100] on button "Next" at bounding box center [685, 92] width 19 height 19
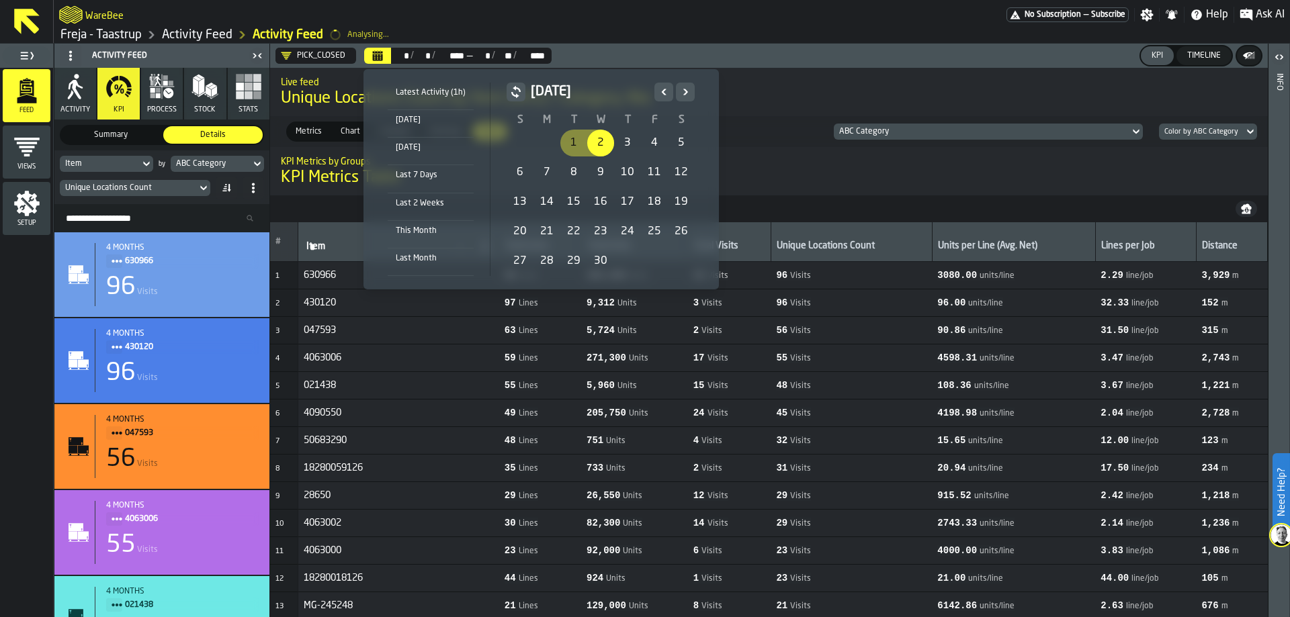
click at [686, 100] on button "Next" at bounding box center [685, 92] width 19 height 19
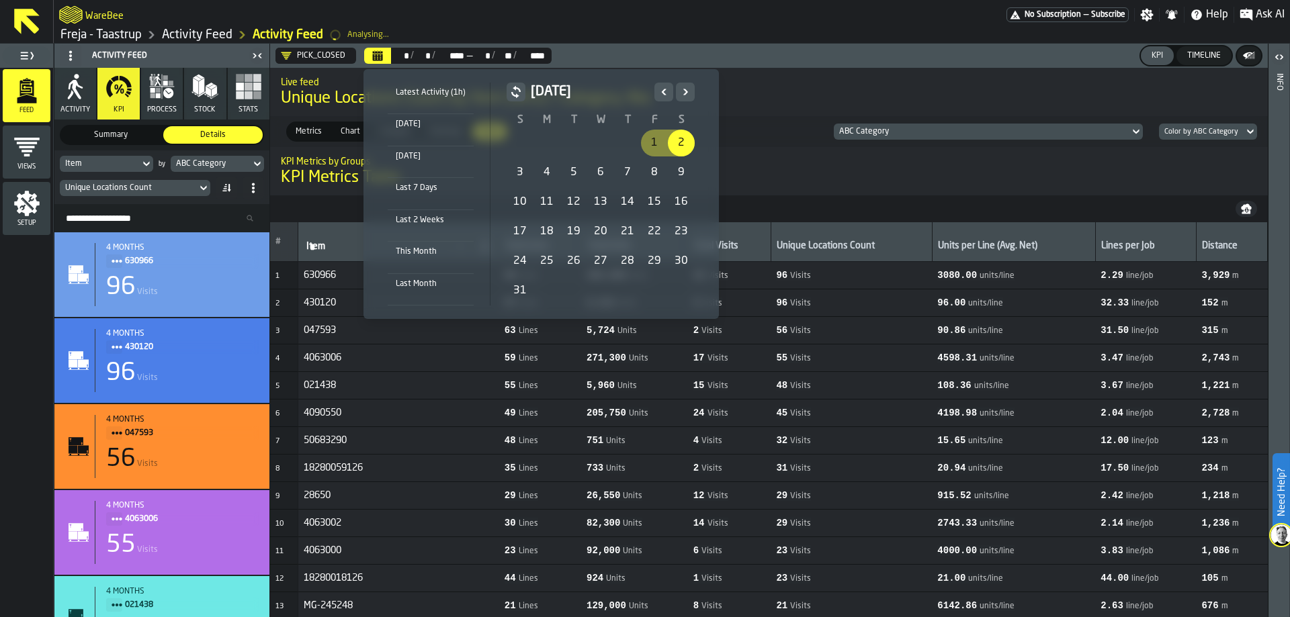
click at [686, 100] on button "Next" at bounding box center [685, 92] width 19 height 19
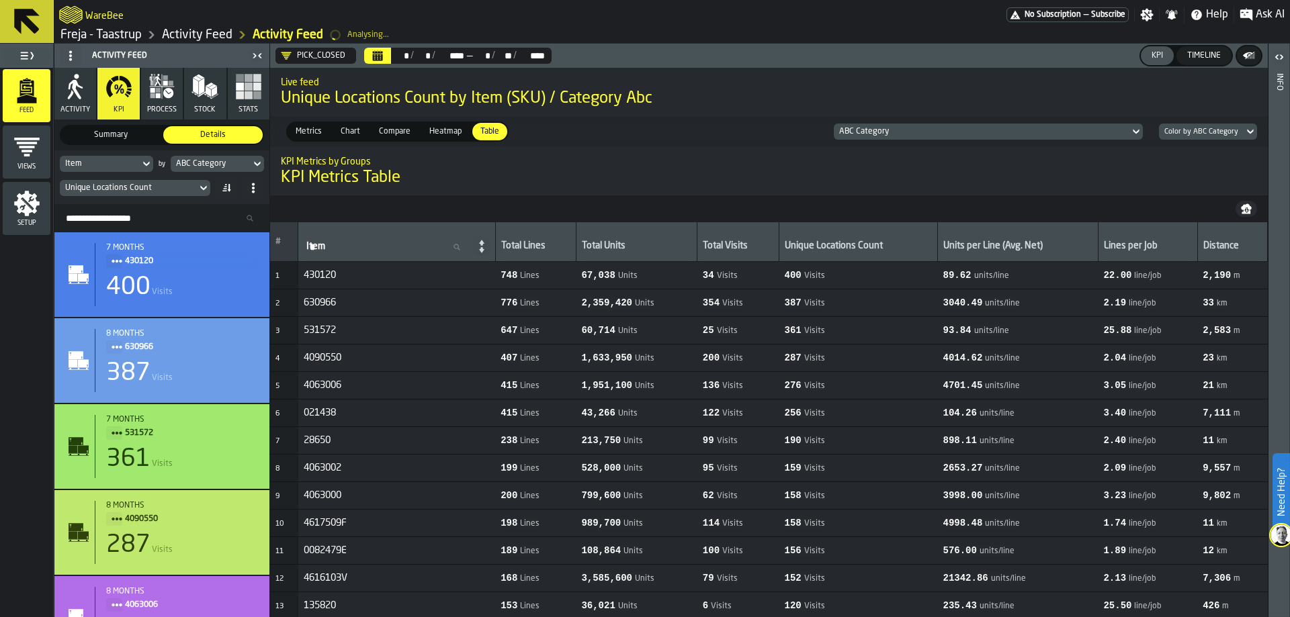
click at [1256, 18] on span "Ask AI" at bounding box center [1270, 15] width 29 height 16
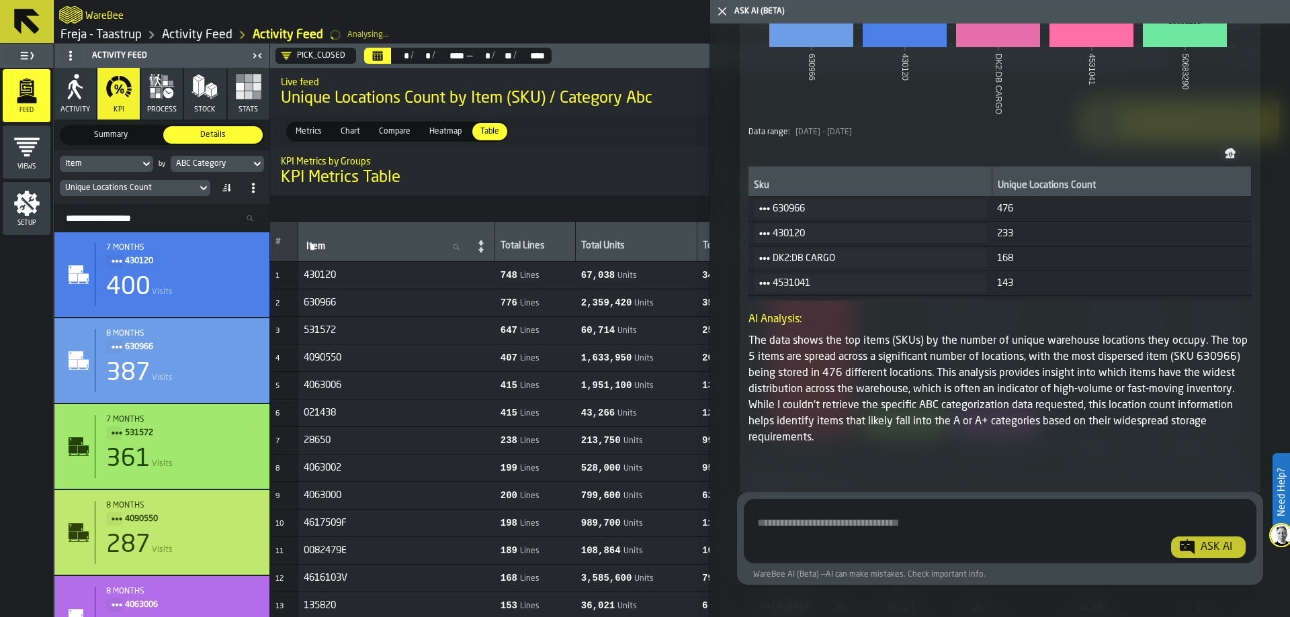
scroll to position [6236, 0]
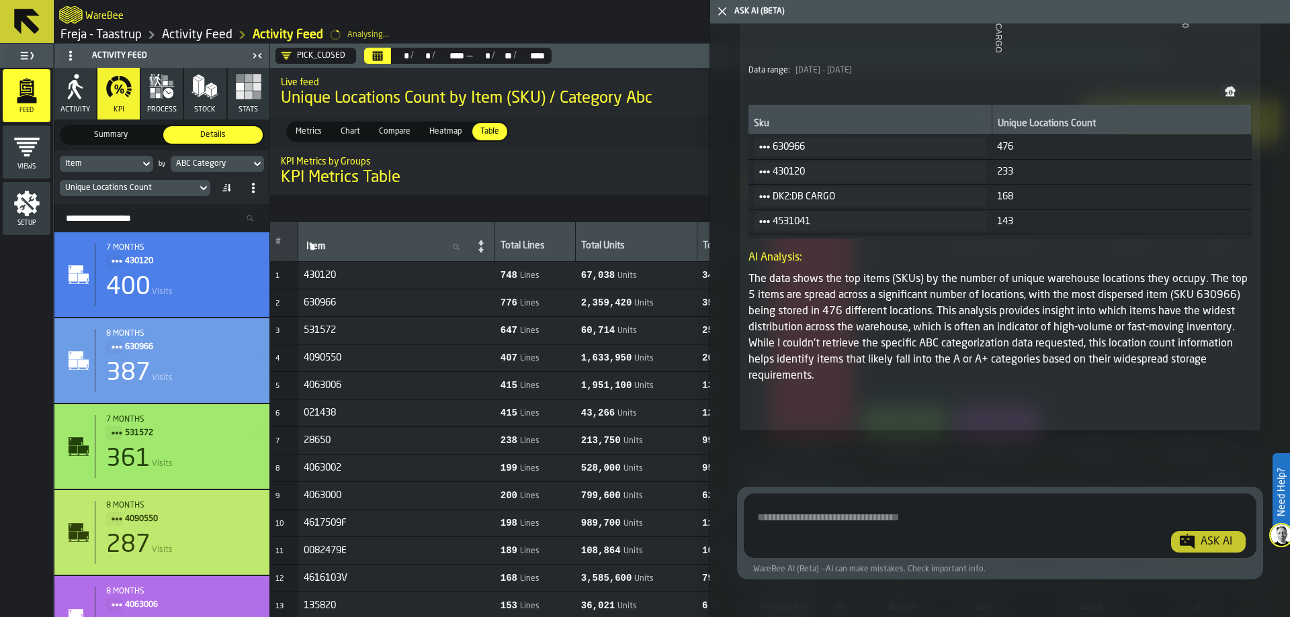
click at [721, 11] on polygon "button-toggle-Close me" at bounding box center [722, 11] width 9 height 9
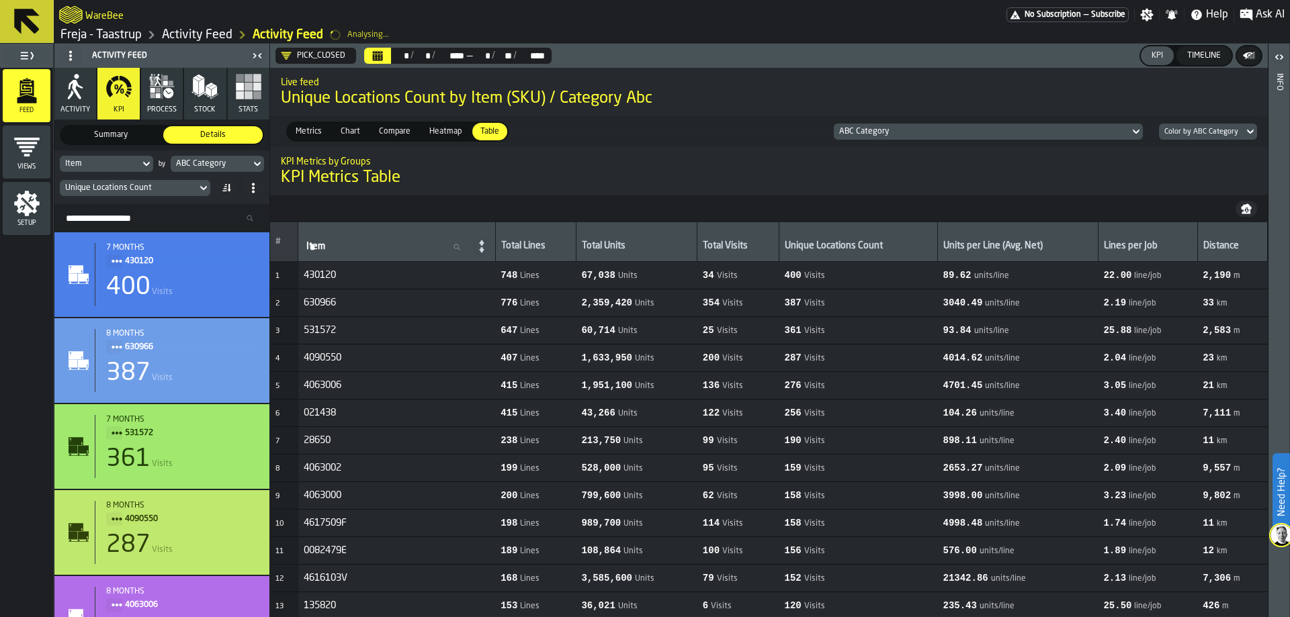
click at [292, 57] on div "PICK_CLOSED" at bounding box center [313, 55] width 64 height 11
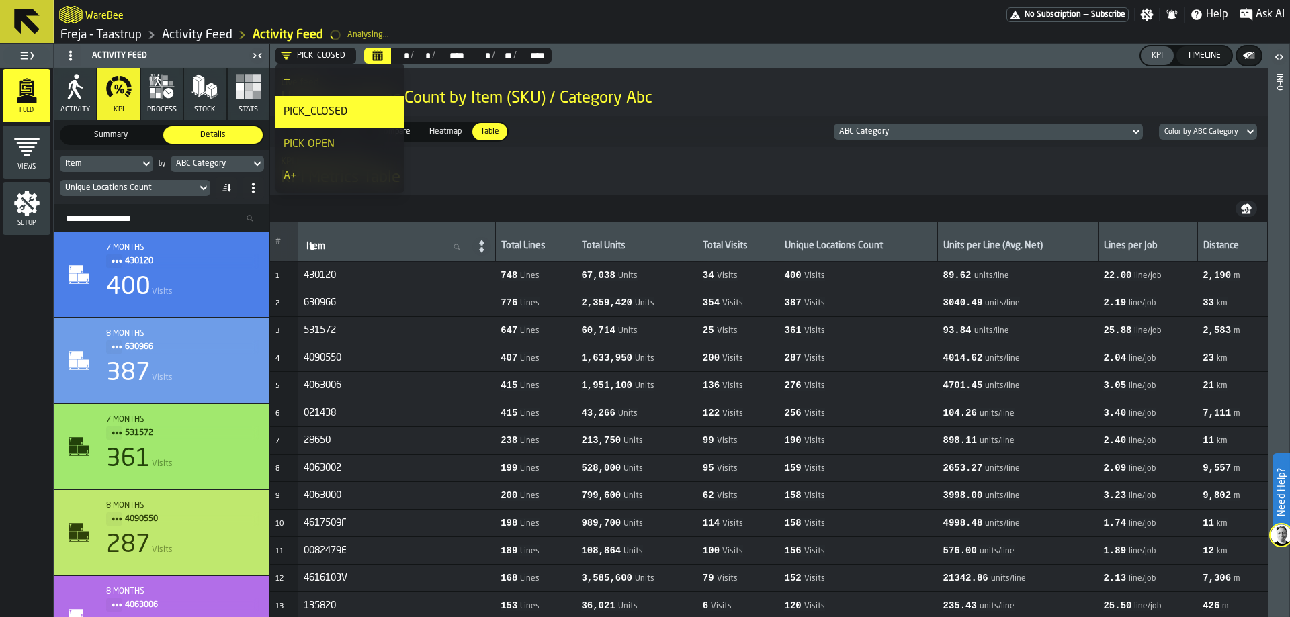
click at [314, 84] on div "—" at bounding box center [339, 80] width 113 height 16
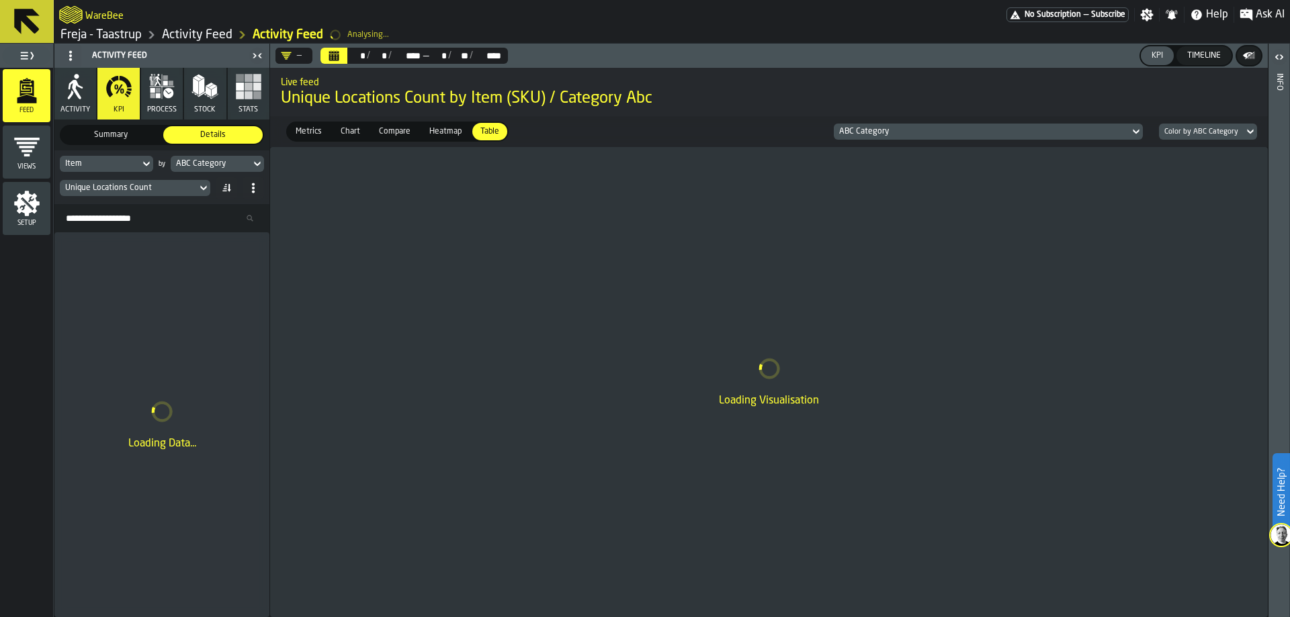
click at [1267, 18] on span "Ask AI" at bounding box center [1270, 15] width 29 height 16
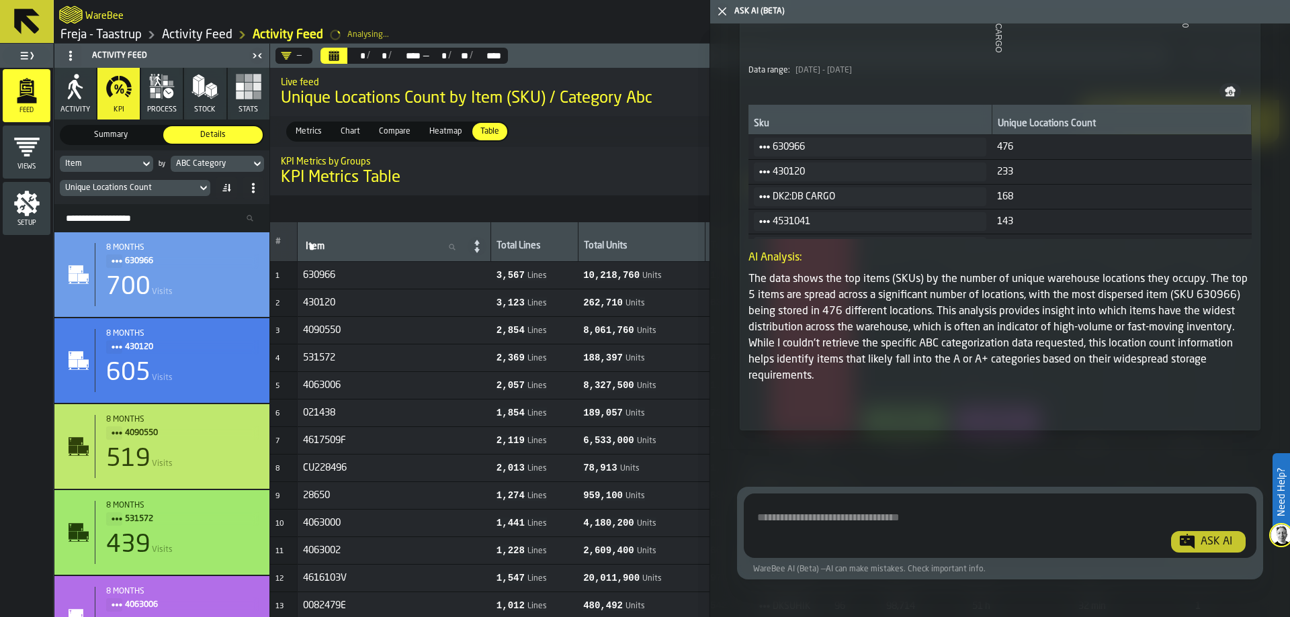
click at [720, 10] on polygon "button-toggle-Close me" at bounding box center [722, 11] width 9 height 9
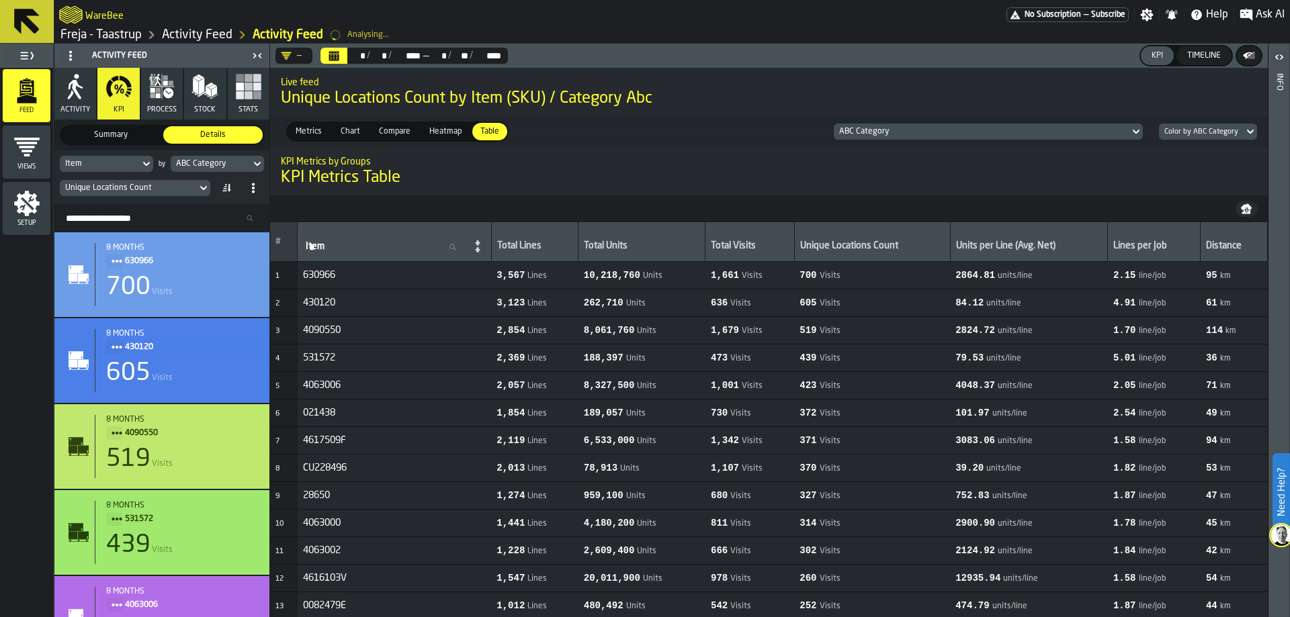
click at [292, 58] on div "—" at bounding box center [291, 55] width 21 height 11
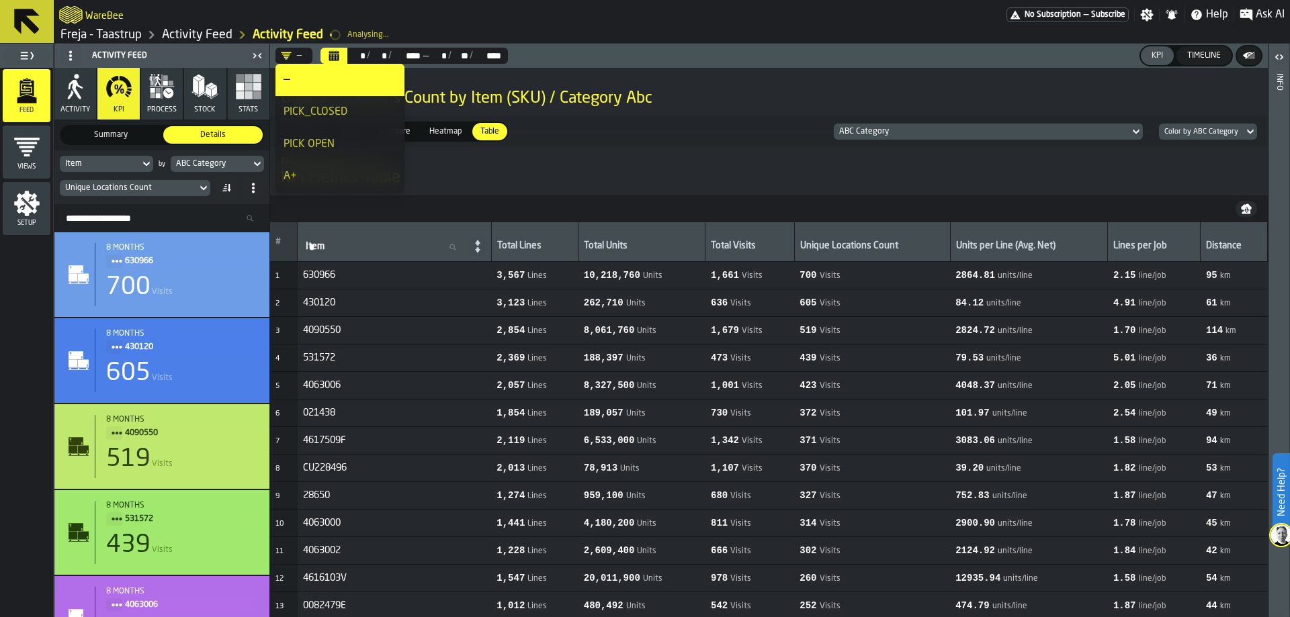
click at [317, 116] on div "PICK_CLOSED" at bounding box center [339, 112] width 113 height 16
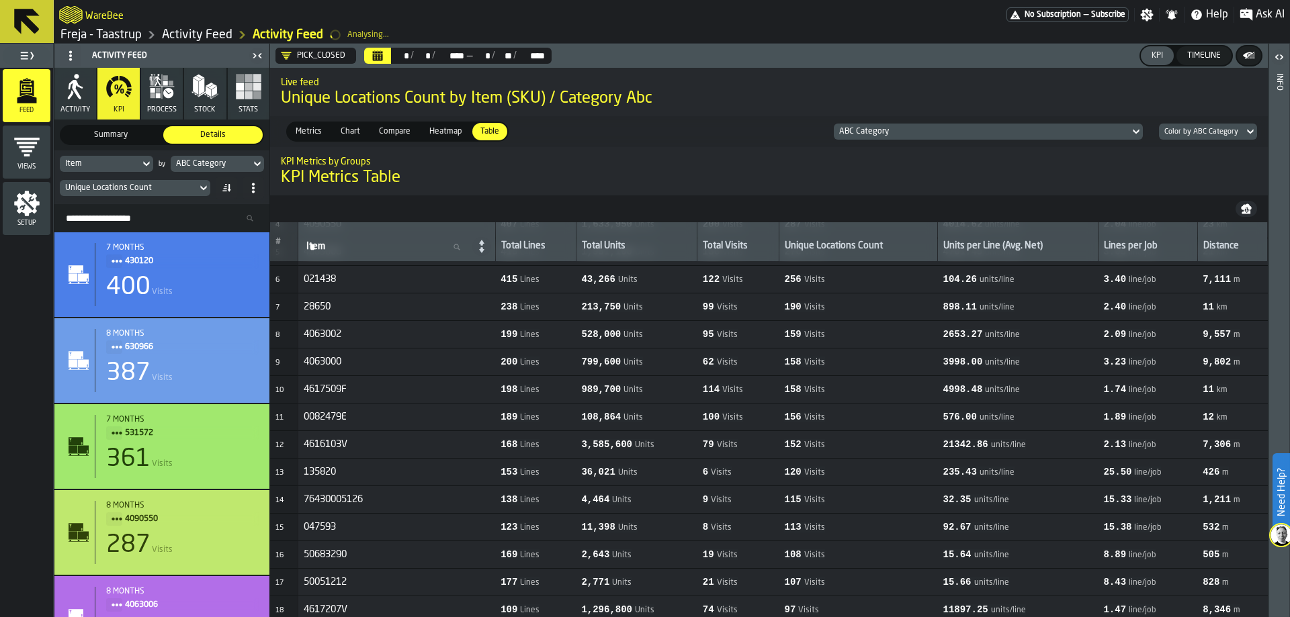
scroll to position [0, 0]
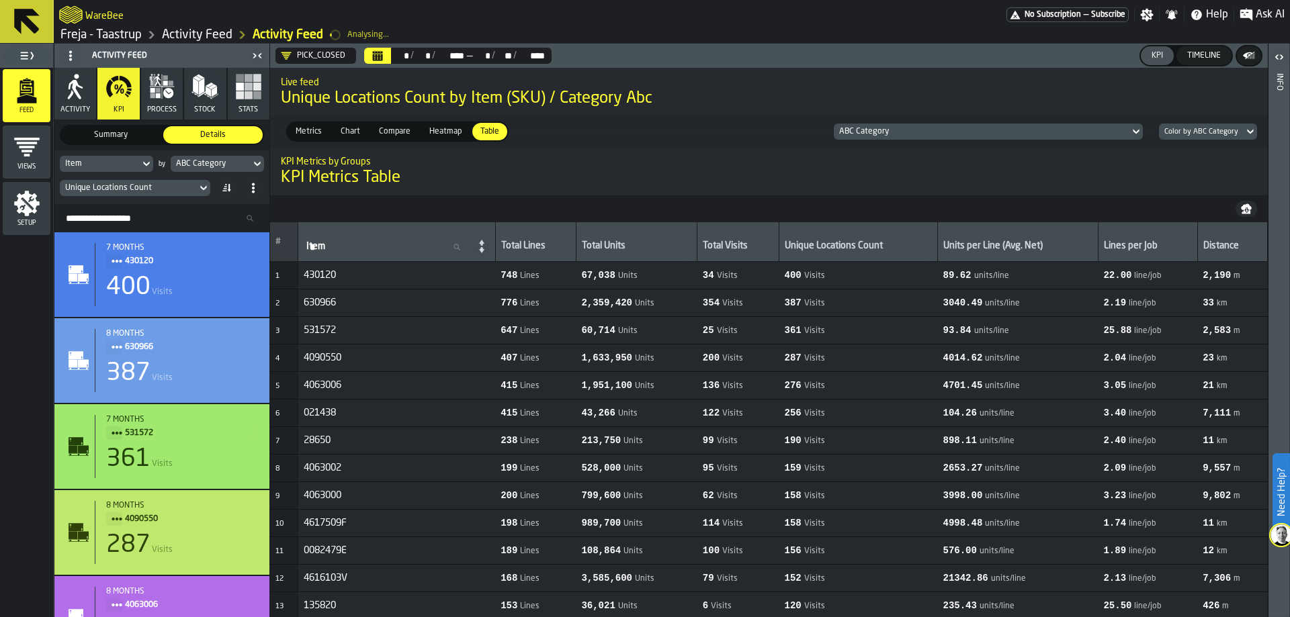
click at [1252, 14] on icon "button-toggle-Ask AI" at bounding box center [1245, 14] width 13 height 13
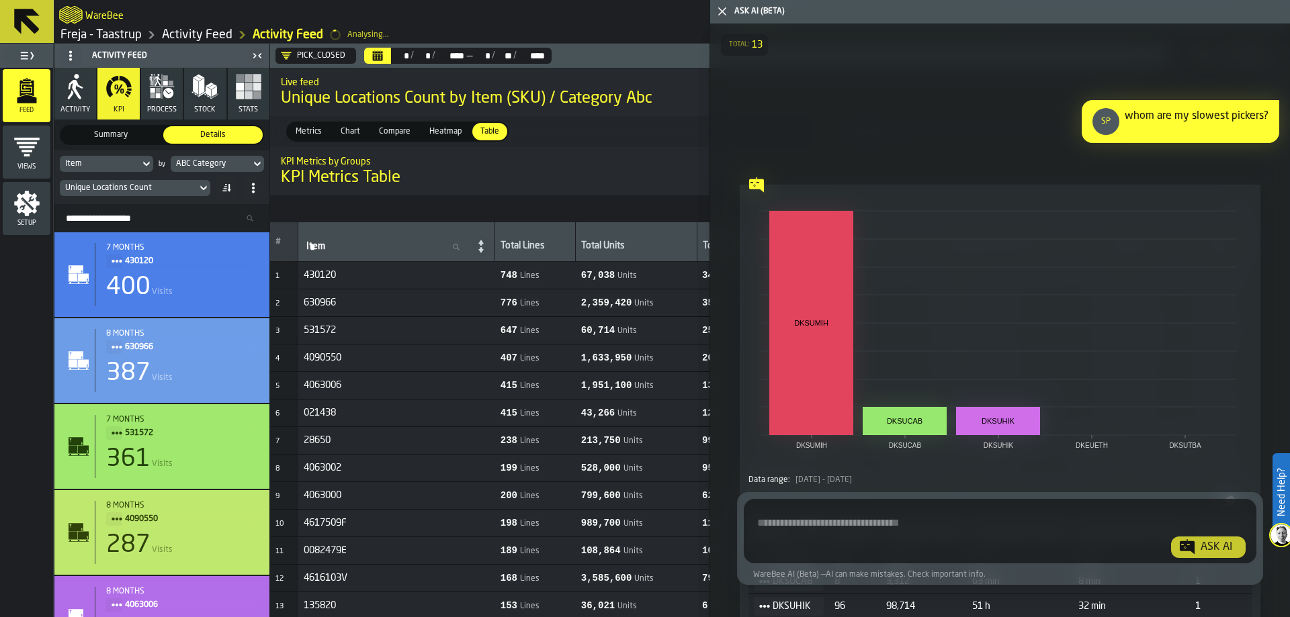
click at [1285, 44] on div "Total: 13" at bounding box center [1002, 44] width 574 height 21
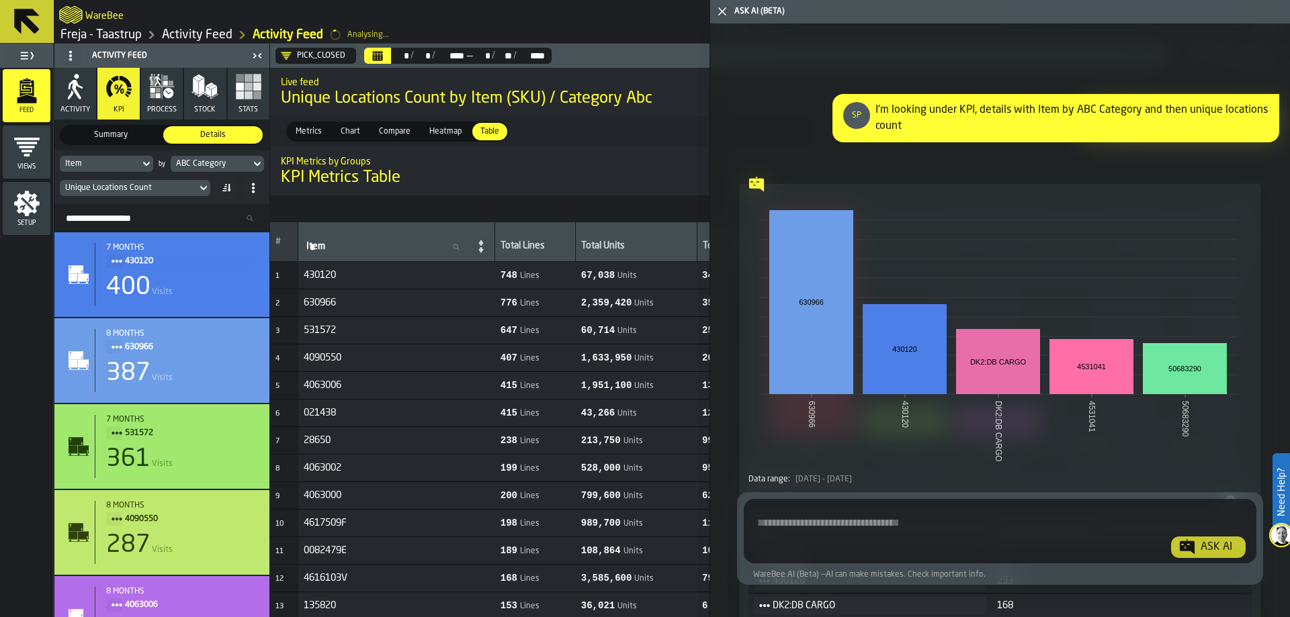
scroll to position [5535, 0]
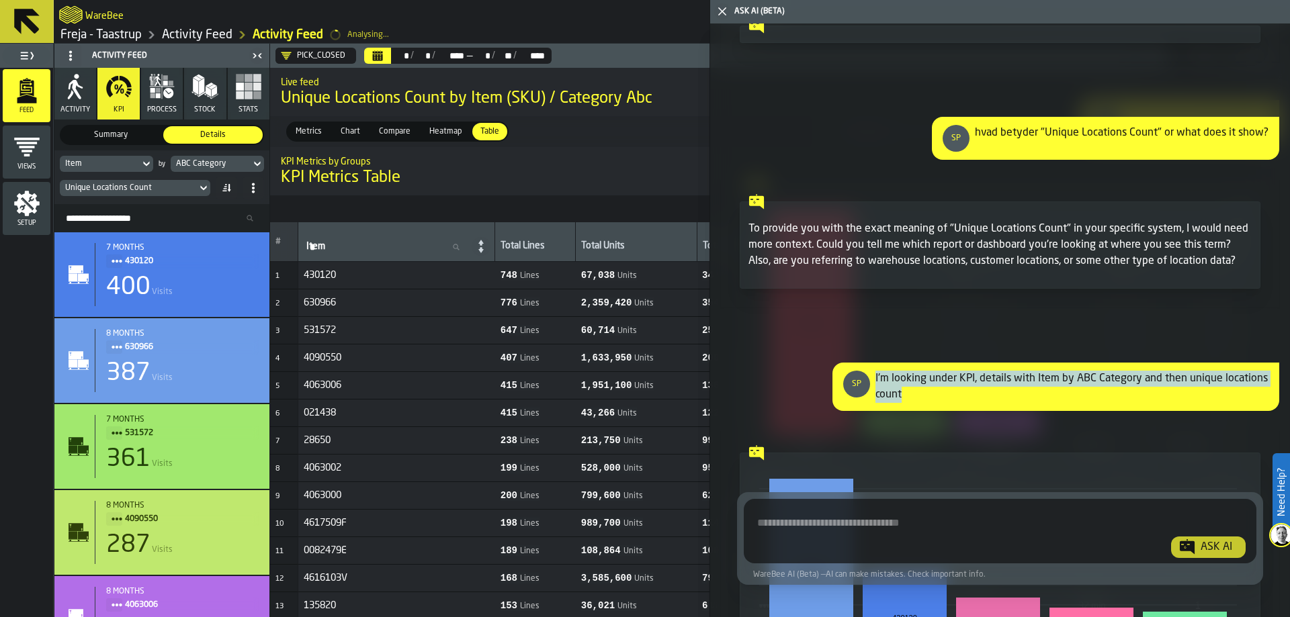
drag, startPoint x: 899, startPoint y: 418, endPoint x: 869, endPoint y: 397, distance: 37.3
click at [869, 397] on div "SP I'm looking under KPI, details with Item by ABC Category and then unique loc…" at bounding box center [1055, 387] width 447 height 48
copy div "I'm looking under KPI, details with Item by ABC Category and then unique locati…"
click at [868, 518] on textarea "Ask AI about the warehouse Activity" at bounding box center [1000, 534] width 502 height 48
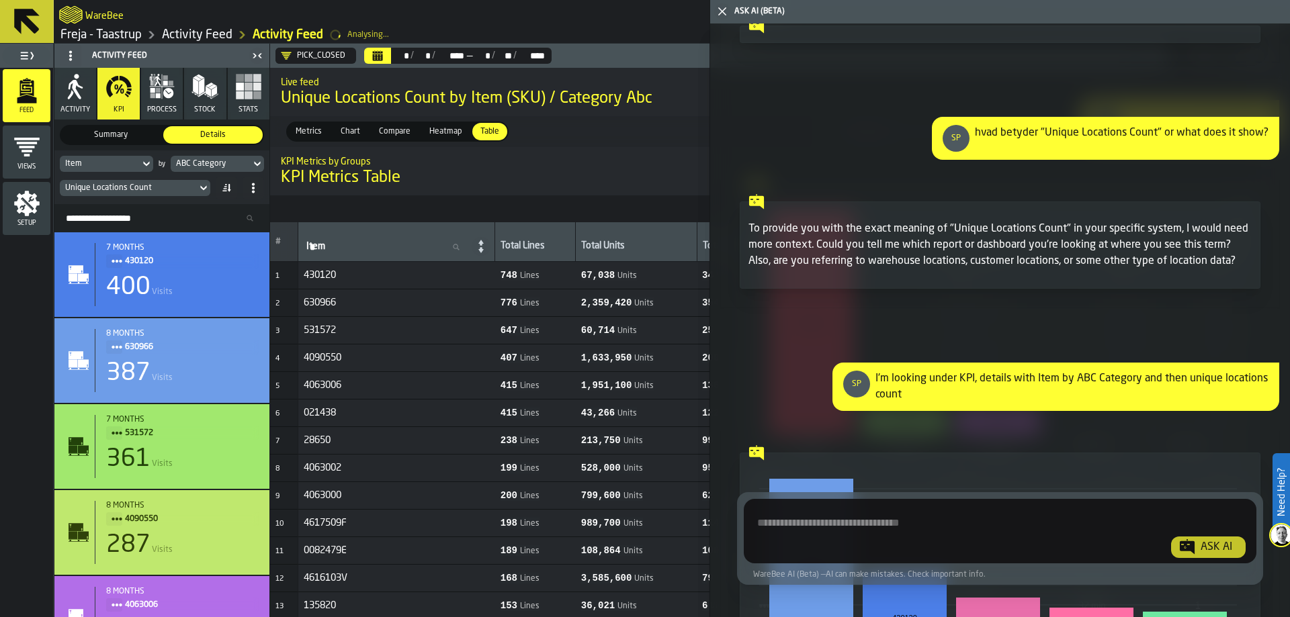
paste textarea "**********"
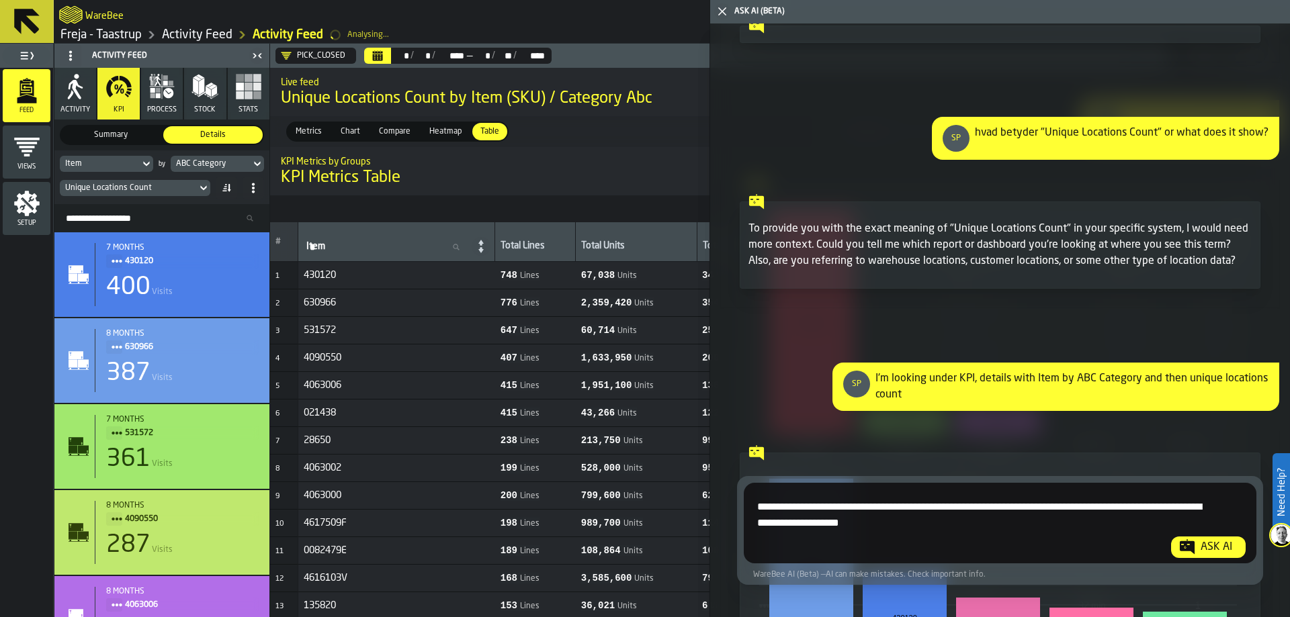
type textarea "**********"
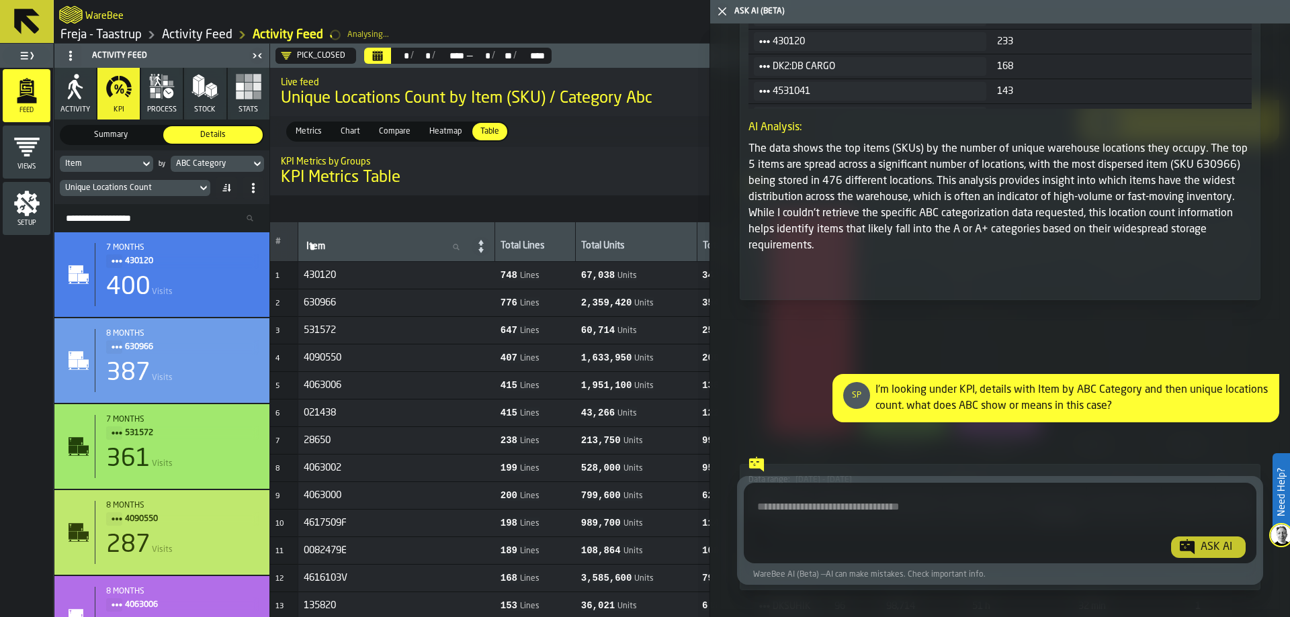
scroll to position [6544, 0]
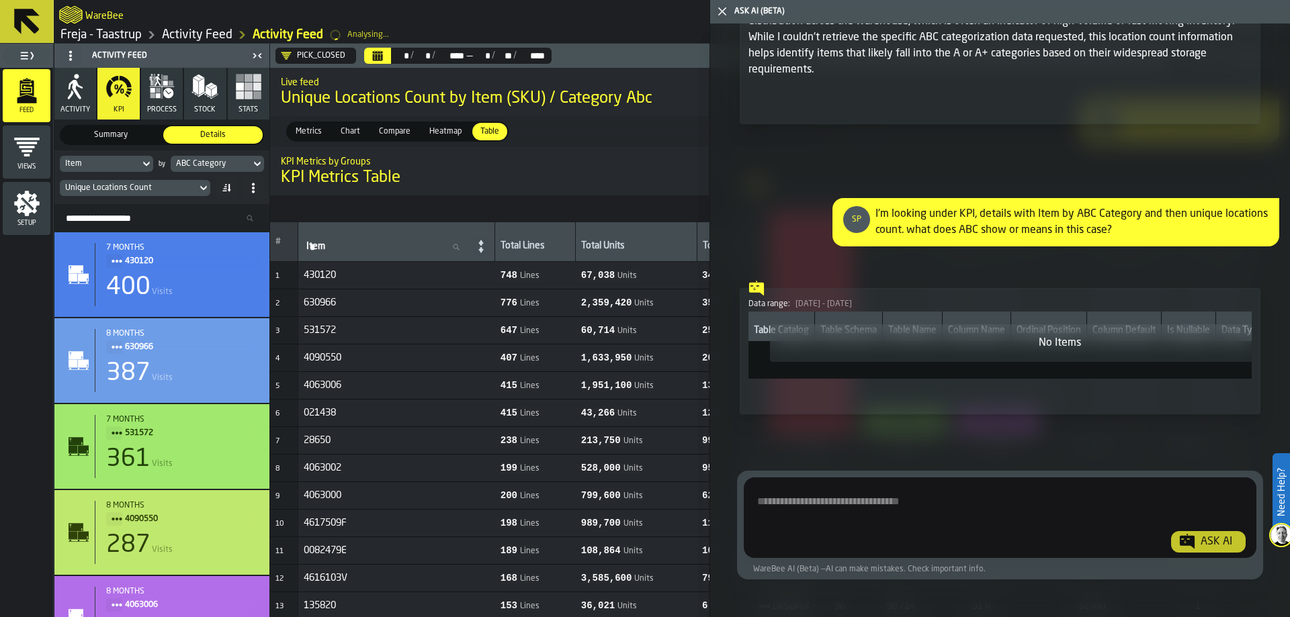
click at [899, 515] on textarea "Ask AI about the warehouse Activity" at bounding box center [998, 520] width 498 height 64
type textarea "*"
type textarea "**********"
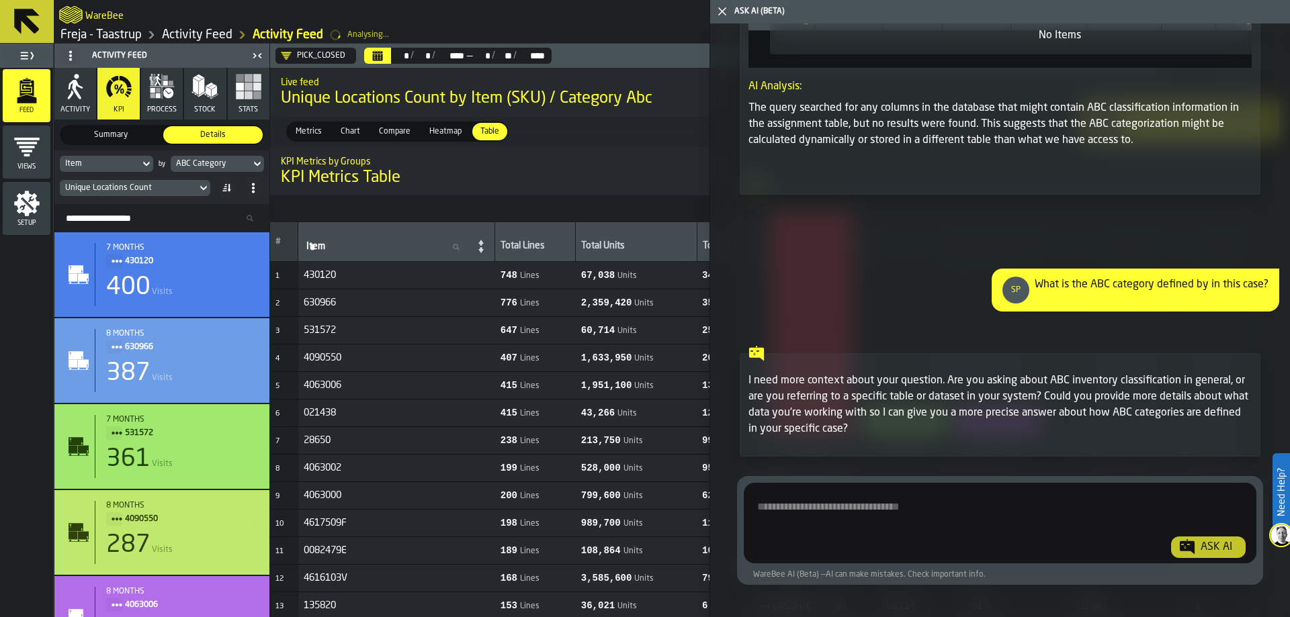
scroll to position [6899, 0]
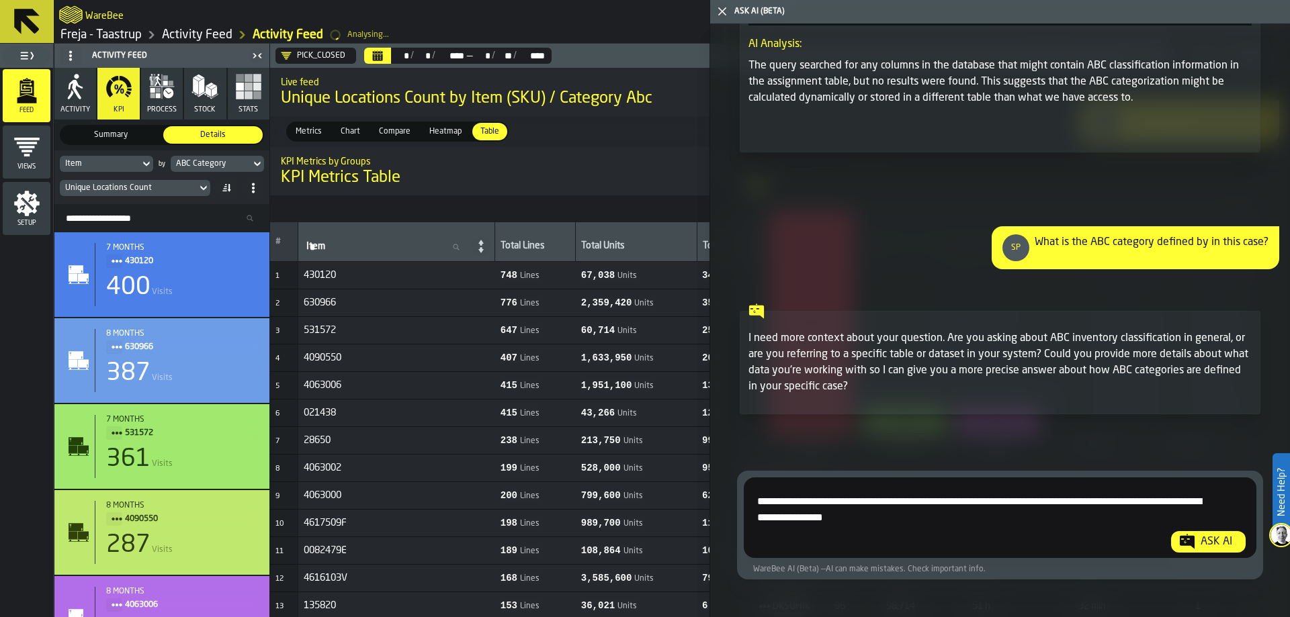
type textarea "**********"
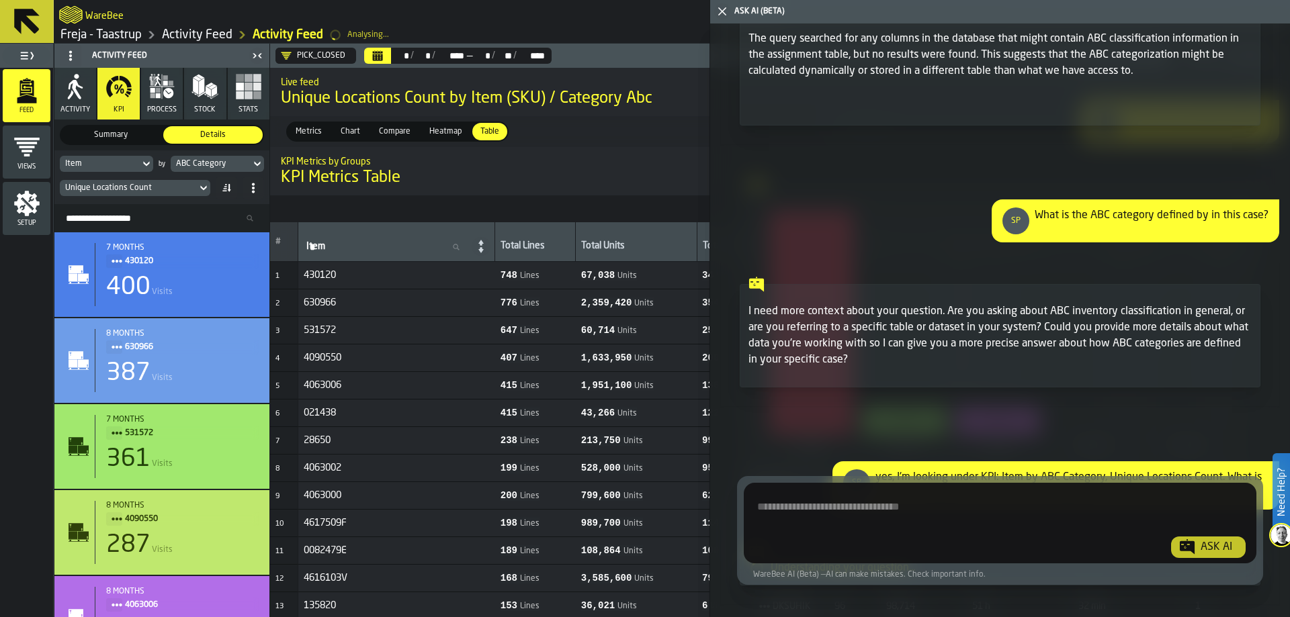
scroll to position [7098, 0]
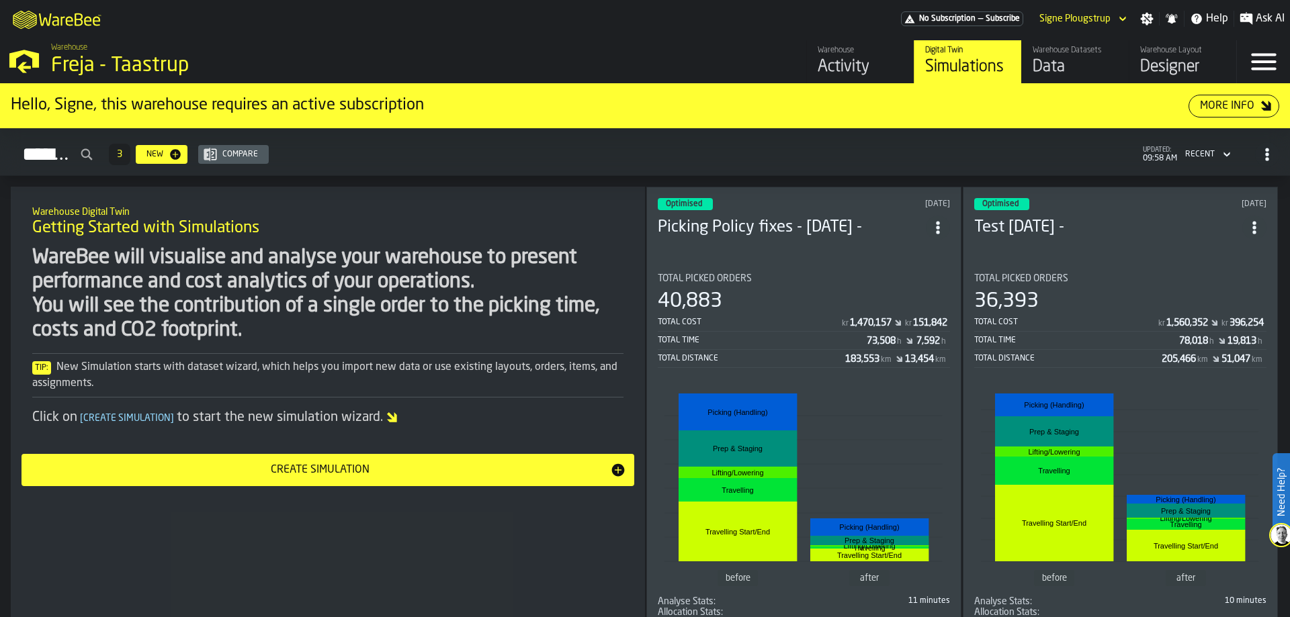
click at [1057, 66] on div "Data" at bounding box center [1074, 66] width 85 height 21
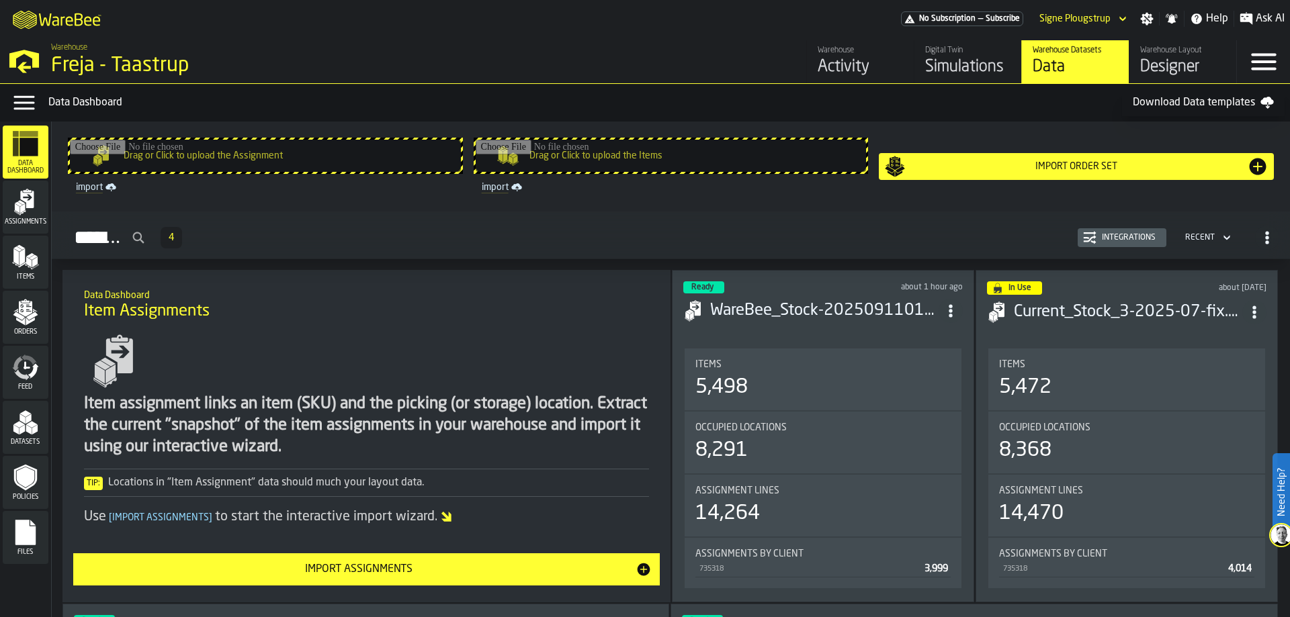
click at [25, 378] on icon "menu Feed" at bounding box center [21, 374] width 15 height 11
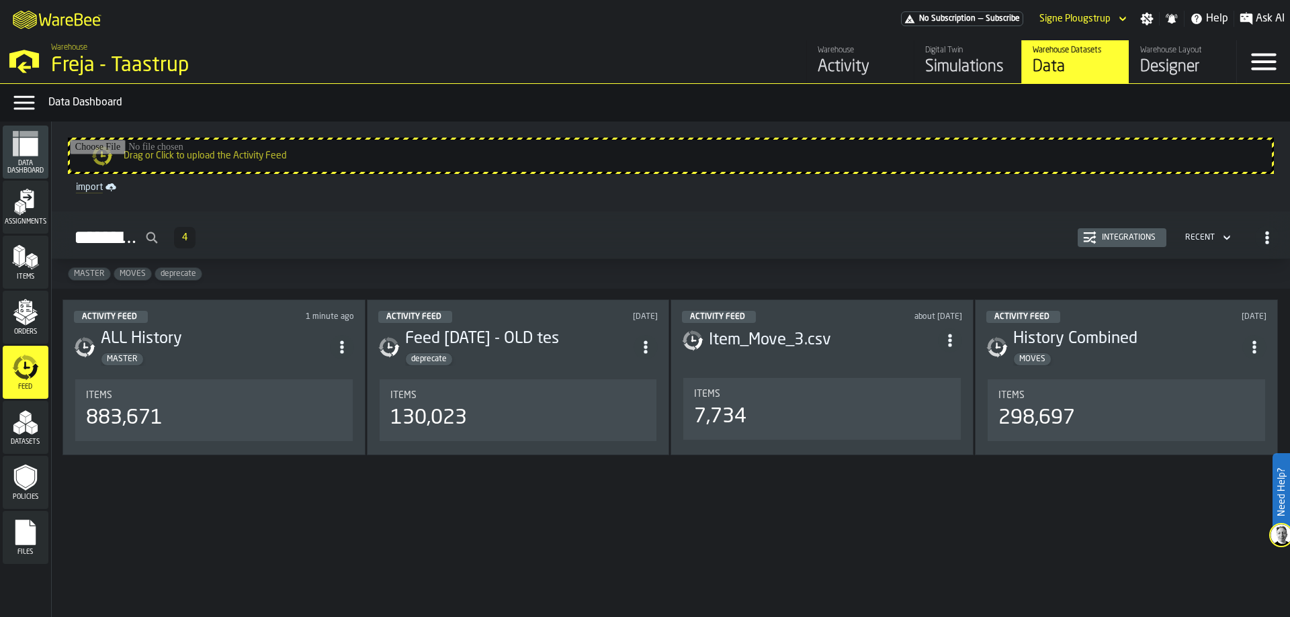
click at [226, 336] on h3 "ALL History" at bounding box center [215, 338] width 229 height 21
click at [247, 330] on h3 "ALL History" at bounding box center [215, 338] width 229 height 21
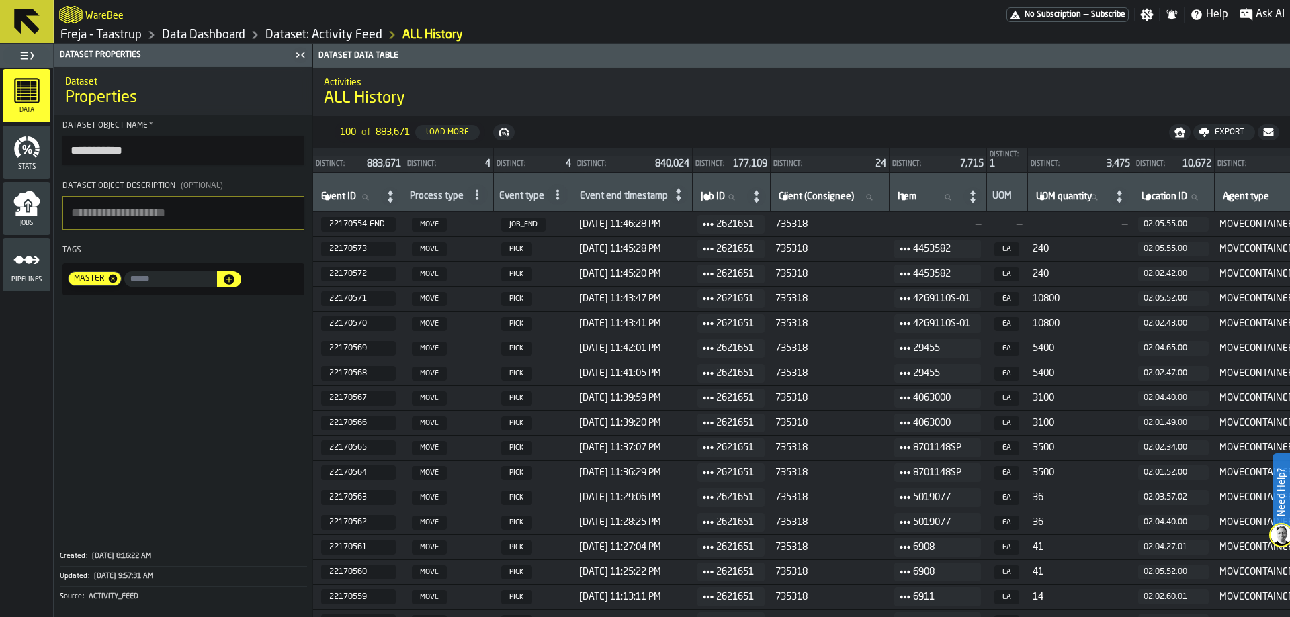
click at [203, 222] on textarea "Dataset object description (Optional)" at bounding box center [183, 213] width 242 height 34
click at [210, 345] on span at bounding box center [183, 421] width 258 height 240
click at [476, 198] on circle at bounding box center [476, 198] width 3 height 3
click at [476, 197] on icon at bounding box center [477, 194] width 11 height 11
click at [554, 191] on icon at bounding box center [557, 194] width 11 height 11
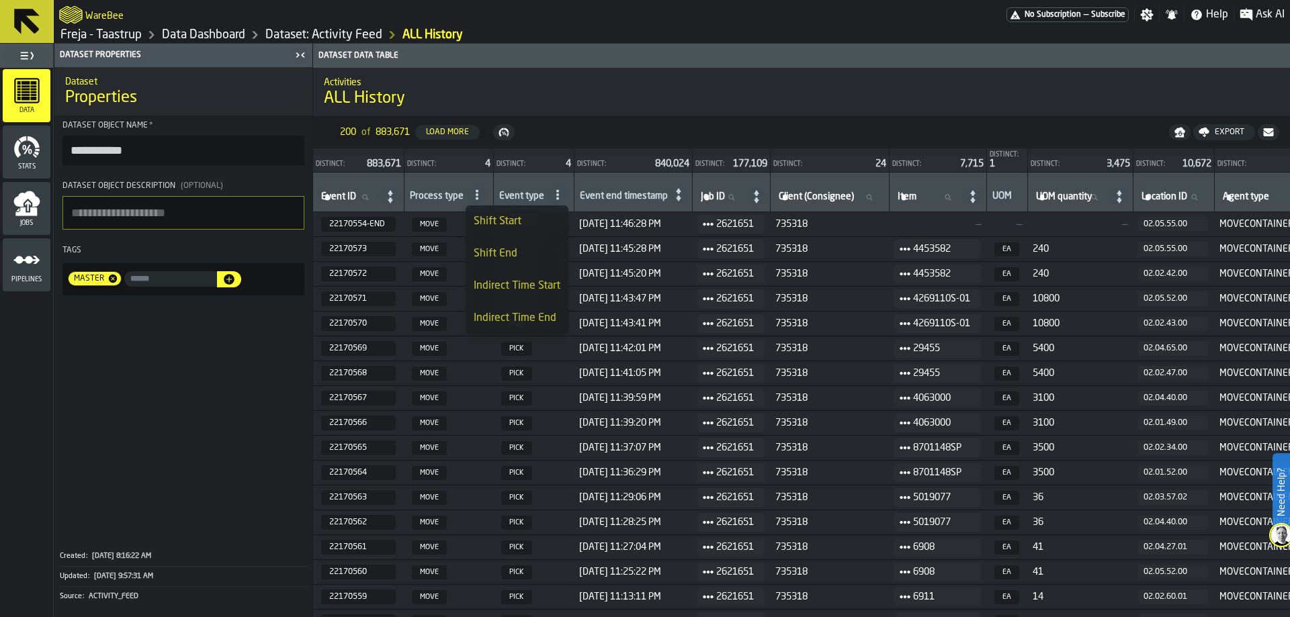
scroll to position [75, 0]
click at [549, 194] on span at bounding box center [557, 194] width 21 height 21
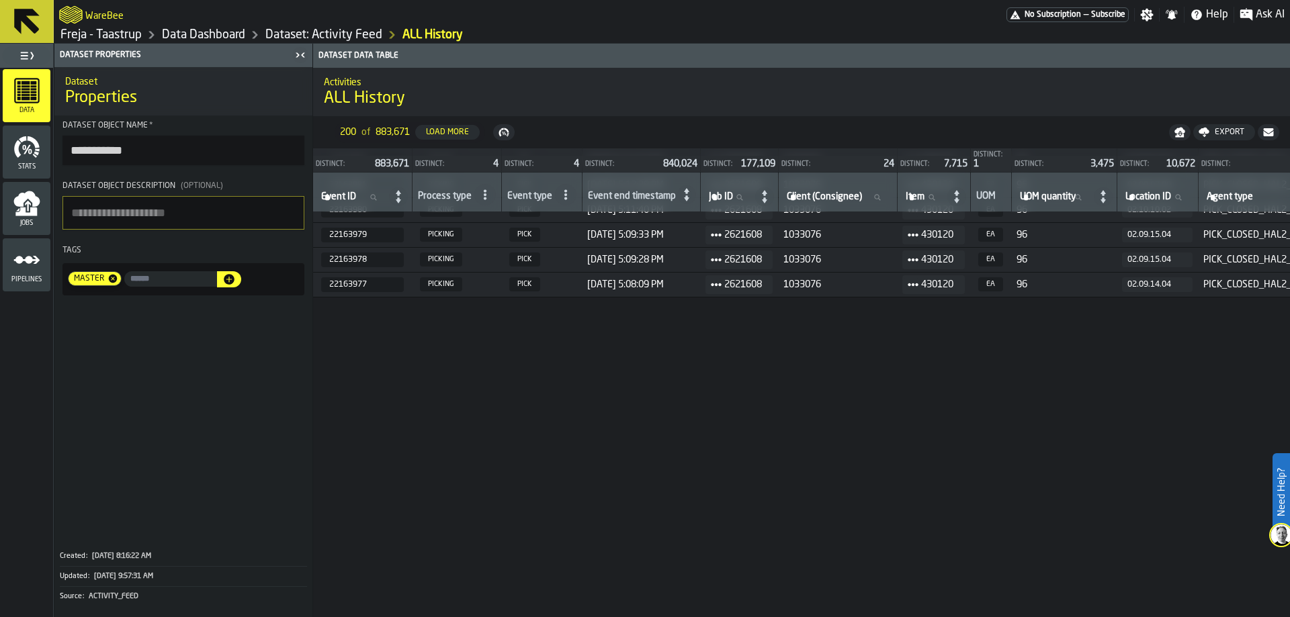
scroll to position [605, 0]
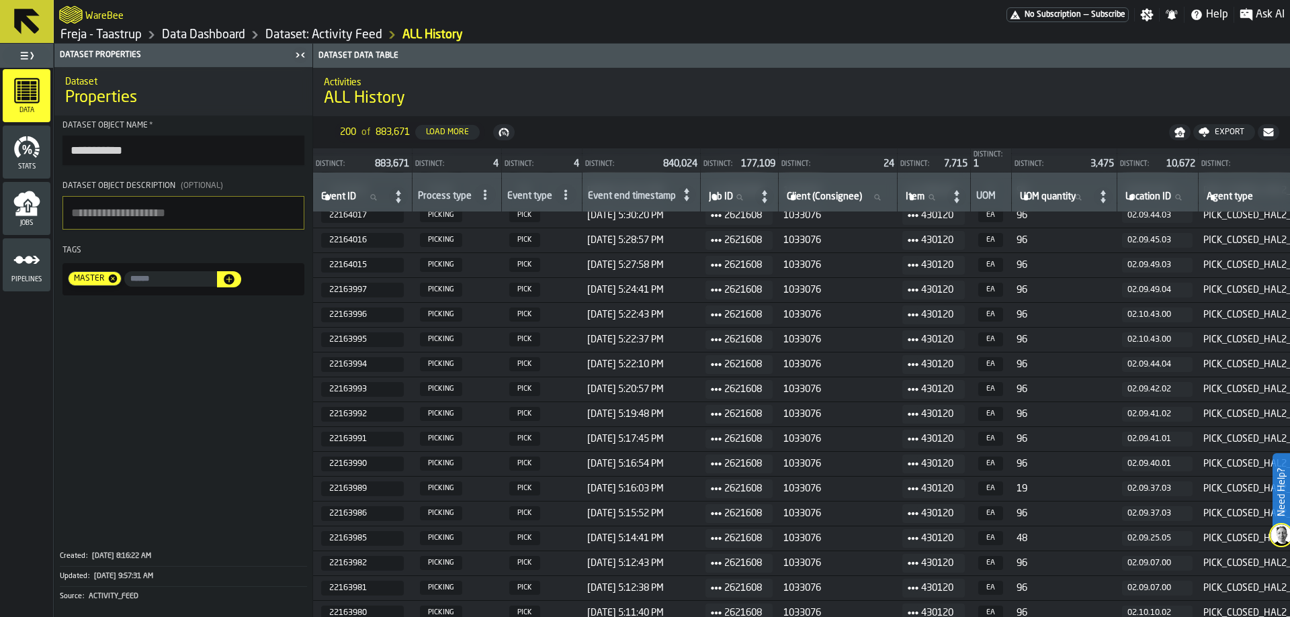
click at [681, 196] on icon at bounding box center [686, 194] width 19 height 19
click at [685, 193] on icon at bounding box center [686, 194] width 19 height 19
click at [672, 195] on div "Event end timestamp" at bounding box center [632, 197] width 88 height 13
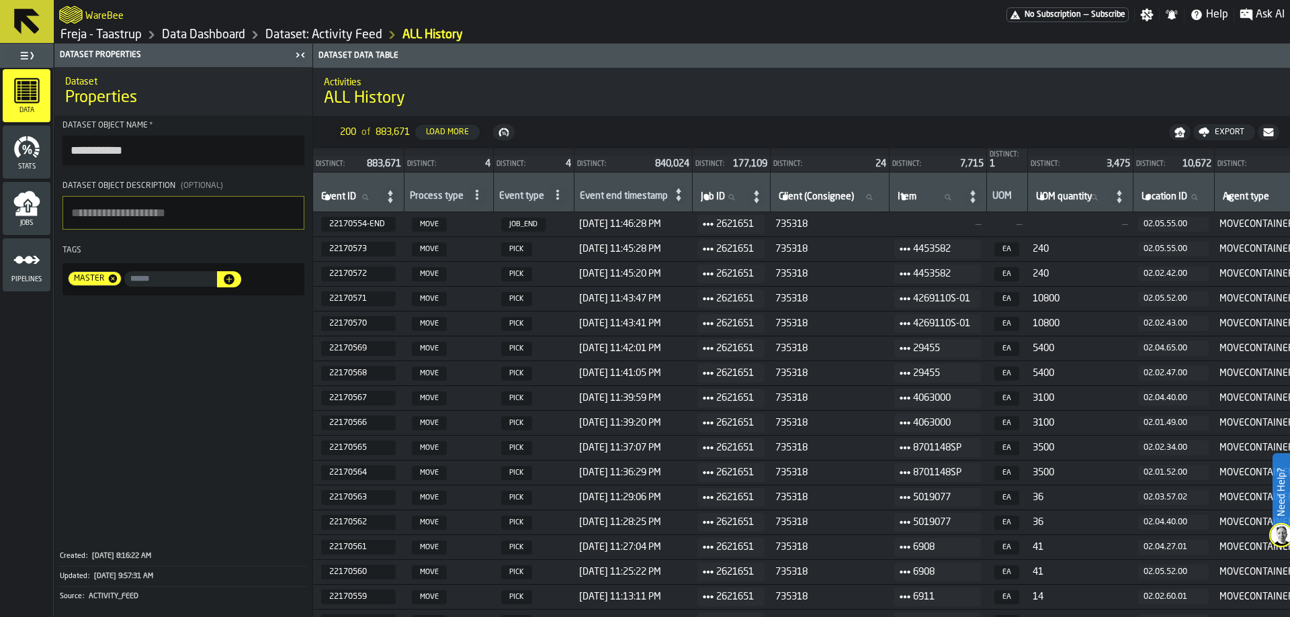
scroll to position [0, 0]
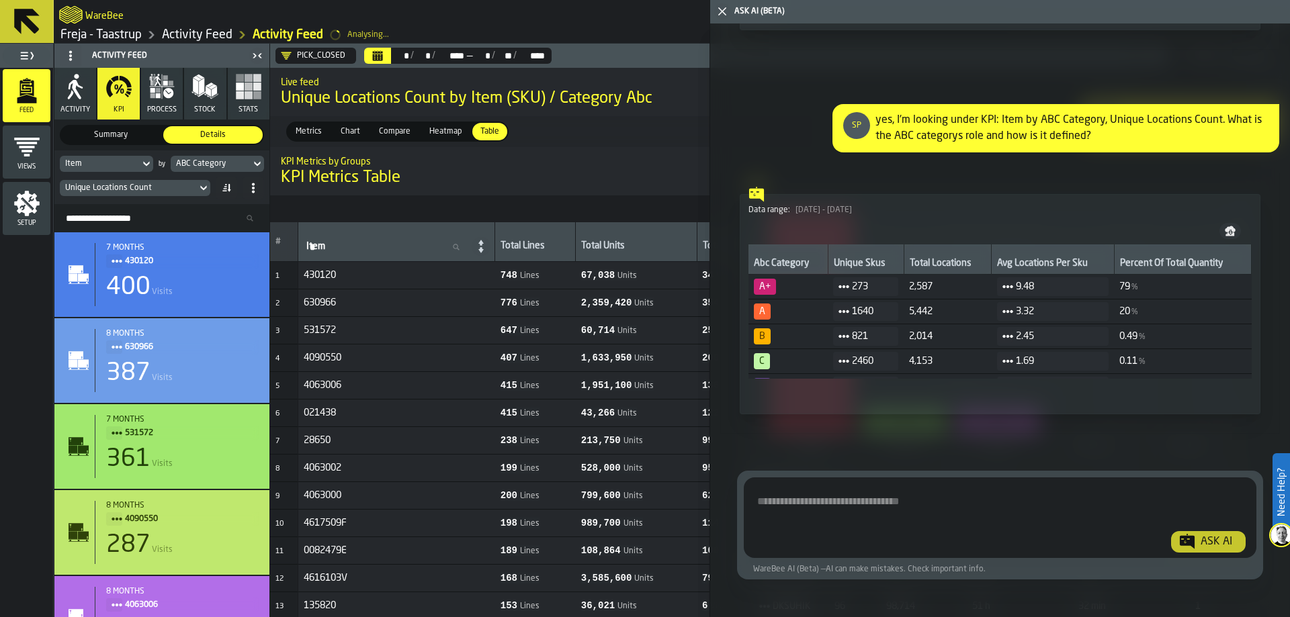
click at [858, 285] on span "273" at bounding box center [870, 287] width 36 height 16
click at [1081, 450] on div "Ask AI WareBee AI (Beta) — AI can make mistakes. Check important info." at bounding box center [1000, 525] width 580 height 163
click at [1080, 421] on div "Data range: Jan 1 - Sep 10, 2025 Abc Category Unique Skus Total Locations Avg L…" at bounding box center [1000, 303] width 537 height 245
click at [1225, 228] on icon "button-" at bounding box center [1230, 229] width 11 height 6
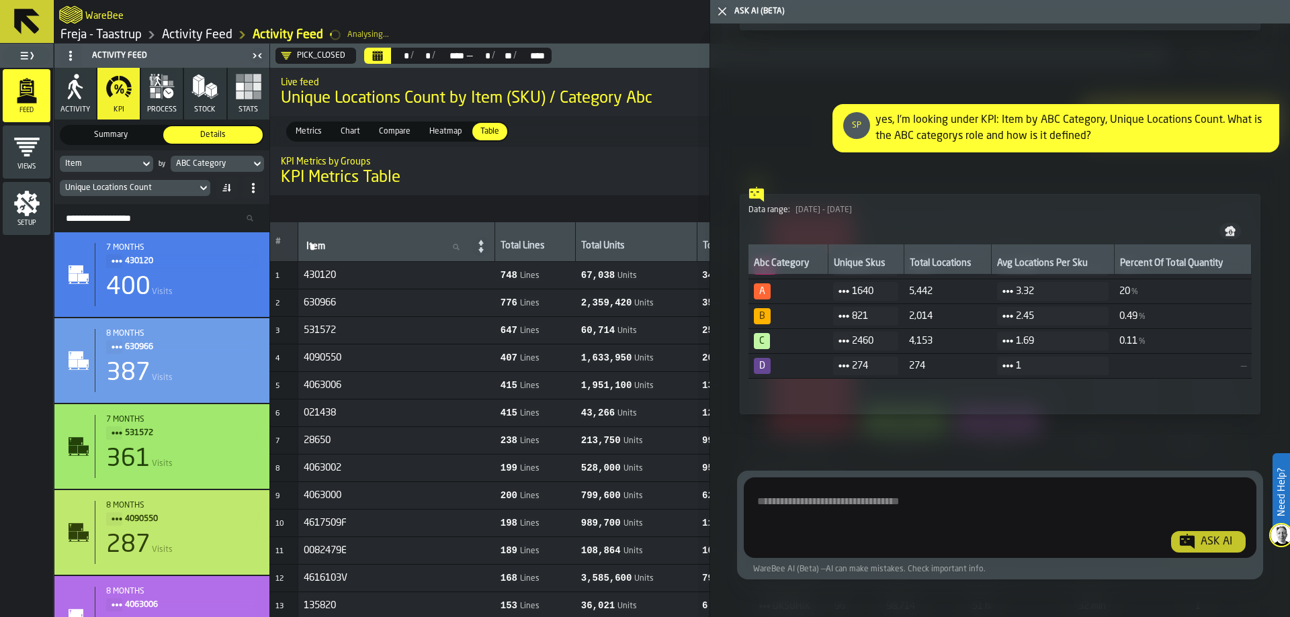
click at [885, 504] on textarea "Ask AI about the warehouse Activity" at bounding box center [1000, 520] width 502 height 64
click at [878, 496] on textarea "Ask AI about the warehouse Activity" at bounding box center [1000, 520] width 502 height 64
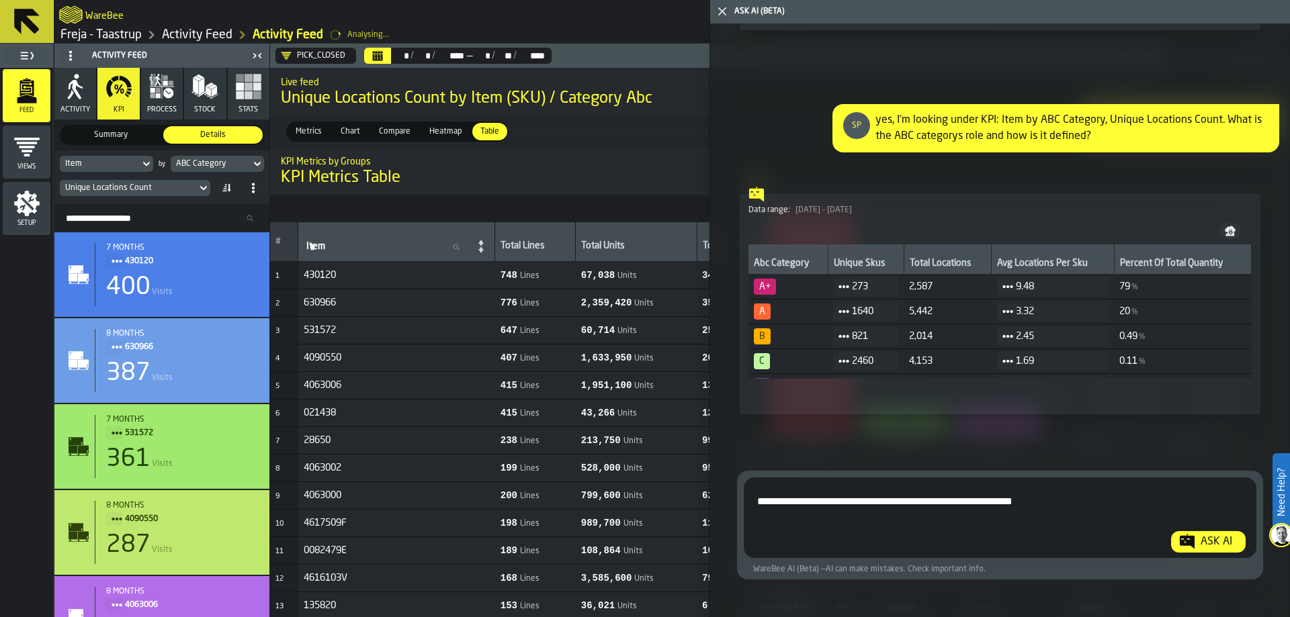
click at [1184, 540] on icon "button-Ask AI" at bounding box center [1187, 541] width 15 height 15
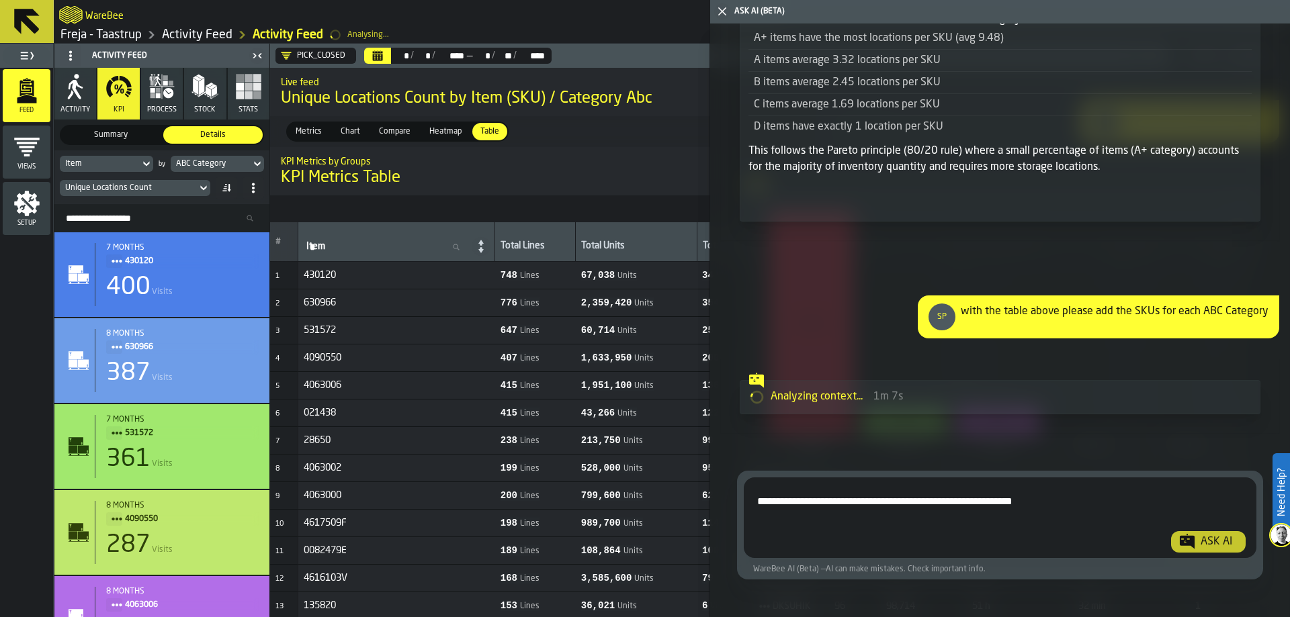
scroll to position [7872, 0]
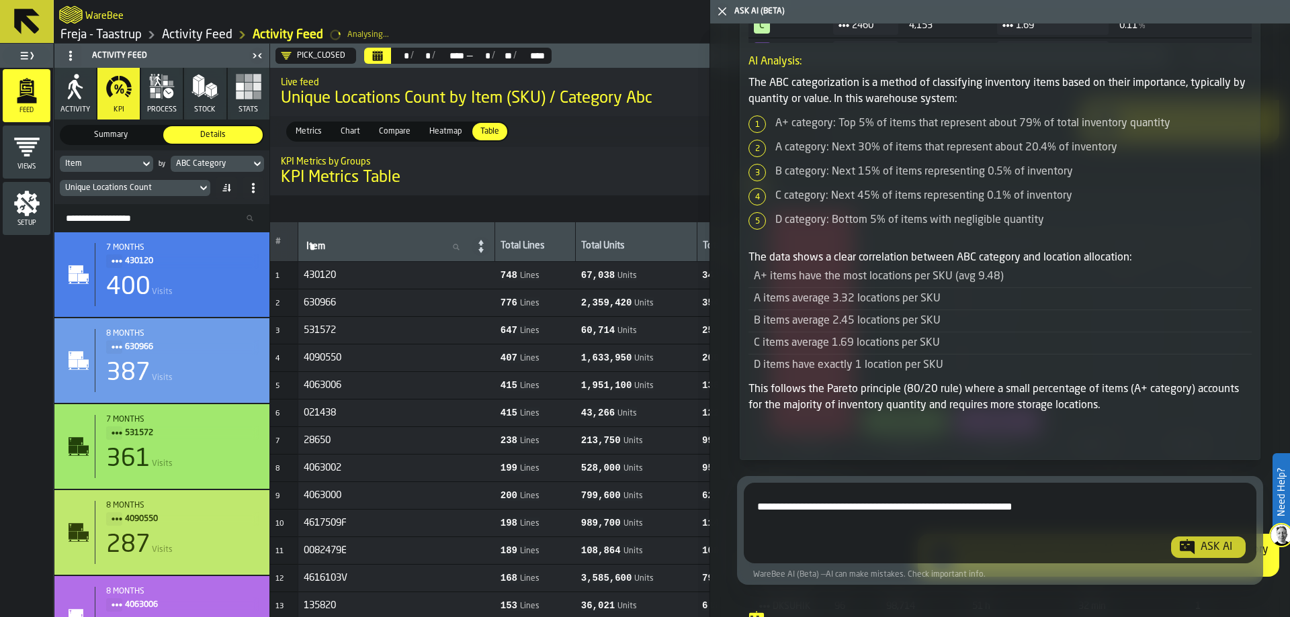
click at [775, 132] on li "A+ category: Top 5% of items that represent about 79% of total inventory quanti…" at bounding box center [1005, 124] width 492 height 16
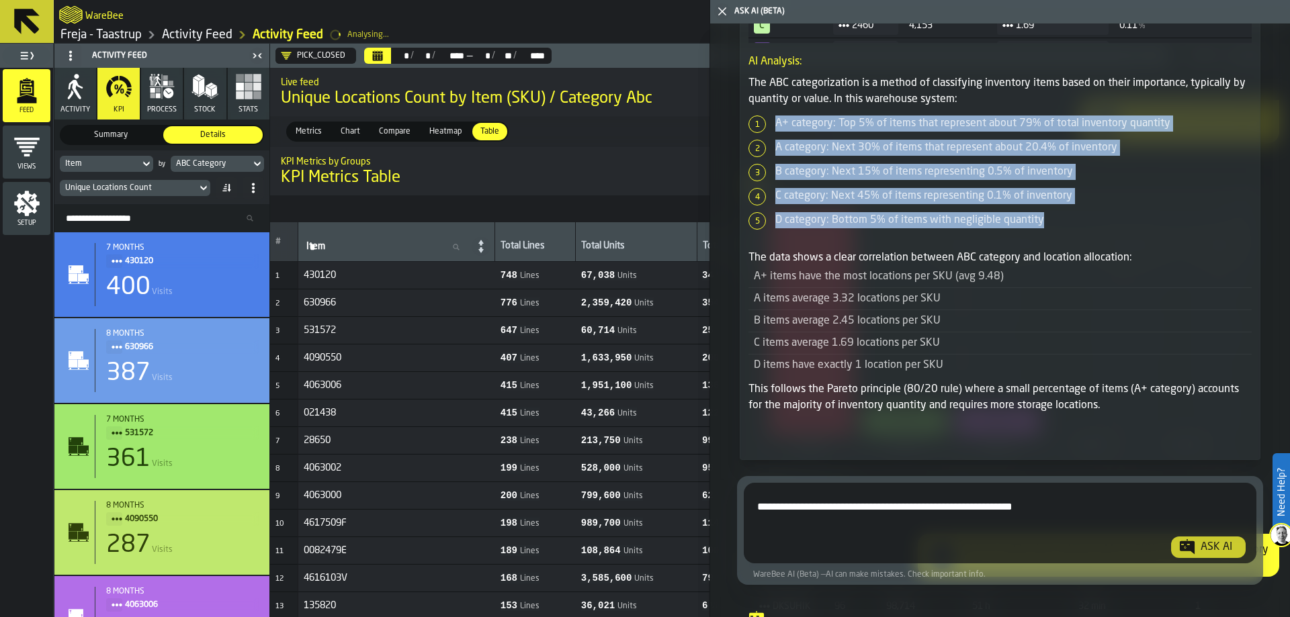
drag, startPoint x: 1047, startPoint y: 246, endPoint x: 741, endPoint y: 148, distance: 321.6
click at [741, 148] on div "A+ A B C D A+ A B C D Data range: Jan 1 - Sep 10, 2025 Abc Category Unique Skus…" at bounding box center [1000, 19] width 521 height 881
copy ol "A+ category: Top 5% of items that represent about 79% of total inventory quanti…"
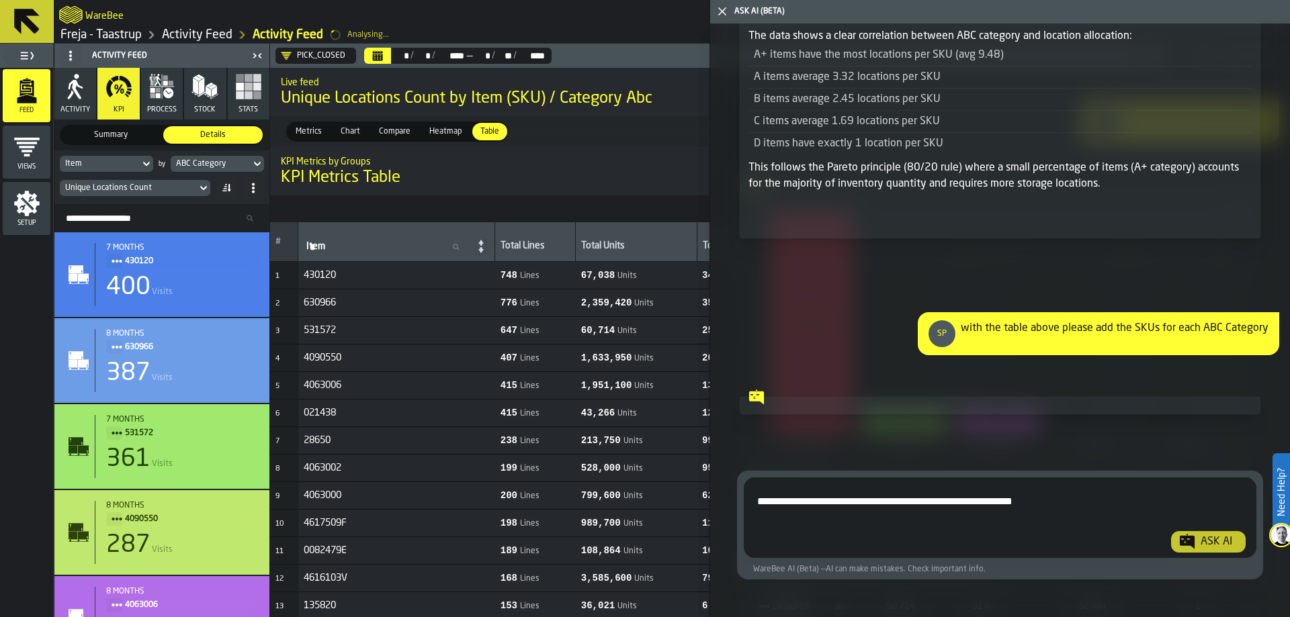
scroll to position [7922, 0]
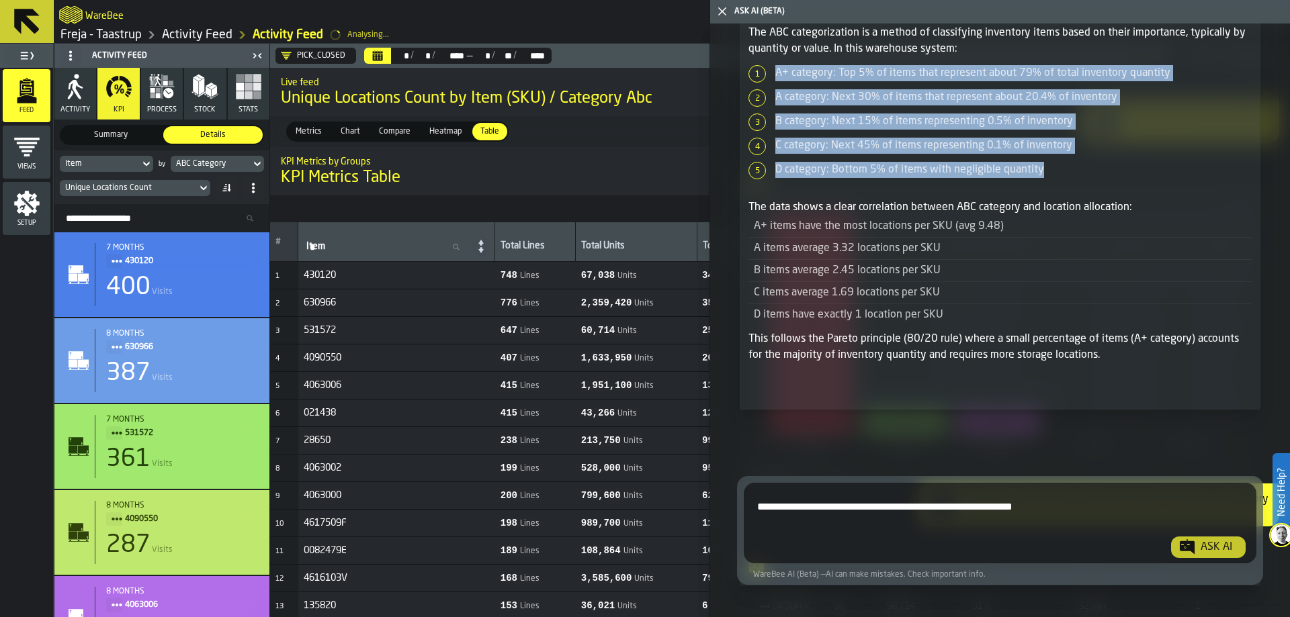
click at [1079, 178] on li "D category: Bottom 5% of items with negligible quantity" at bounding box center [1005, 170] width 492 height 16
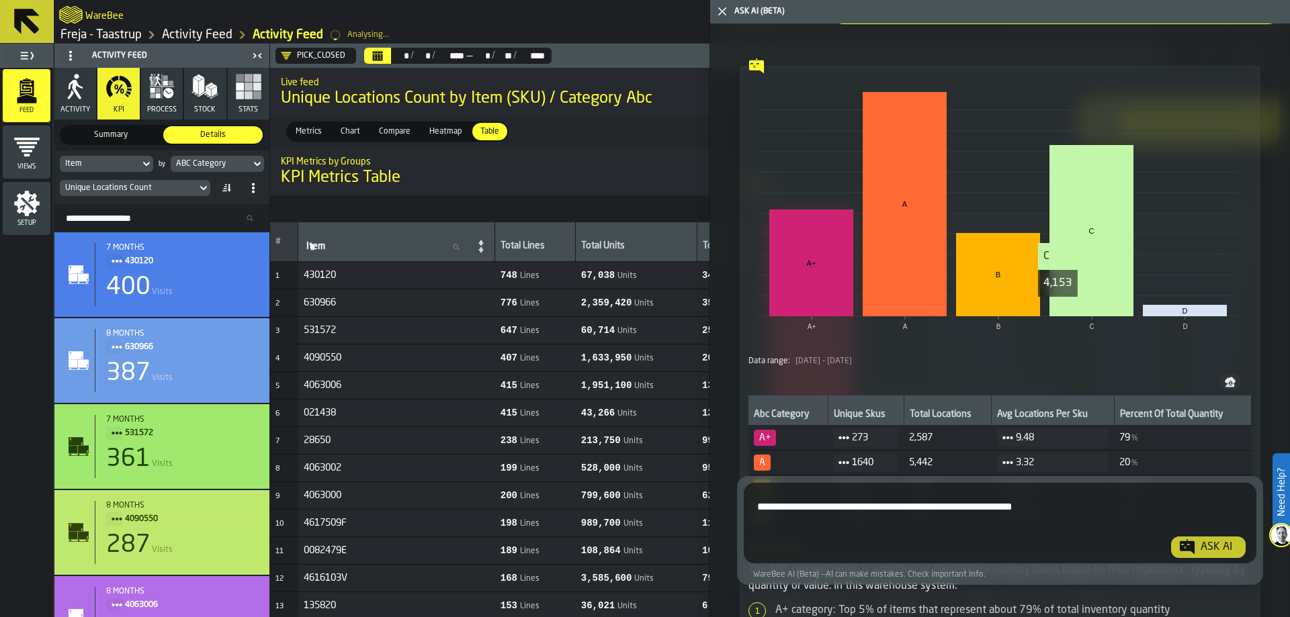
scroll to position [7183, 0]
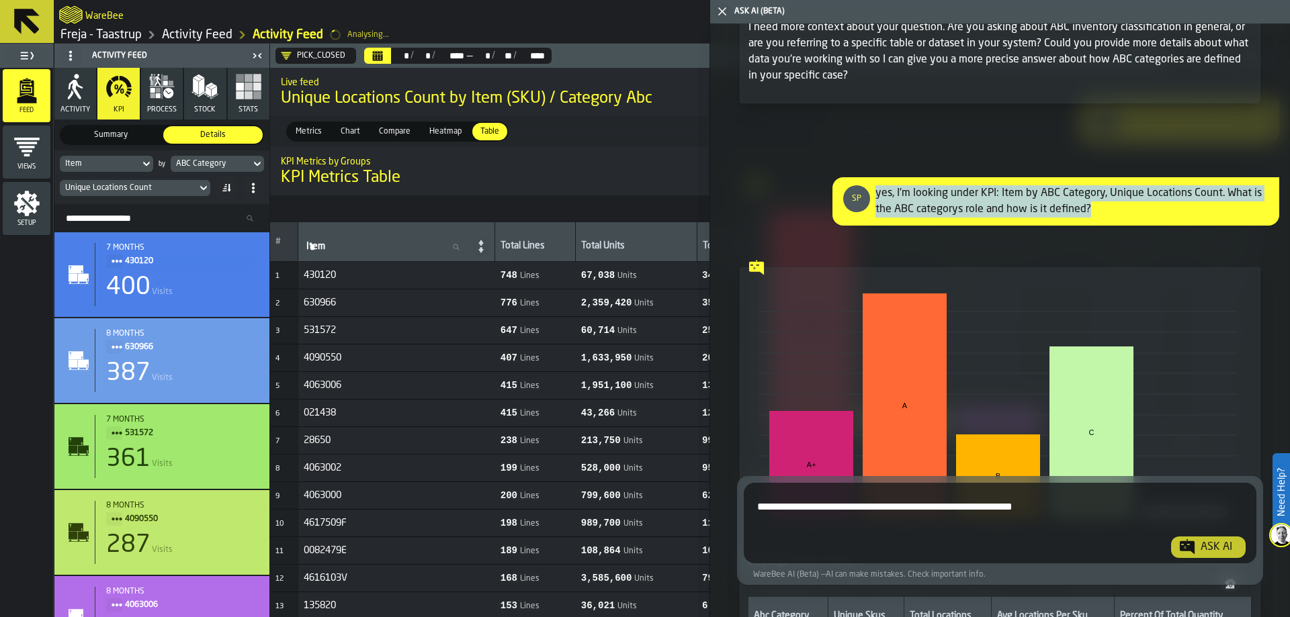
drag, startPoint x: 1092, startPoint y: 232, endPoint x: 871, endPoint y: 209, distance: 221.5
click at [871, 209] on div "SP yes, I'm looking under KPI: Item by ABC Category, Unique Locations Count. Wh…" at bounding box center [1055, 201] width 447 height 48
copy div "yes, I'm looking under KPI: Item by ABC Category, Unique Locations Count. What …"
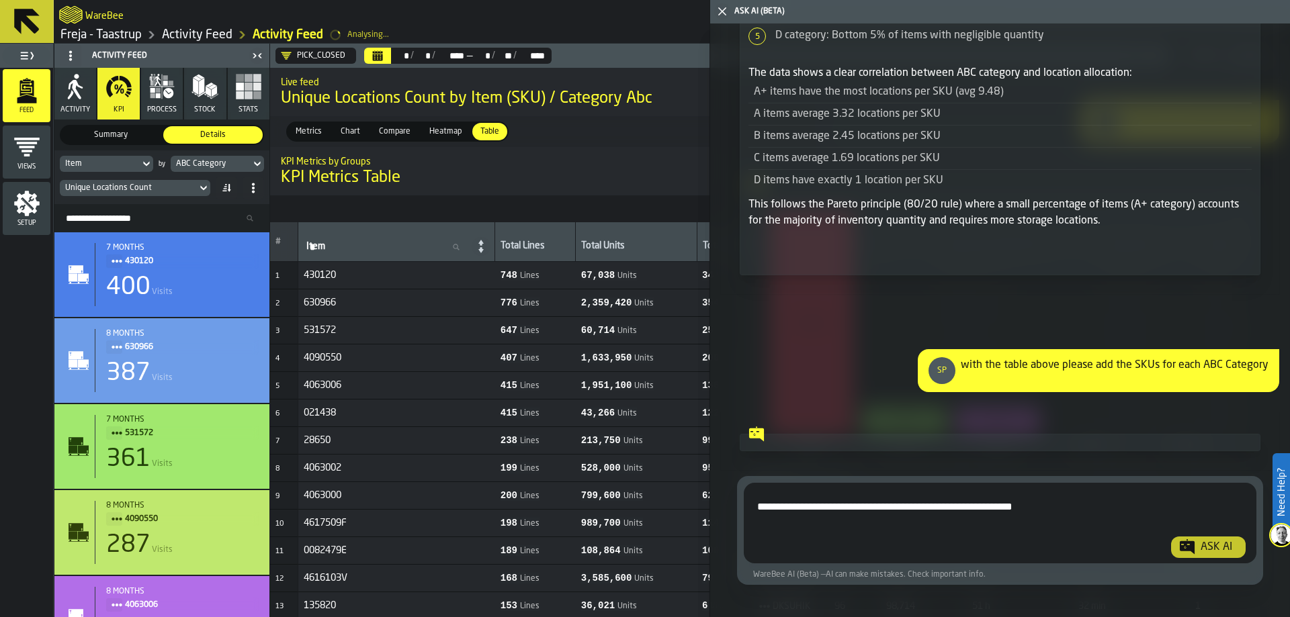
scroll to position [8124, 0]
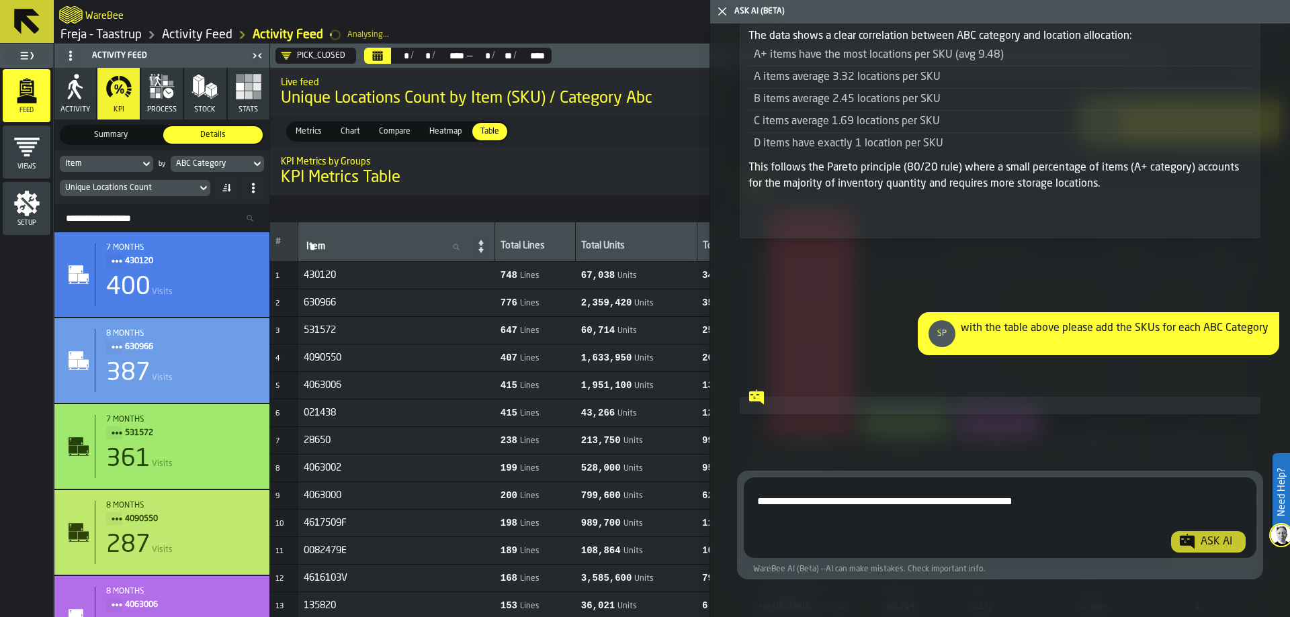
click at [898, 488] on textarea "**********" at bounding box center [998, 520] width 498 height 64
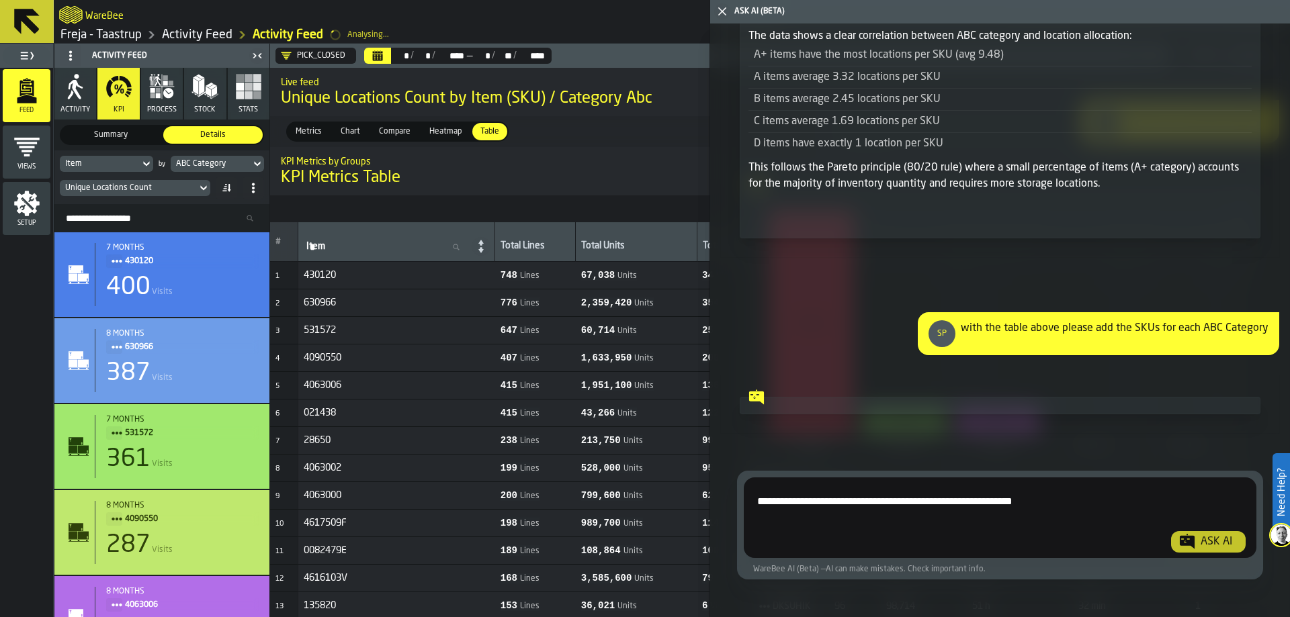
paste textarea "**********"
click at [939, 517] on textarea "**********" at bounding box center [998, 520] width 498 height 64
type textarea "**********"
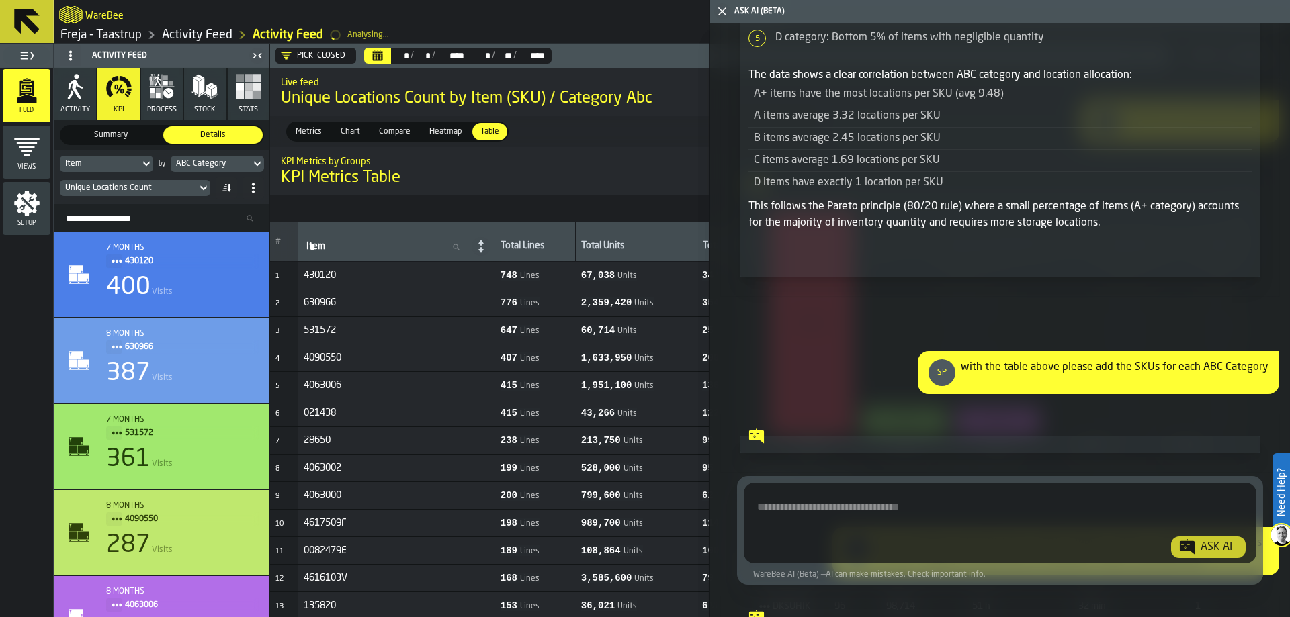
scroll to position [8323, 0]
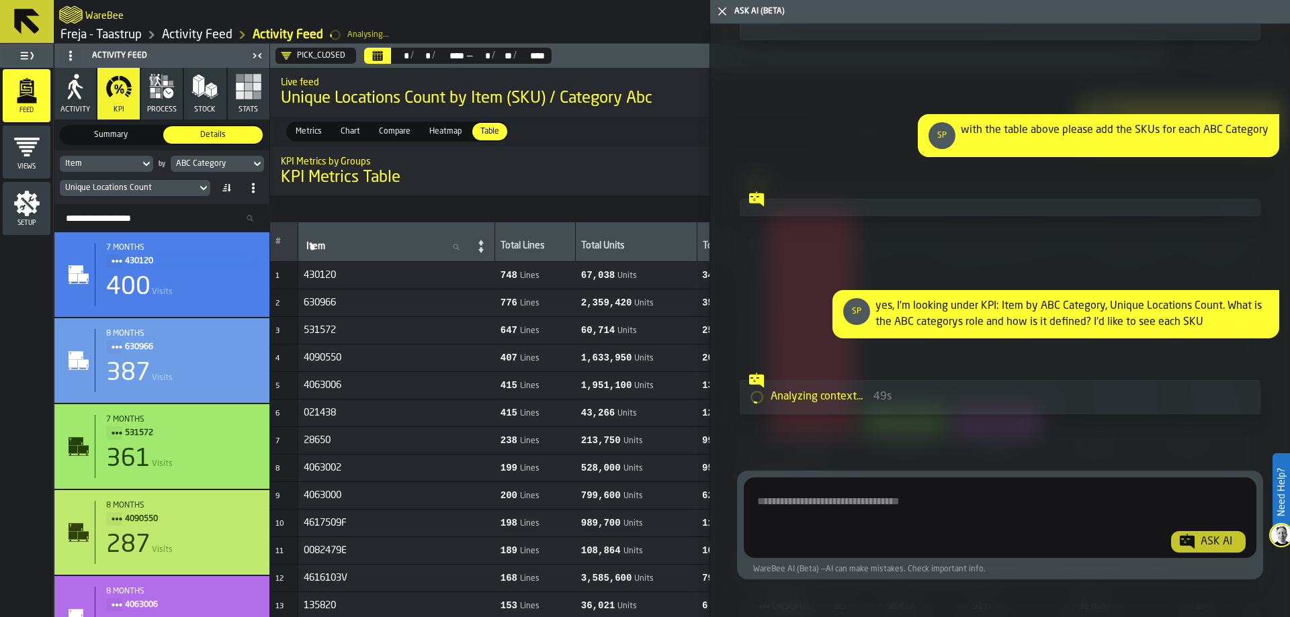
click at [818, 488] on textarea "Ask AI about the warehouse Activity" at bounding box center [998, 520] width 498 height 64
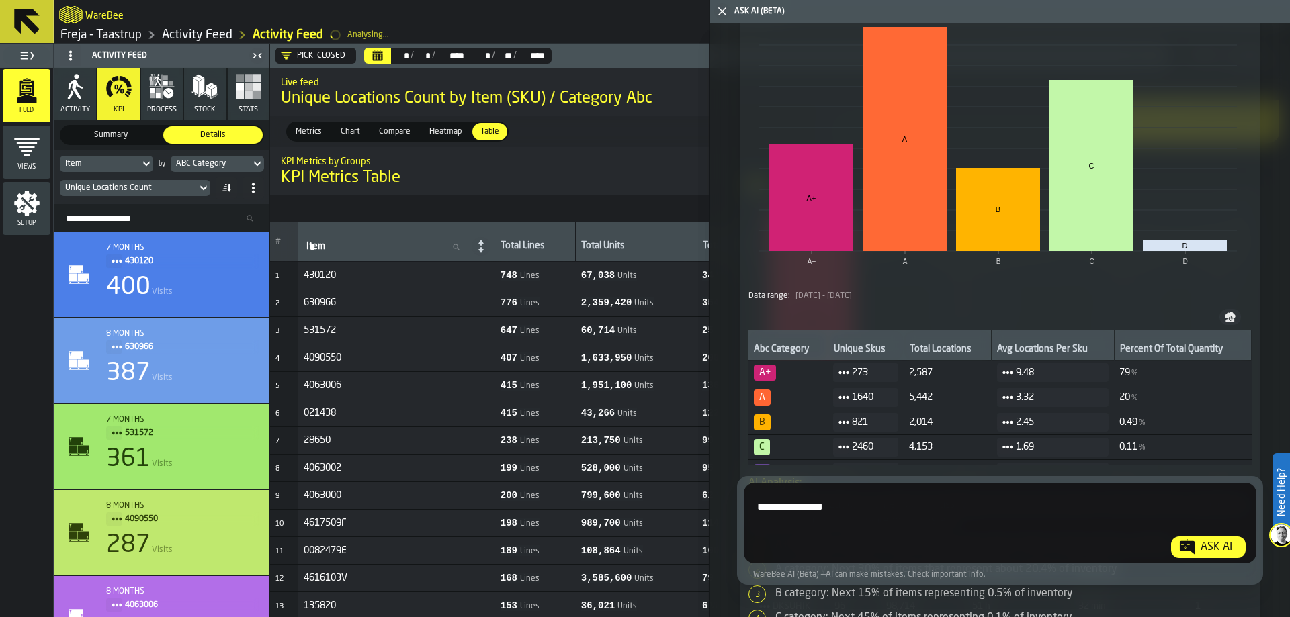
scroll to position [7383, 0]
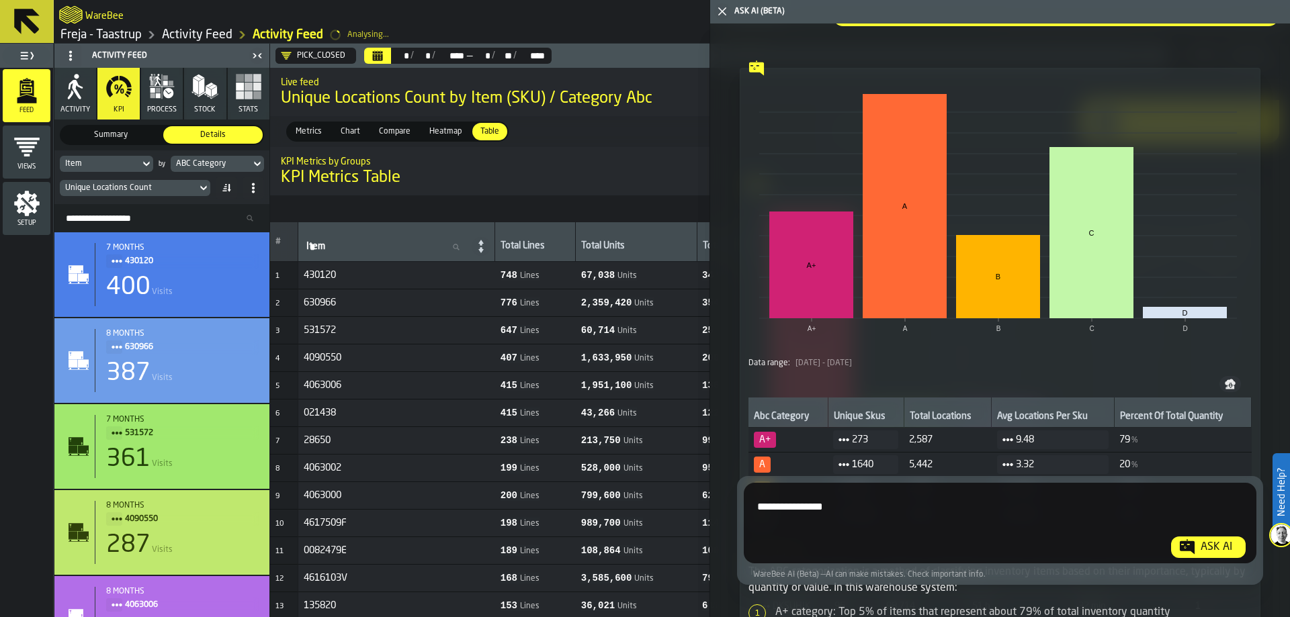
click at [787, 508] on textarea "**********" at bounding box center [998, 526] width 498 height 64
click at [848, 502] on textarea "**********" at bounding box center [998, 526] width 498 height 64
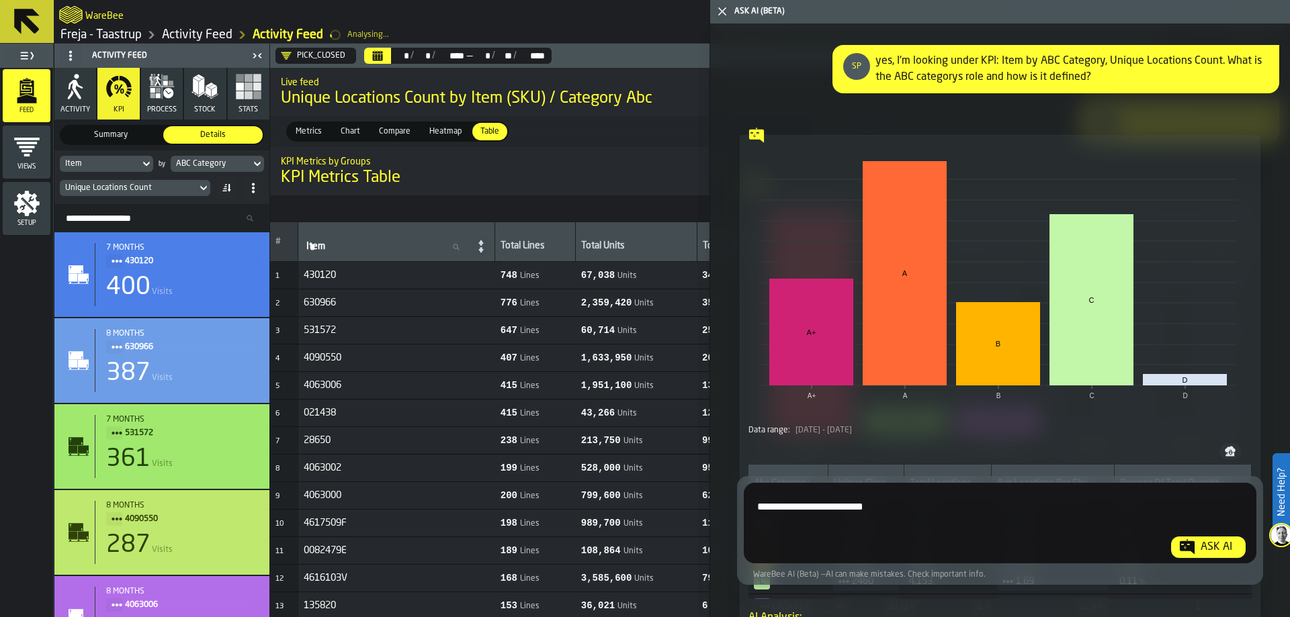
type textarea "**********"
click at [382, 187] on span "KPI Metrics Table" at bounding box center [341, 177] width 120 height 21
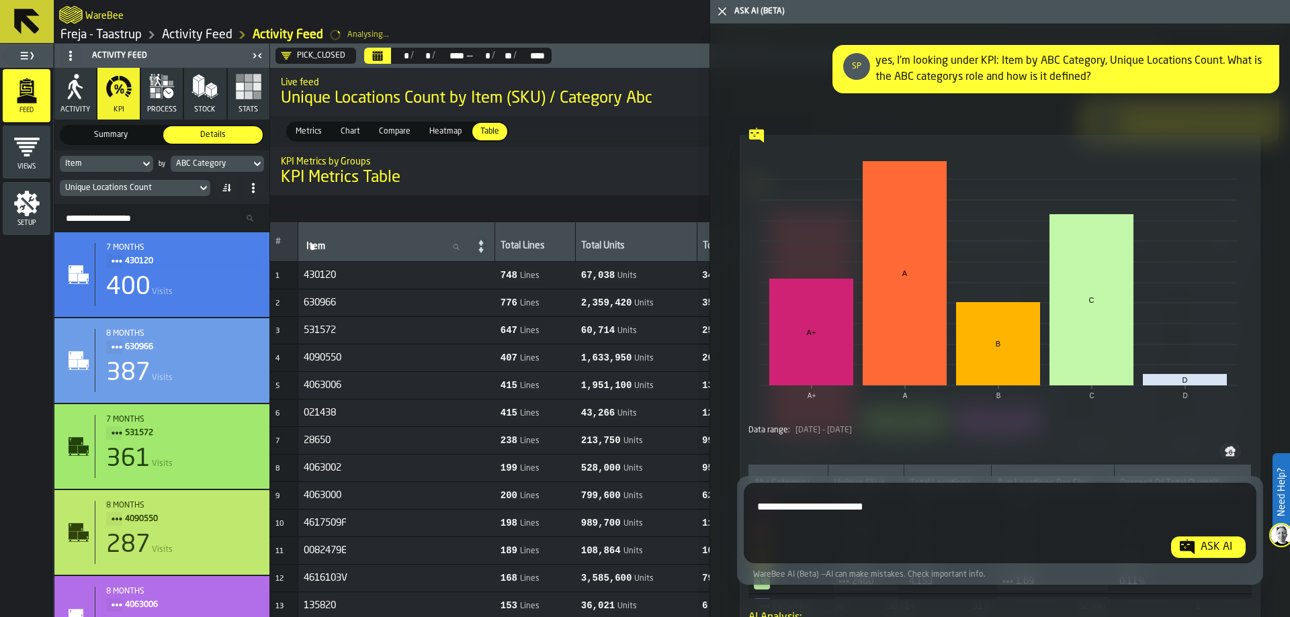
click at [143, 162] on icon at bounding box center [146, 164] width 13 height 16
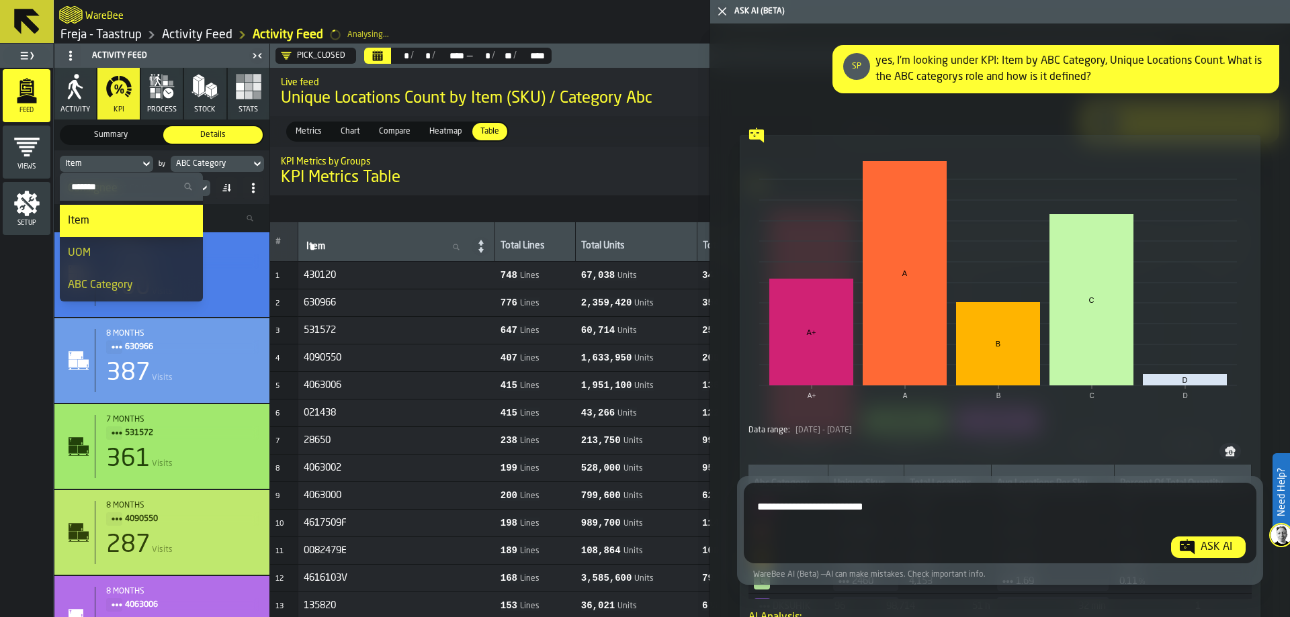
scroll to position [353, 0]
click at [142, 217] on div "ABC Category" at bounding box center [131, 218] width 127 height 16
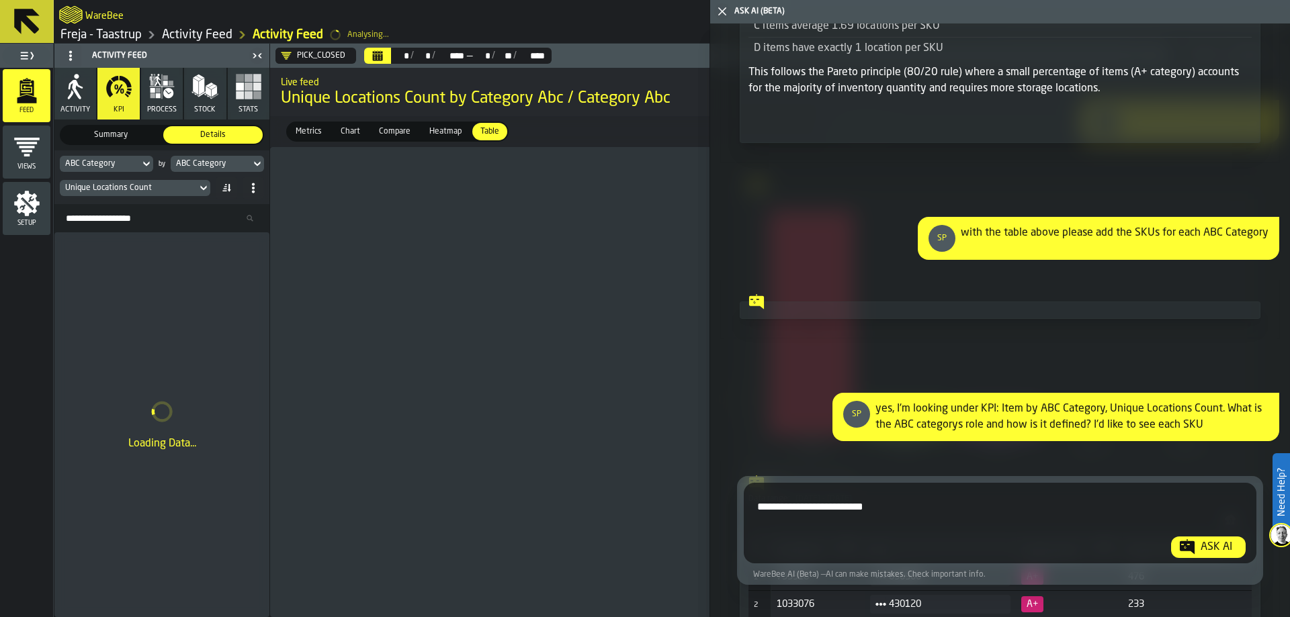
scroll to position [8592, 0]
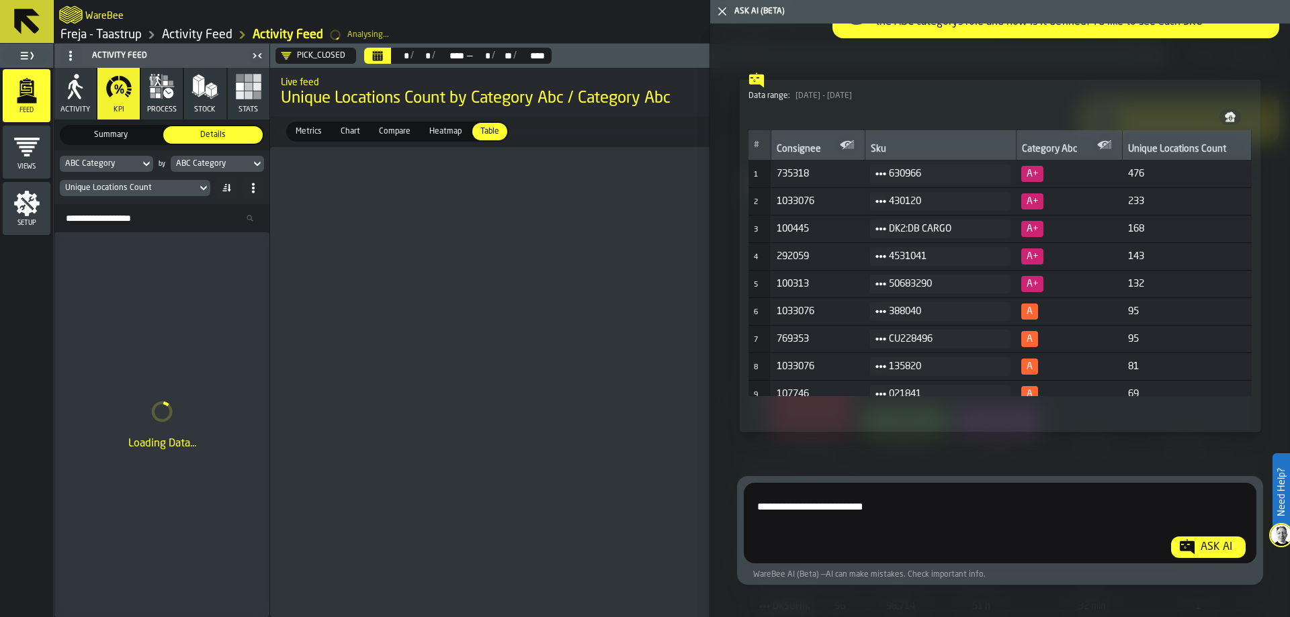
drag, startPoint x: 895, startPoint y: 509, endPoint x: 740, endPoint y: 508, distance: 155.2
click at [740, 508] on div "**********" at bounding box center [1000, 530] width 526 height 109
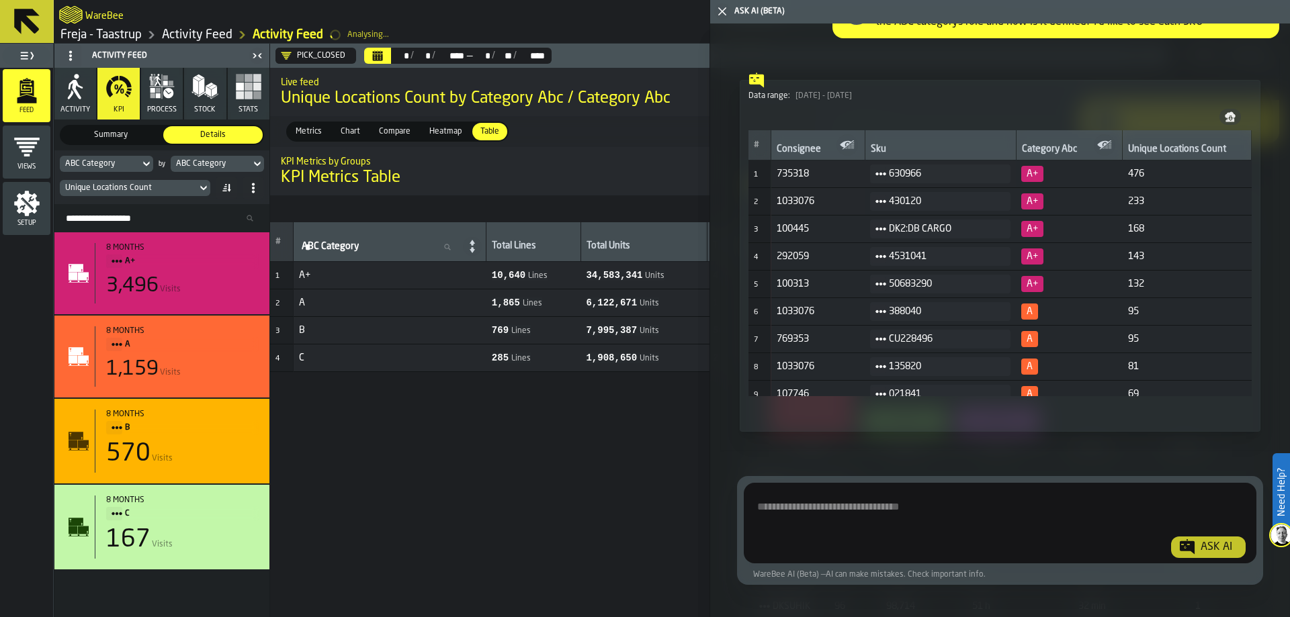
scroll to position [8525, 0]
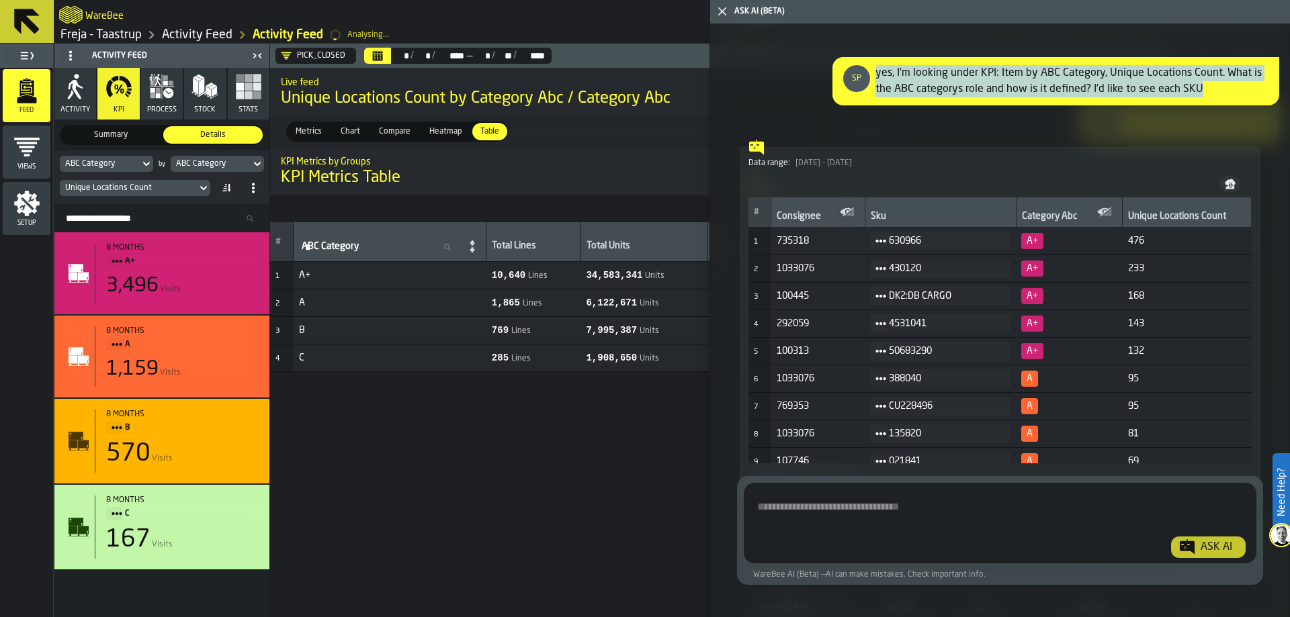
drag, startPoint x: 1198, startPoint y: 120, endPoint x: 875, endPoint y: 105, distance: 324.1
click at [875, 97] on div "yes, I'm looking under KPI: Item by ABC Category, Unique Locations Count. What …" at bounding box center [1071, 81] width 393 height 32
copy div "yes, I'm looking under KPI: Item by ABC Category, Unique Locations Count. What …"
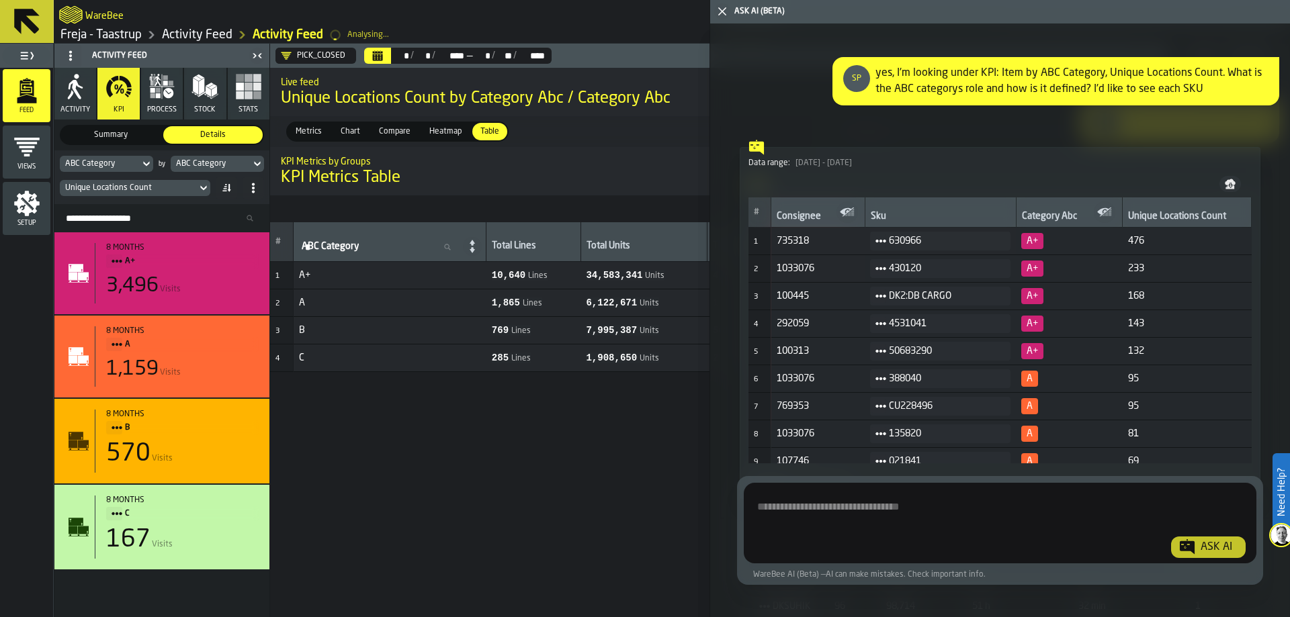
click at [824, 502] on textarea "Ask AI about the warehouse Activity" at bounding box center [998, 526] width 498 height 64
paste textarea "**********"
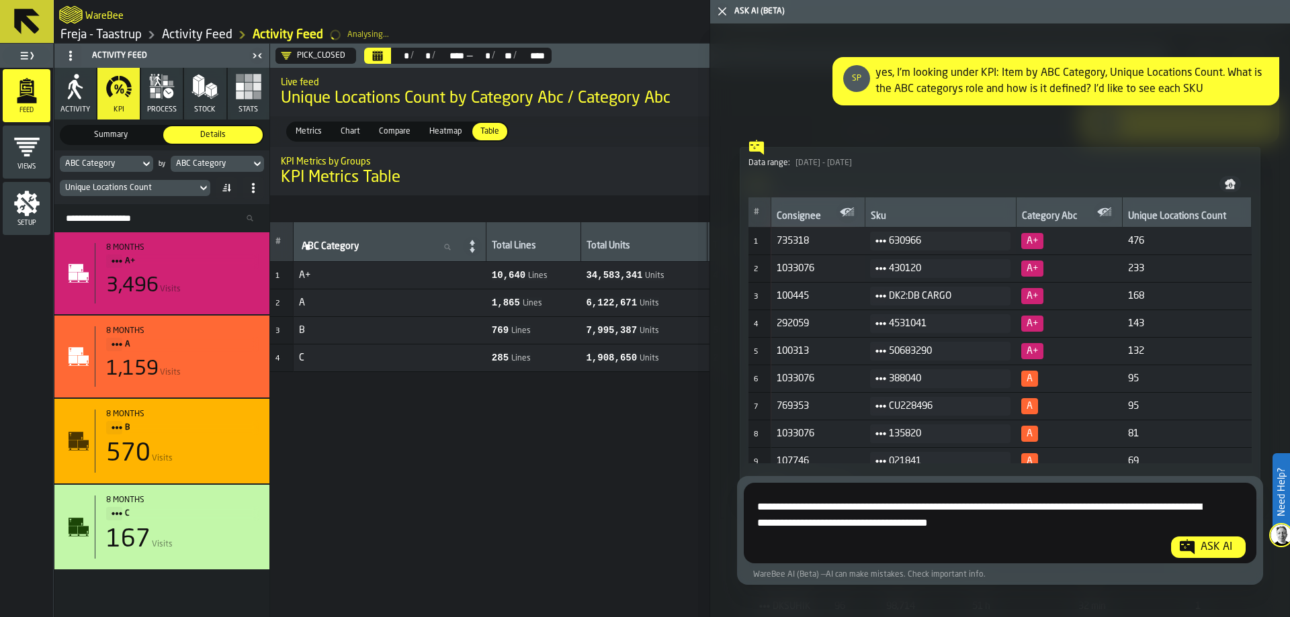
click at [1055, 527] on textarea "**********" at bounding box center [998, 526] width 498 height 64
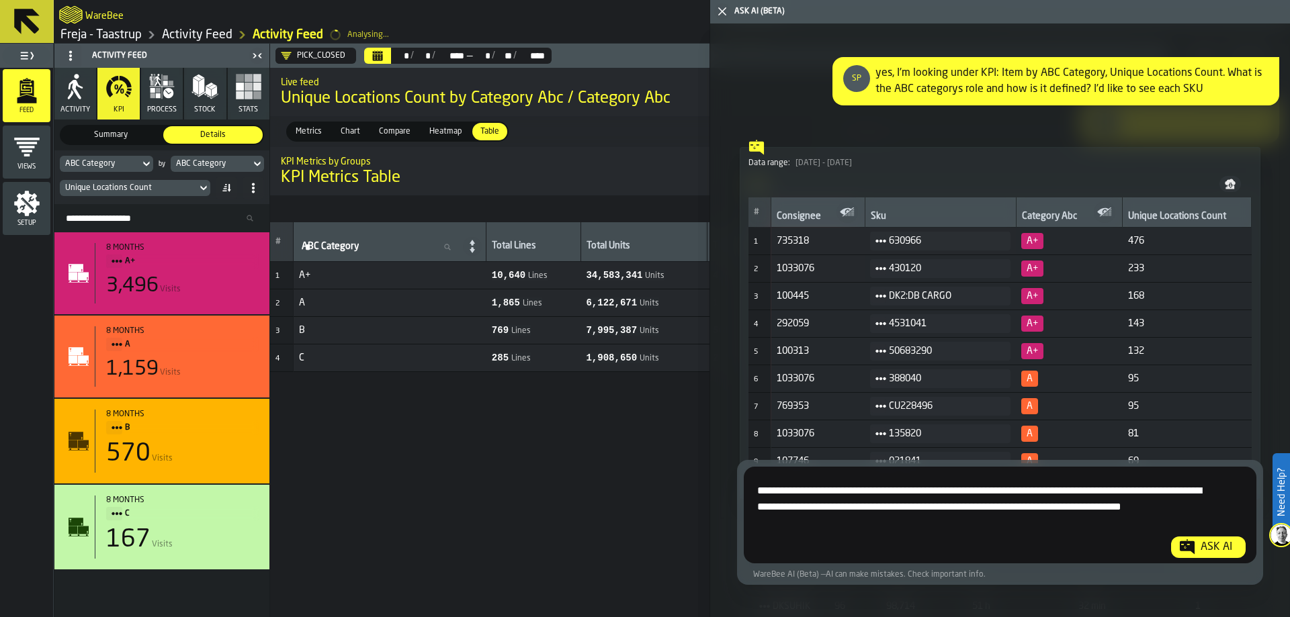
click at [280, 52] on div "PICK_CLOSED" at bounding box center [312, 56] width 75 height 16
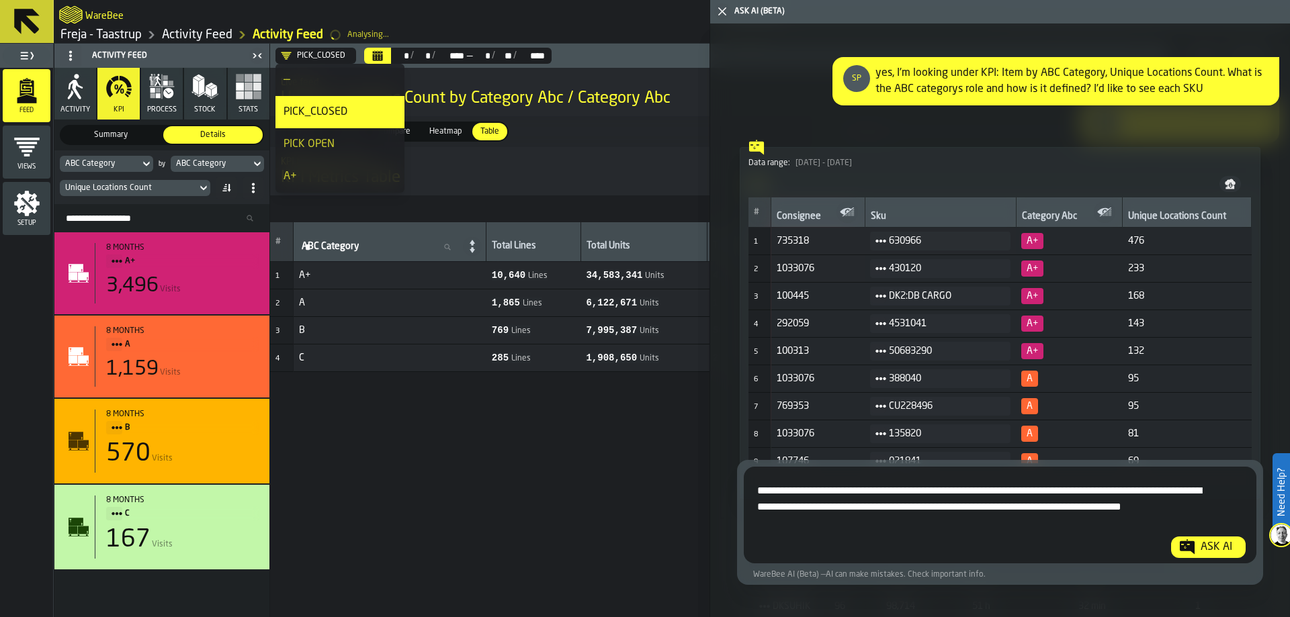
click at [281, 53] on icon "DropdownMenuValue-rEtLmew5B1VtHsfFNHPJa" at bounding box center [286, 55] width 11 height 11
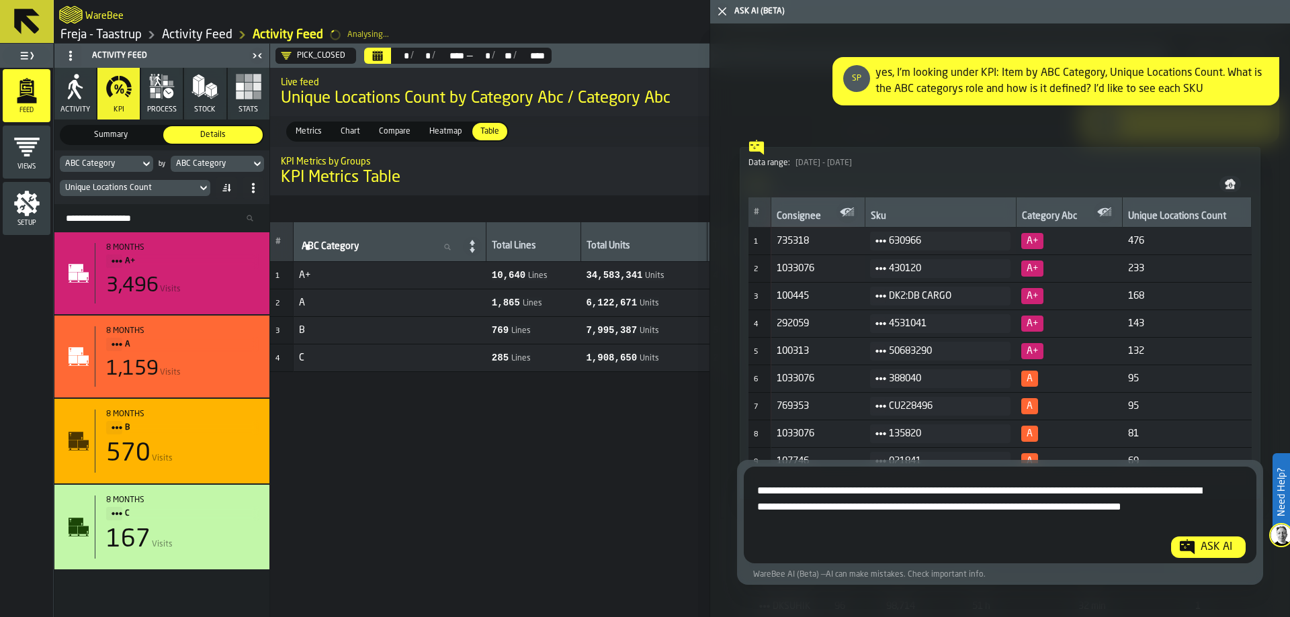
click at [828, 529] on textarea "**********" at bounding box center [998, 518] width 498 height 81
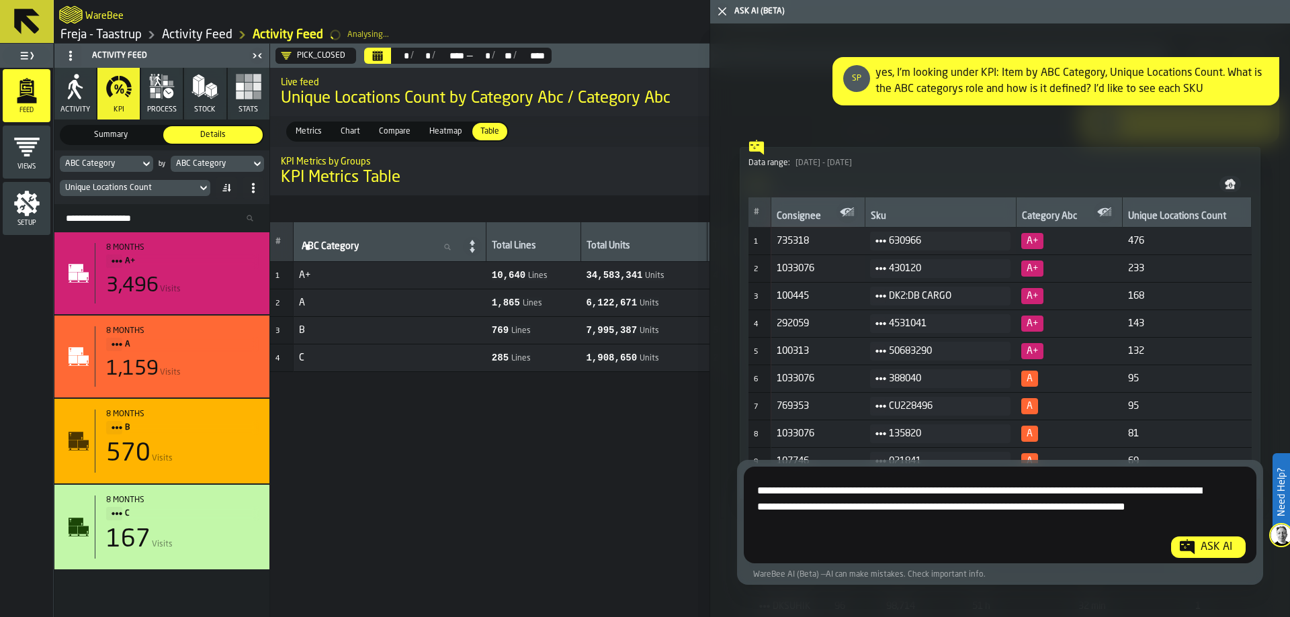
click at [1214, 551] on div "Ask AI" at bounding box center [1216, 547] width 42 height 16
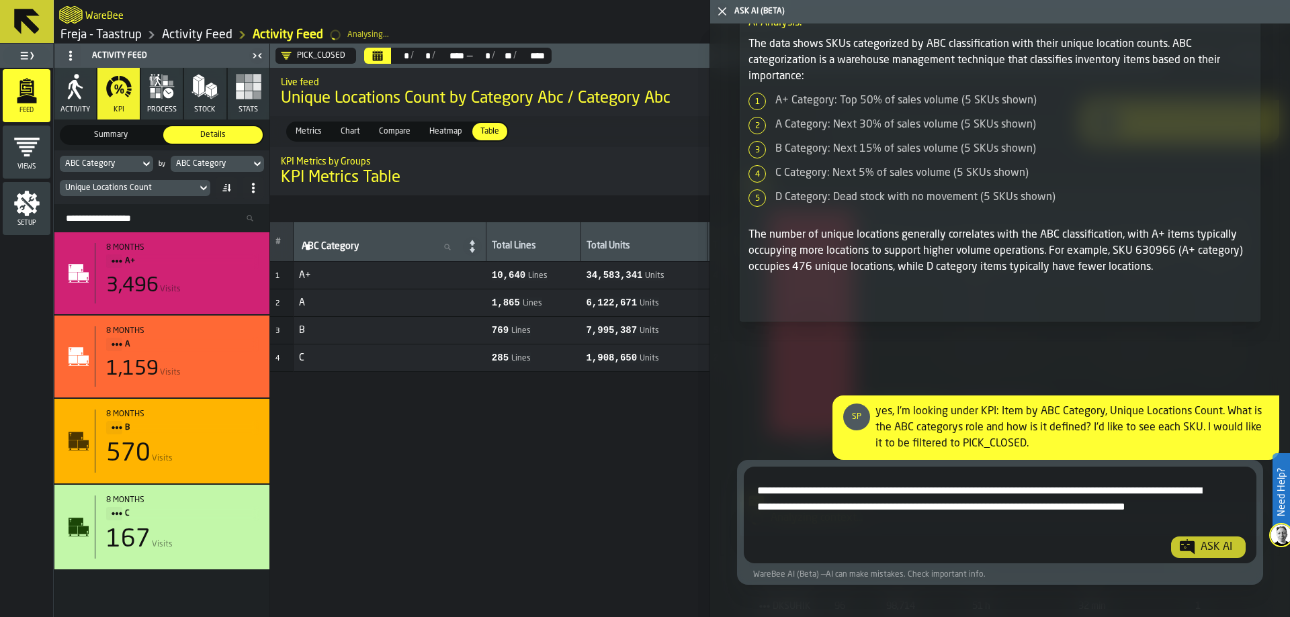
scroll to position [8995, 0]
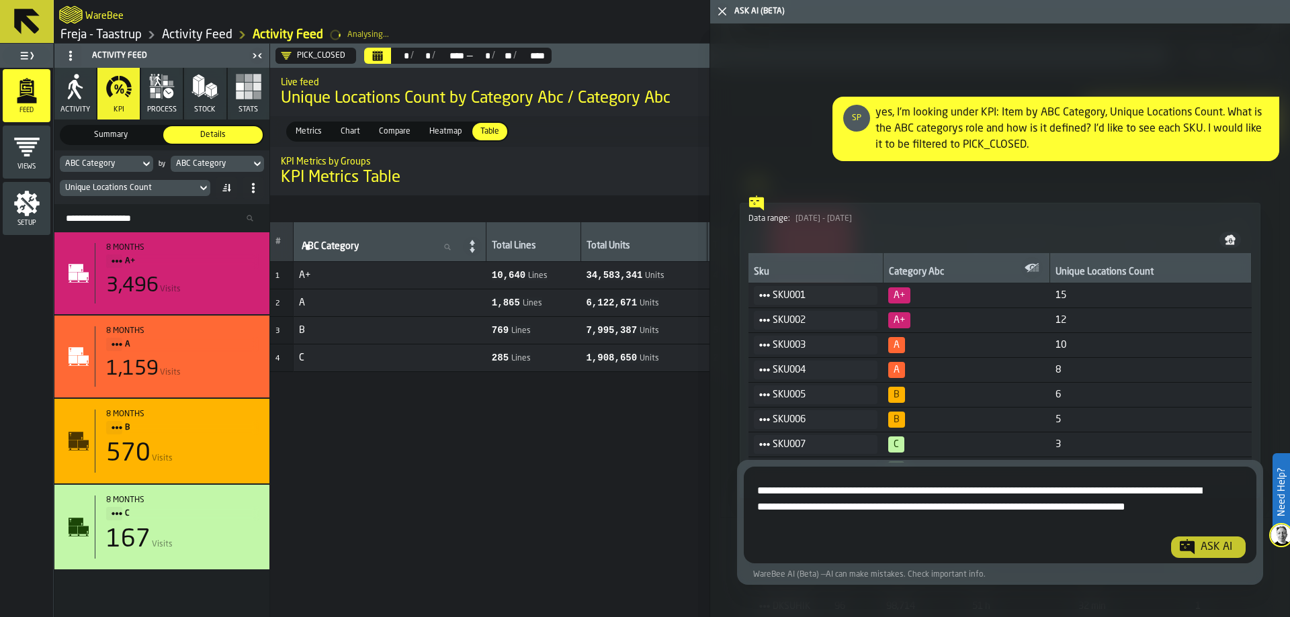
scroll to position [9630, 0]
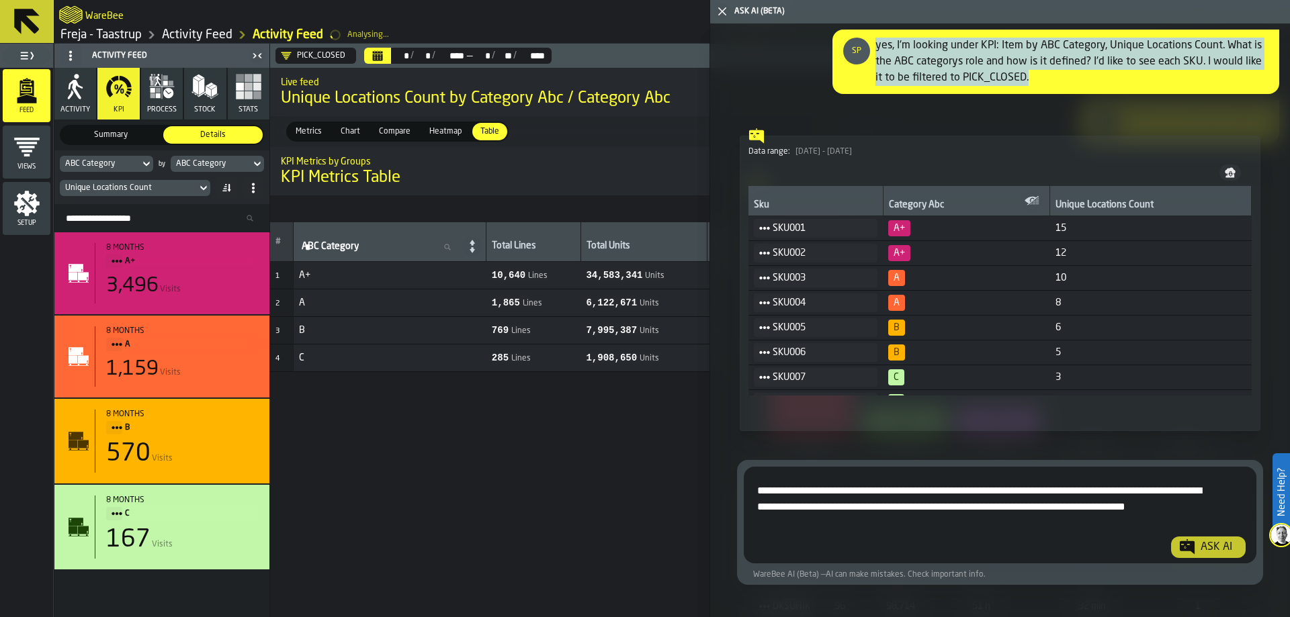
drag, startPoint x: 1037, startPoint y: 107, endPoint x: 875, endPoint y: 75, distance: 164.3
click at [875, 75] on div "yes, I'm looking under KPI: Item by ABC Category, Unique Locations Count. What …" at bounding box center [1071, 62] width 393 height 48
copy div "yes, I'm looking under KPI: Item by ABC Category, Unique Locations Count. What …"
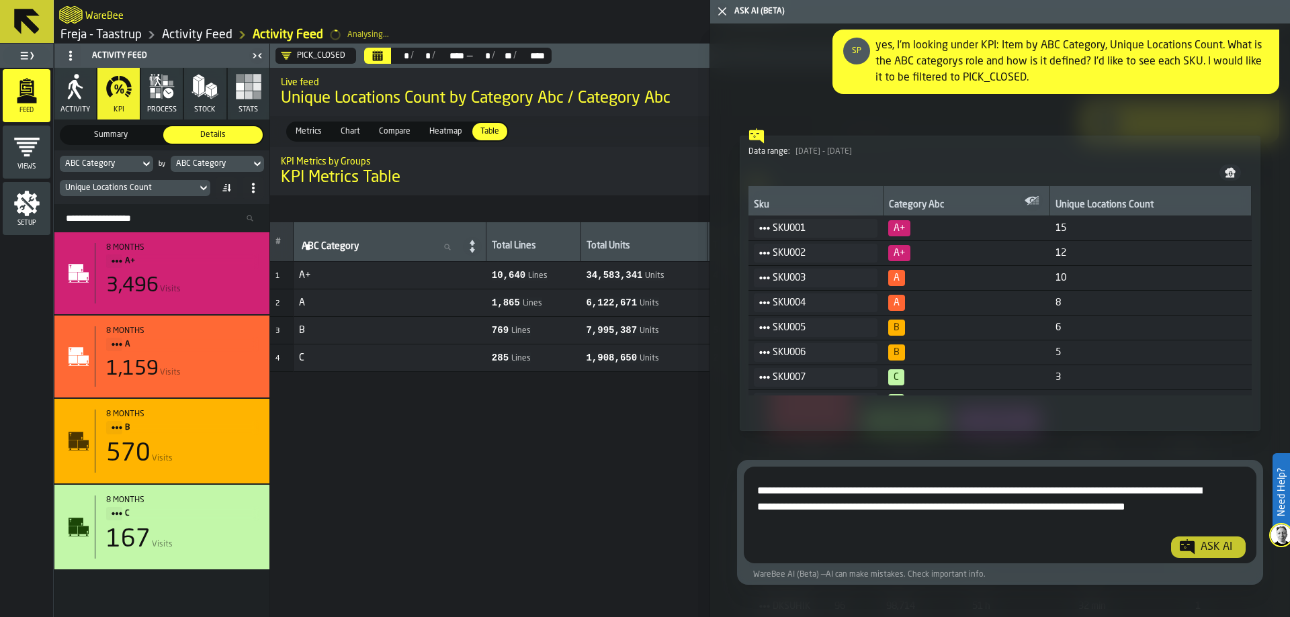
click at [867, 497] on textarea "**********" at bounding box center [998, 518] width 498 height 81
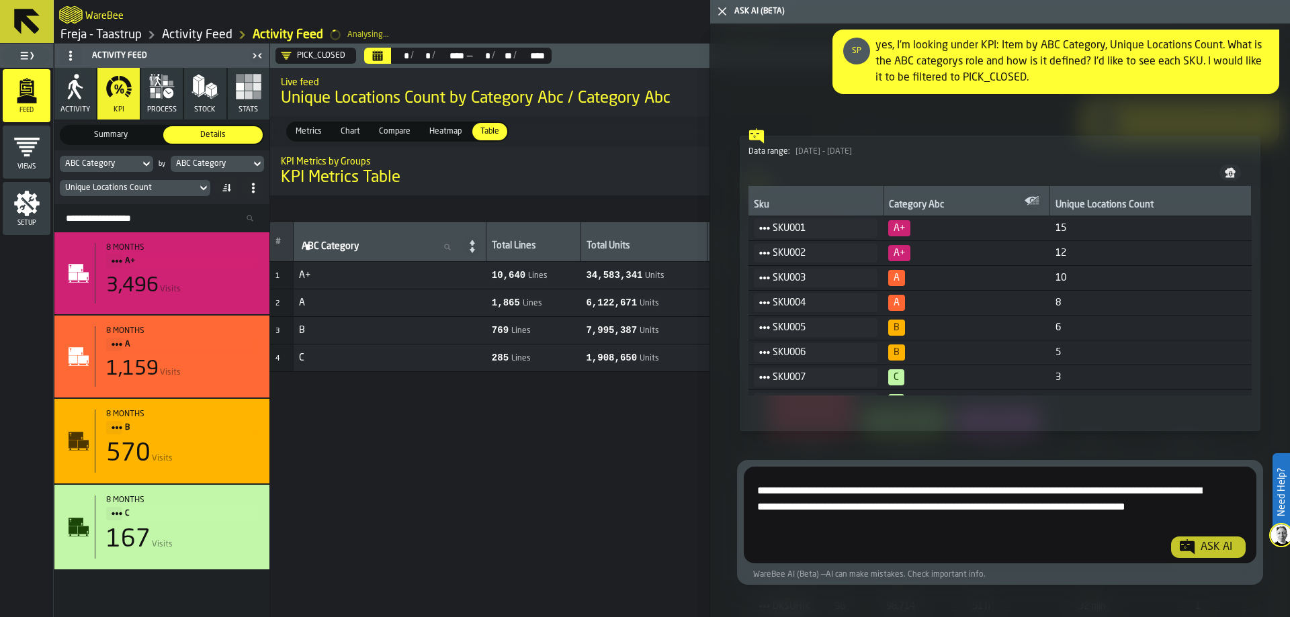
paste textarea "Ask AI about the warehouse Activity"
click at [554, 470] on div "# ABC Category ABC Category Total Lines Total Units Total Visits Unique Locatio…" at bounding box center [768, 419] width 996 height 395
click at [861, 525] on textarea "**********" at bounding box center [998, 518] width 498 height 81
click at [996, 507] on textarea "**********" at bounding box center [998, 518] width 498 height 81
click at [1038, 507] on textarea "**********" at bounding box center [998, 518] width 498 height 81
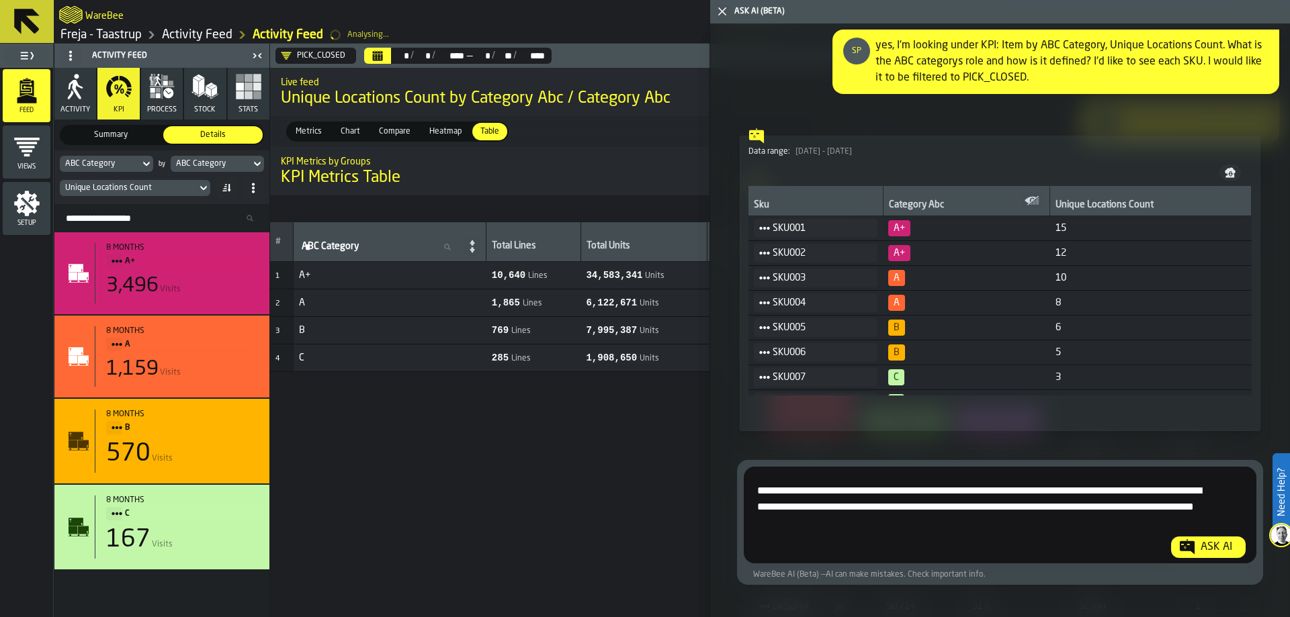
click at [912, 518] on textarea "**********" at bounding box center [998, 518] width 498 height 81
type textarea "**********"
click at [1195, 548] on div "Ask AI" at bounding box center [1216, 547] width 42 height 16
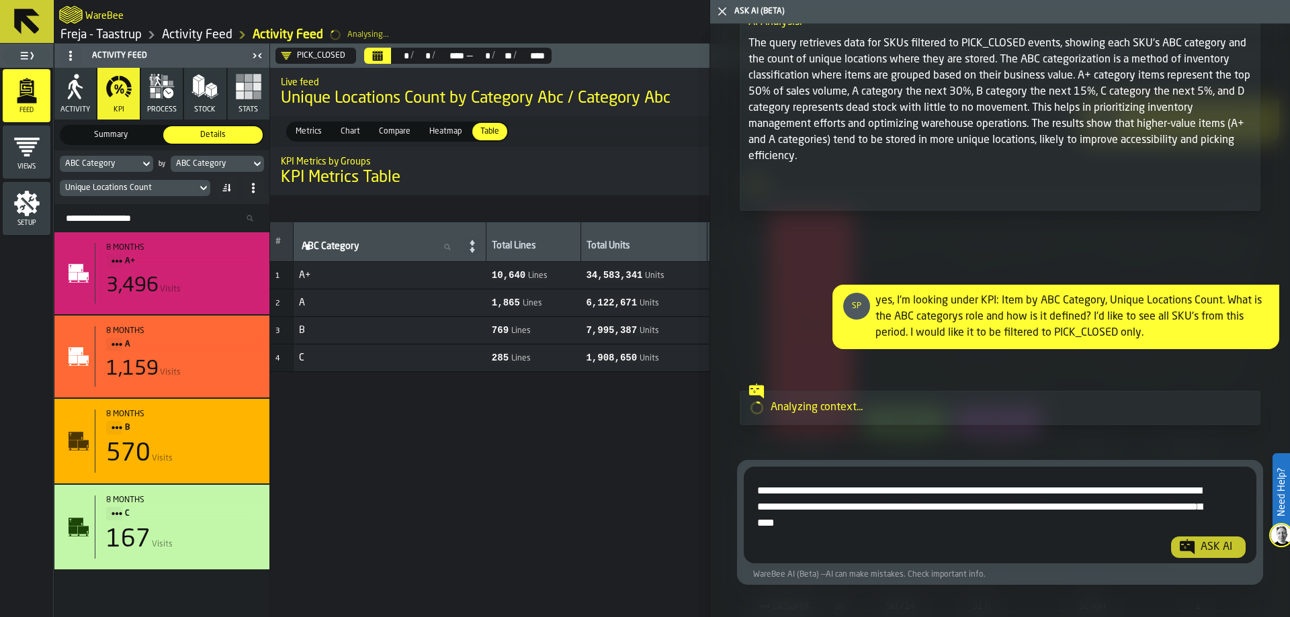
scroll to position [10364, 0]
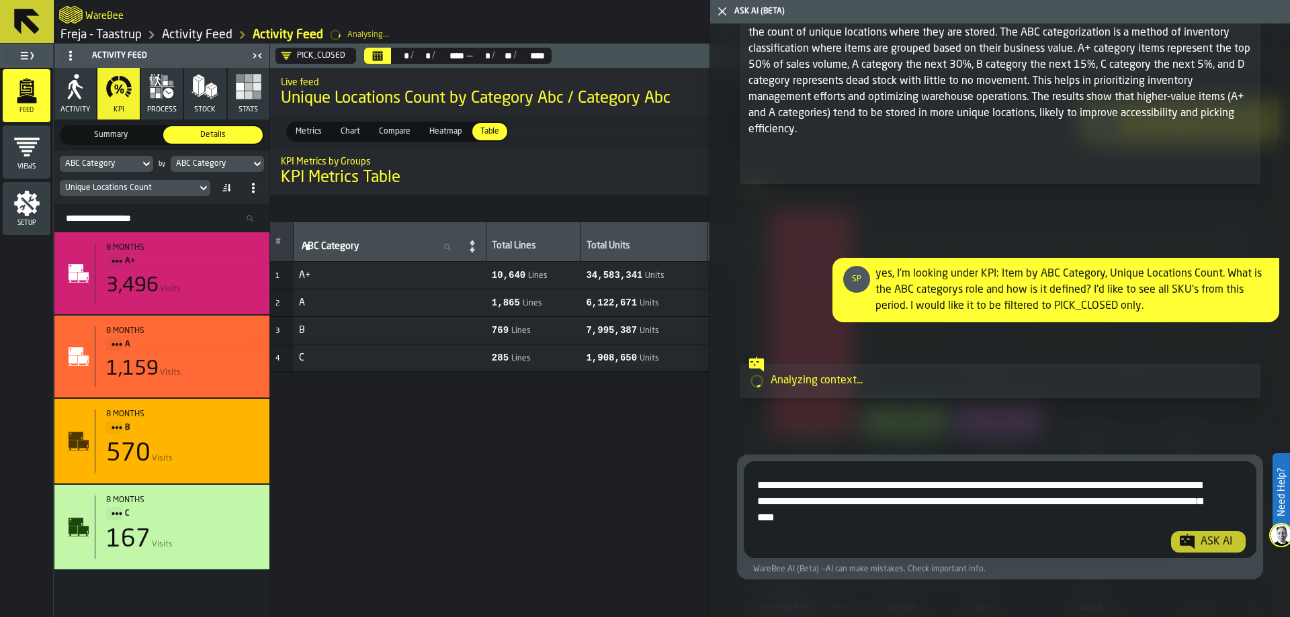
click at [553, 455] on div "# ABC Category ABC Category Total Lines Total Units Total Visits Unique Locatio…" at bounding box center [768, 419] width 996 height 395
click at [722, 13] on icon "button-toggle-Close me" at bounding box center [722, 11] width 16 height 16
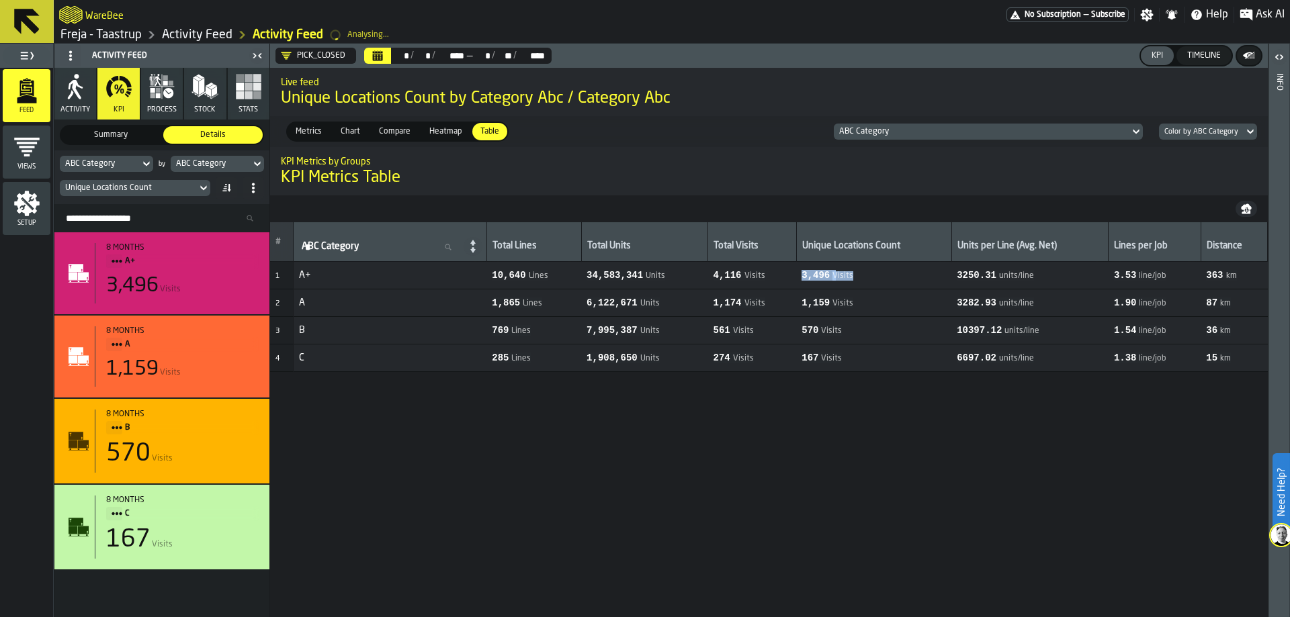
drag, startPoint x: 855, startPoint y: 275, endPoint x: 802, endPoint y: 271, distance: 53.2
click at [802, 271] on tr "1 A+ 10,640 Lines 34,583,341 Units 4,116 Visits 3,496 Visits 3250.31 units/line…" at bounding box center [769, 276] width 998 height 28
click at [886, 278] on span "3,496 Visits" at bounding box center [873, 275] width 144 height 11
click at [363, 53] on div "** * / ** * / **** **** — ** * / ** ** / **** ****" at bounding box center [457, 56] width 193 height 16
click at [368, 56] on button "Calendar" at bounding box center [377, 56] width 27 height 16
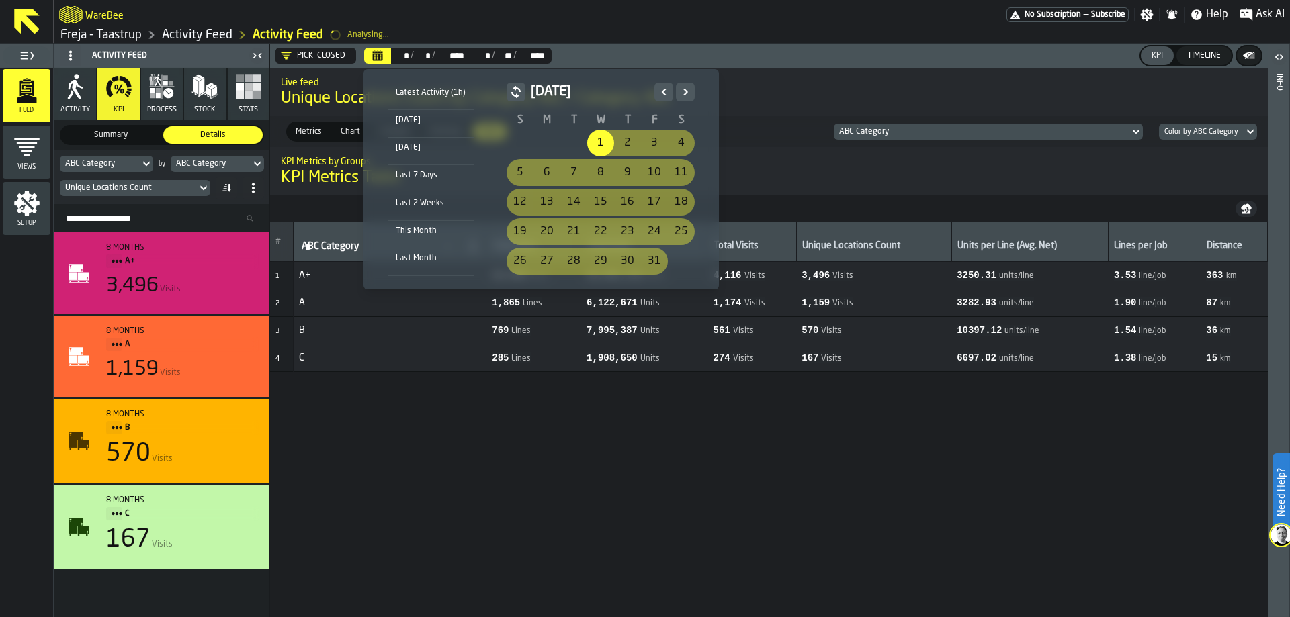
click at [604, 140] on div "1" at bounding box center [600, 143] width 27 height 27
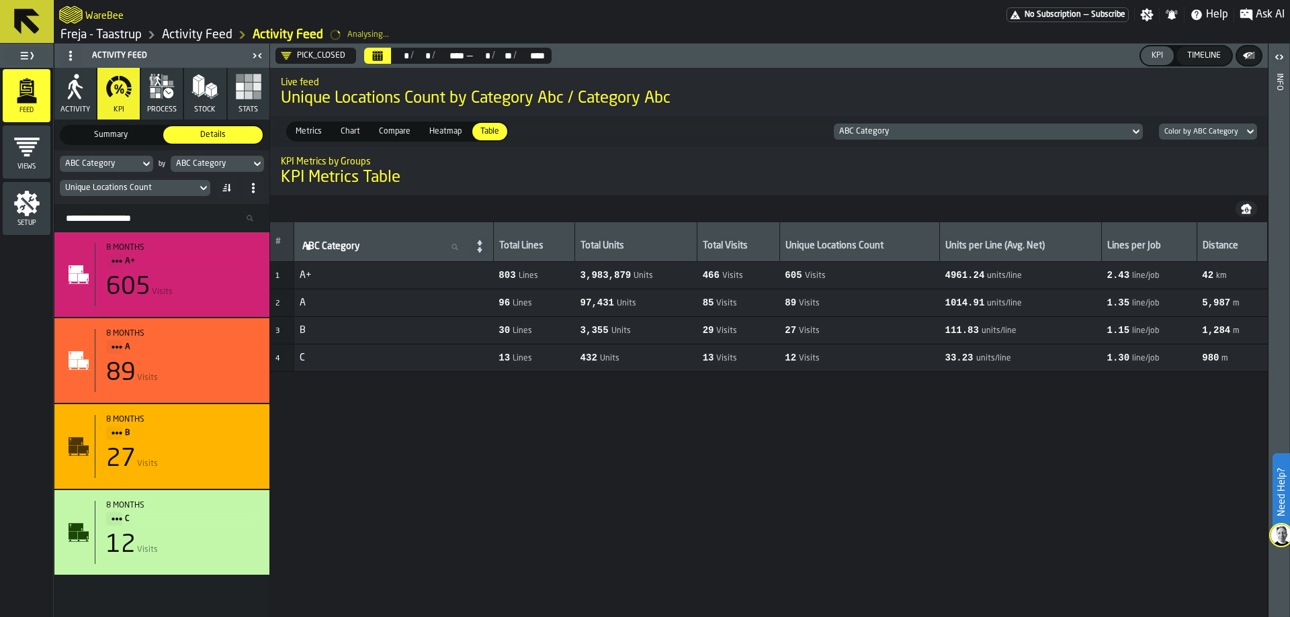
click at [1252, 7] on div "Ask AI" at bounding box center [1262, 15] width 56 height 16
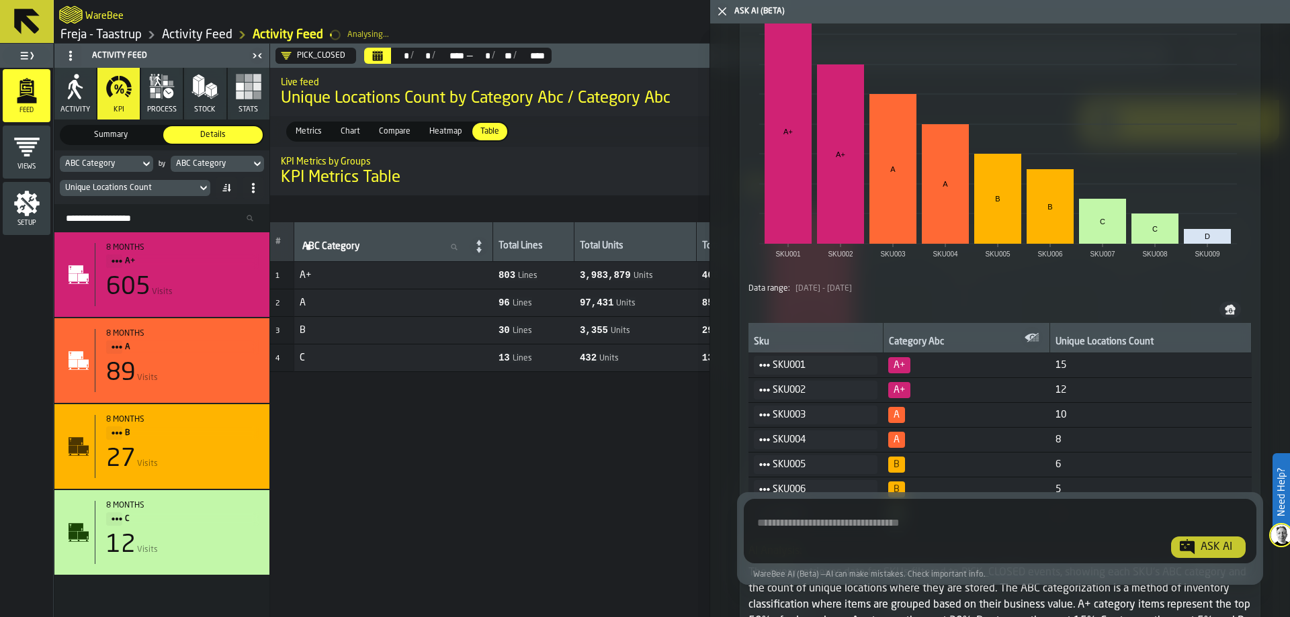
scroll to position [10315, 0]
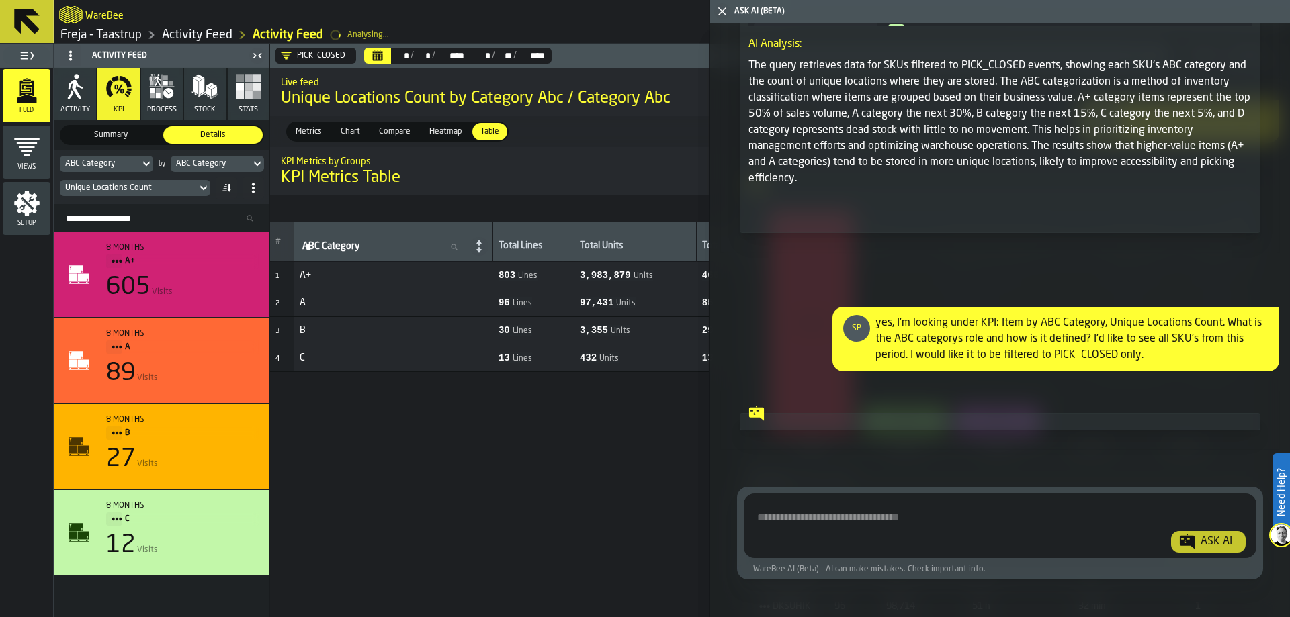
click at [762, 412] on icon at bounding box center [756, 413] width 15 height 15
click at [1179, 384] on span "Show Chart" at bounding box center [1189, 384] width 42 height 9
click at [1179, 384] on span "Hide Chart" at bounding box center [1191, 384] width 38 height 9
click at [1235, 380] on span "Hide Table" at bounding box center [1249, 384] width 37 height 9
click at [1235, 380] on span "Show Table" at bounding box center [1247, 384] width 41 height 9
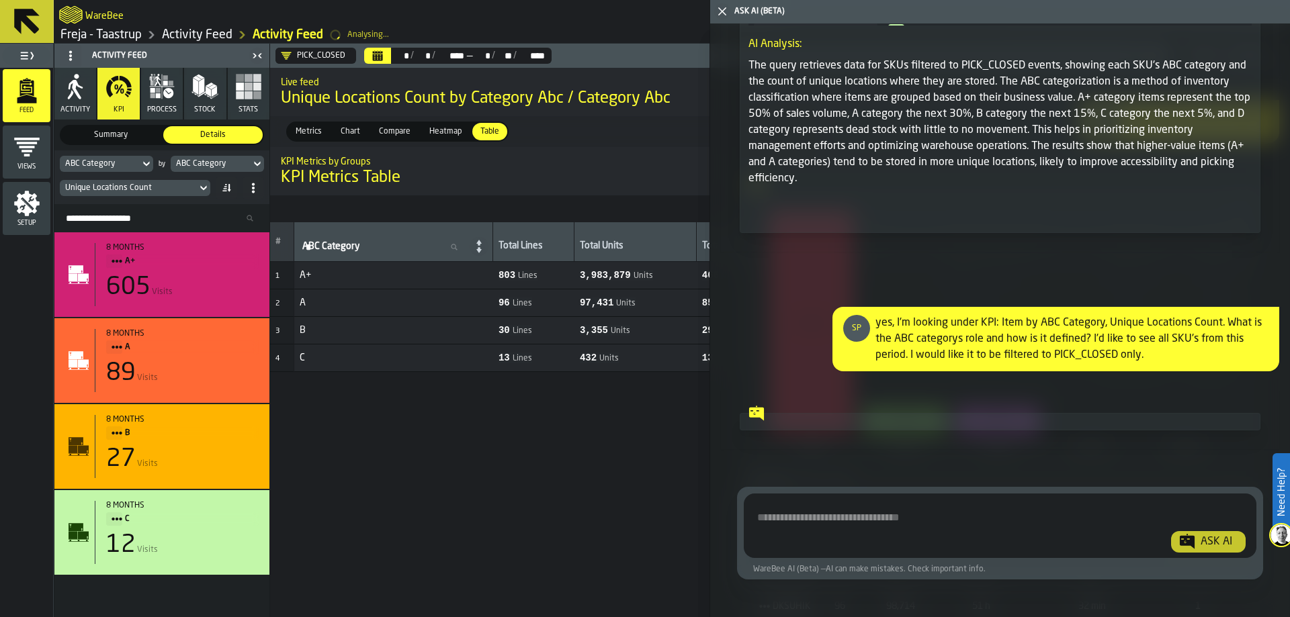
click at [724, 11] on icon "button-toggle-Close me" at bounding box center [722, 11] width 16 height 16
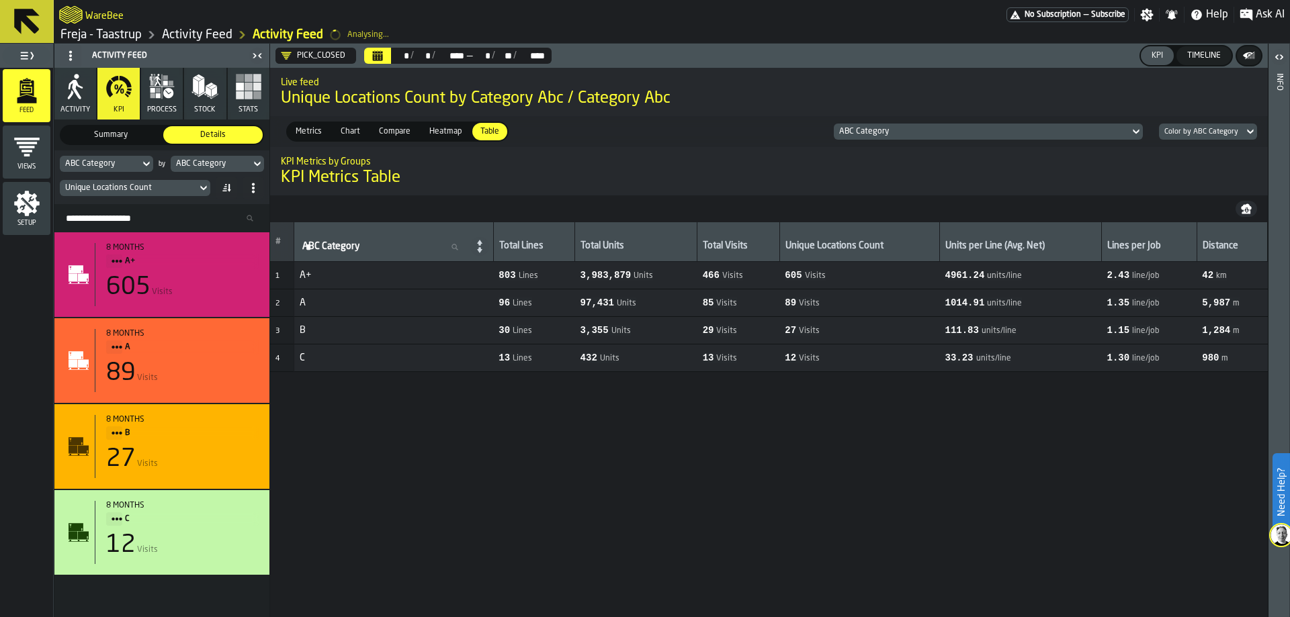
click at [382, 30] on div "Analysing..." at bounding box center [368, 34] width 42 height 9
click at [377, 54] on icon "Calendar" at bounding box center [378, 57] width 10 height 7
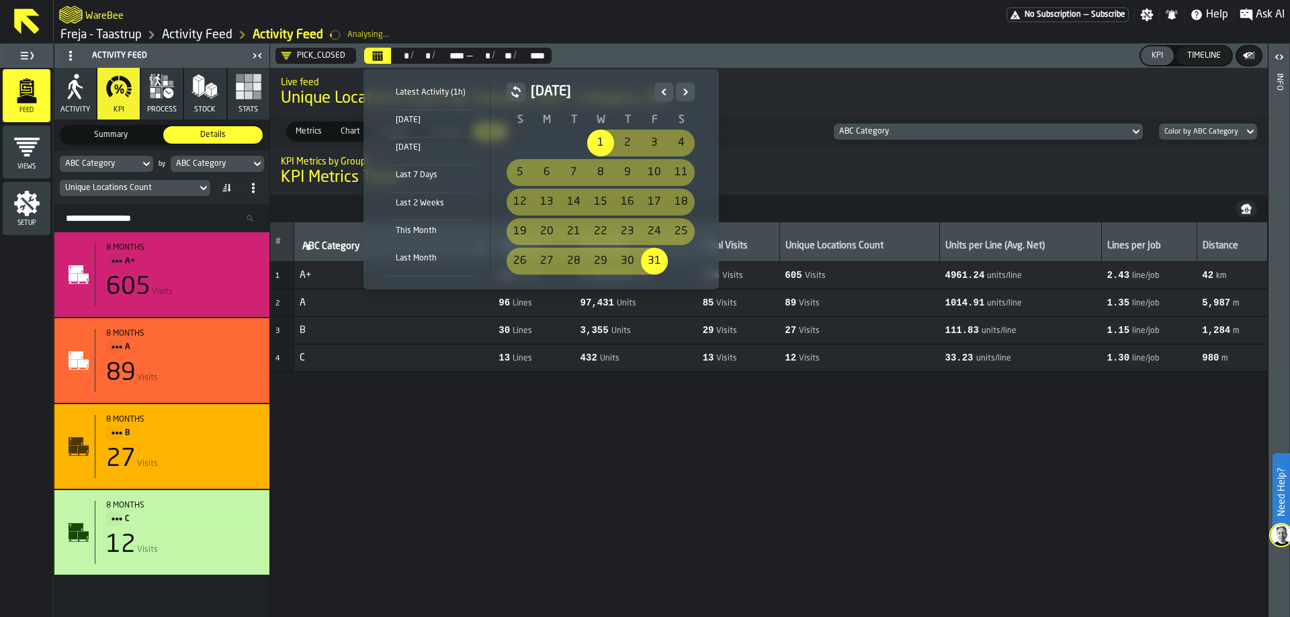
click at [676, 97] on button "Next" at bounding box center [685, 92] width 19 height 19
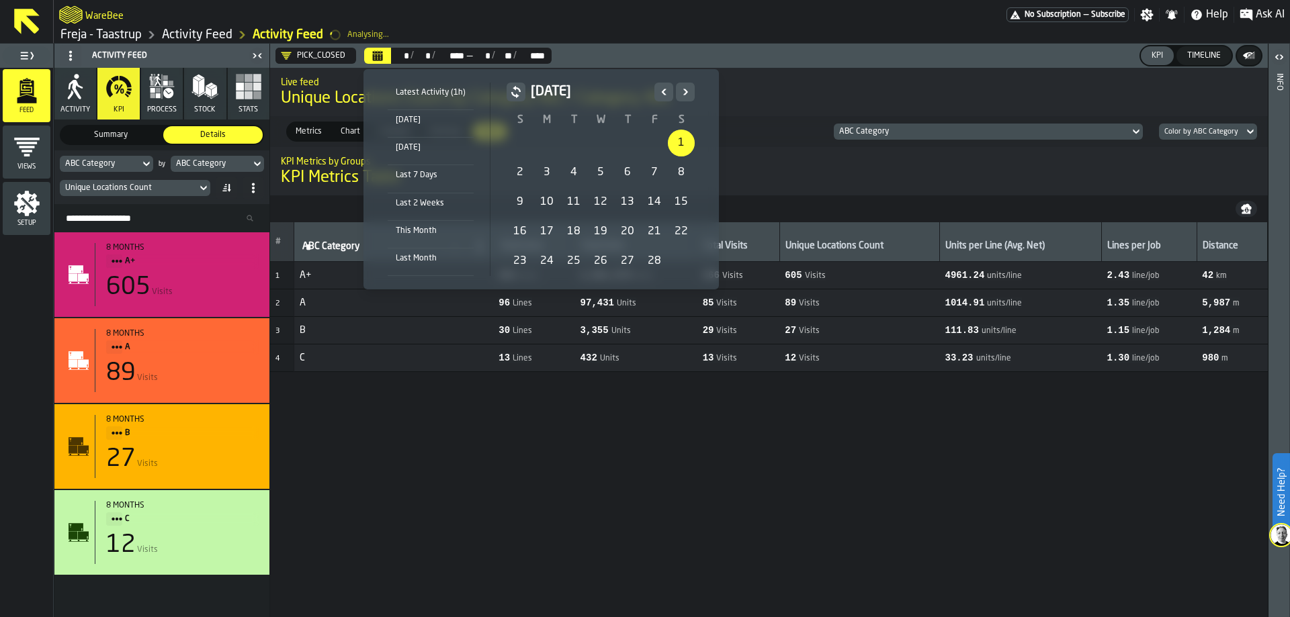
click at [672, 137] on div "1" at bounding box center [681, 143] width 27 height 27
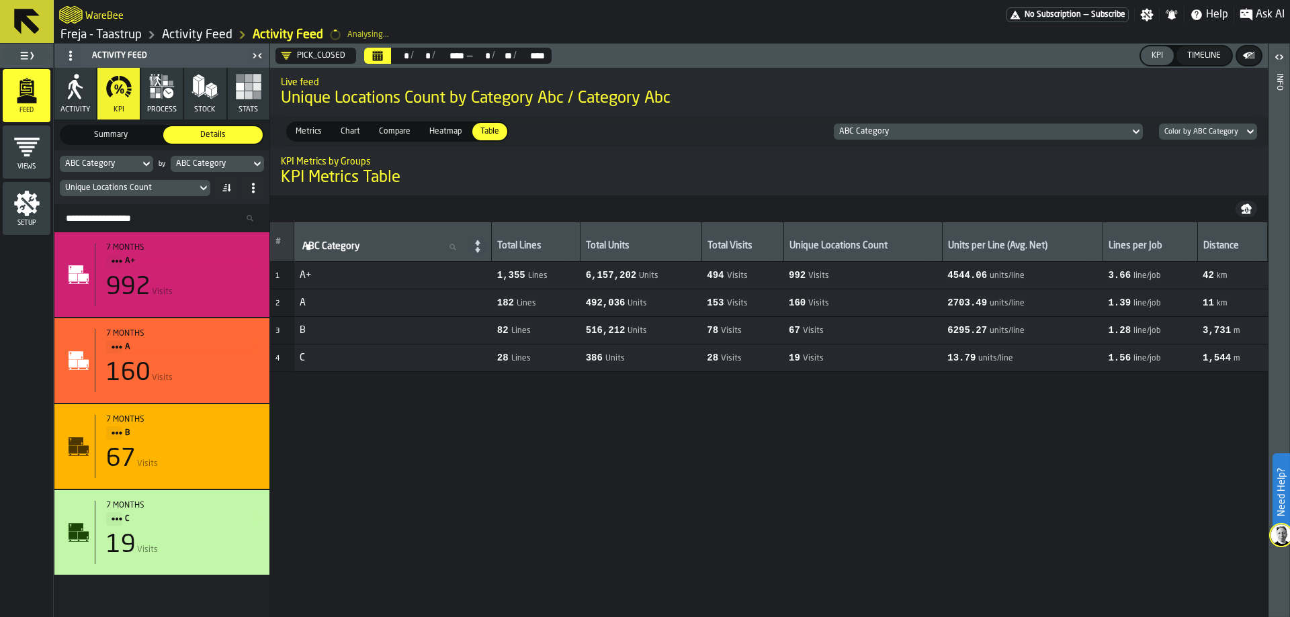
click at [372, 47] on header "PICK_CLOSED ** * / ** * / **** **** — ** * / ** ** / **** **** KPI Timeline" at bounding box center [769, 56] width 998 height 24
click at [378, 53] on icon "Calendar" at bounding box center [378, 53] width 10 height 2
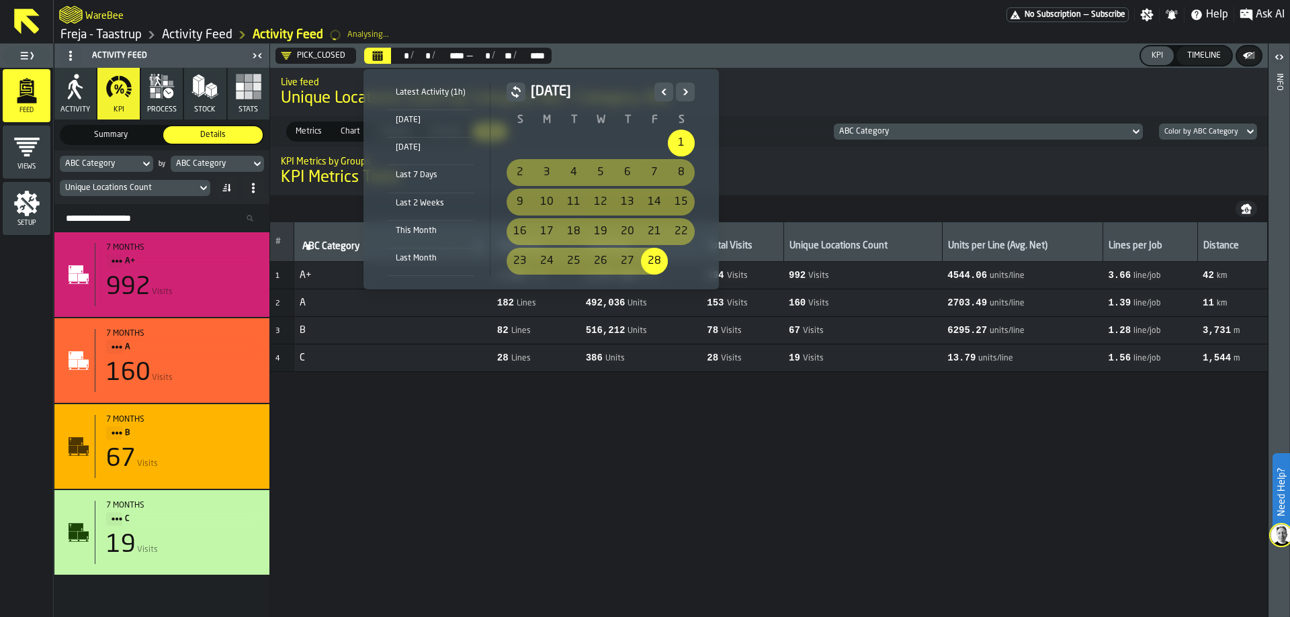
click at [680, 90] on icon "Next" at bounding box center [684, 92] width 13 height 16
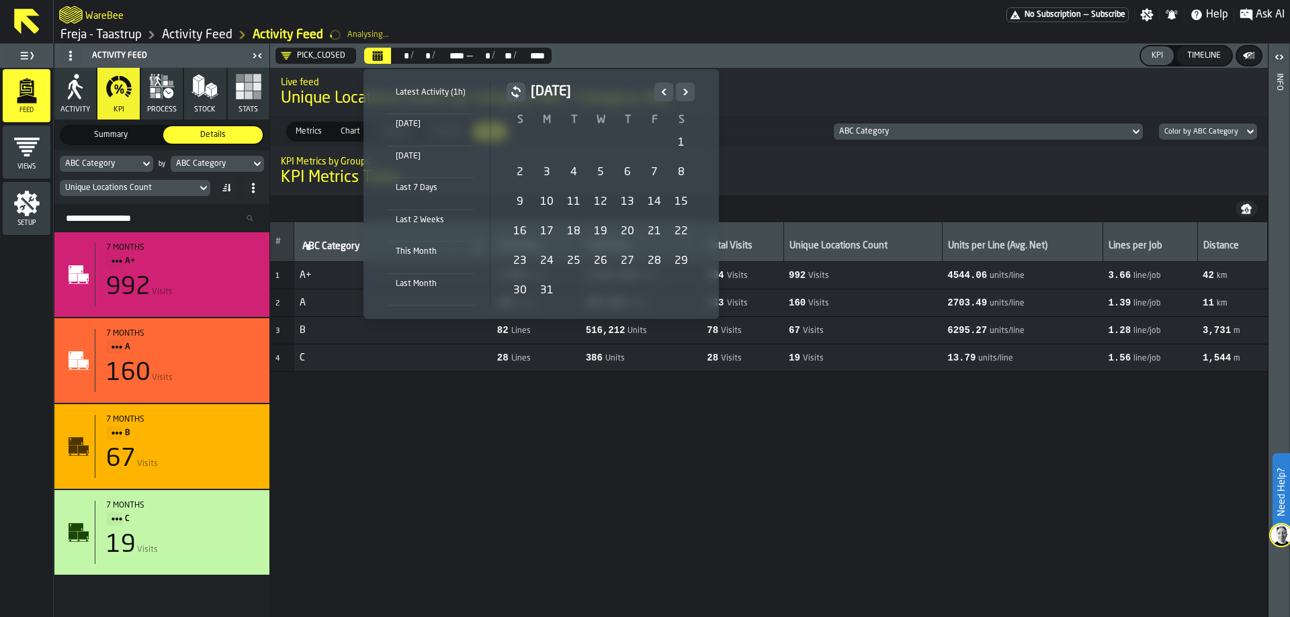
click at [681, 146] on div "1" at bounding box center [681, 143] width 27 height 27
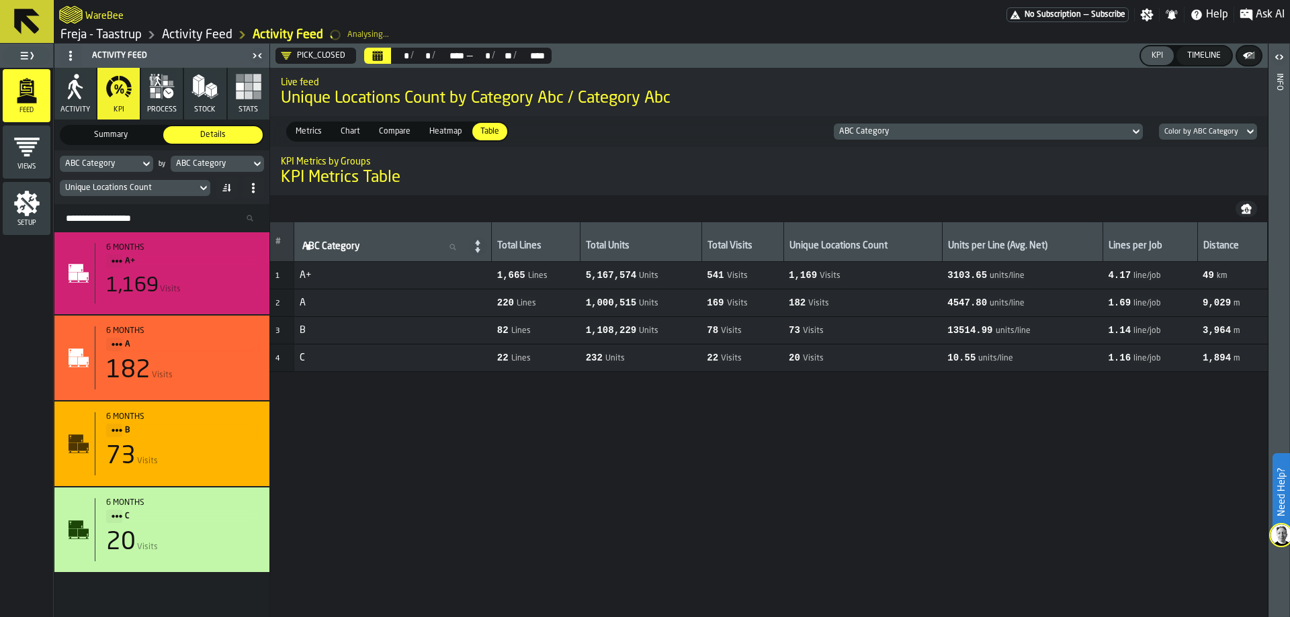
click at [385, 58] on button "Calendar" at bounding box center [377, 56] width 27 height 16
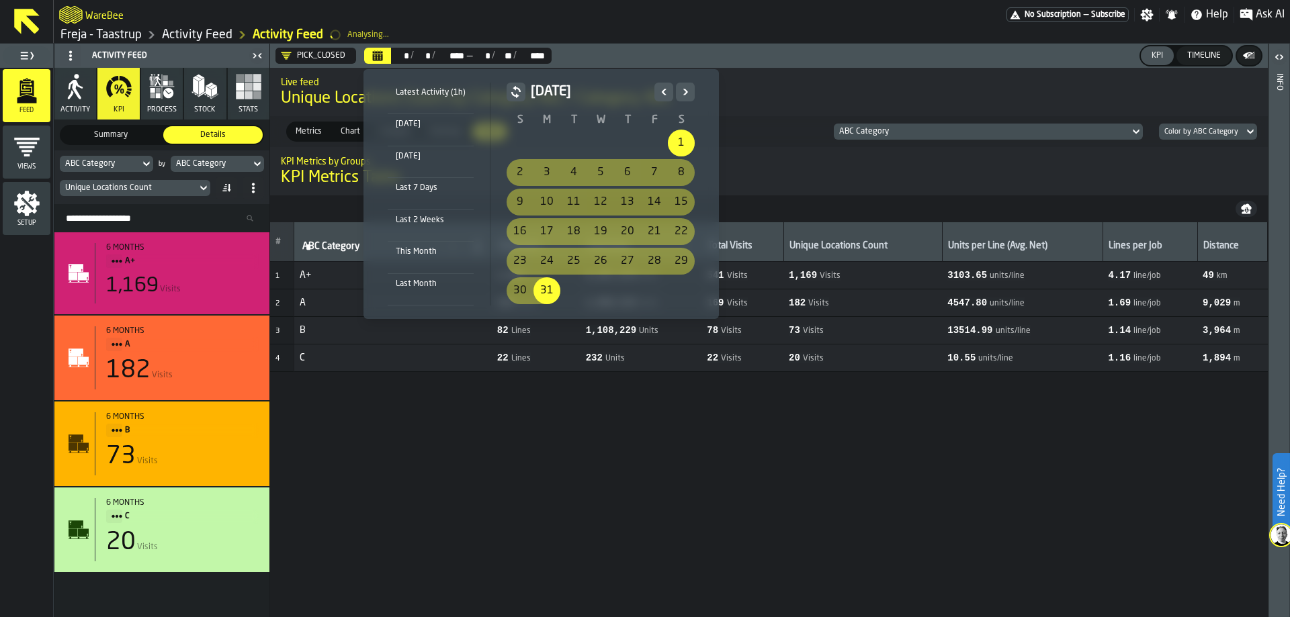
click at [683, 91] on icon "Next" at bounding box center [684, 92] width 13 height 16
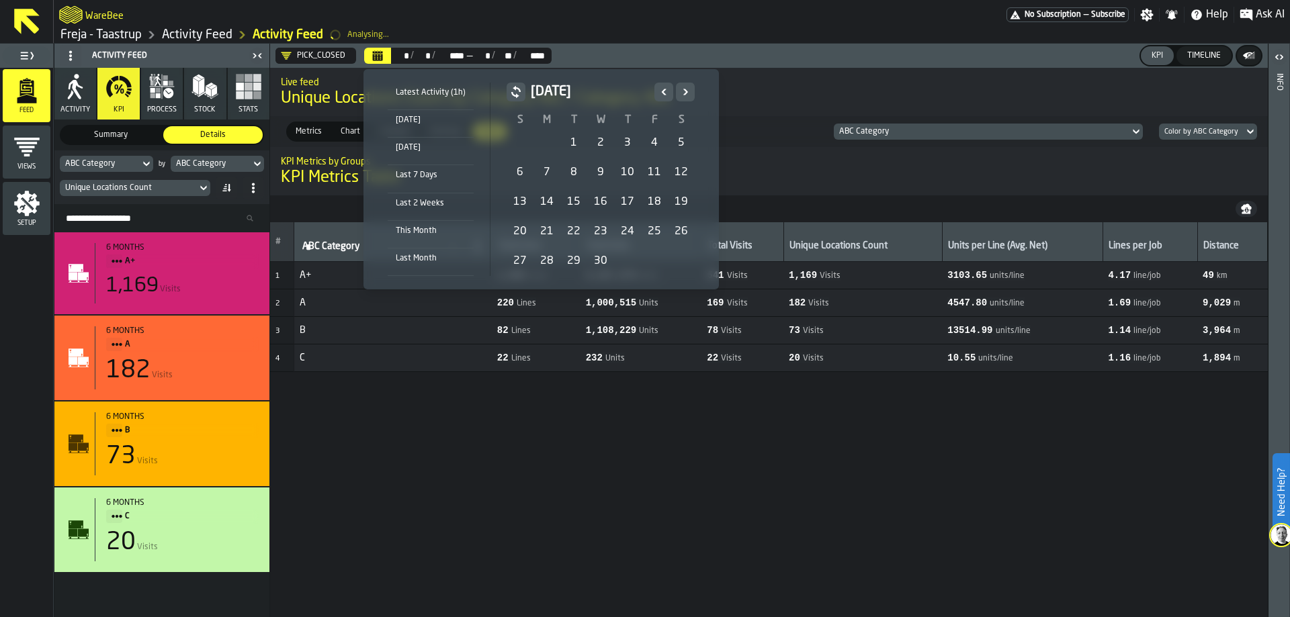
click at [576, 144] on div "1" at bounding box center [573, 143] width 27 height 27
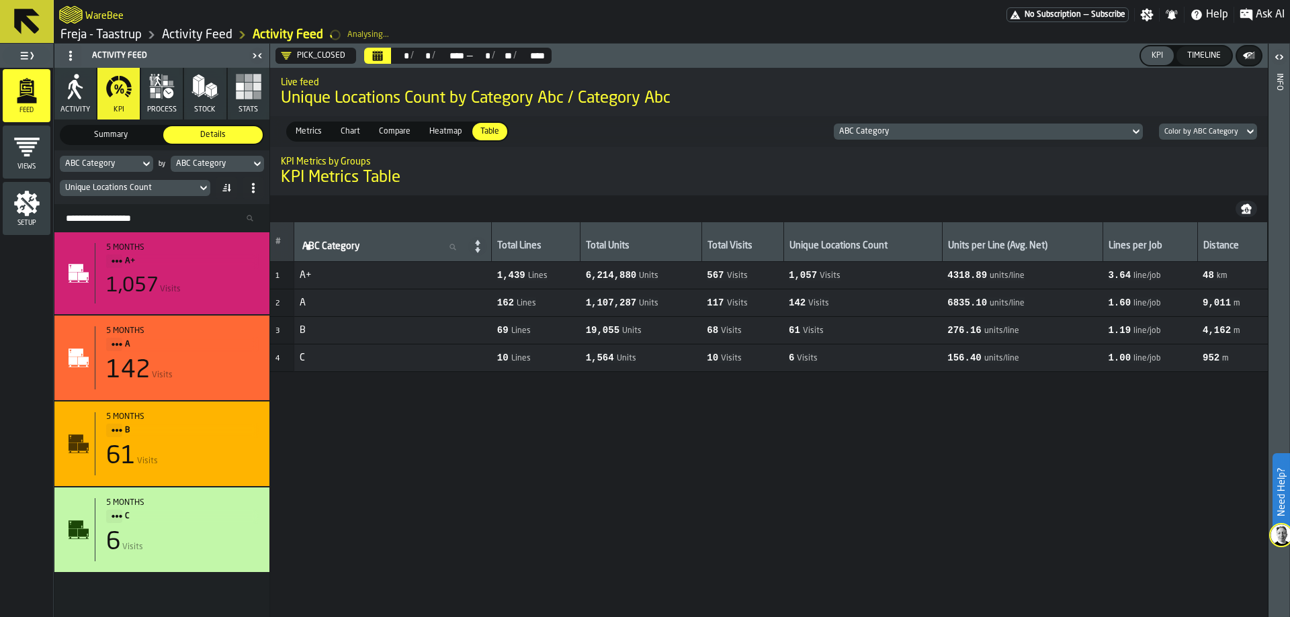
click at [384, 47] on header "PICK_CLOSED ** * / ** * / **** **** — ** * / ** ** / **** **** KPI Timeline" at bounding box center [769, 56] width 998 height 24
click at [384, 50] on button "Calendar" at bounding box center [377, 56] width 27 height 16
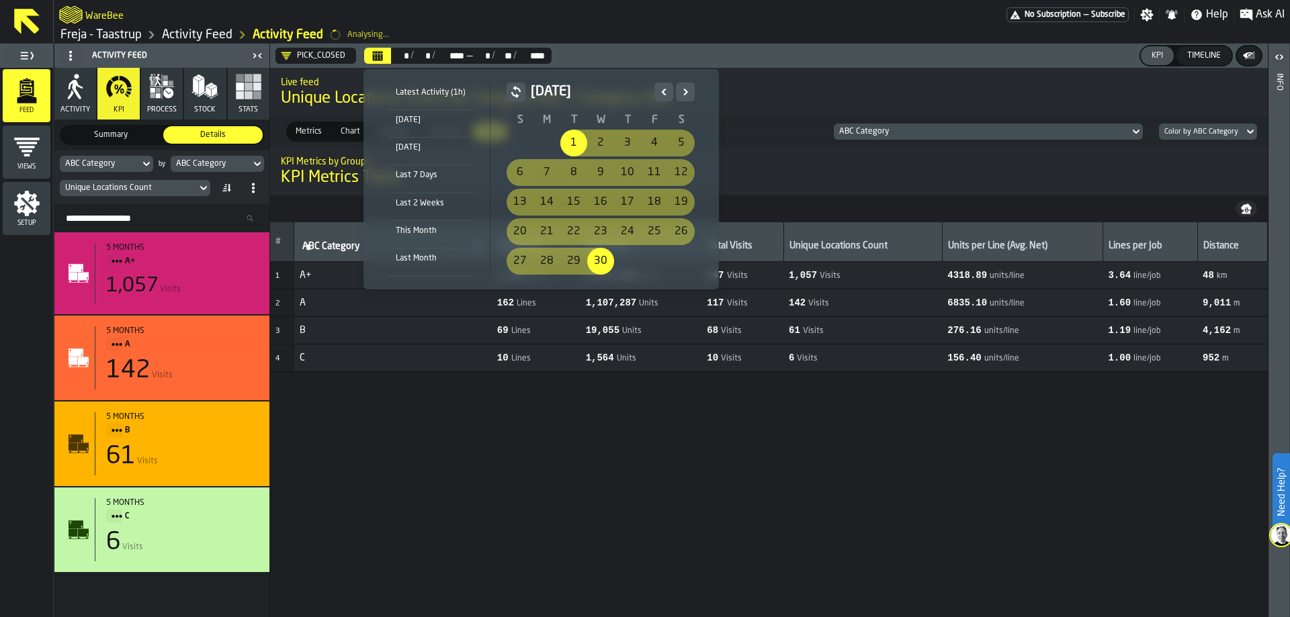
click at [678, 95] on icon "Next" at bounding box center [684, 92] width 13 height 16
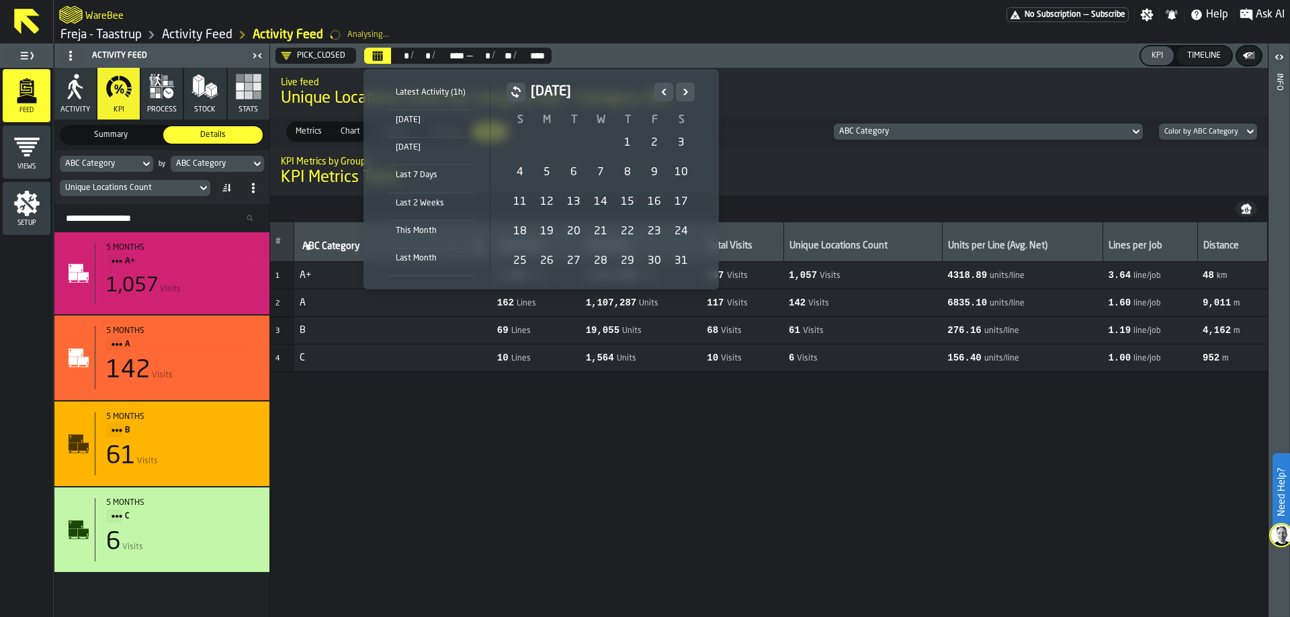
click at [627, 138] on div "1" at bounding box center [627, 143] width 27 height 27
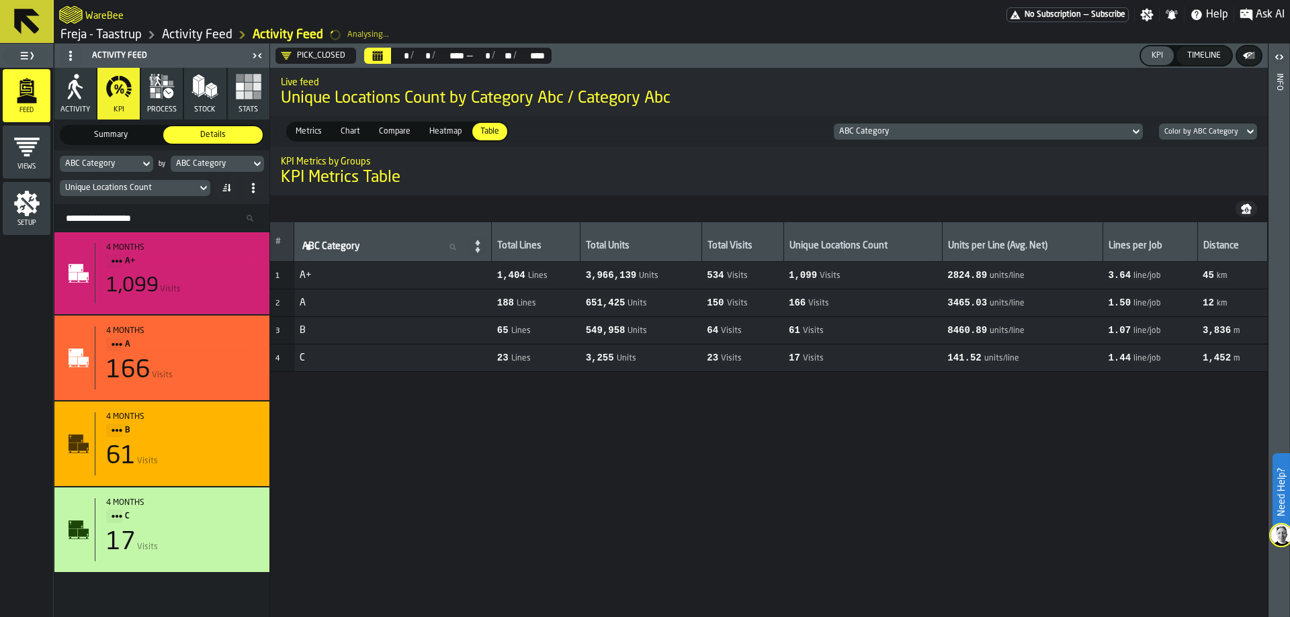
click at [378, 56] on icon "Calendar" at bounding box center [378, 57] width 10 height 7
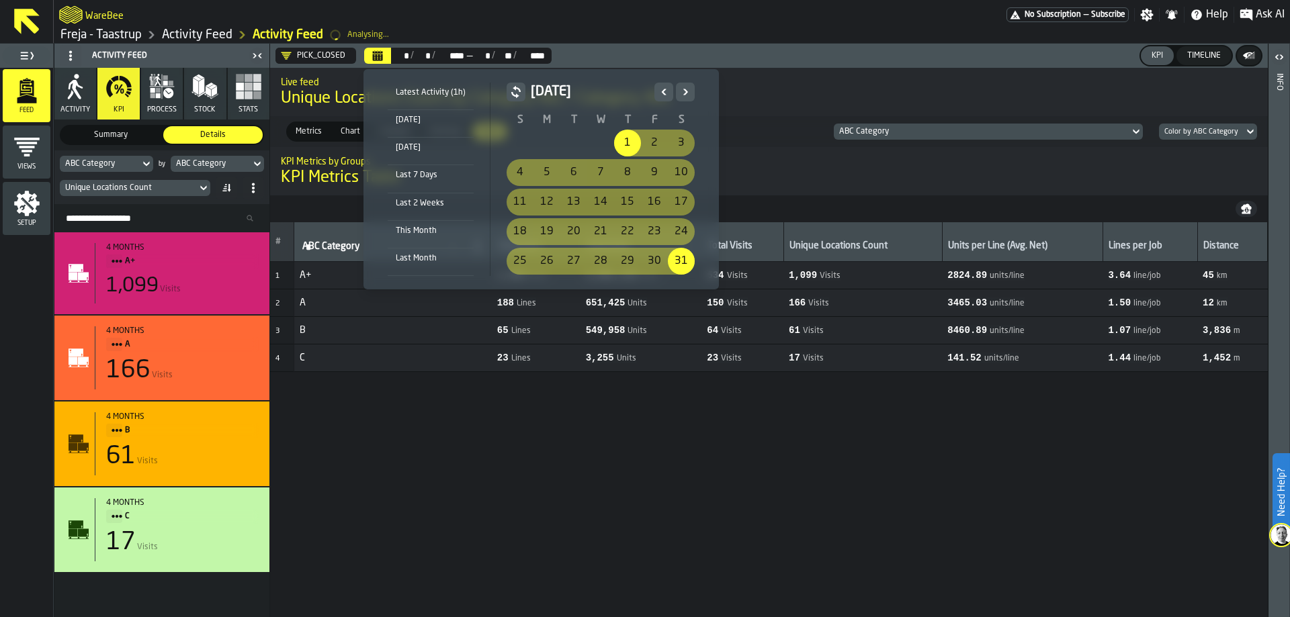
click at [686, 93] on icon "Next" at bounding box center [684, 92] width 13 height 16
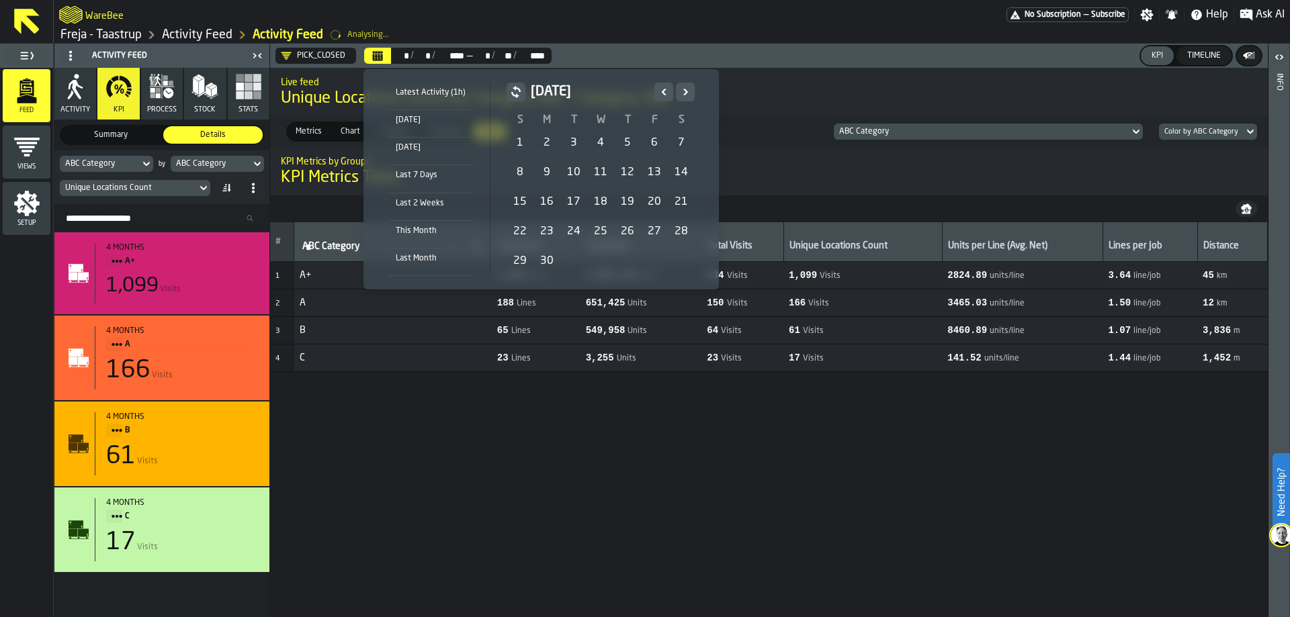
click at [519, 144] on div "1" at bounding box center [520, 143] width 27 height 27
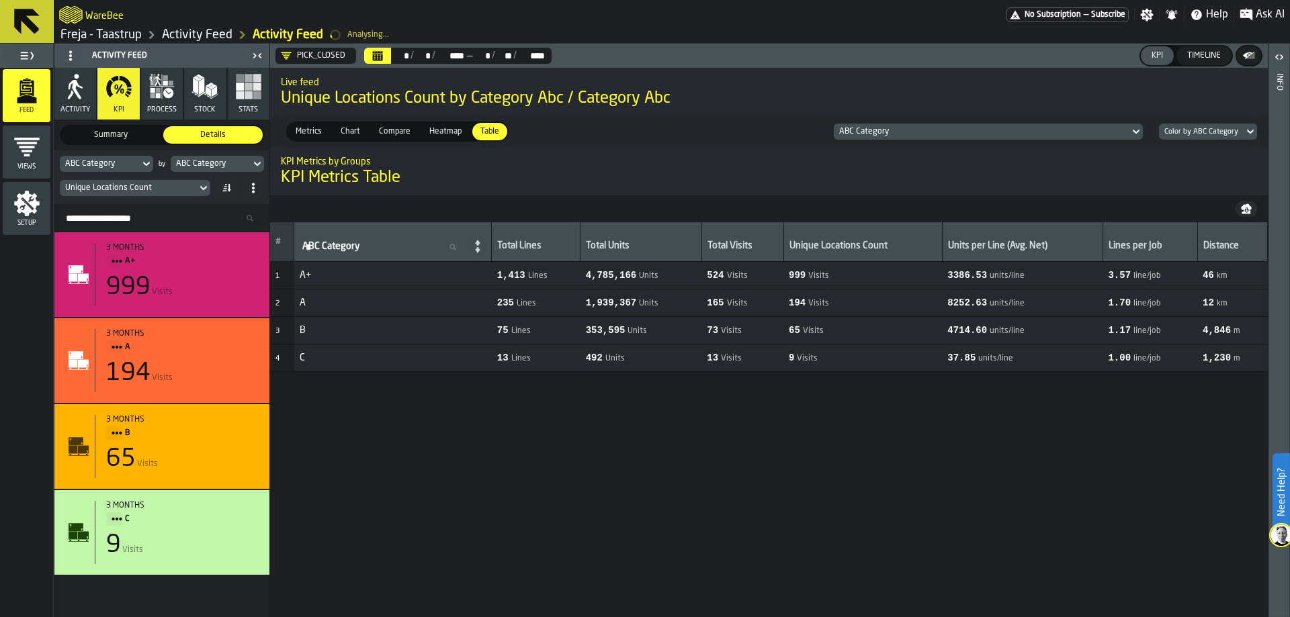
click at [380, 53] on icon "Calendar" at bounding box center [378, 53] width 10 height 2
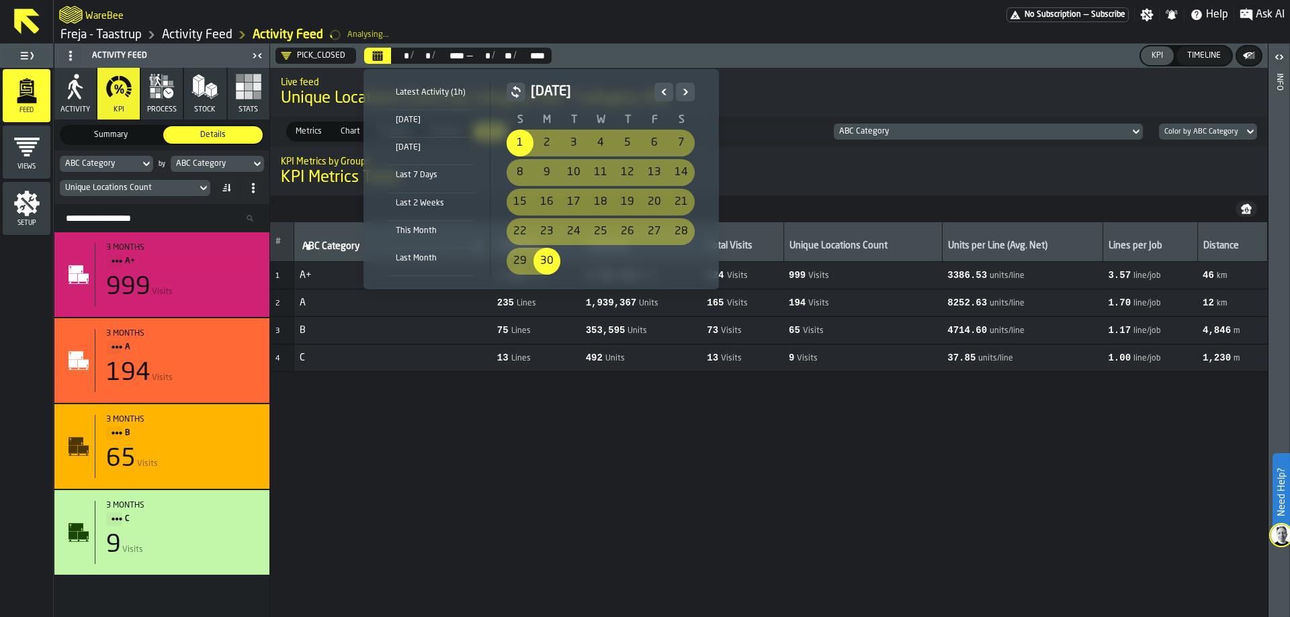
click at [680, 87] on icon "Next" at bounding box center [684, 92] width 13 height 16
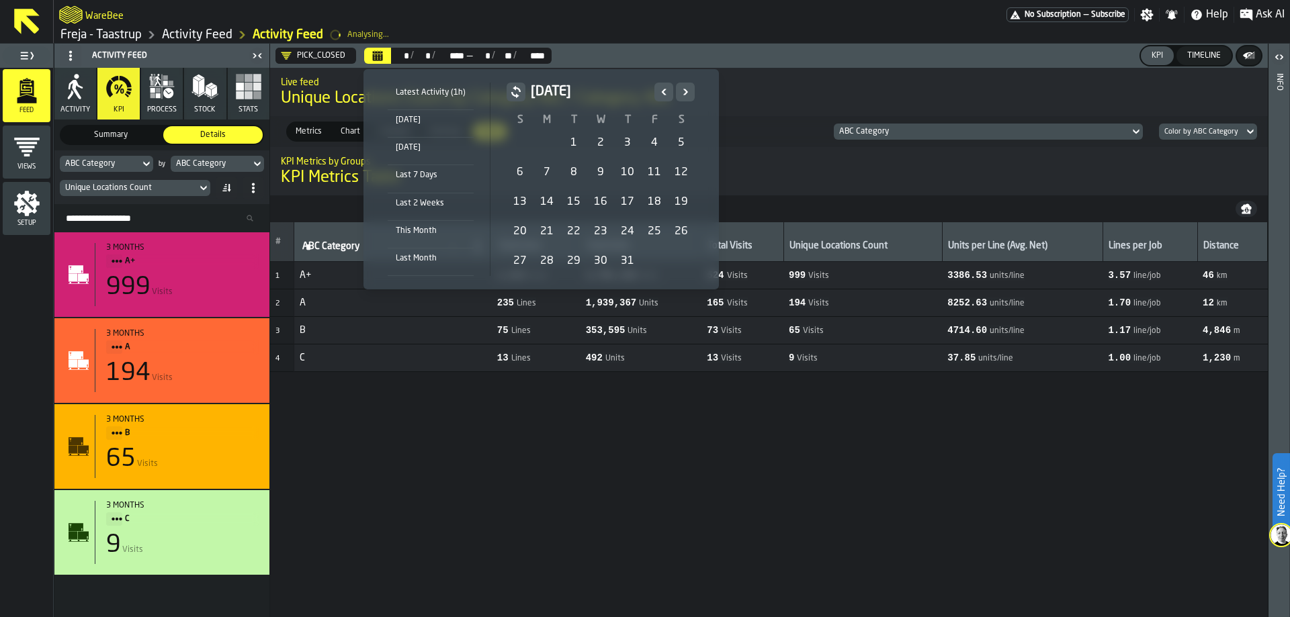
click at [568, 147] on div "1" at bounding box center [573, 143] width 27 height 27
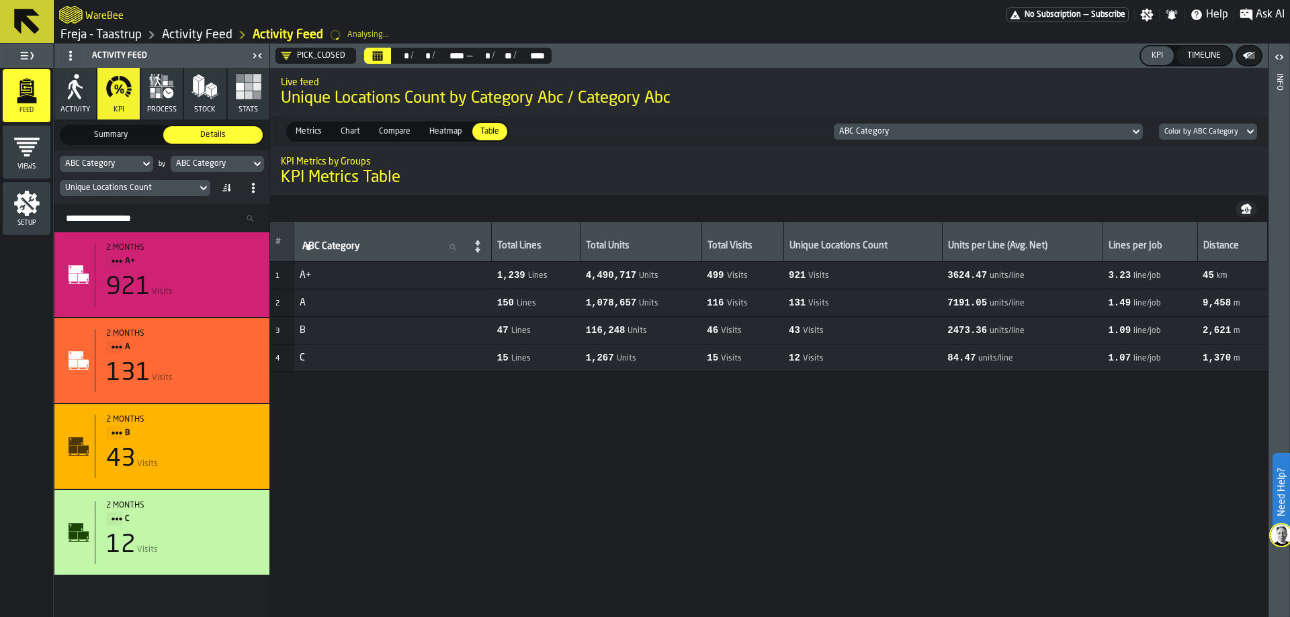
click at [378, 56] on icon "Calendar" at bounding box center [378, 57] width 10 height 7
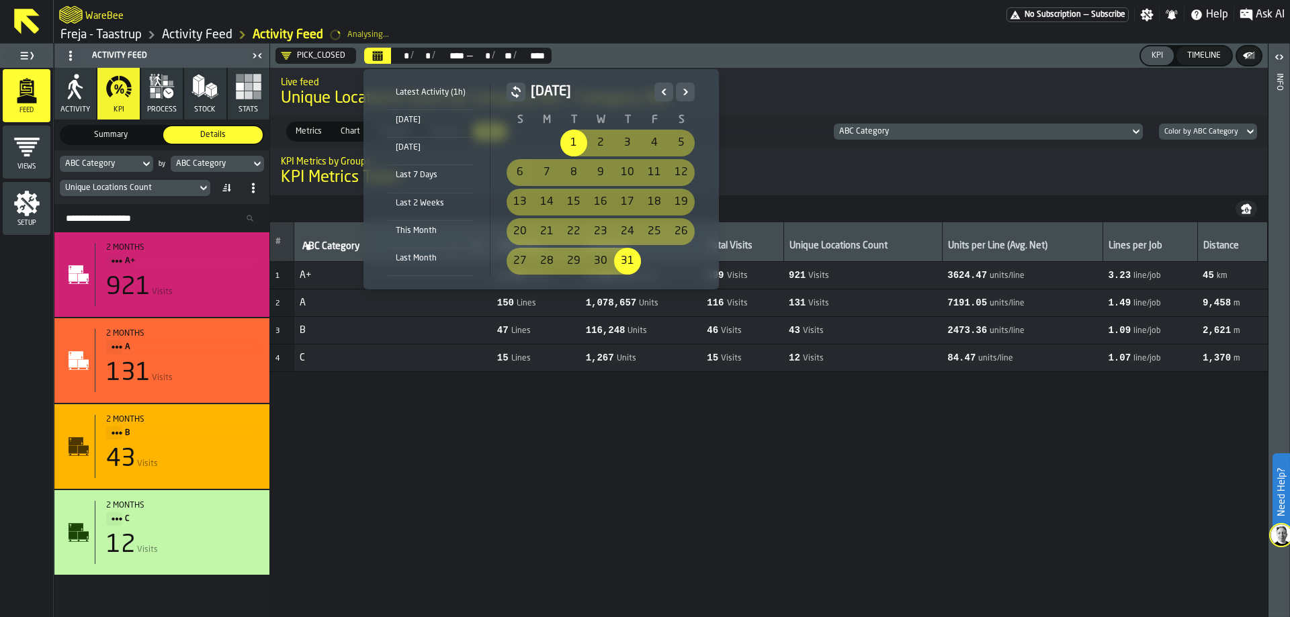
click at [687, 89] on icon "Next" at bounding box center [684, 92] width 13 height 16
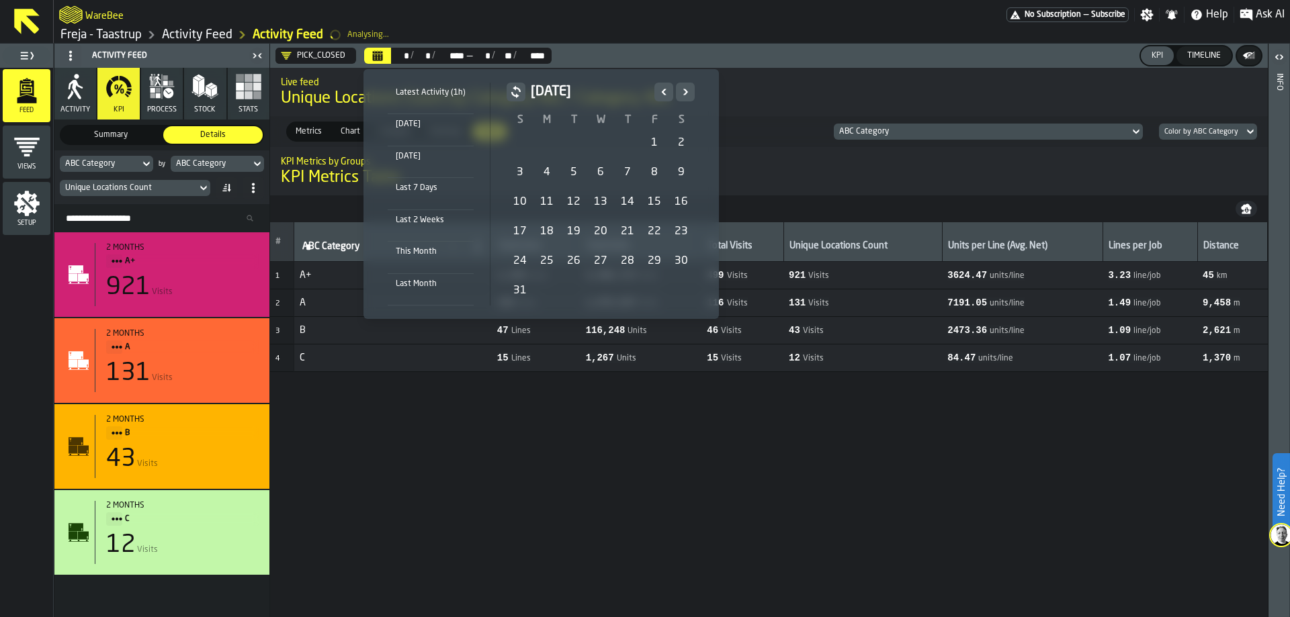
click at [652, 137] on div "1" at bounding box center [654, 143] width 27 height 27
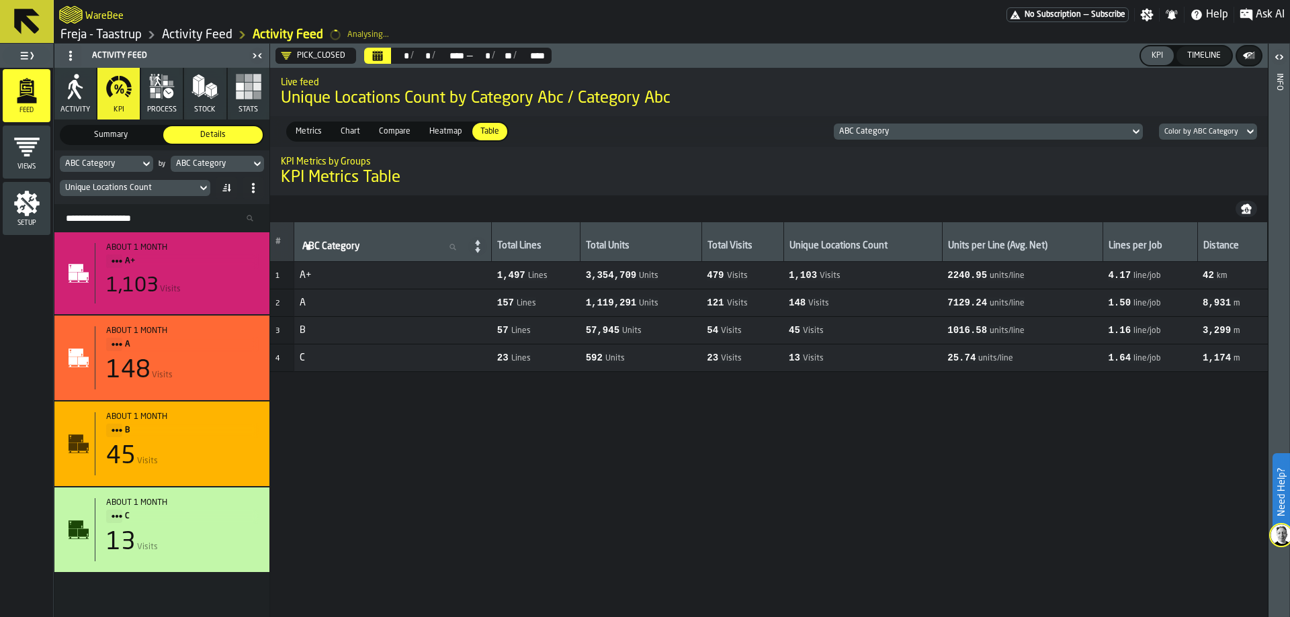
click at [383, 62] on button "Calendar" at bounding box center [377, 56] width 27 height 16
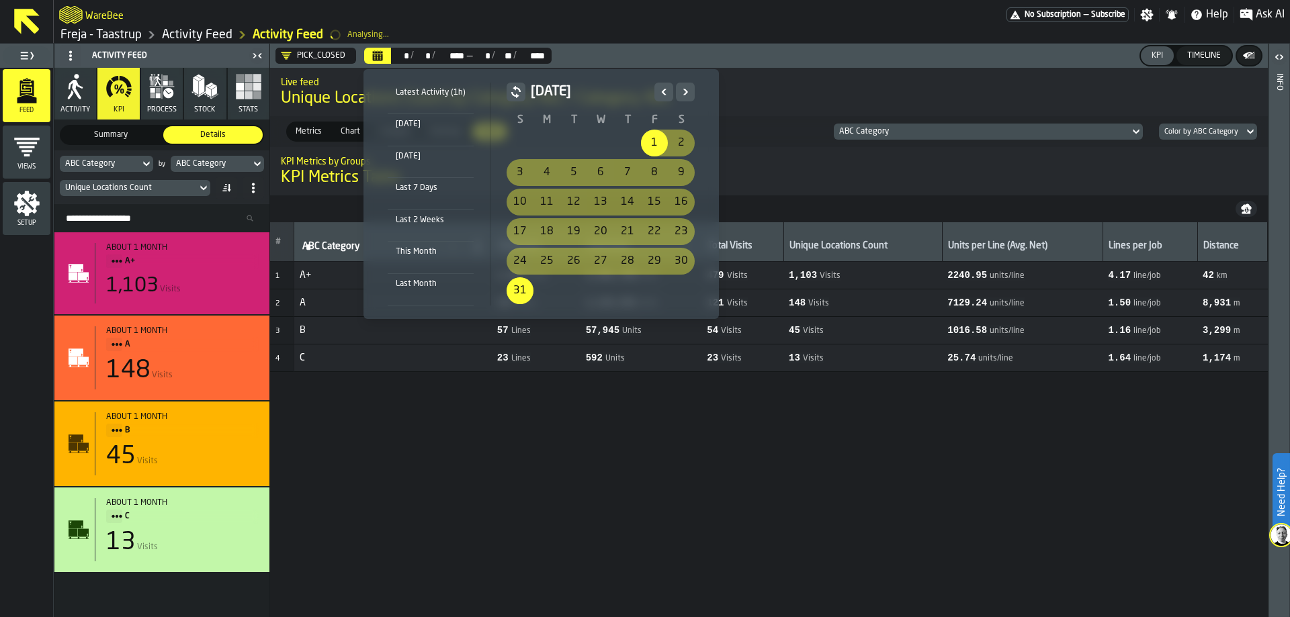
click at [662, 93] on icon "Previous" at bounding box center [664, 92] width 5 height 6
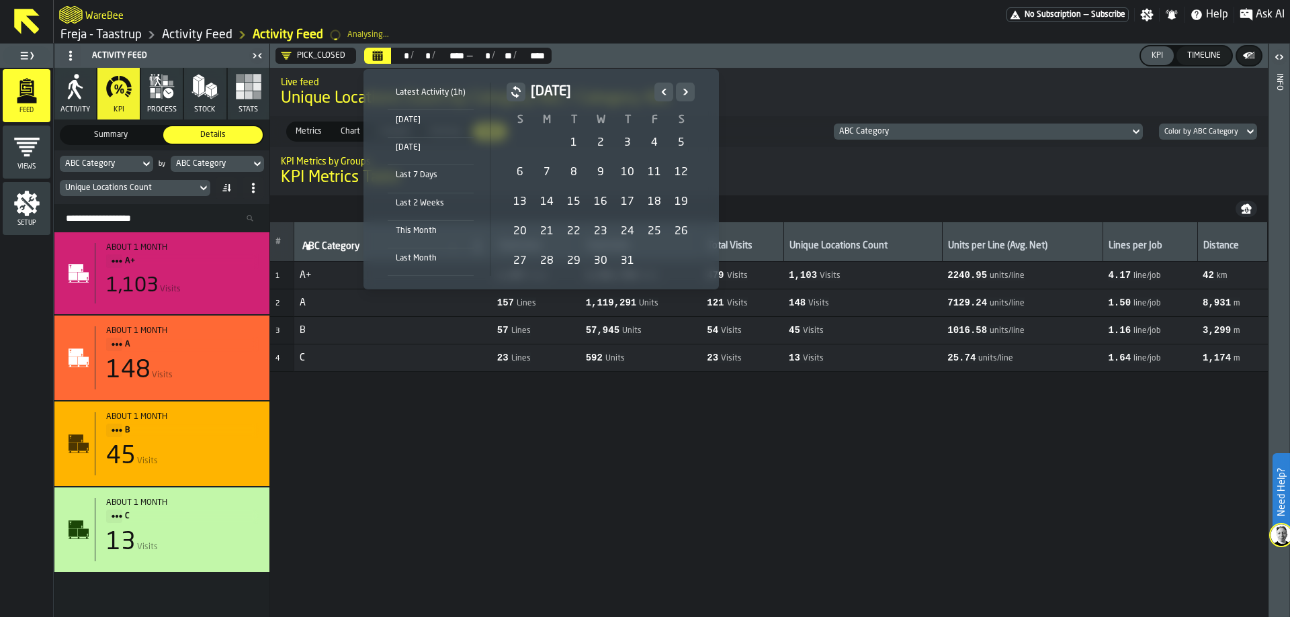
click at [662, 93] on icon "Previous" at bounding box center [664, 92] width 5 height 6
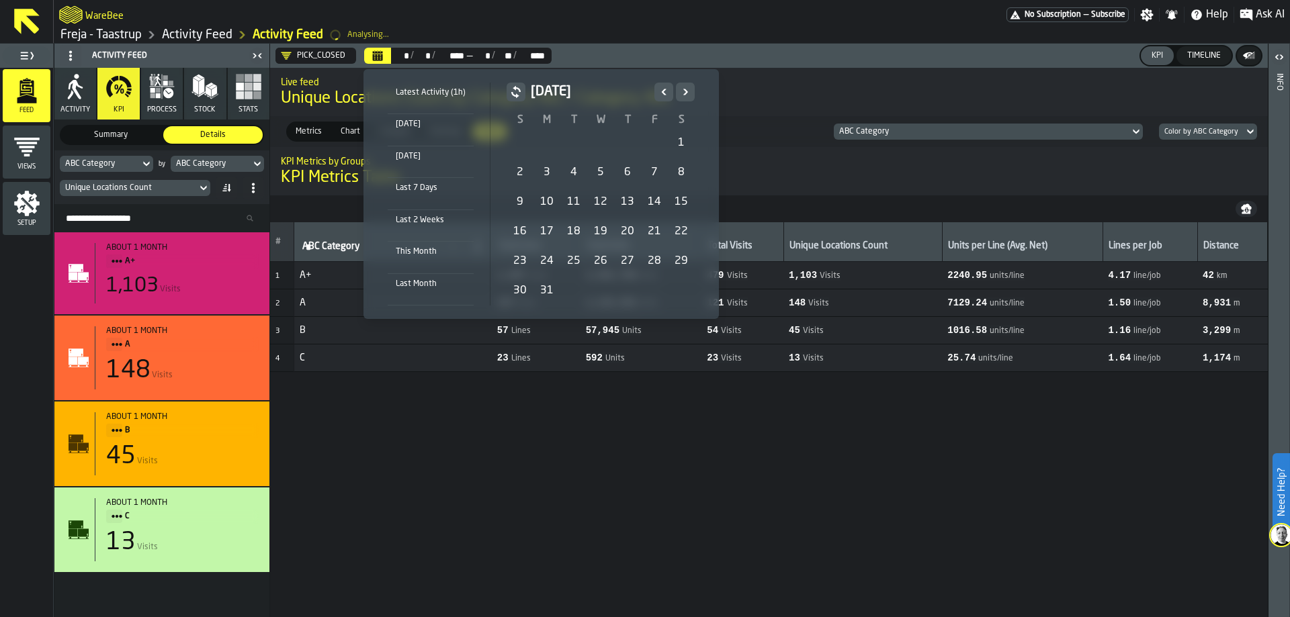
click at [662, 93] on icon "Previous" at bounding box center [664, 92] width 5 height 6
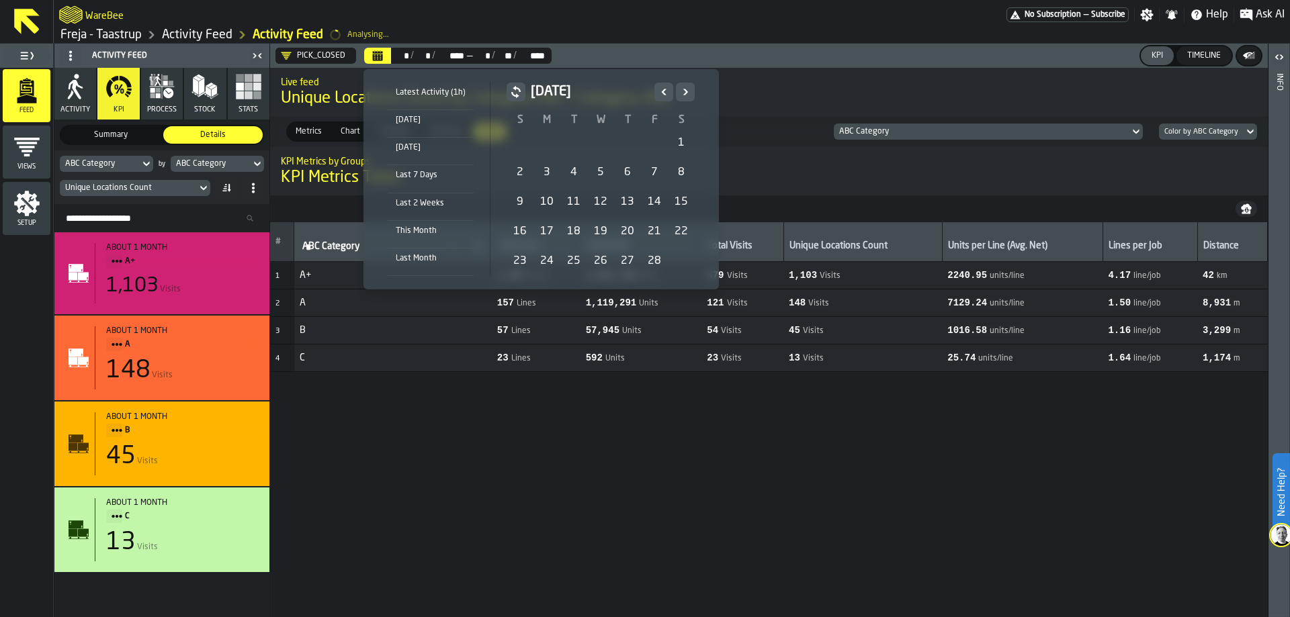
click at [662, 93] on icon "Previous" at bounding box center [664, 92] width 5 height 6
click at [658, 94] on icon "Previous" at bounding box center [663, 92] width 13 height 16
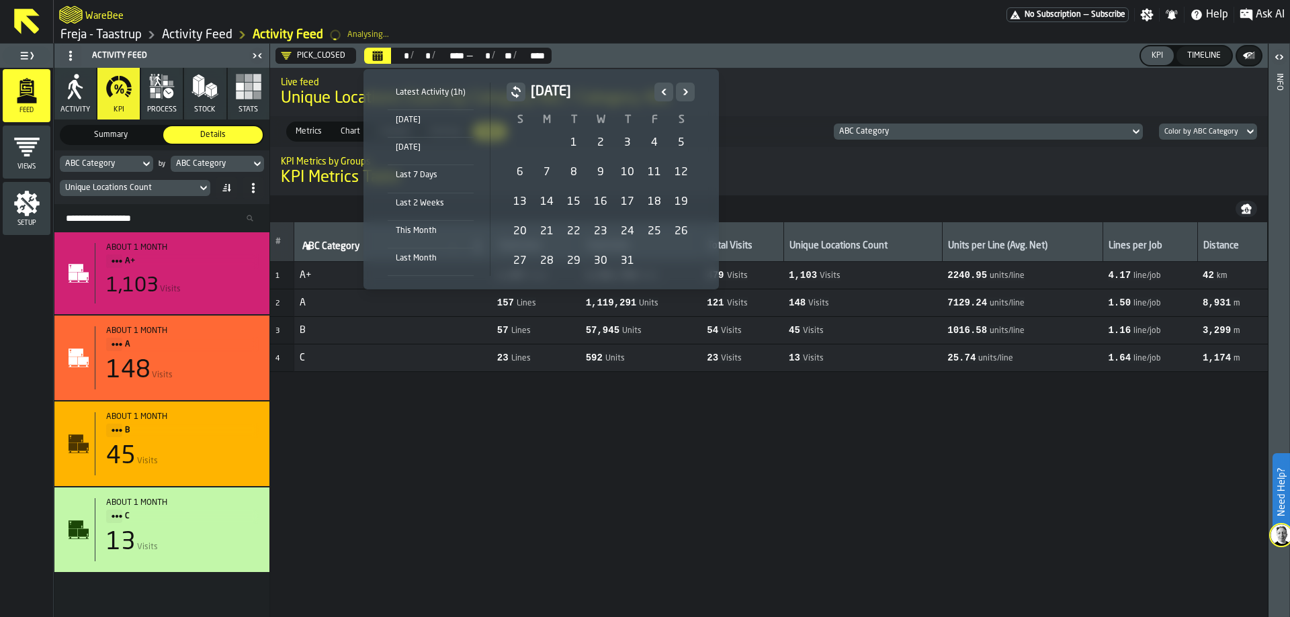
click at [658, 94] on icon "Previous" at bounding box center [663, 92] width 13 height 16
click at [658, 93] on icon "Previous" at bounding box center [663, 92] width 13 height 16
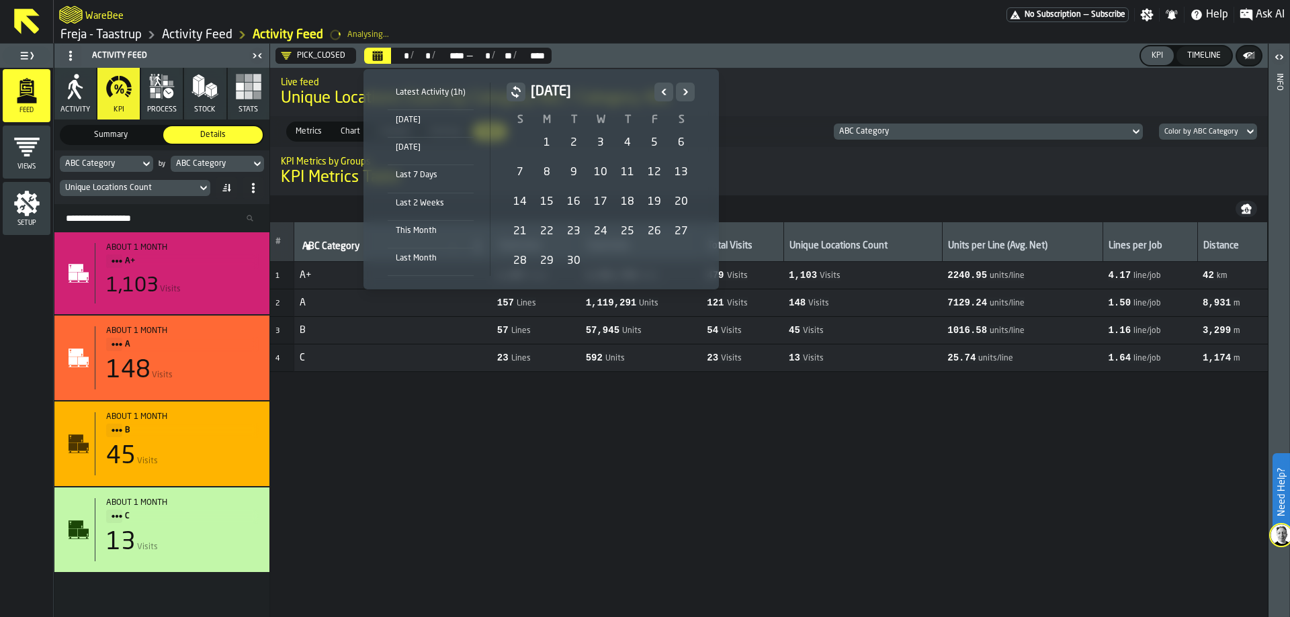
click at [658, 93] on icon "Previous" at bounding box center [663, 92] width 13 height 16
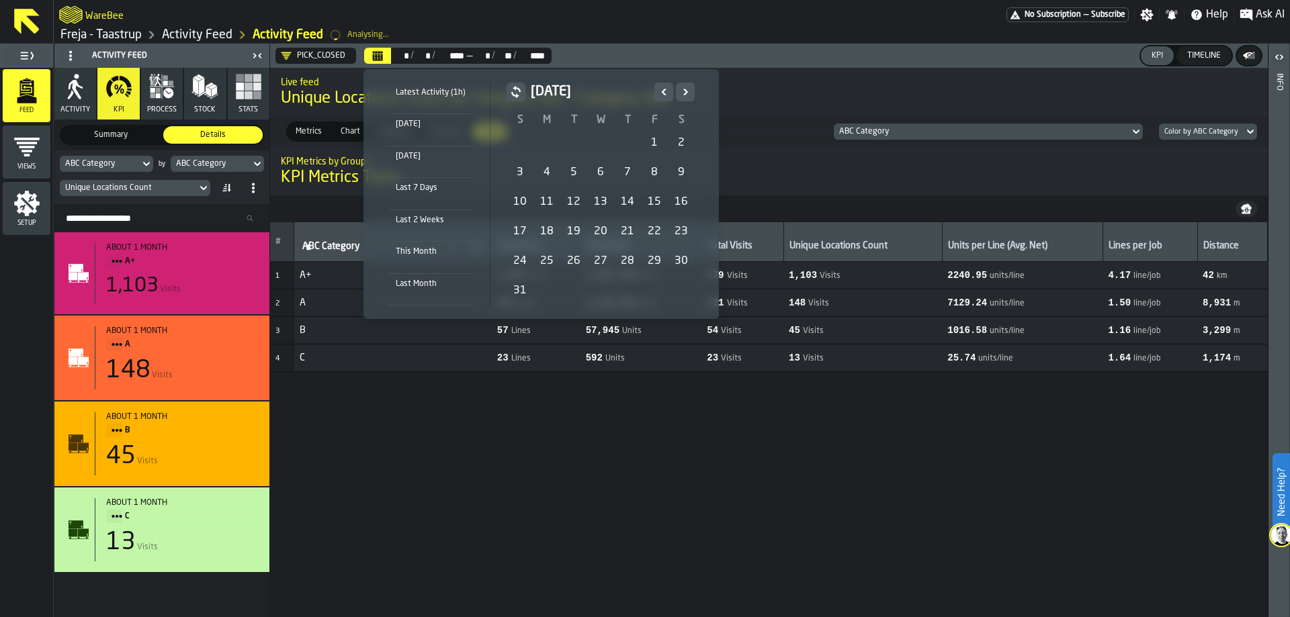
click at [658, 93] on icon "Previous" at bounding box center [663, 92] width 13 height 16
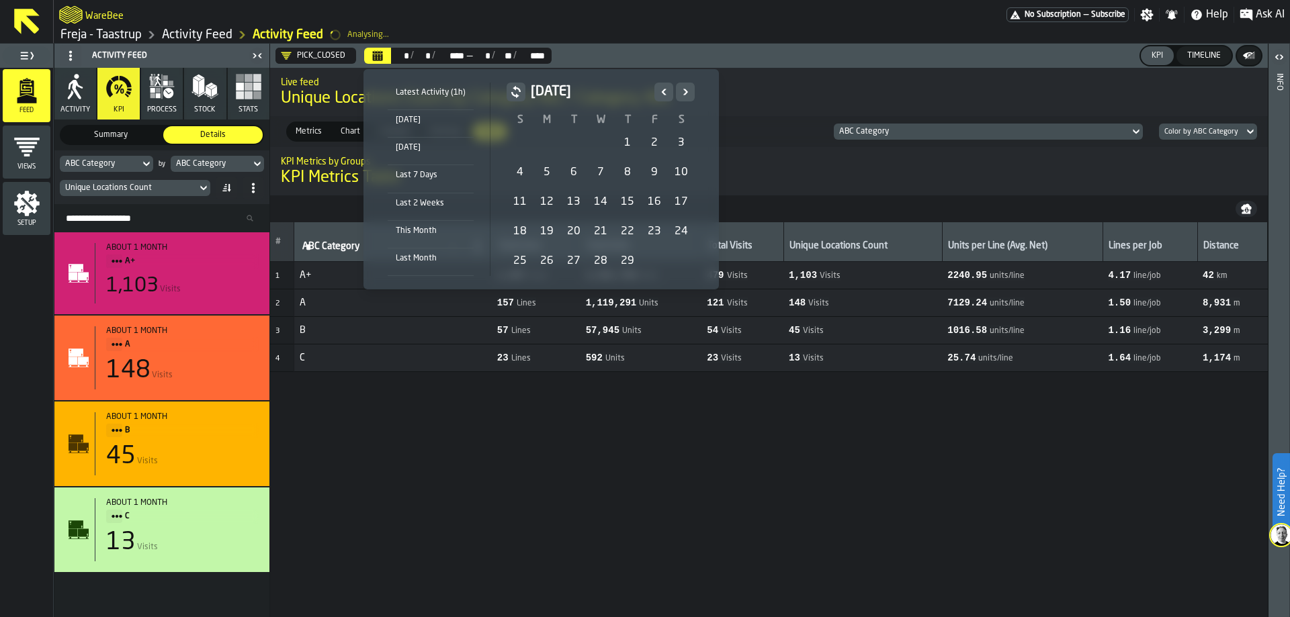
click at [658, 93] on icon "Previous" at bounding box center [663, 92] width 13 height 16
click at [572, 141] on div "2" at bounding box center [573, 143] width 27 height 27
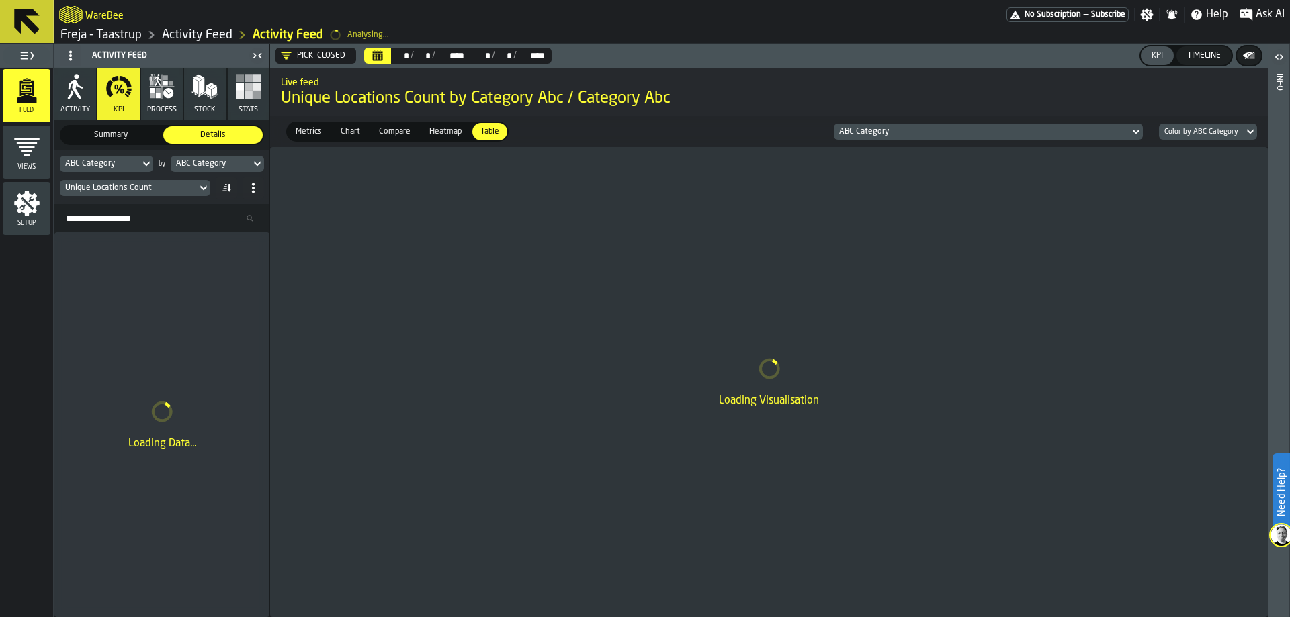
click at [386, 58] on button "Calendar" at bounding box center [377, 56] width 27 height 16
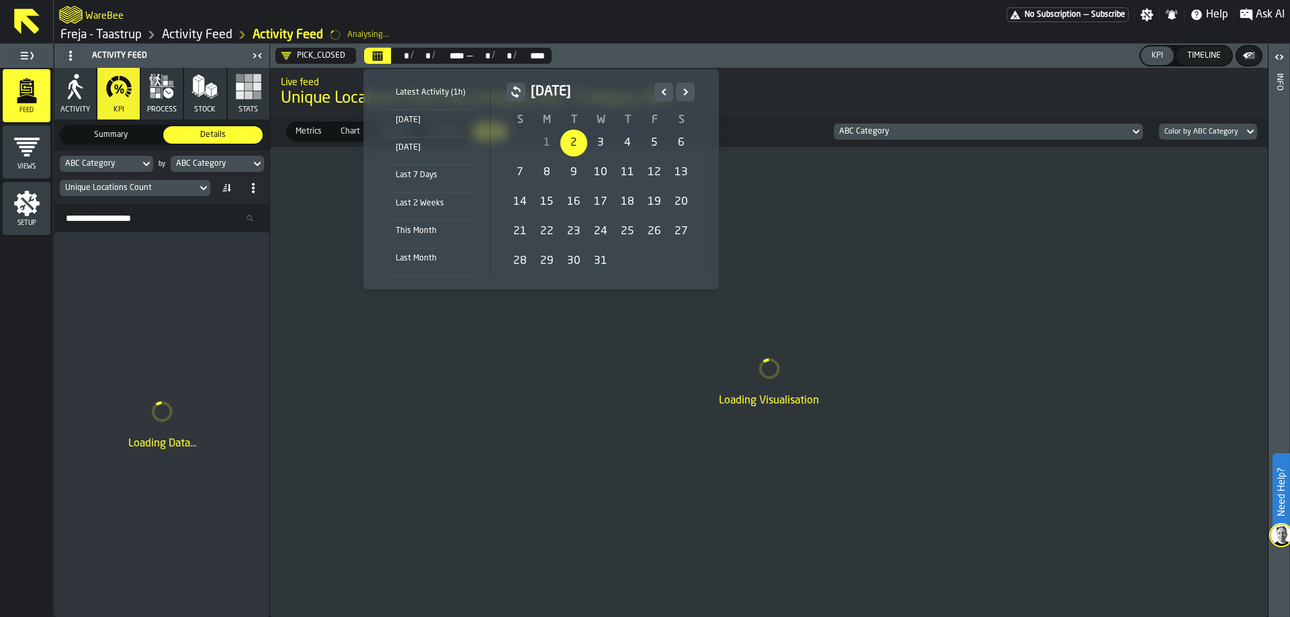
click at [571, 147] on div "2" at bounding box center [573, 143] width 27 height 27
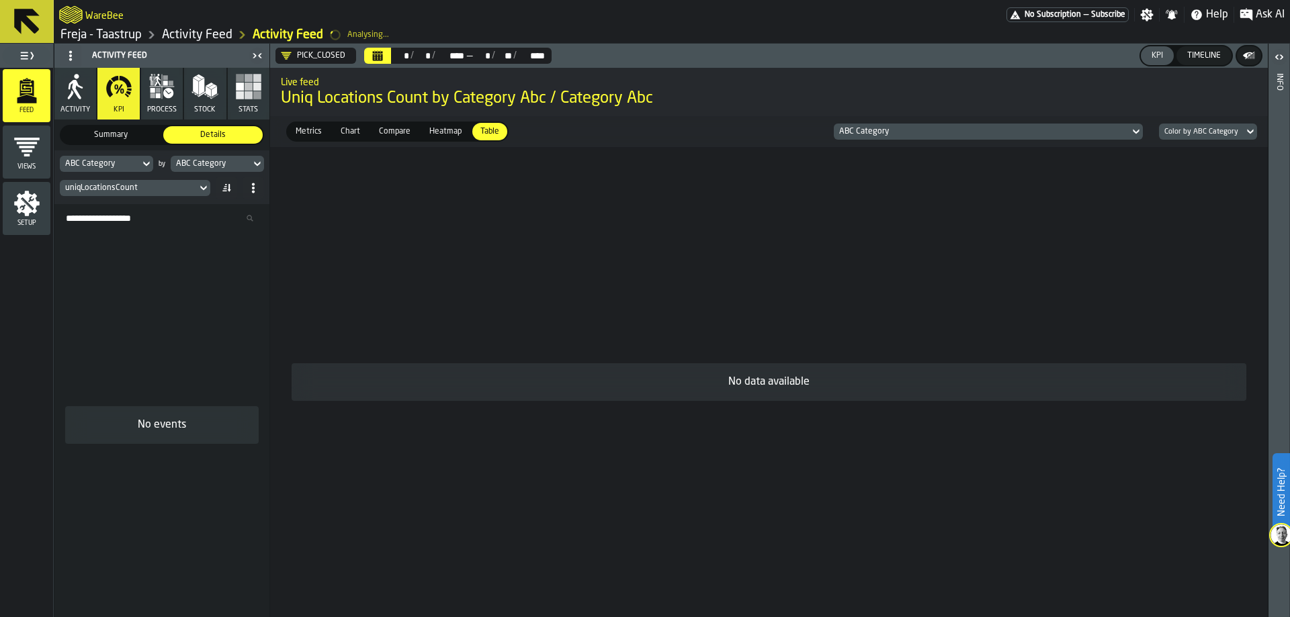
click at [384, 55] on button "Calendar" at bounding box center [377, 56] width 27 height 16
click at [372, 52] on icon "Calendar" at bounding box center [377, 55] width 11 height 11
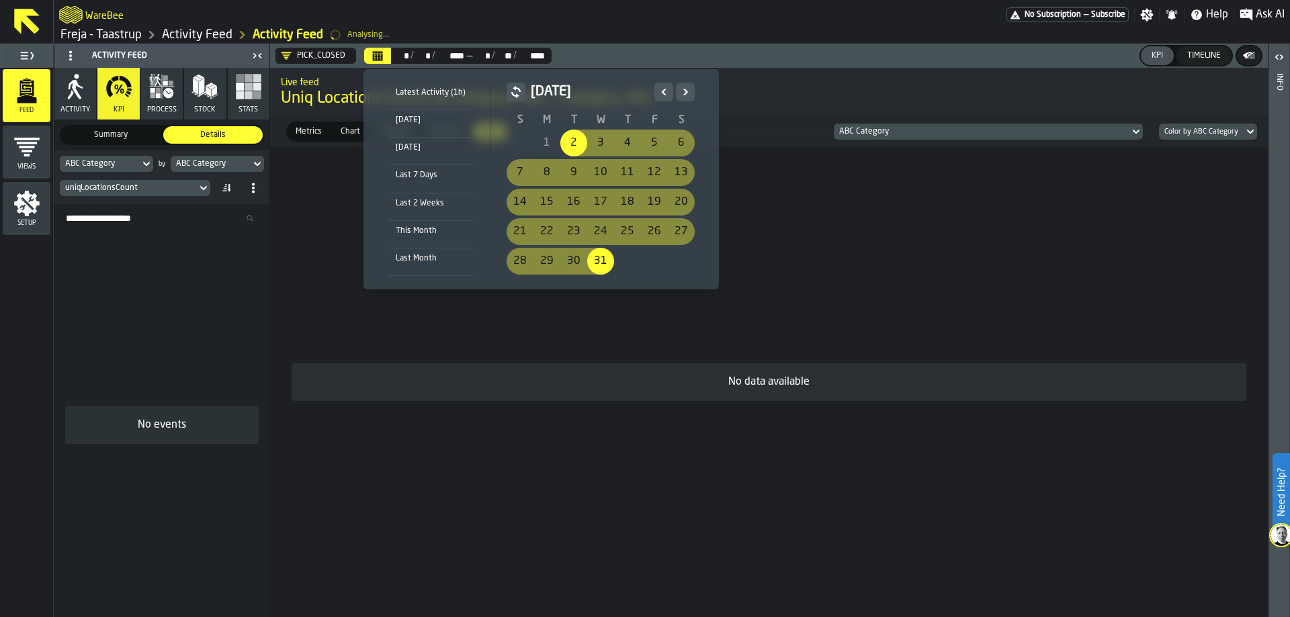
click at [676, 91] on button "Next" at bounding box center [685, 92] width 19 height 19
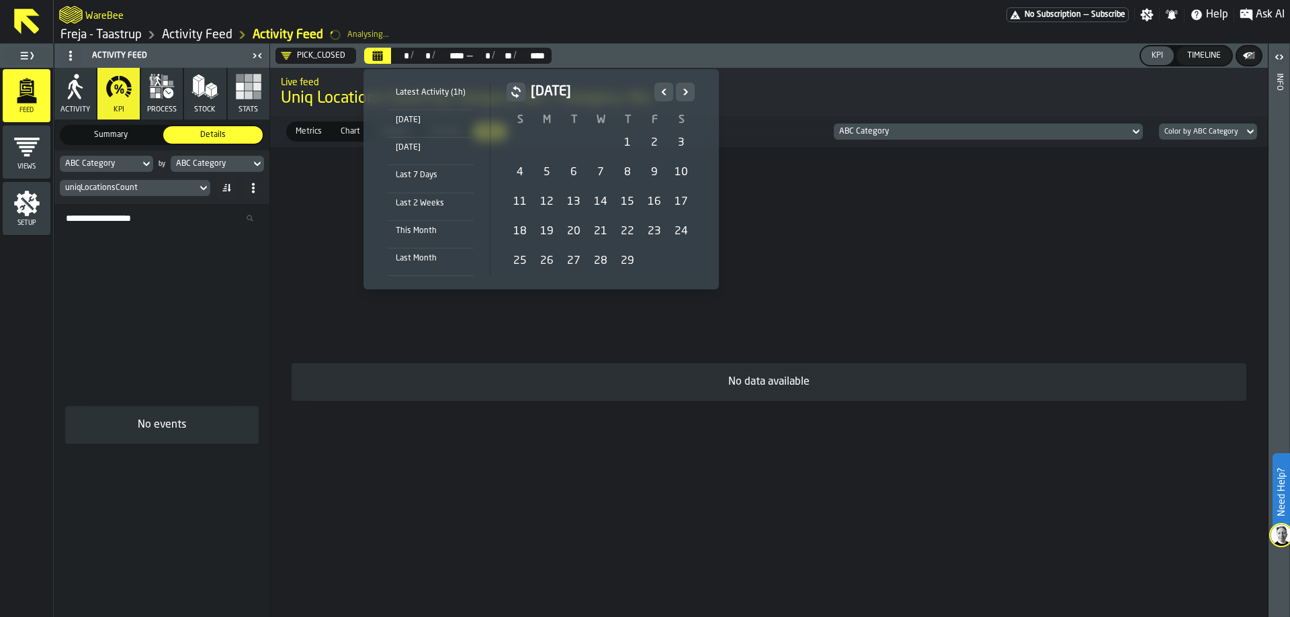
click at [676, 91] on button "Next" at bounding box center [685, 92] width 19 height 19
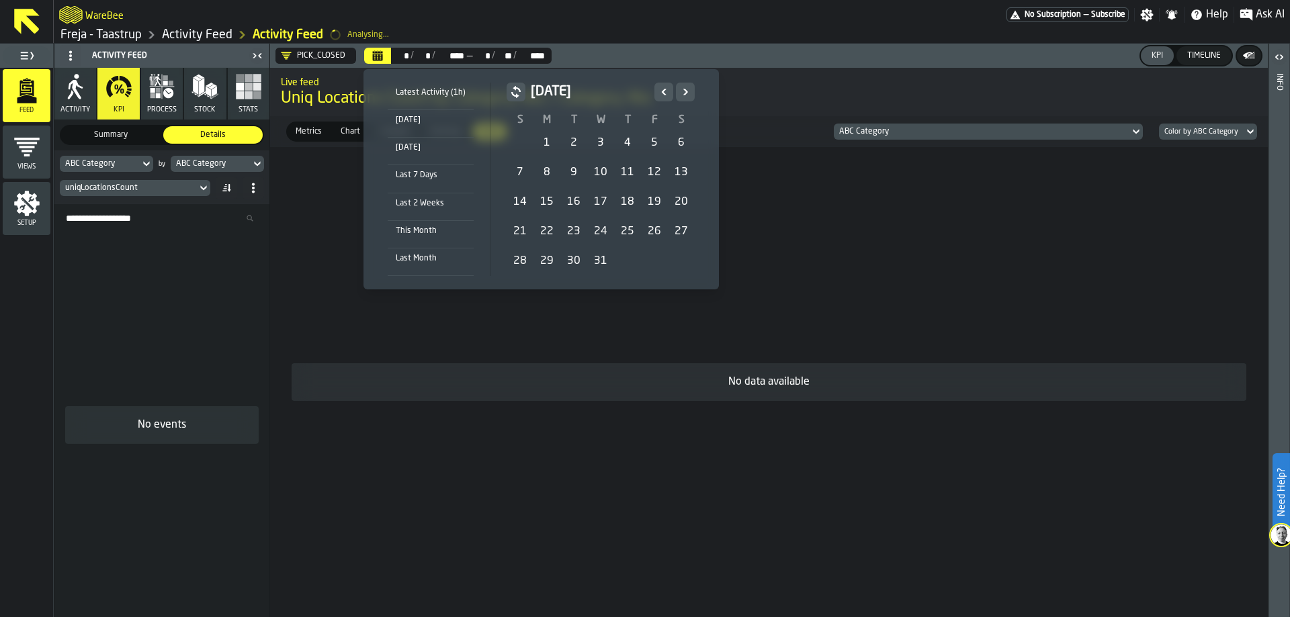
click at [676, 91] on button "Next" at bounding box center [685, 92] width 19 height 19
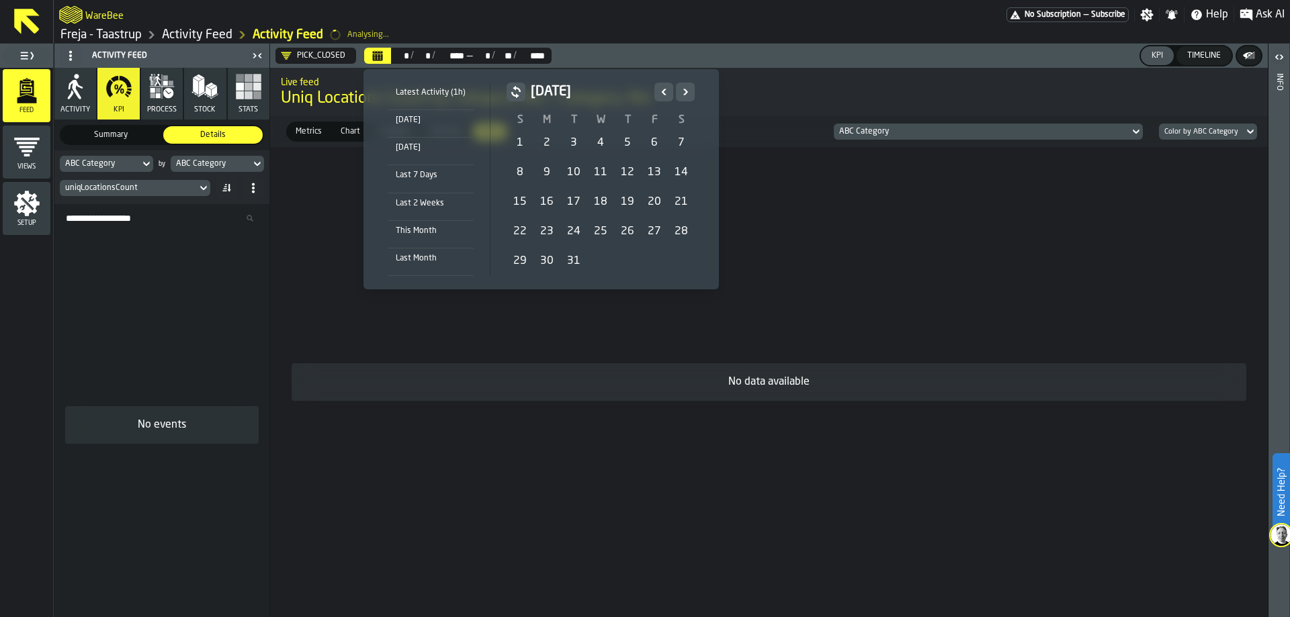
click at [676, 91] on button "Next" at bounding box center [685, 92] width 19 height 19
click at [605, 142] on div "1" at bounding box center [600, 143] width 27 height 27
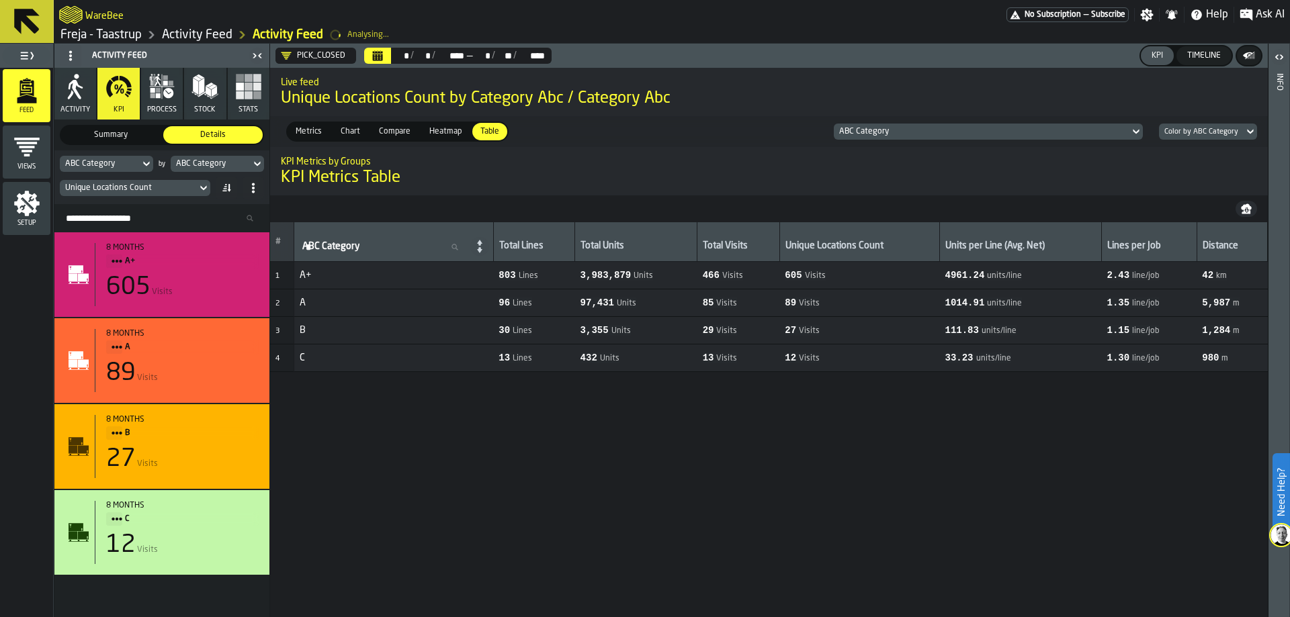
click at [375, 56] on icon "Calendar" at bounding box center [378, 57] width 10 height 7
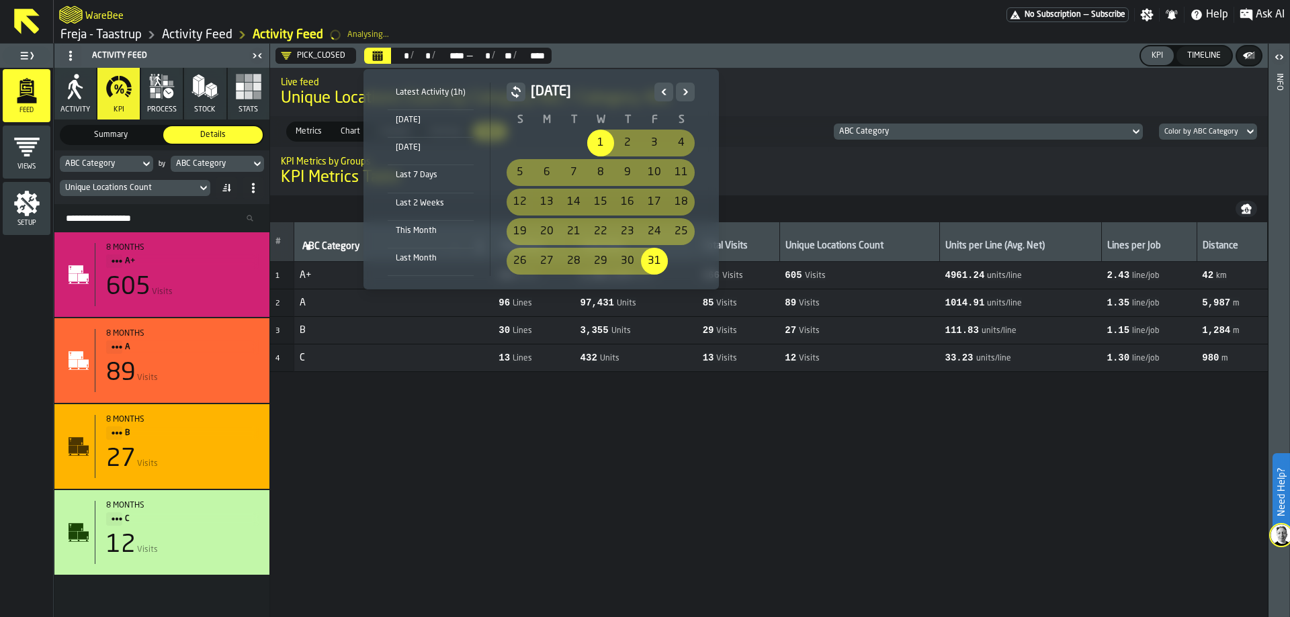
click at [683, 93] on icon "Next" at bounding box center [685, 92] width 5 height 6
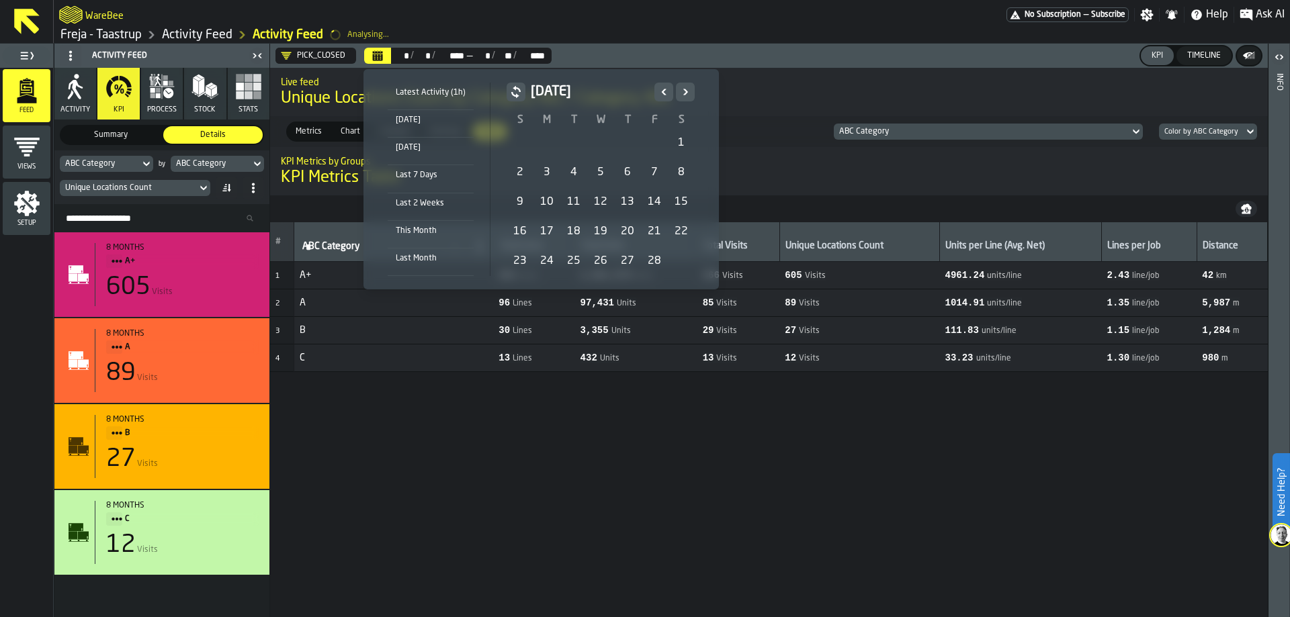
click at [677, 138] on div "1" at bounding box center [681, 143] width 27 height 27
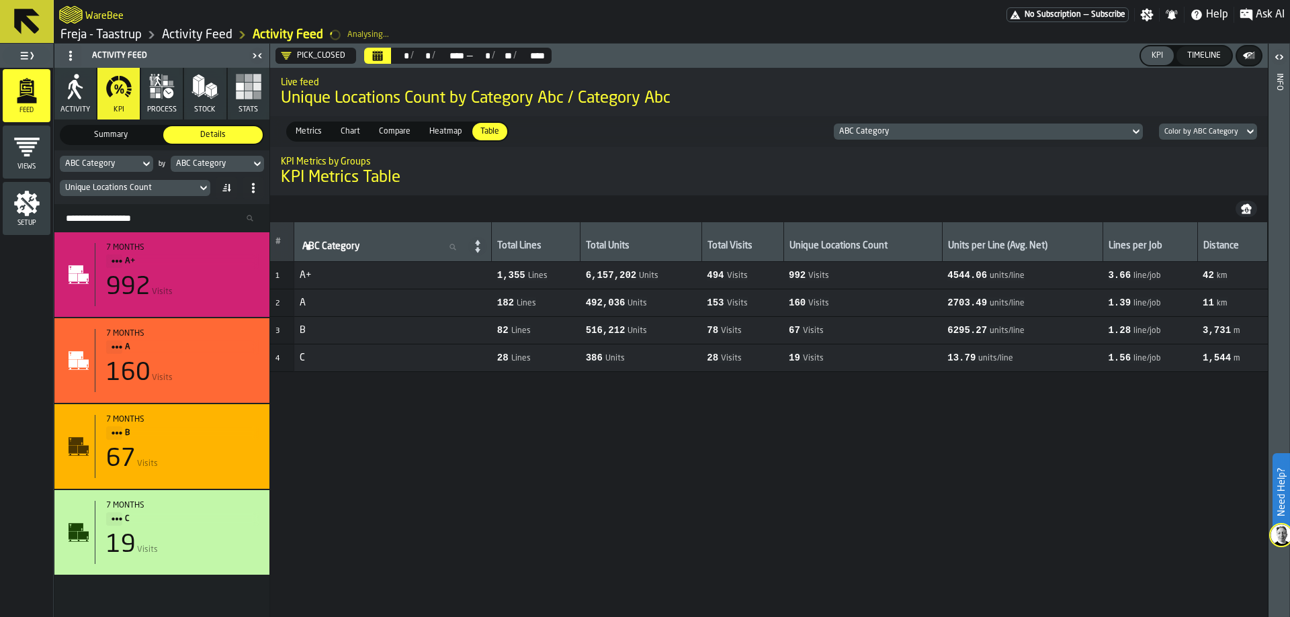
click at [384, 53] on button "Calendar" at bounding box center [377, 56] width 27 height 16
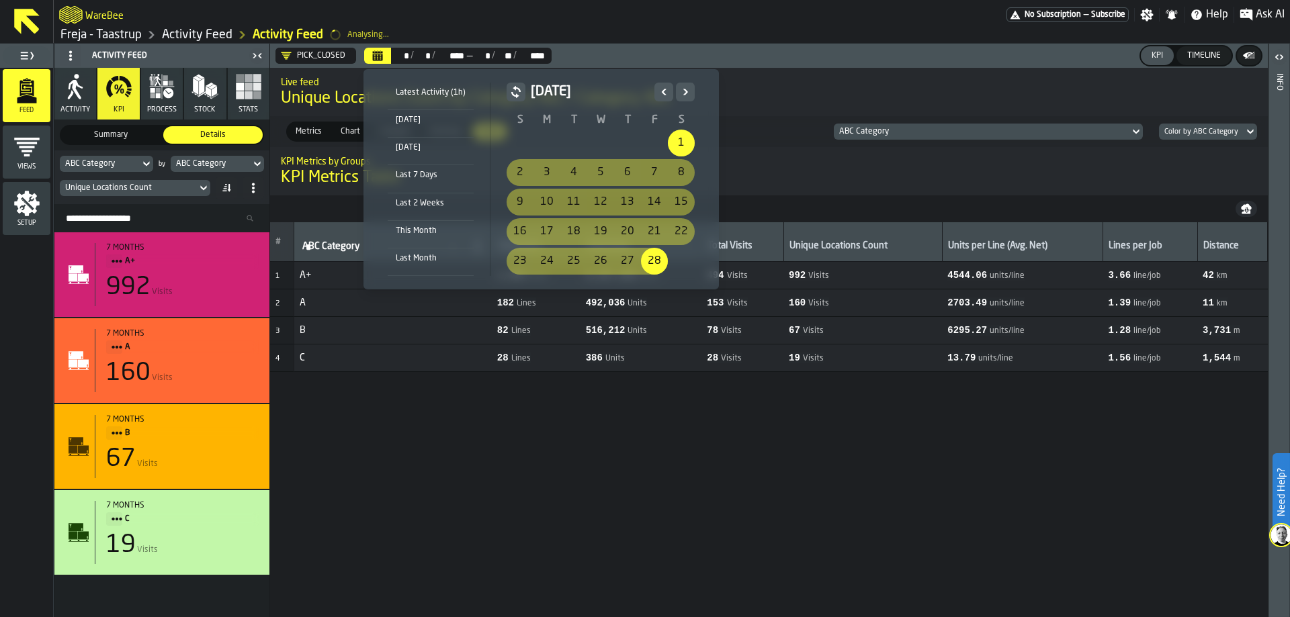
click at [686, 89] on icon "Next" at bounding box center [684, 92] width 13 height 16
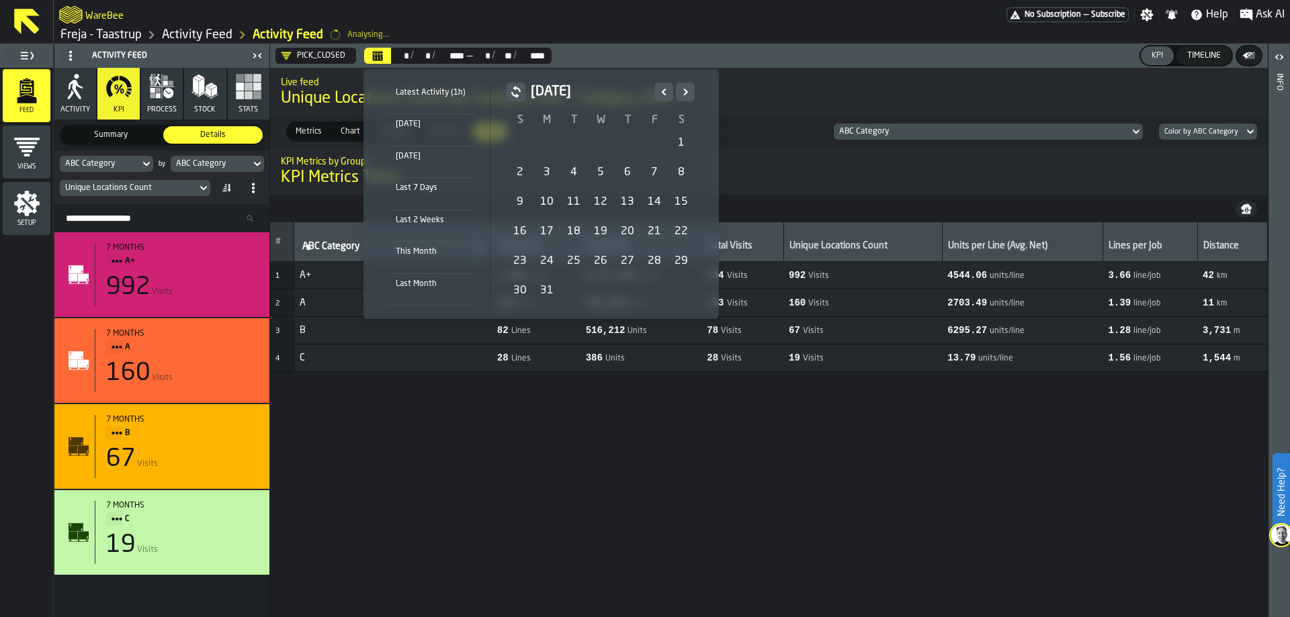
click at [682, 140] on div "1" at bounding box center [681, 143] width 27 height 27
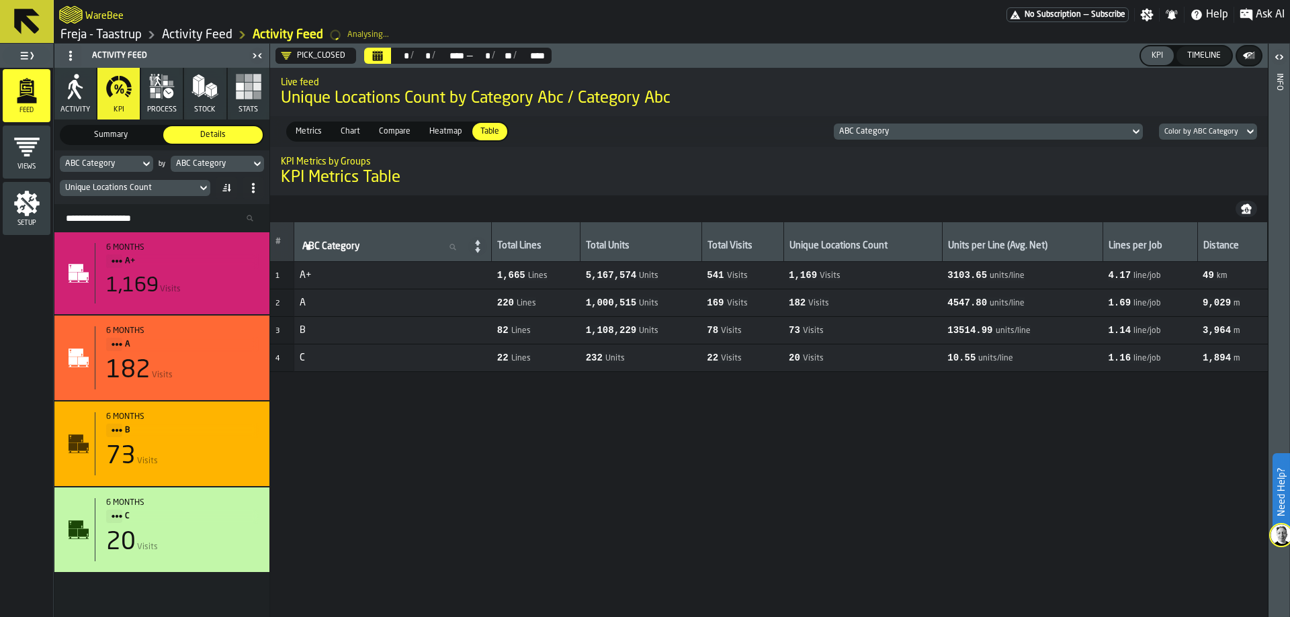
click at [383, 50] on button "Calendar" at bounding box center [377, 56] width 27 height 16
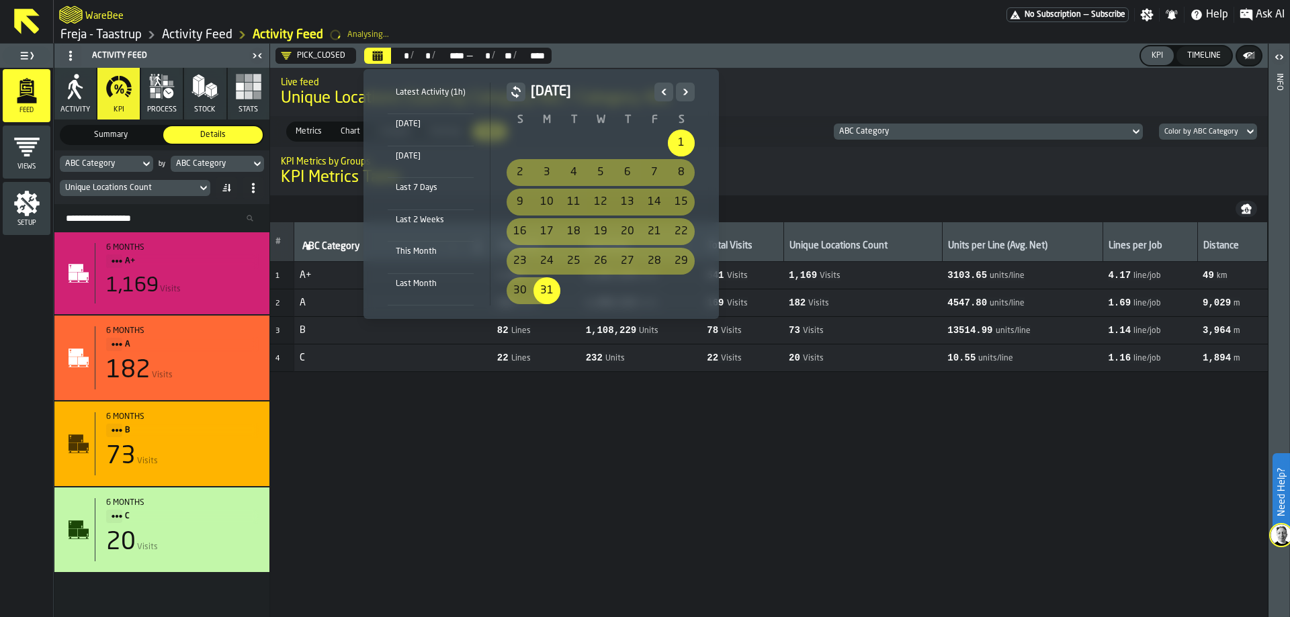
click at [691, 89] on button "Next" at bounding box center [685, 92] width 19 height 19
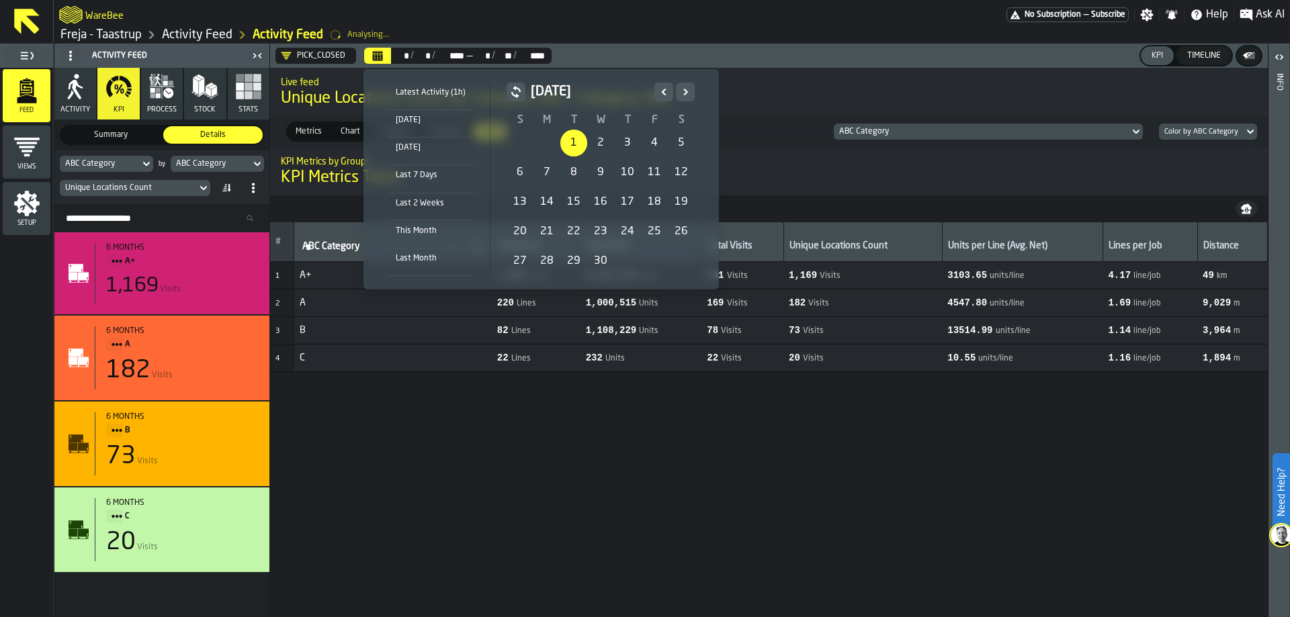
click at [582, 142] on div "1" at bounding box center [573, 143] width 27 height 27
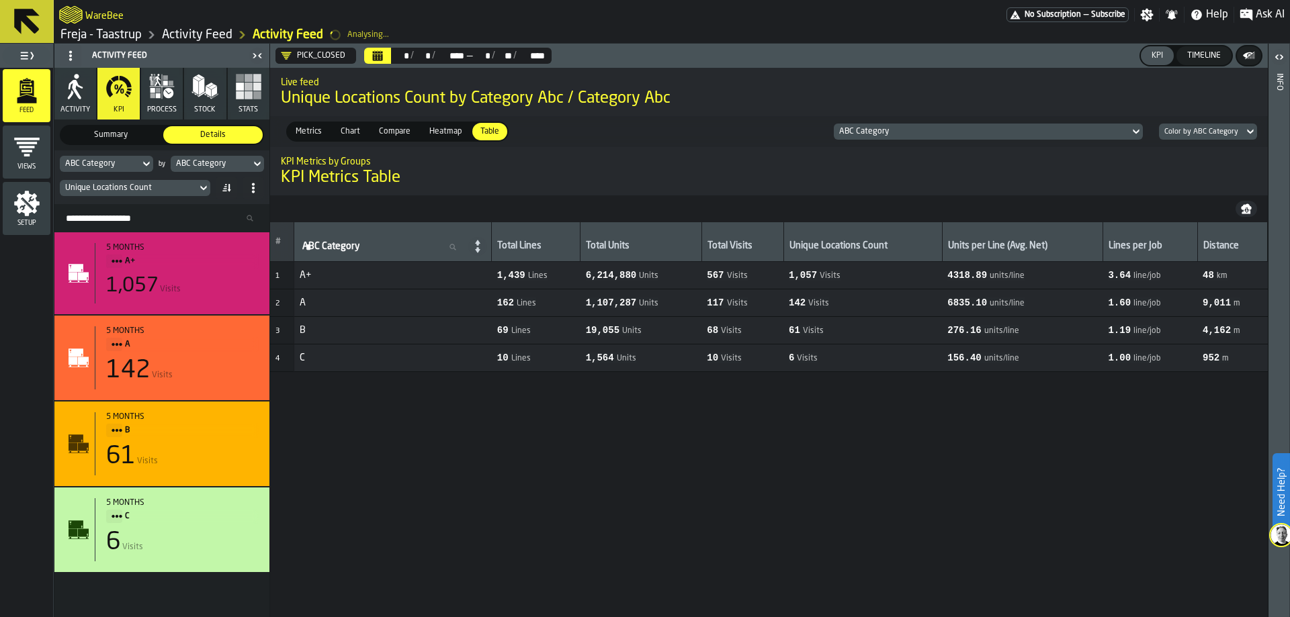
click at [387, 48] on button "Calendar" at bounding box center [377, 56] width 27 height 16
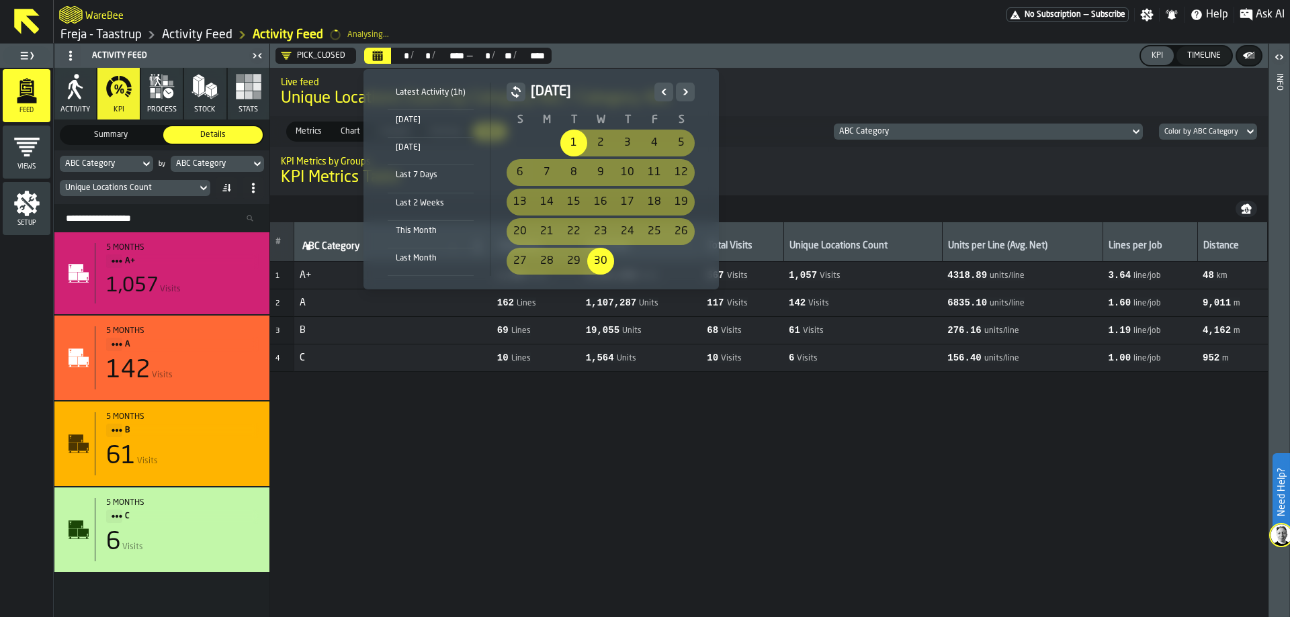
drag, startPoint x: 685, startPoint y: 92, endPoint x: 678, endPoint y: 103, distance: 13.6
click at [686, 92] on icon "Next" at bounding box center [685, 92] width 5 height 6
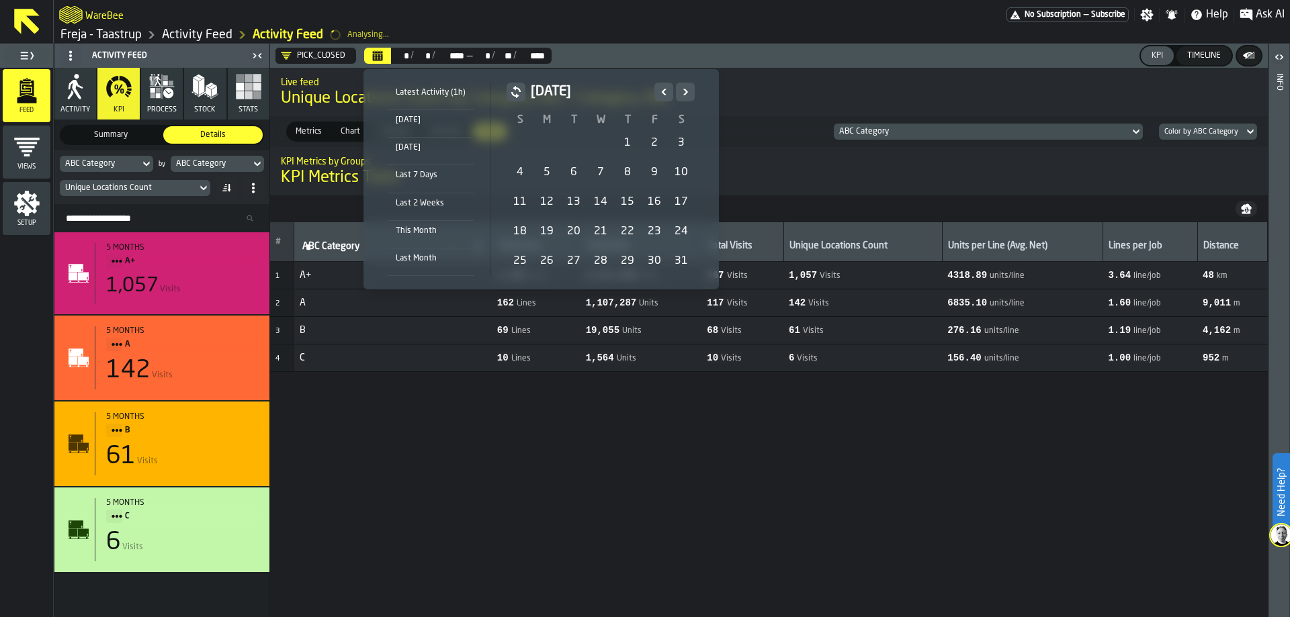
click at [632, 142] on div "1" at bounding box center [627, 143] width 27 height 27
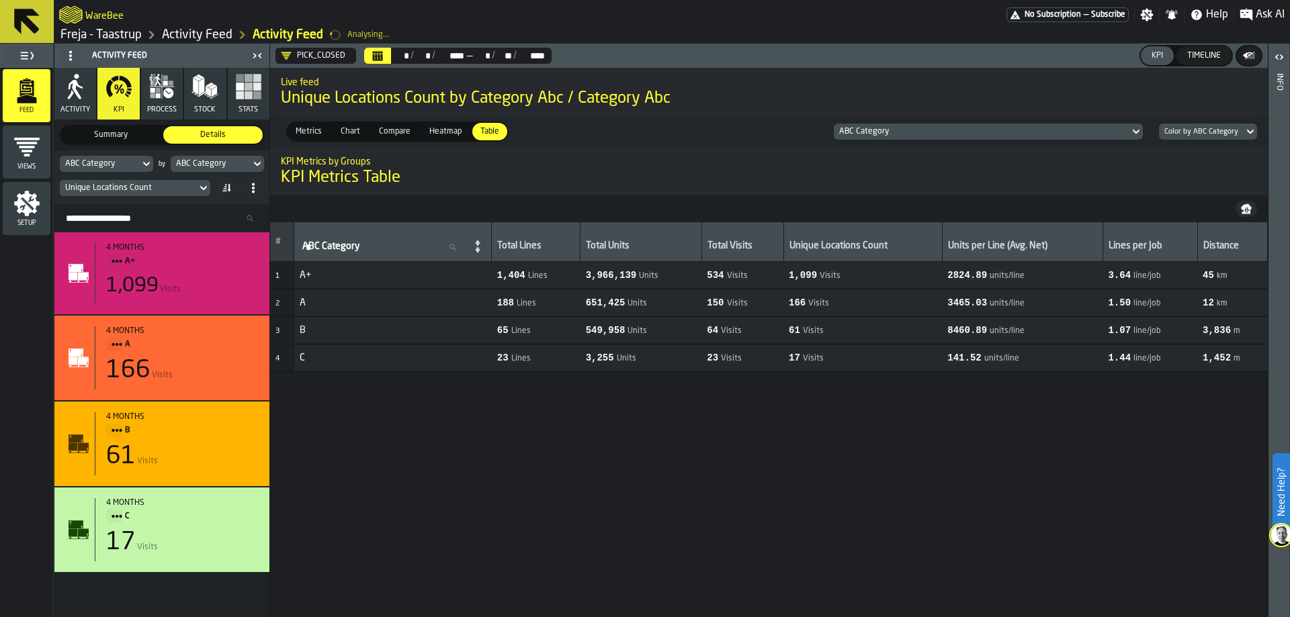
click at [383, 54] on button "Calendar" at bounding box center [377, 56] width 27 height 16
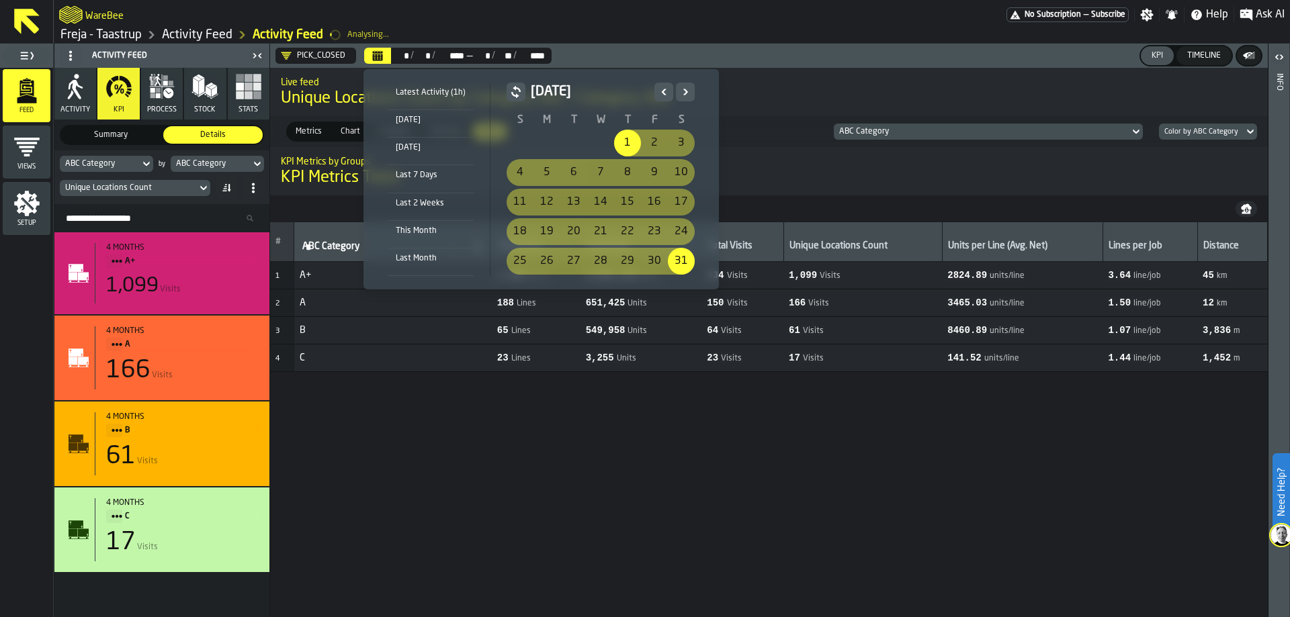
click at [678, 89] on icon "Next" at bounding box center [684, 92] width 13 height 16
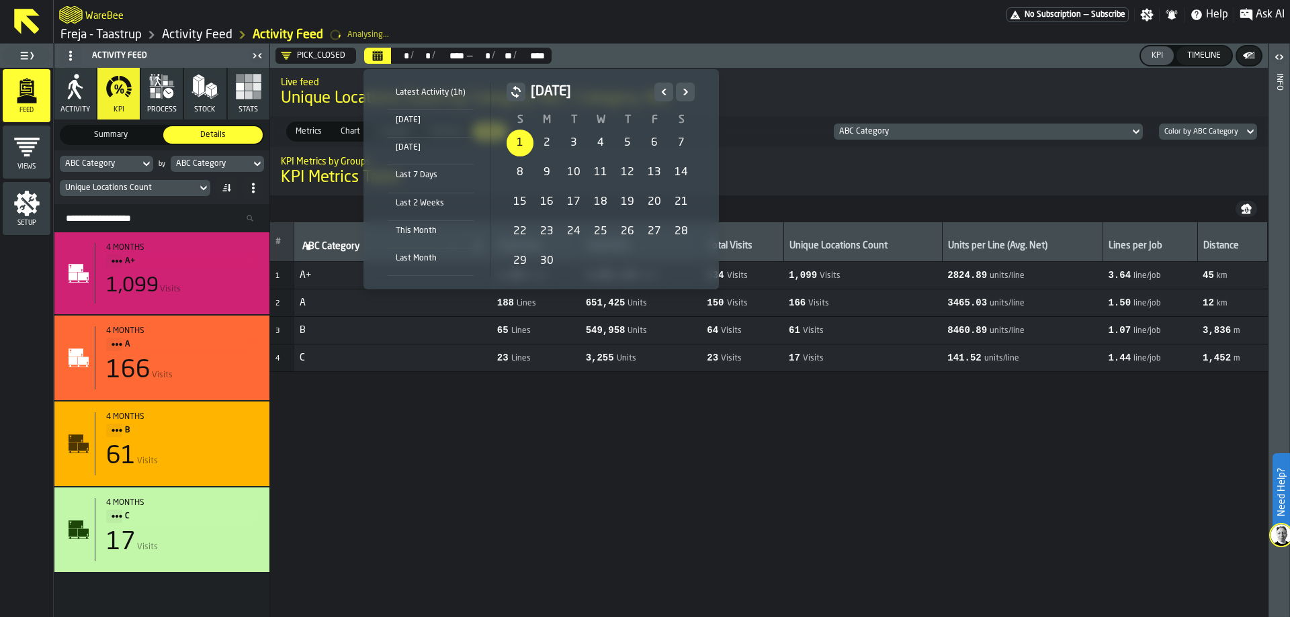
click at [517, 142] on div "1" at bounding box center [520, 143] width 27 height 27
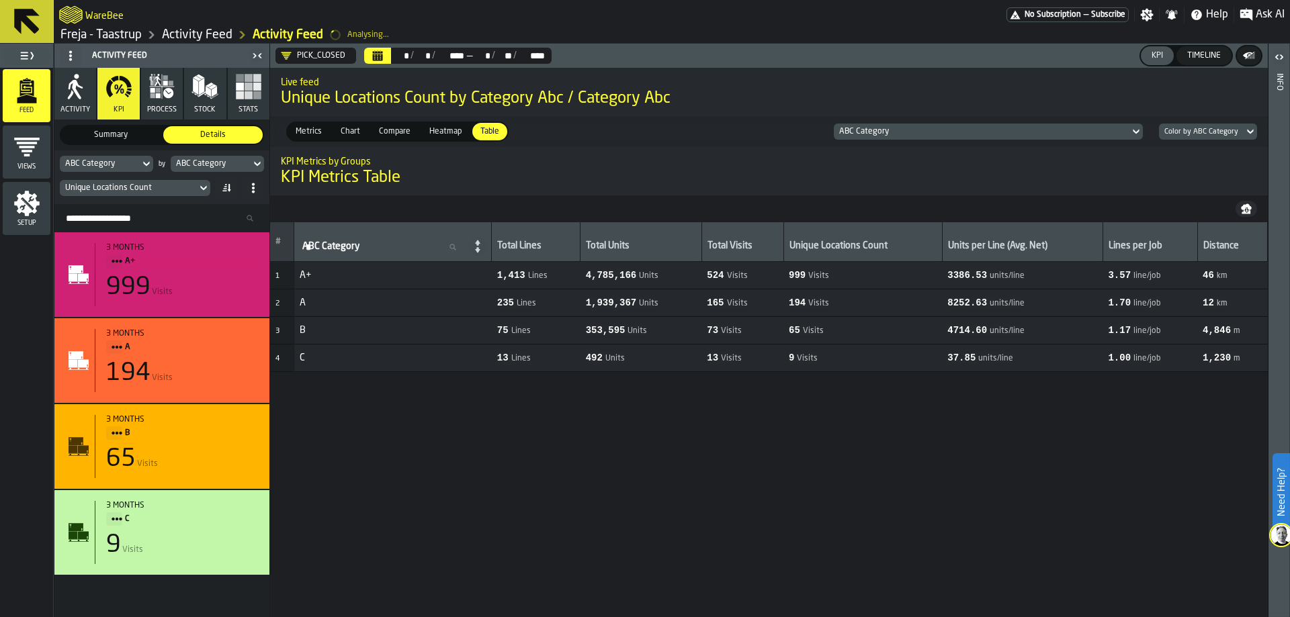
click at [385, 59] on button "Calendar" at bounding box center [377, 56] width 27 height 16
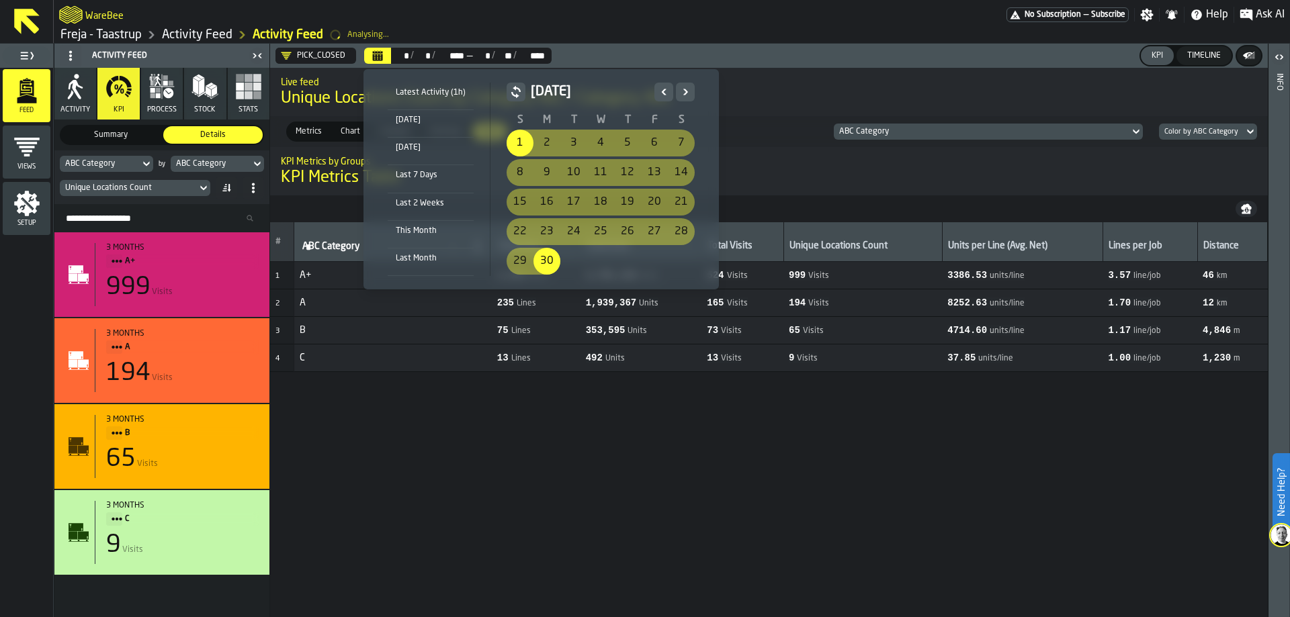
click at [690, 92] on icon "Next" at bounding box center [684, 92] width 13 height 16
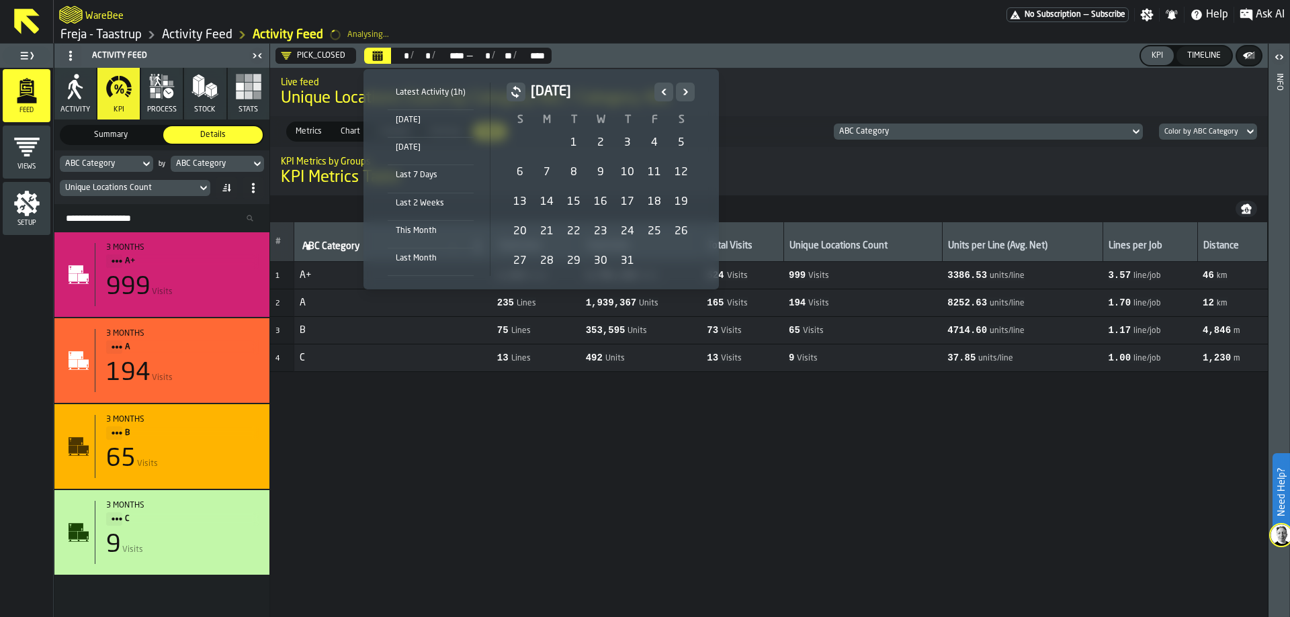
click at [571, 144] on div "1" at bounding box center [573, 143] width 27 height 27
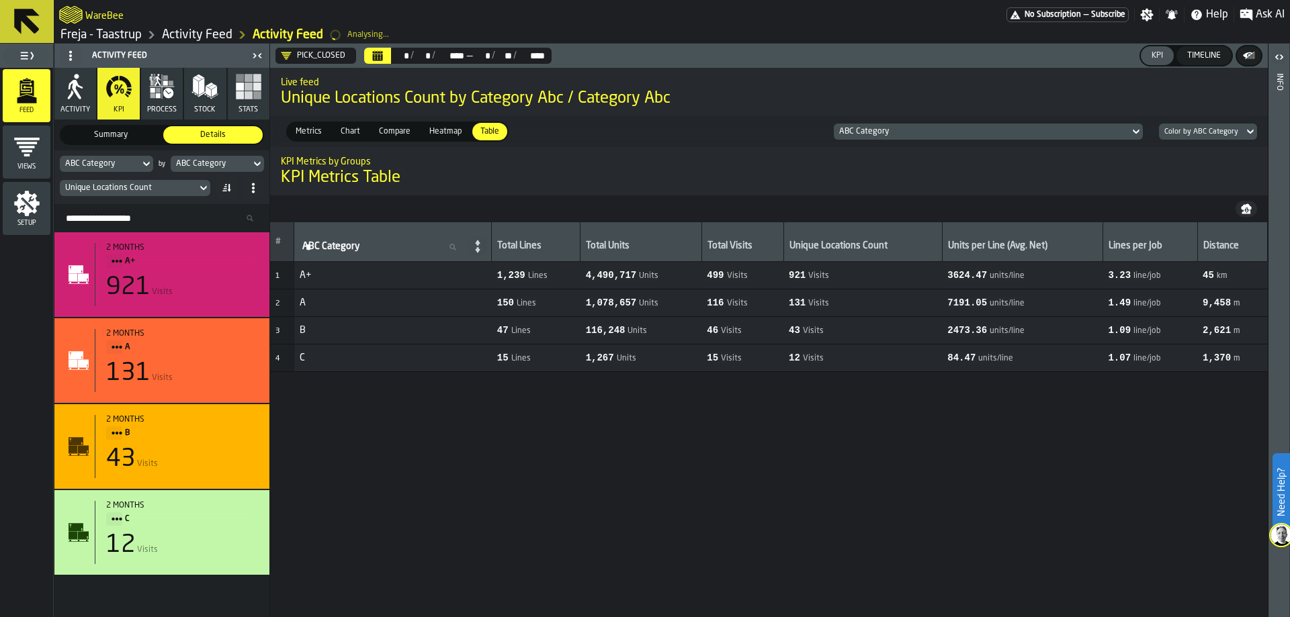
click at [372, 54] on icon "Calendar" at bounding box center [377, 55] width 11 height 11
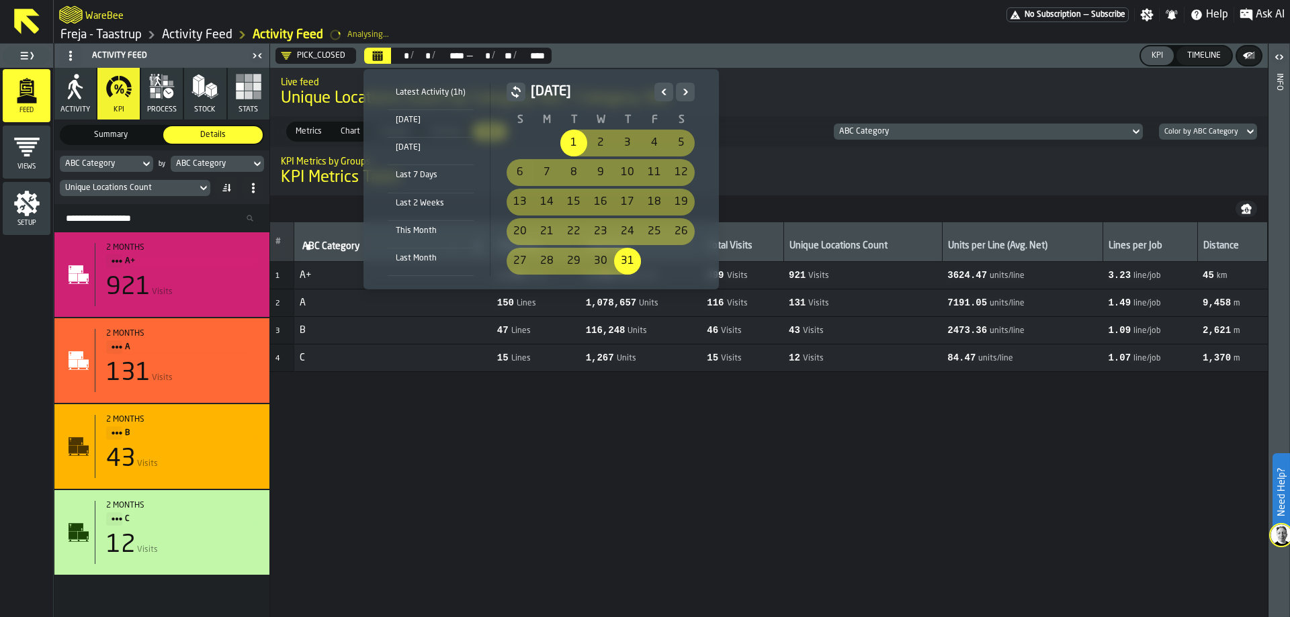
click at [683, 92] on icon "Next" at bounding box center [684, 92] width 13 height 16
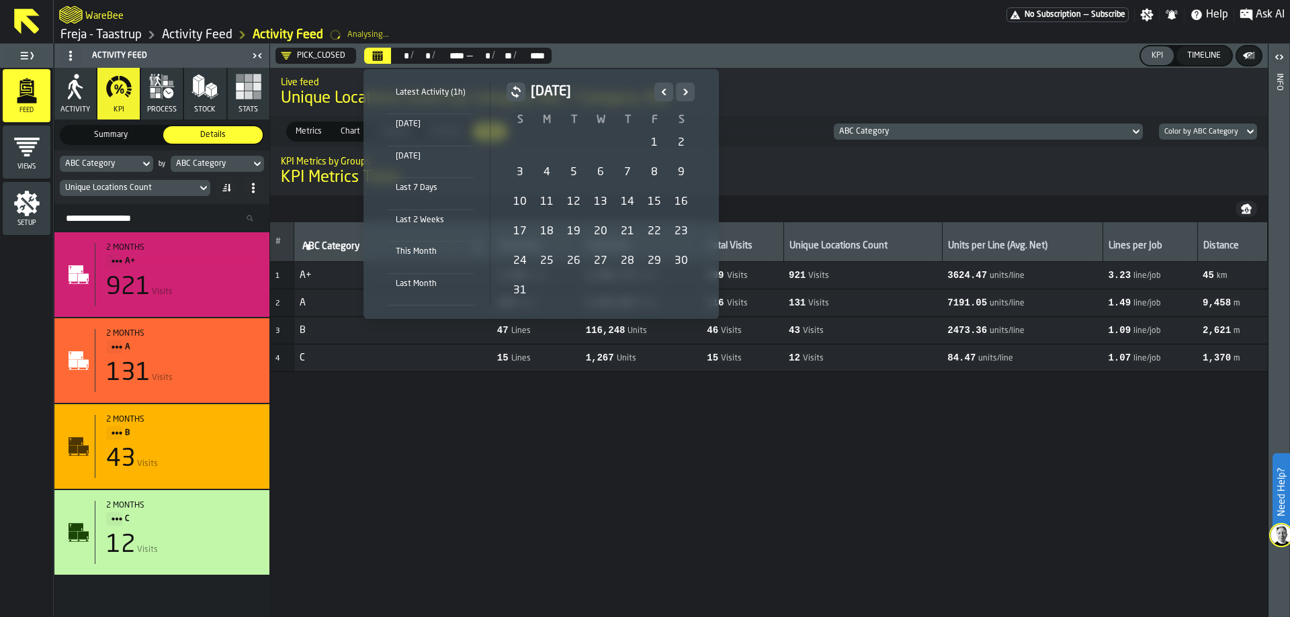
click at [646, 140] on div "1" at bounding box center [654, 143] width 27 height 27
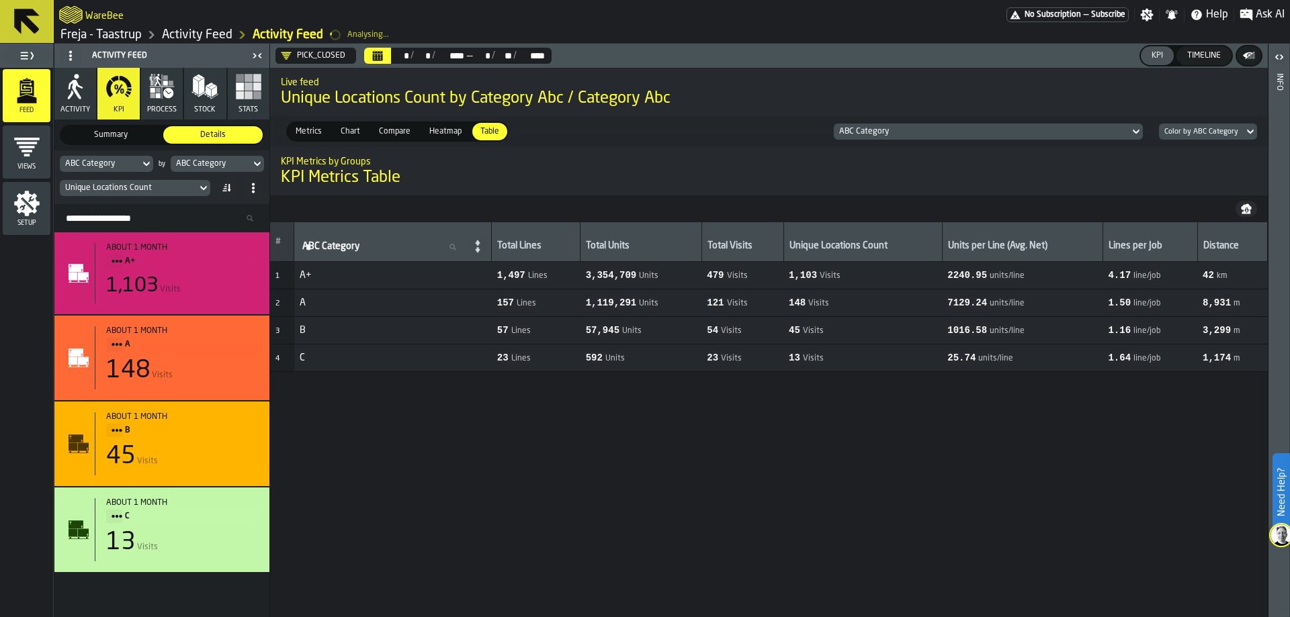
click at [1266, 15] on span "Ask AI" at bounding box center [1270, 15] width 29 height 16
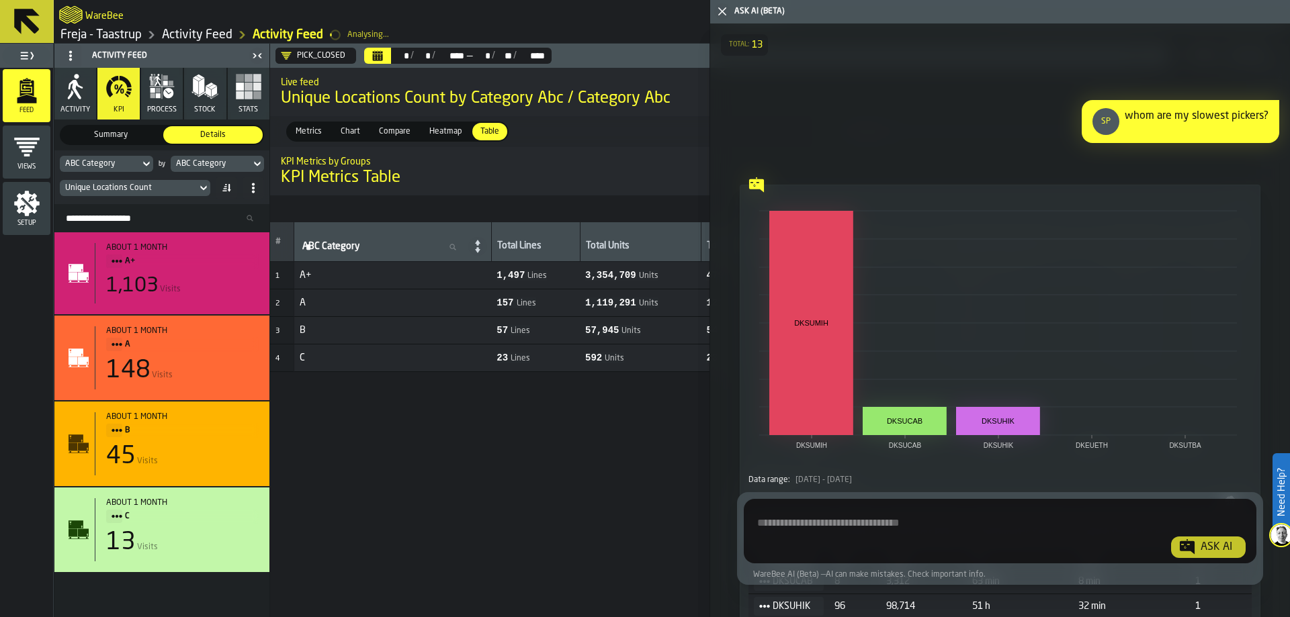
click at [970, 521] on textarea "Ask AI about the warehouse Activity" at bounding box center [1000, 534] width 502 height 48
click at [780, 526] on textarea "Ask AI about the warehouse Activity" at bounding box center [1000, 534] width 502 height 48
type textarea "*"
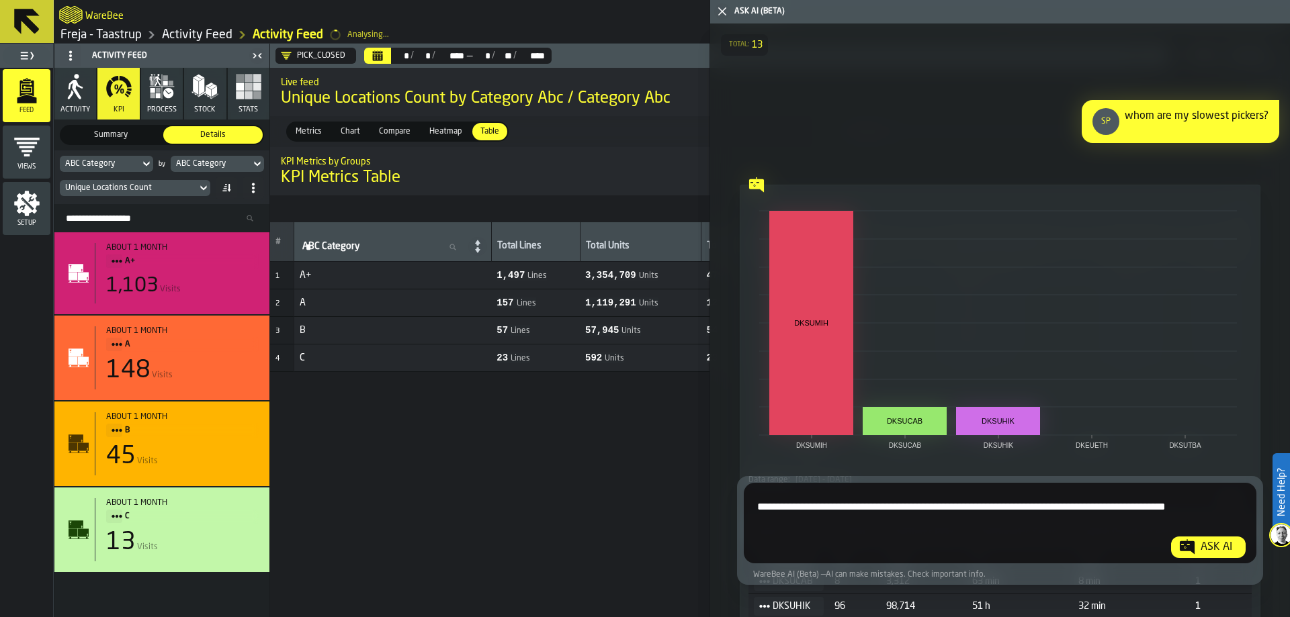
type textarea "**********"
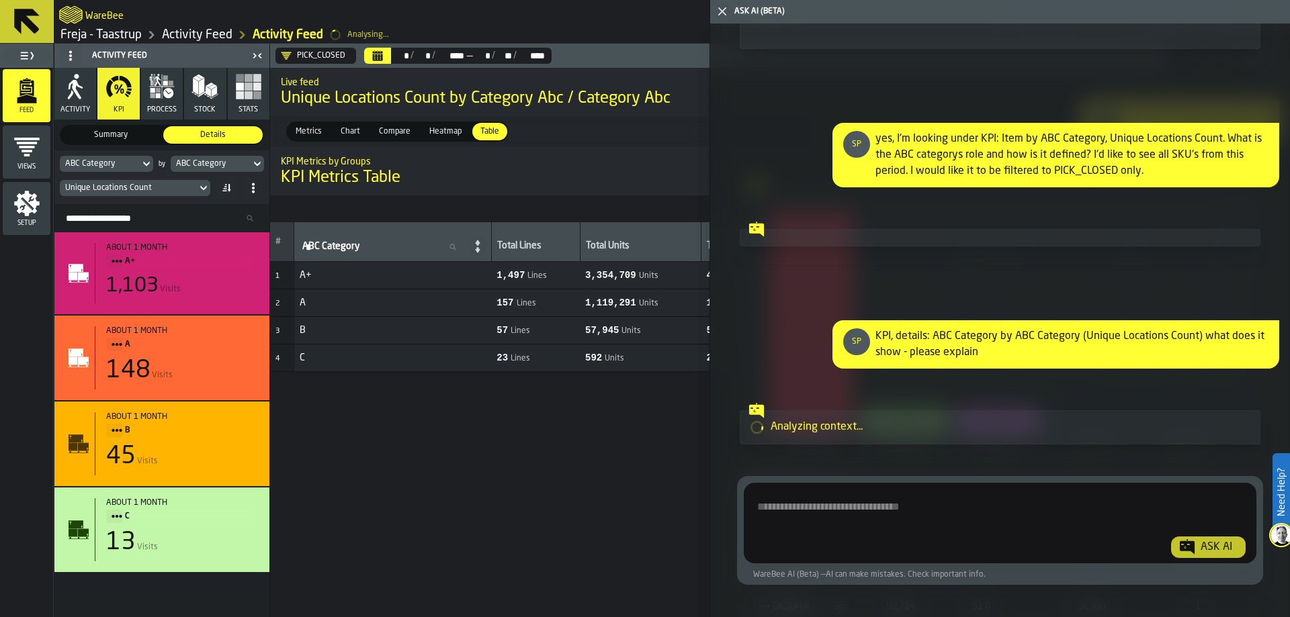
scroll to position [10530, 0]
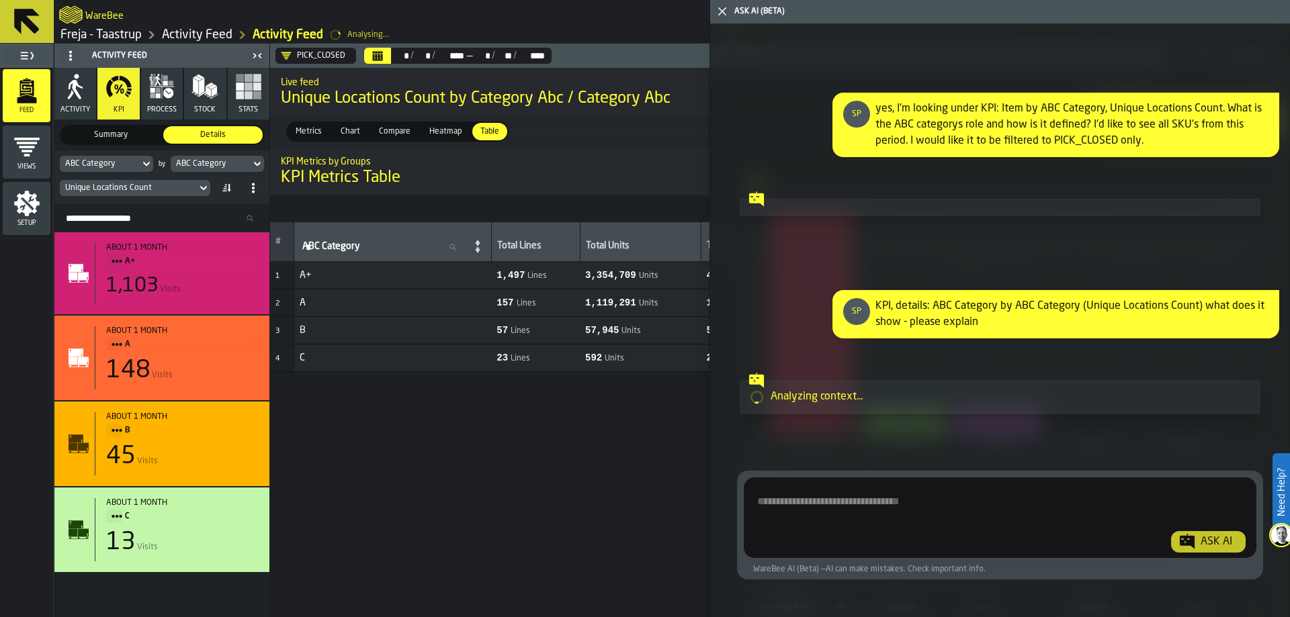
click at [216, 163] on div "ABC Category" at bounding box center [210, 163] width 69 height 9
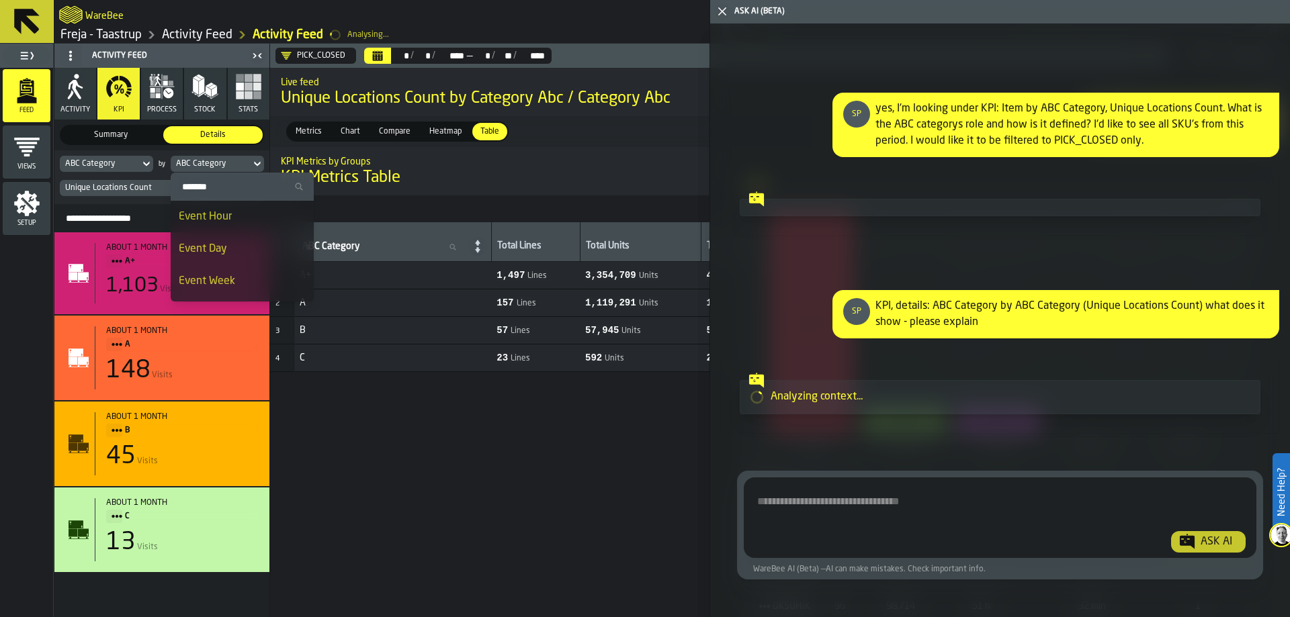
scroll to position [269, 0]
click at [226, 238] on div "Item" at bounding box center [242, 238] width 127 height 16
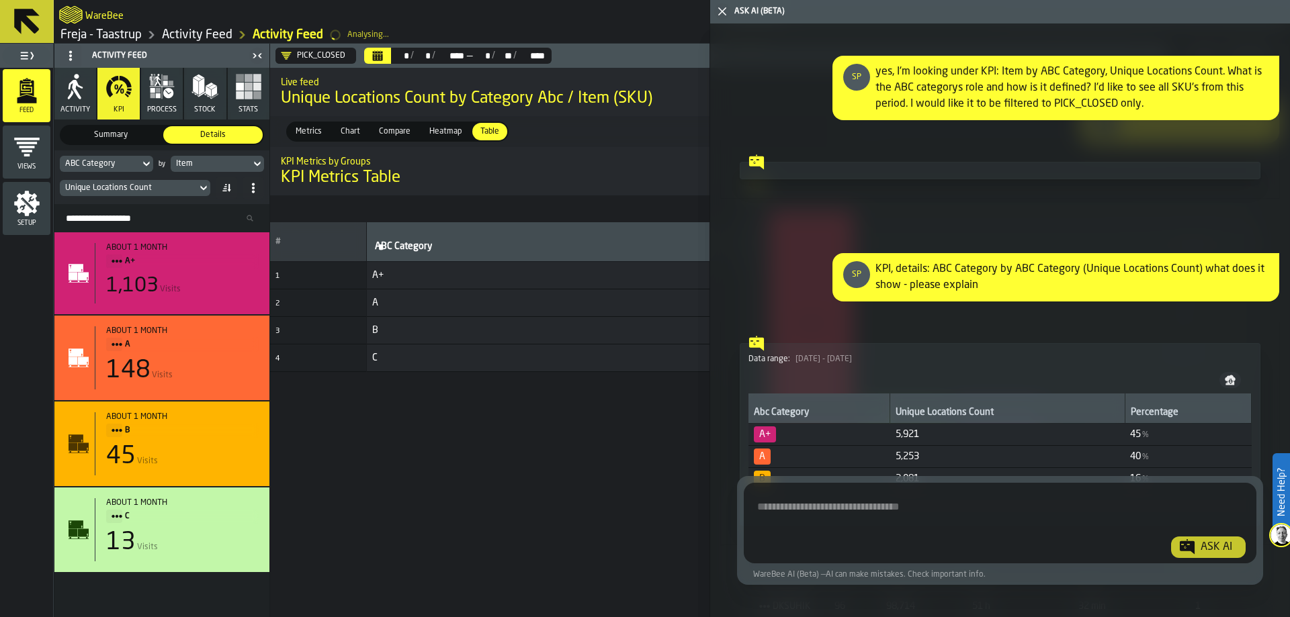
scroll to position [10680, 0]
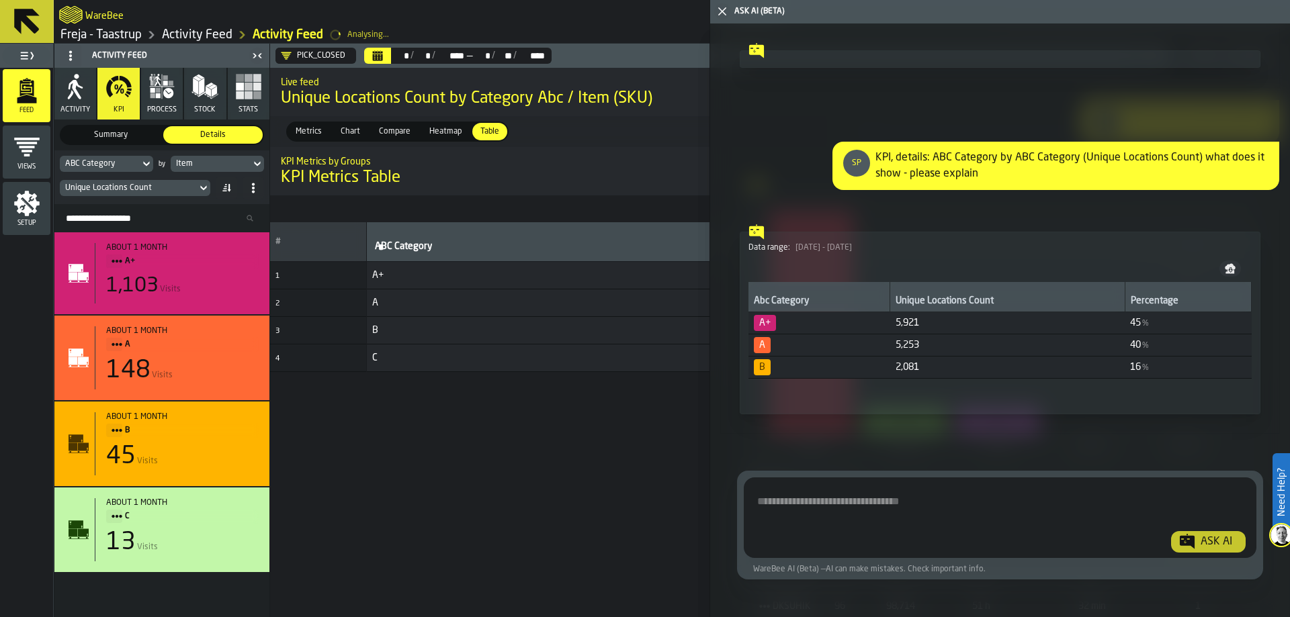
click at [996, 494] on textarea "Ask AI about the warehouse Activity" at bounding box center [998, 520] width 498 height 64
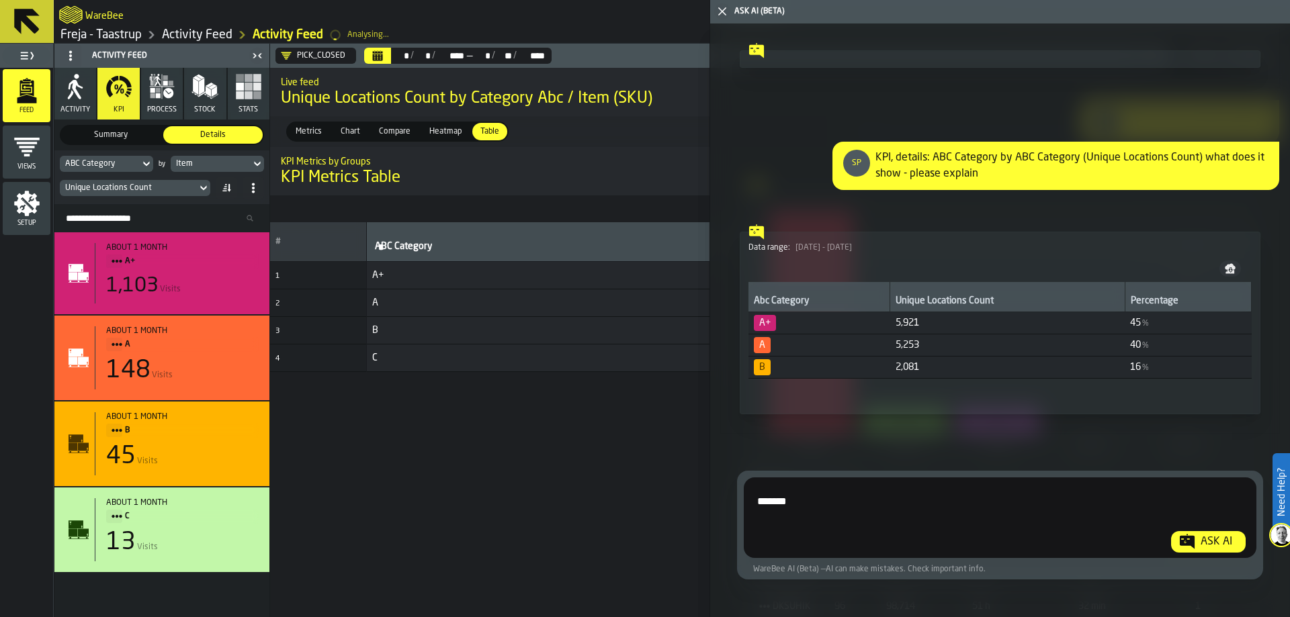
type textarea "*******"
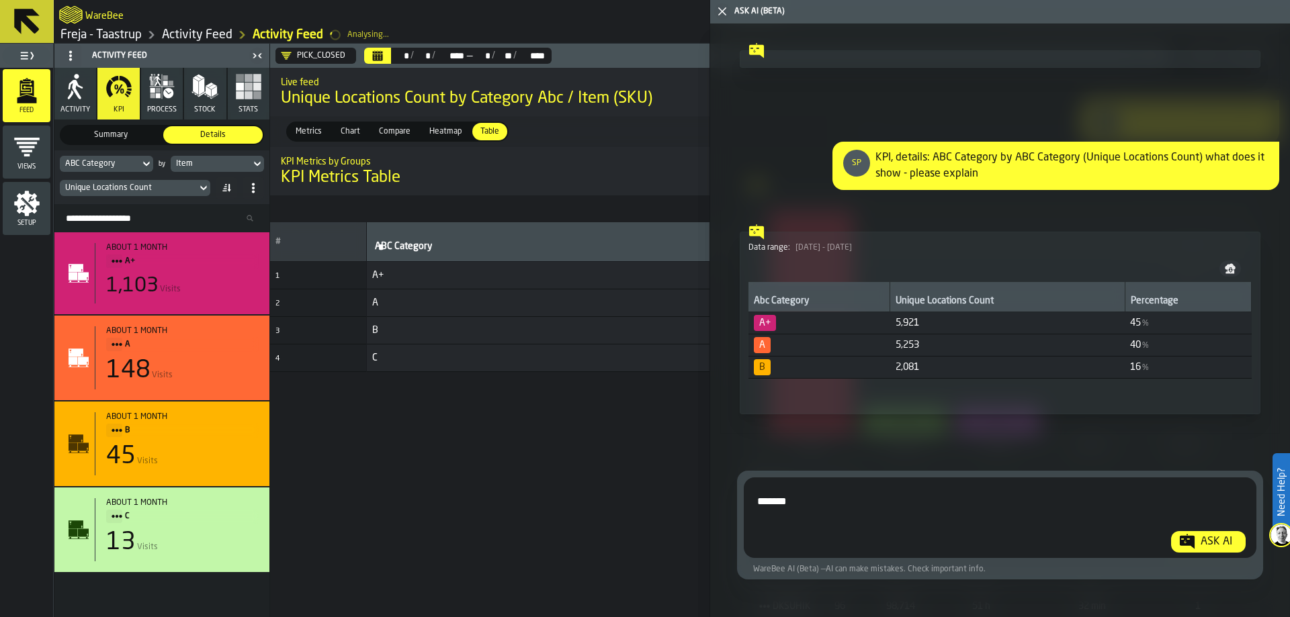
click at [1200, 539] on div "Ask AI" at bounding box center [1216, 542] width 42 height 16
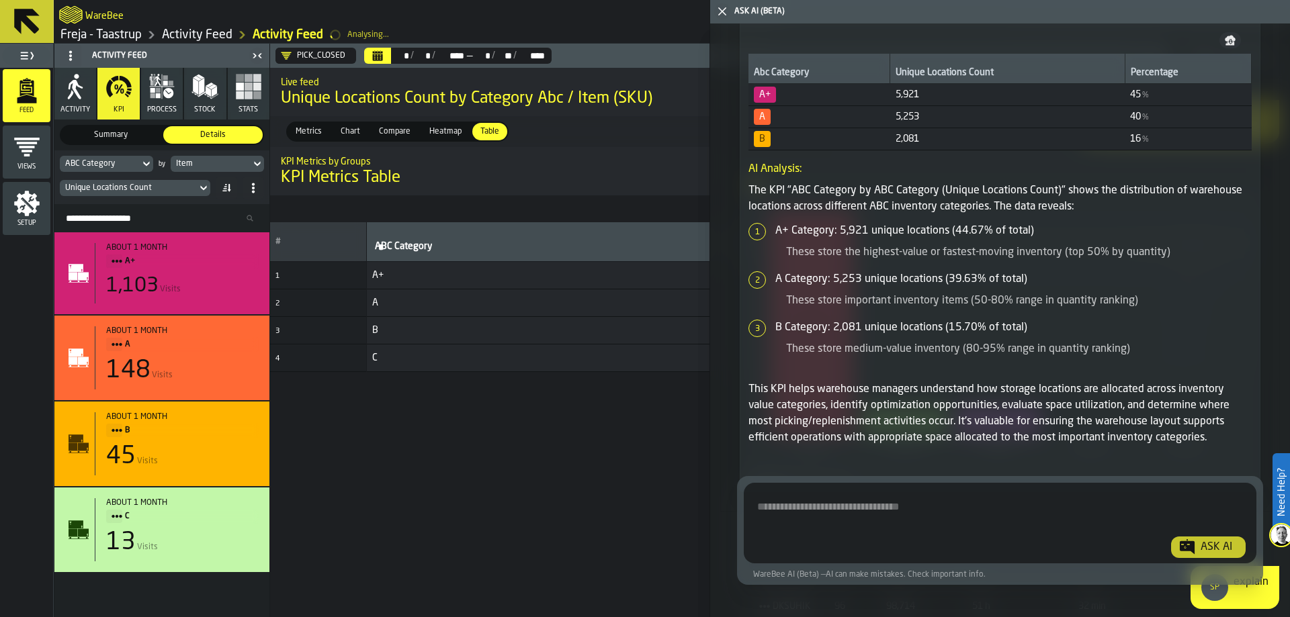
scroll to position [11217, 0]
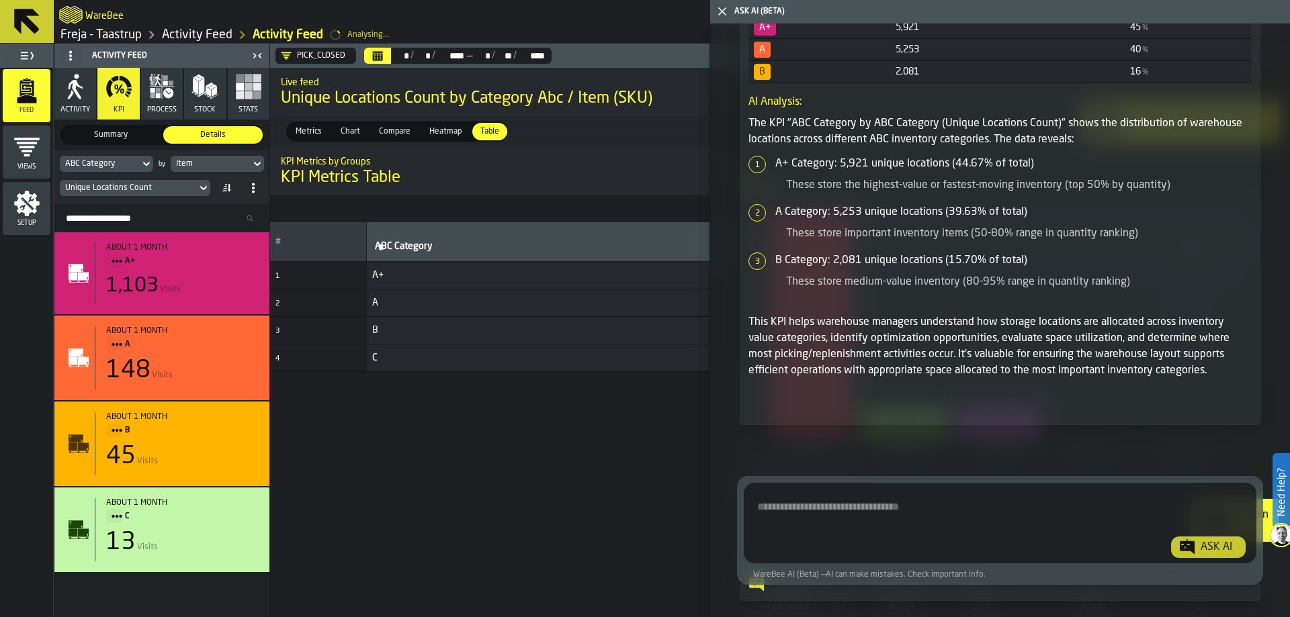
click at [957, 510] on textarea "Ask AI about the warehouse Activity" at bounding box center [998, 526] width 498 height 64
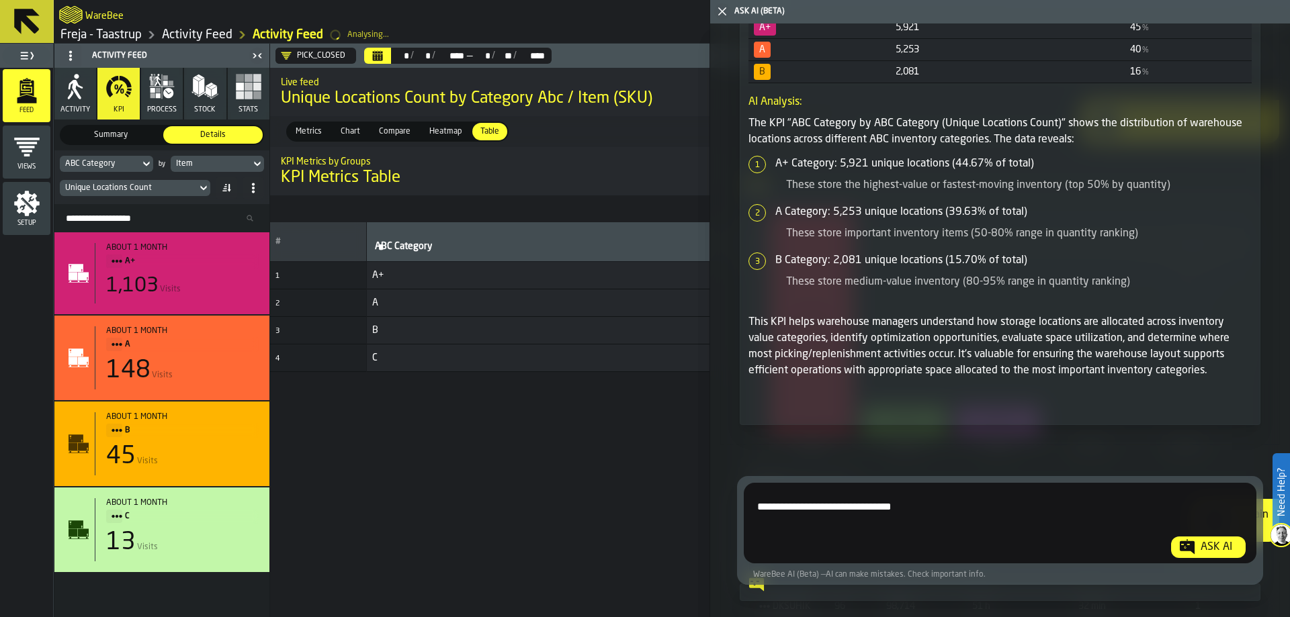
type textarea "**********"
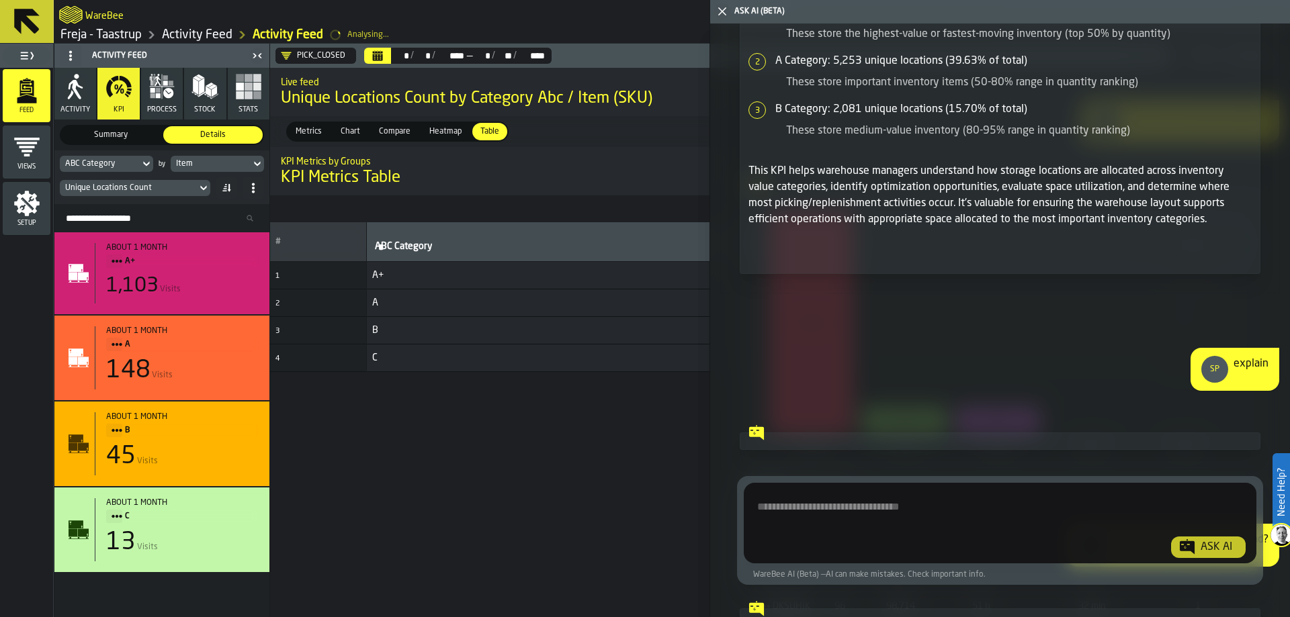
scroll to position [11234, 0]
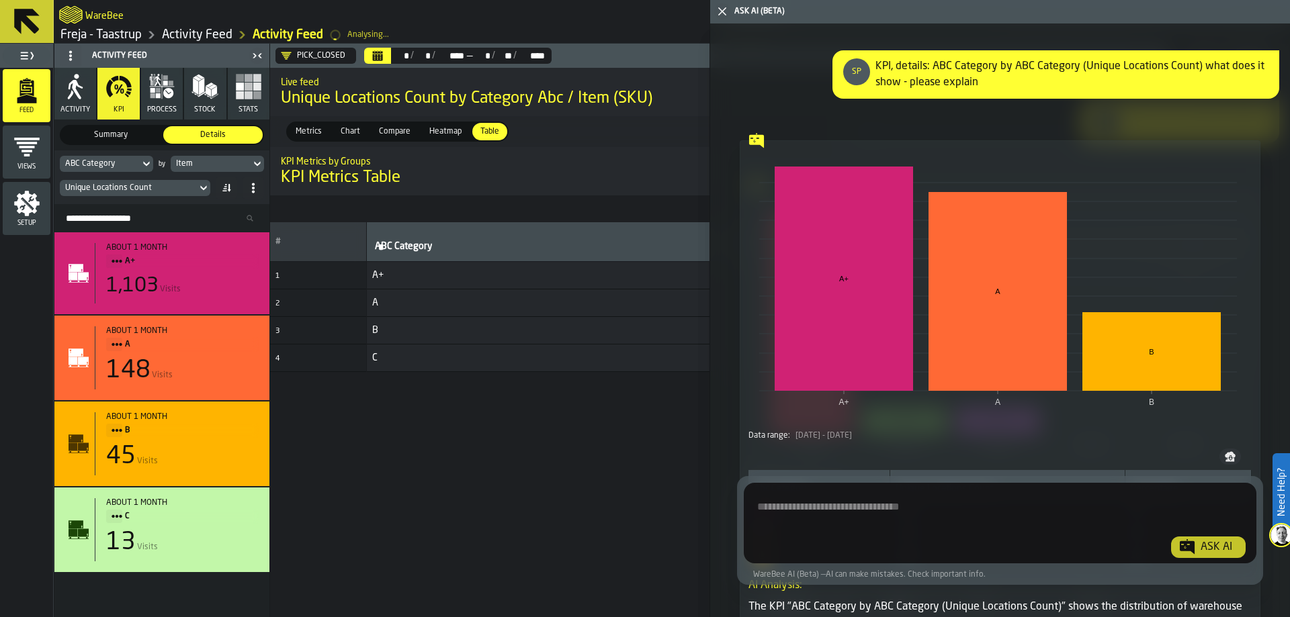
scroll to position [10397, 0]
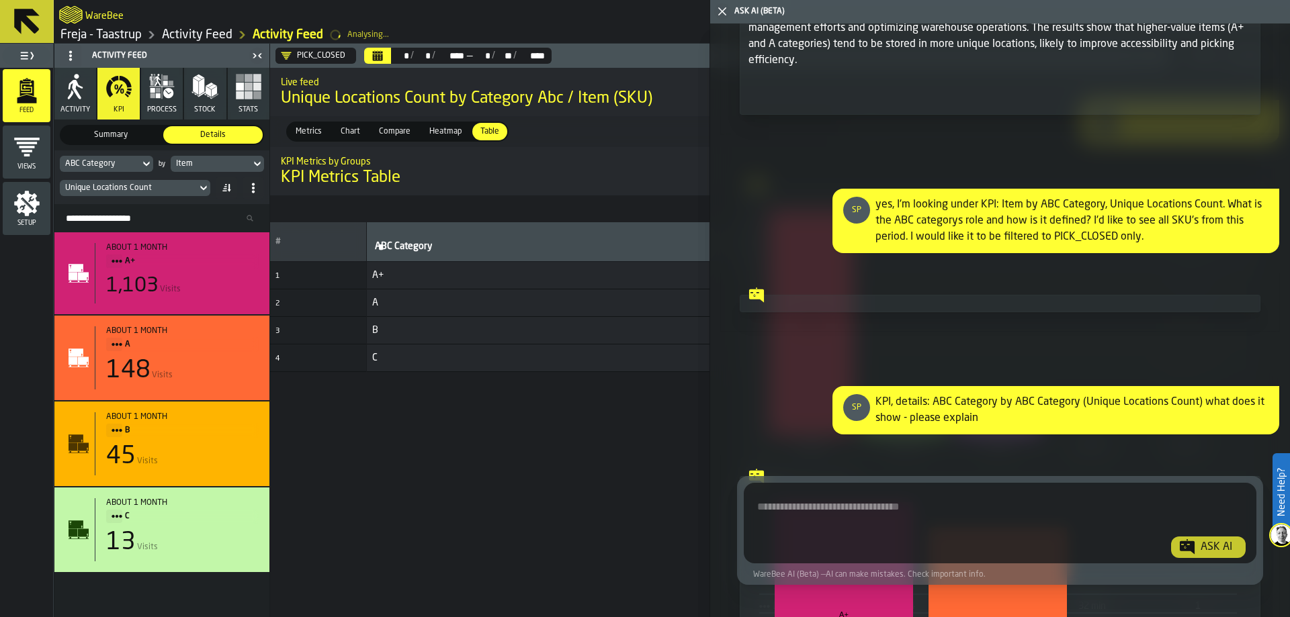
drag, startPoint x: 981, startPoint y: 453, endPoint x: 879, endPoint y: 441, distance: 102.9
drag, startPoint x: 980, startPoint y: 453, endPoint x: 891, endPoint y: 437, distance: 90.1
drag, startPoint x: 877, startPoint y: 437, endPoint x: 975, endPoint y: 455, distance: 99.7
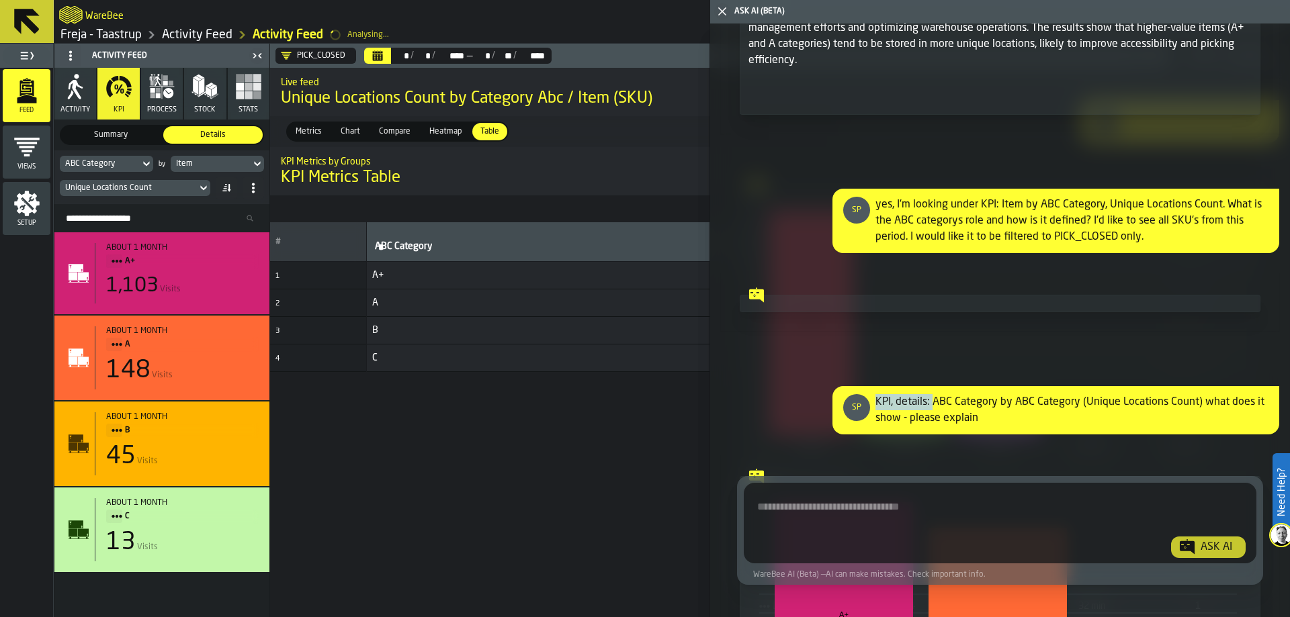
click at [975, 455] on div "Ask AI WareBee AI (Beta) — AI can make mistakes. Check important info." at bounding box center [1000, 530] width 580 height 163
click at [1010, 452] on div "Ask AI WareBee AI (Beta) — AI can make mistakes. Check important info." at bounding box center [1000, 530] width 580 height 163
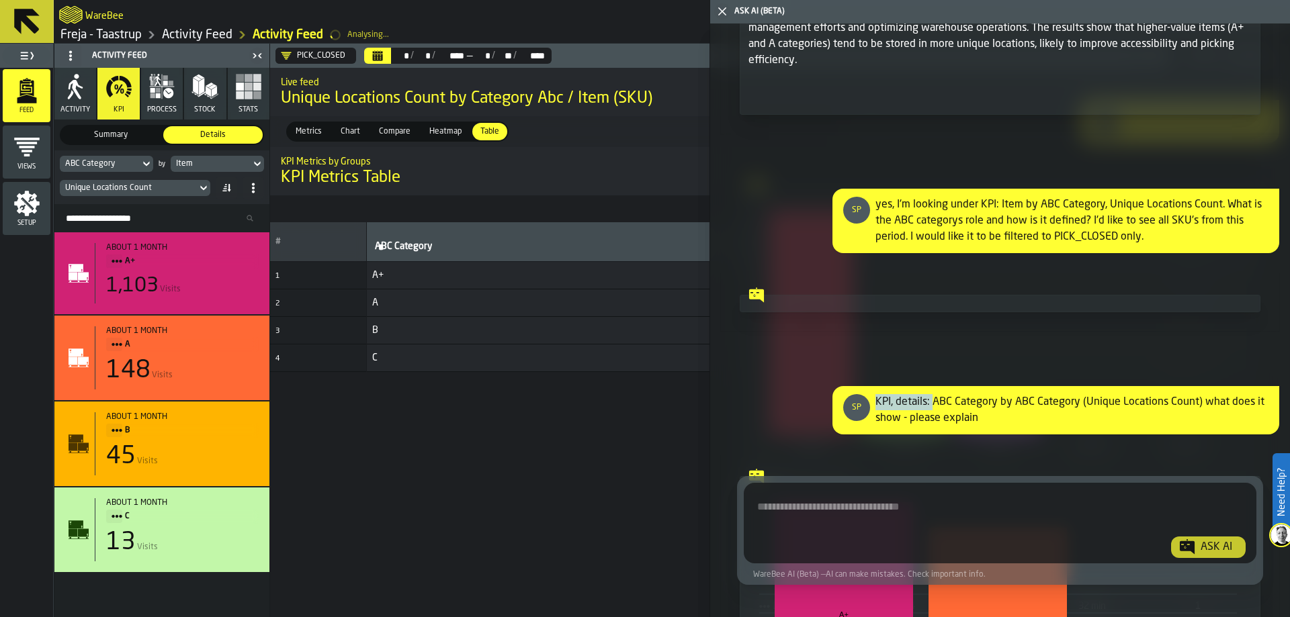
click at [936, 245] on div "yes, I'm looking under KPI: Item by ABC Category, Unique Locations Count. What …" at bounding box center [1071, 221] width 393 height 48
click at [931, 427] on div "KPI, details: ABC Category by ABC Category (Unique Locations Count) what does i…" at bounding box center [1071, 410] width 393 height 32
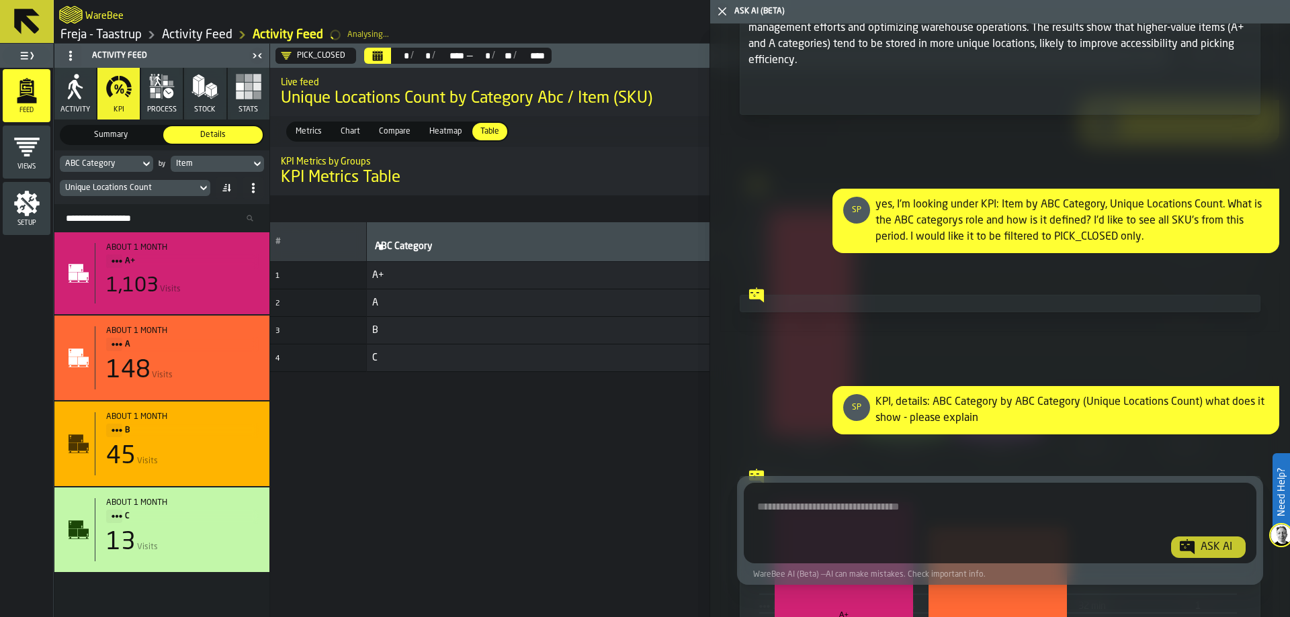
click at [931, 427] on div "KPI, details: ABC Category by ABC Category (Unique Locations Count) what does i…" at bounding box center [1071, 410] width 393 height 32
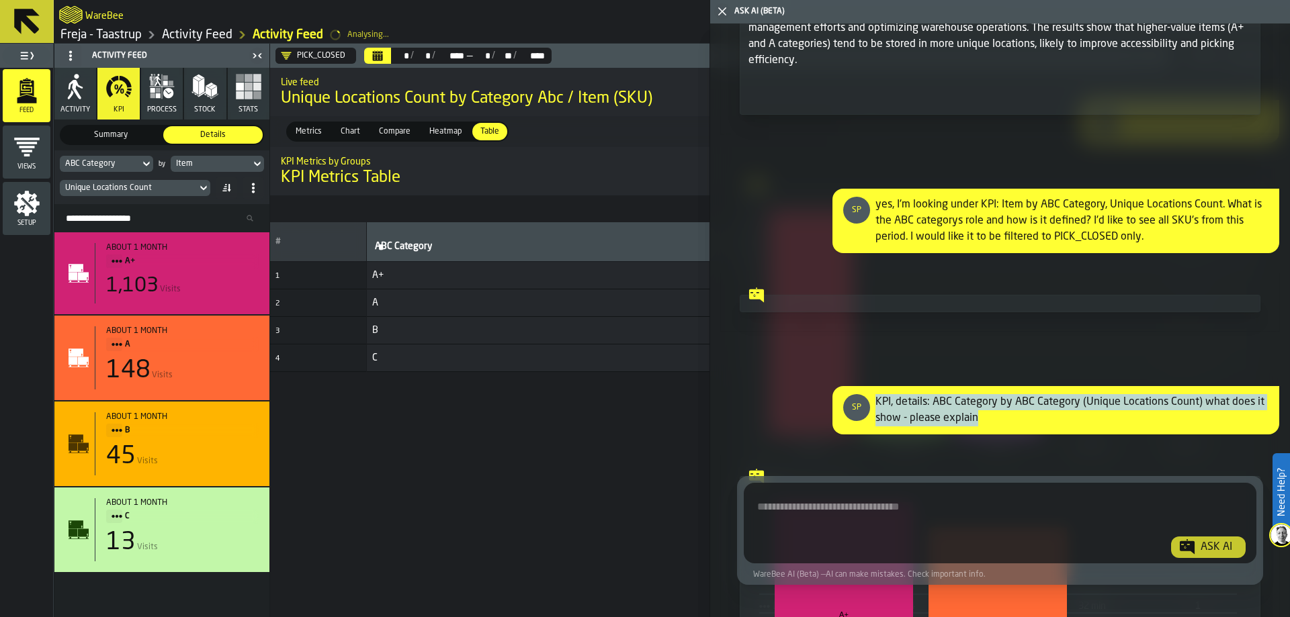
click at [931, 427] on div "KPI, details: ABC Category by ABC Category (Unique Locations Count) what does i…" at bounding box center [1071, 410] width 393 height 32
copy div "KPI, details: ABC Category by ABC Category (Unique Locations Count) what does i…"
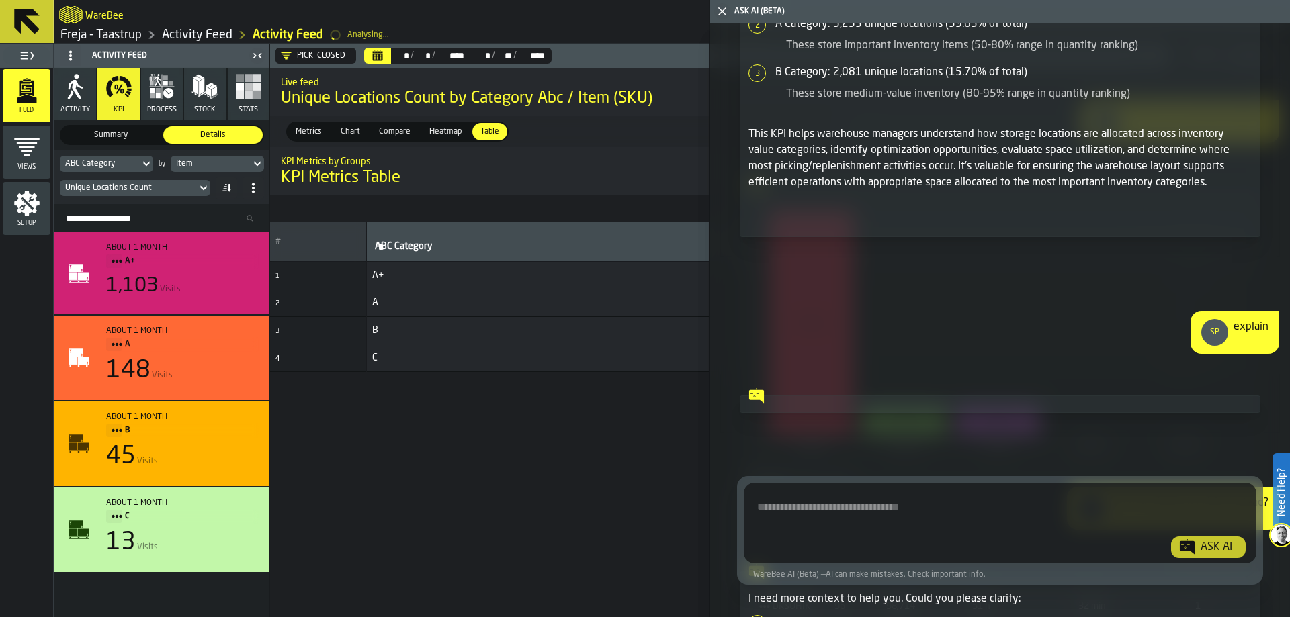
scroll to position [11741, 0]
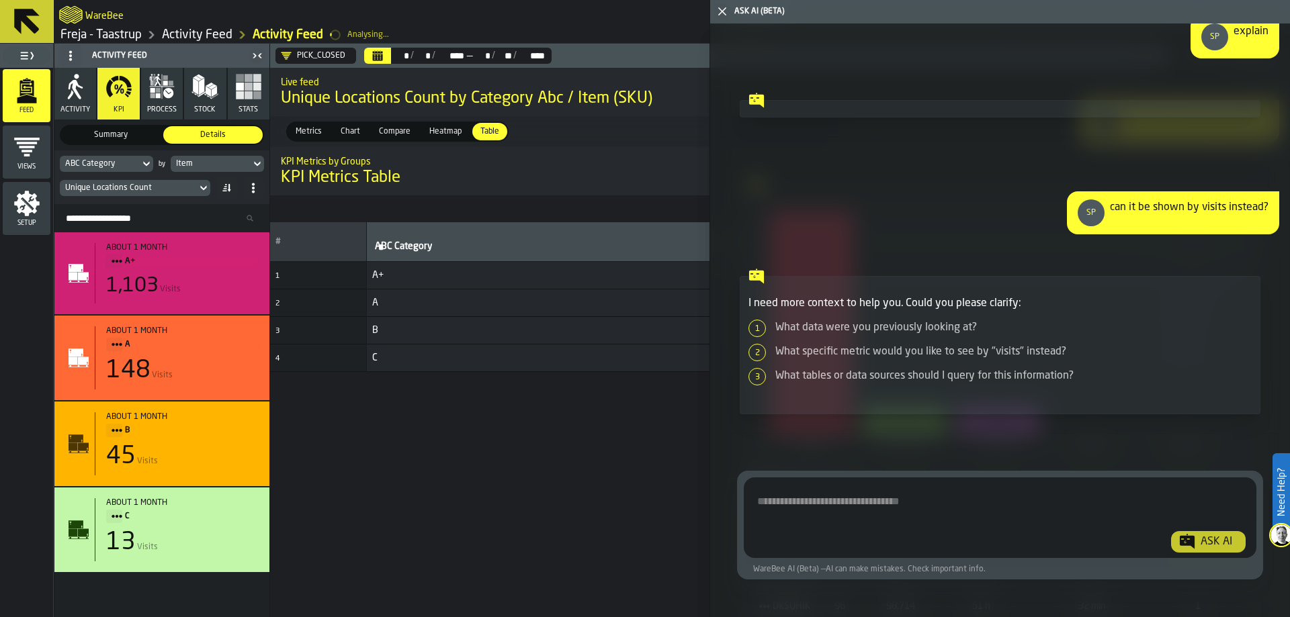
click at [914, 497] on textarea "Ask AI about the warehouse Activity" at bounding box center [1000, 520] width 502 height 64
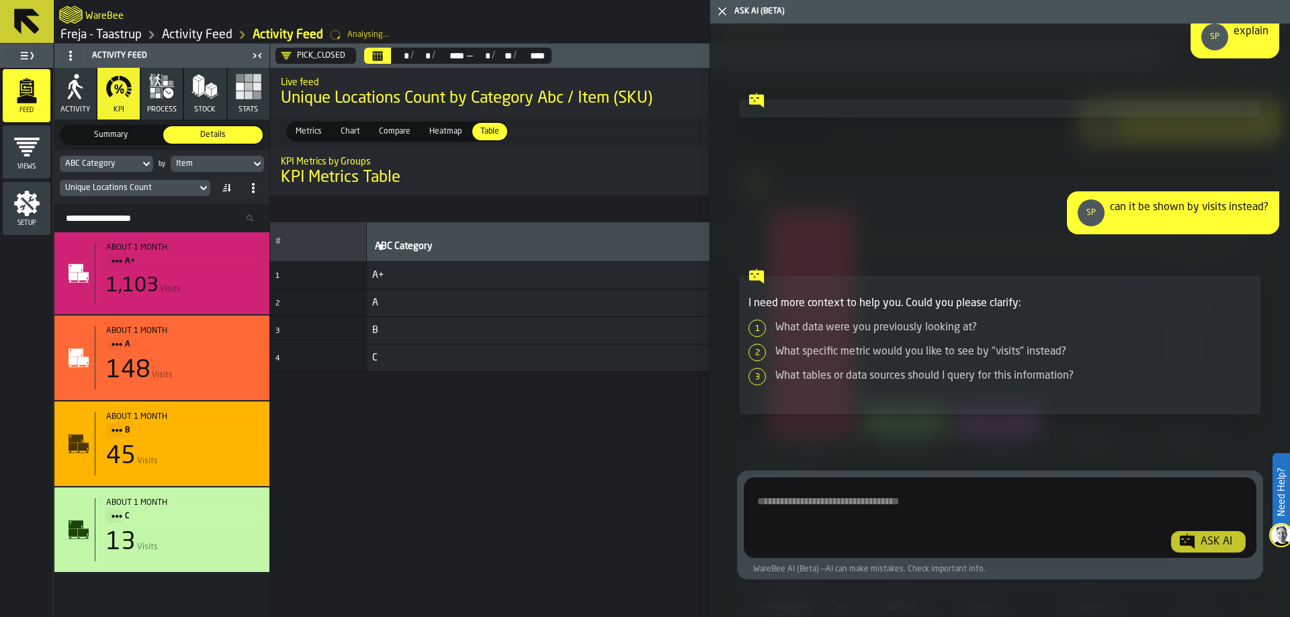
paste textarea "**********"
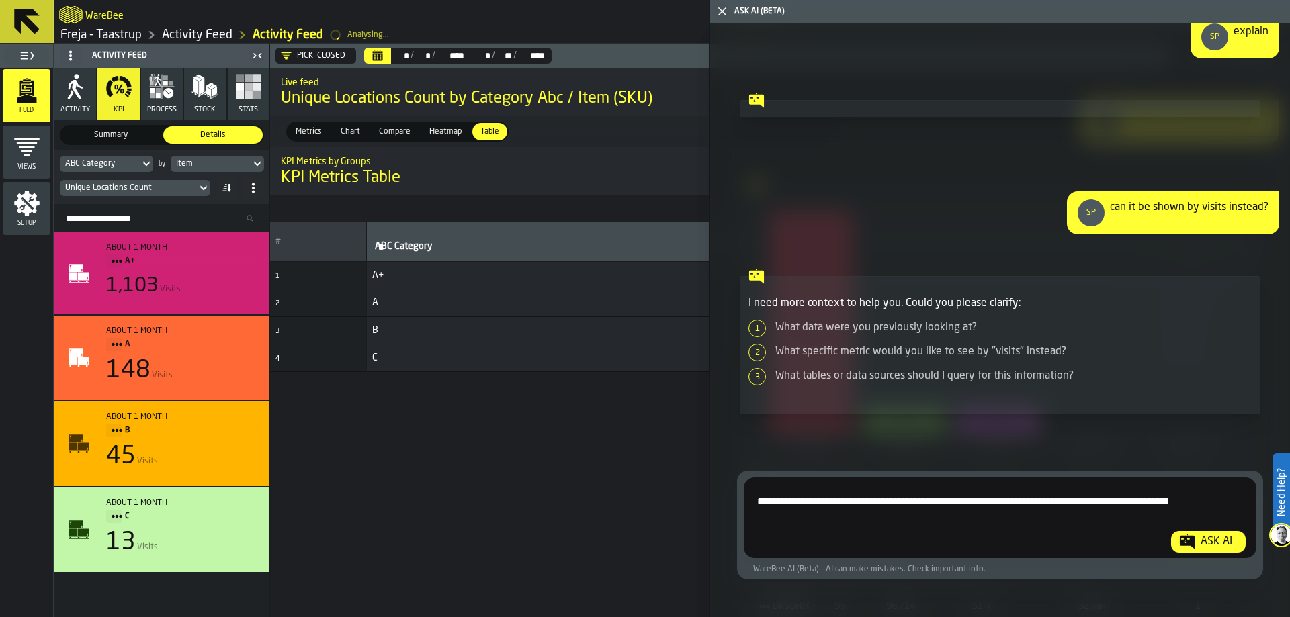
click at [1129, 208] on div "can it be shown by visits instead?" at bounding box center [1189, 213] width 159 height 27
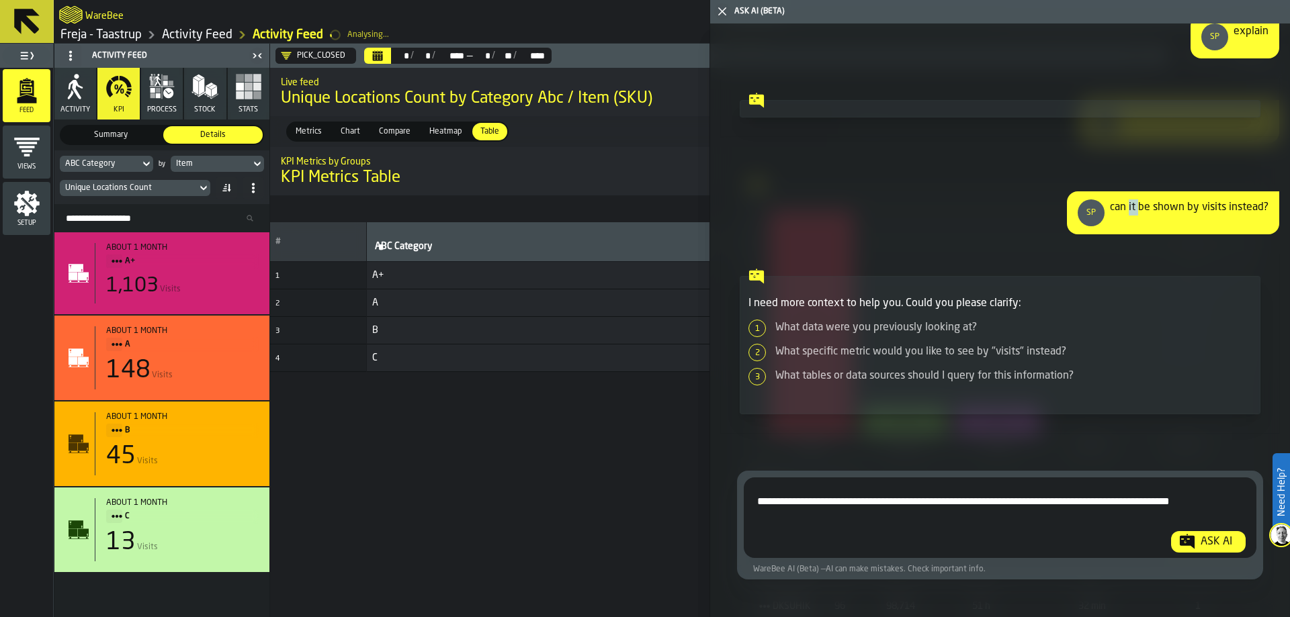
click at [1129, 208] on div "can it be shown by visits instead?" at bounding box center [1189, 213] width 159 height 27
copy div "can it be shown by visits instead?"
click at [879, 518] on textarea "**********" at bounding box center [998, 520] width 498 height 64
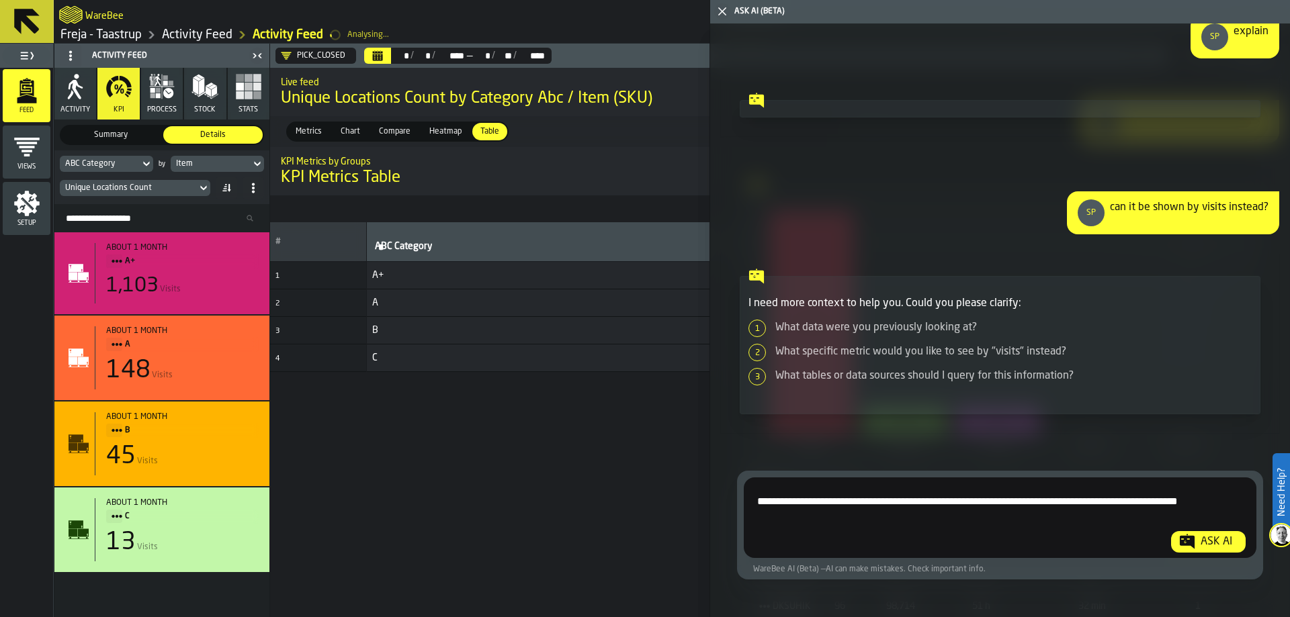
paste textarea "**********"
type textarea "**********"
click at [1201, 550] on button "Ask AI" at bounding box center [1208, 541] width 75 height 21
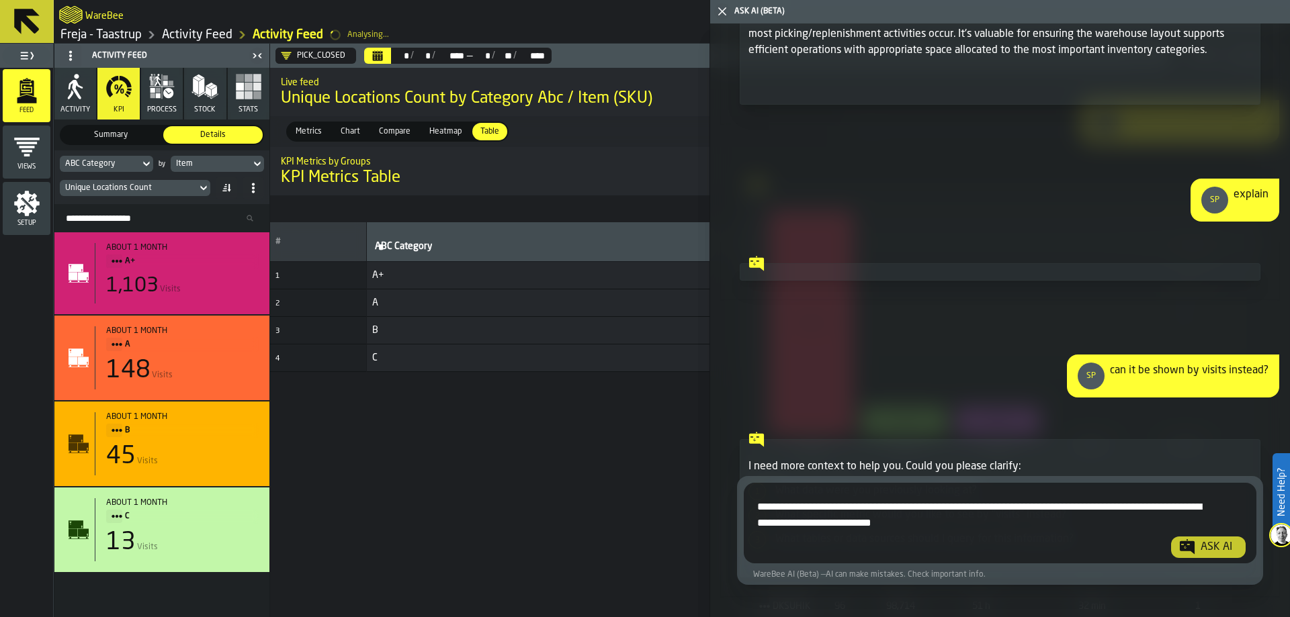
scroll to position [11269, 0]
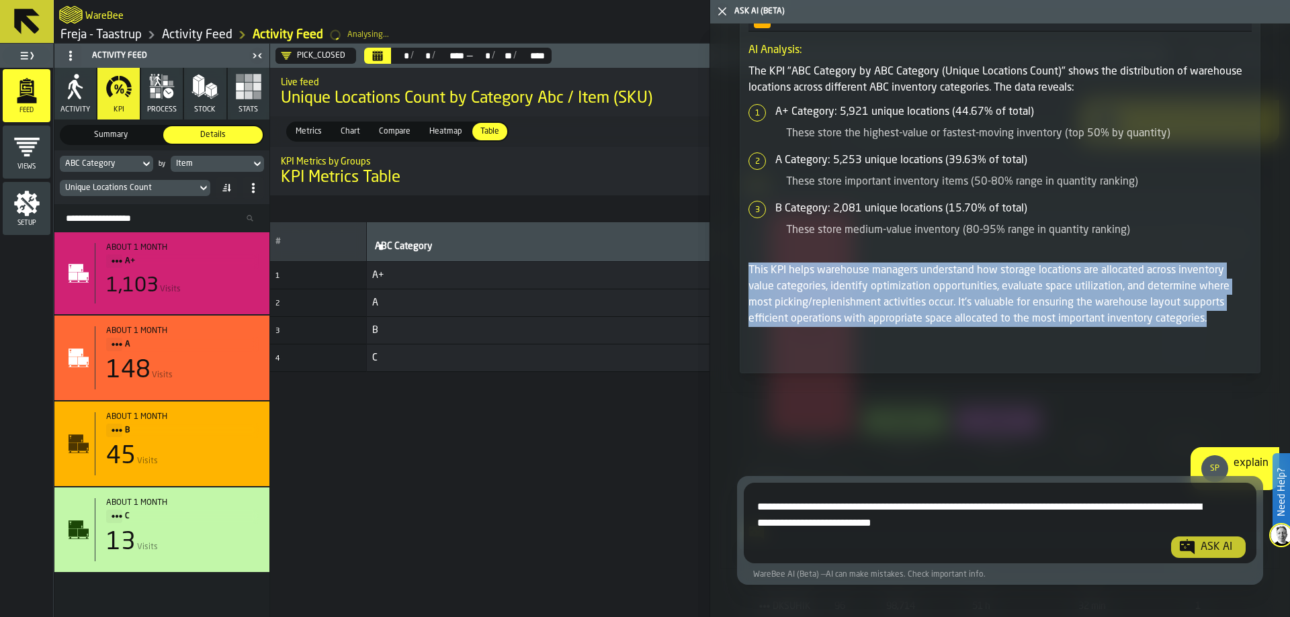
drag, startPoint x: 1211, startPoint y: 357, endPoint x: 751, endPoint y: 306, distance: 462.3
click at [751, 306] on p "This KPI helps warehouse managers understand how storage locations are allocate…" at bounding box center [999, 295] width 503 height 64
copy p "This KPI helps warehouse managers understand how storage locations are allocate…"
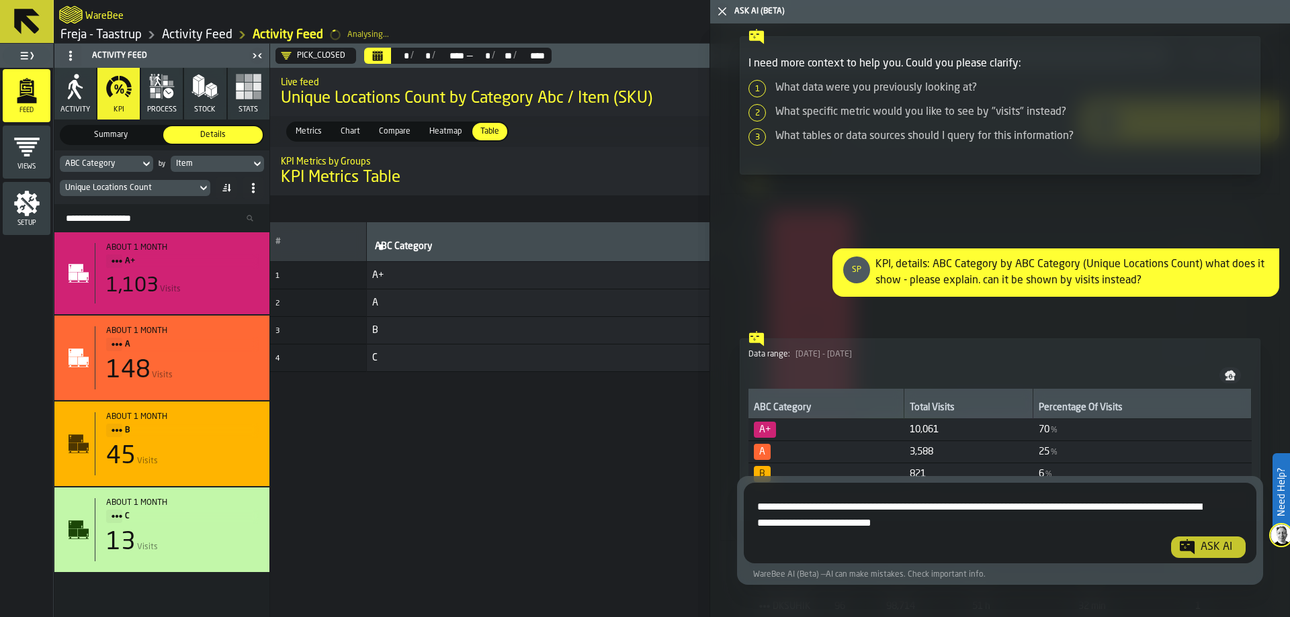
scroll to position [12090, 0]
